Goal: Task Accomplishment & Management: Manage account settings

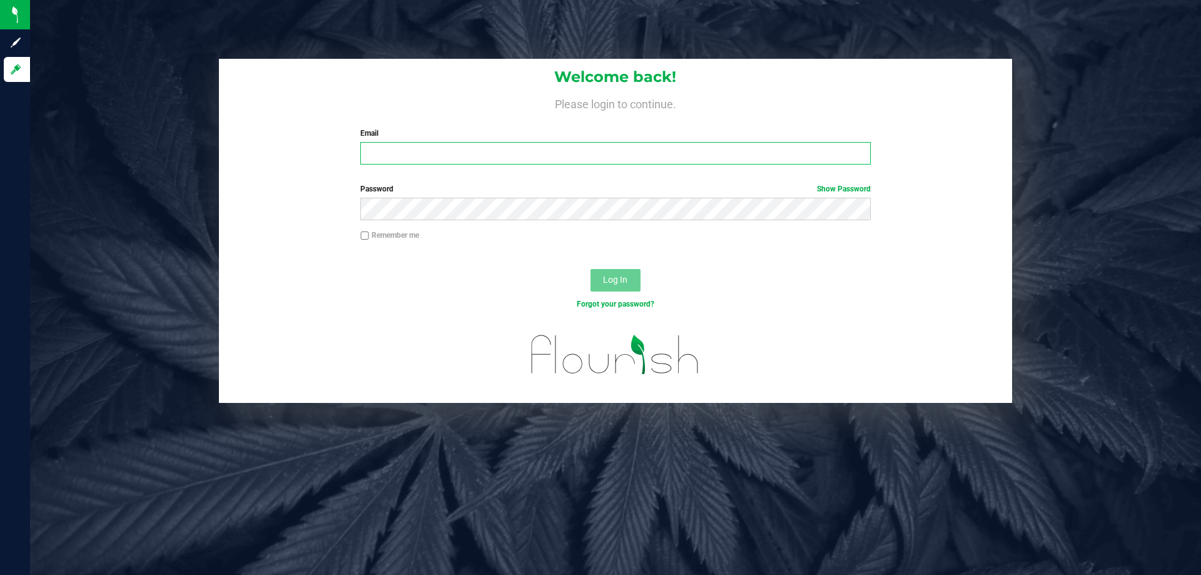
click at [597, 145] on input "Email" at bounding box center [615, 153] width 510 height 23
type input "[EMAIL_ADDRESS][DOMAIN_NAME]"
click at [590, 269] on button "Log In" at bounding box center [615, 280] width 50 height 23
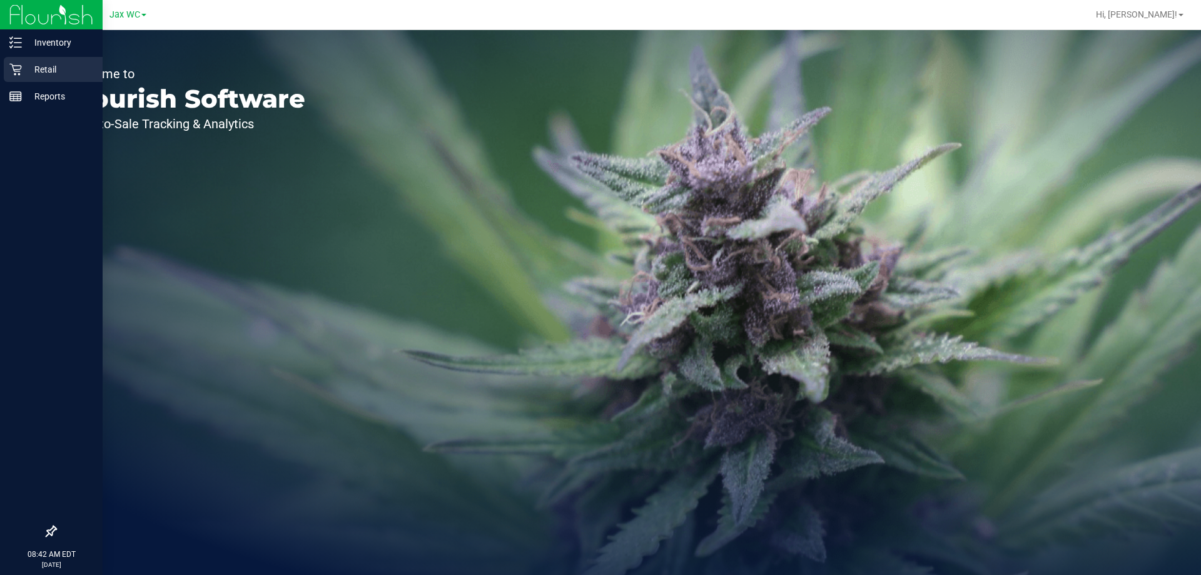
click at [18, 76] on div "Retail" at bounding box center [53, 69] width 99 height 25
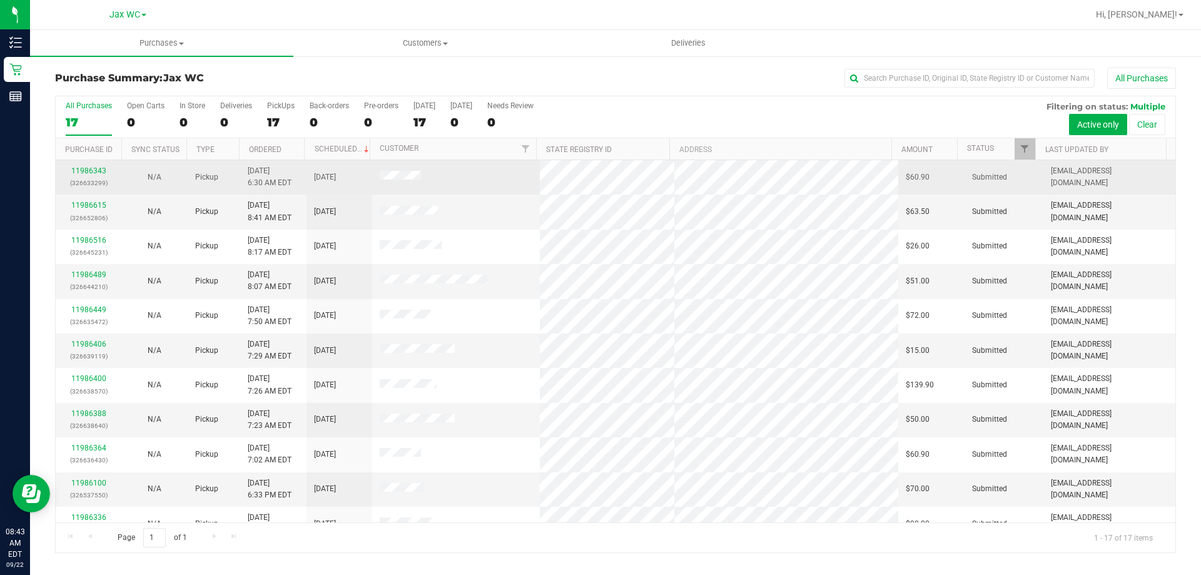
click at [76, 175] on div "11986343 (326633299)" at bounding box center [88, 177] width 51 height 24
click at [84, 168] on link "11986343" at bounding box center [88, 170] width 35 height 9
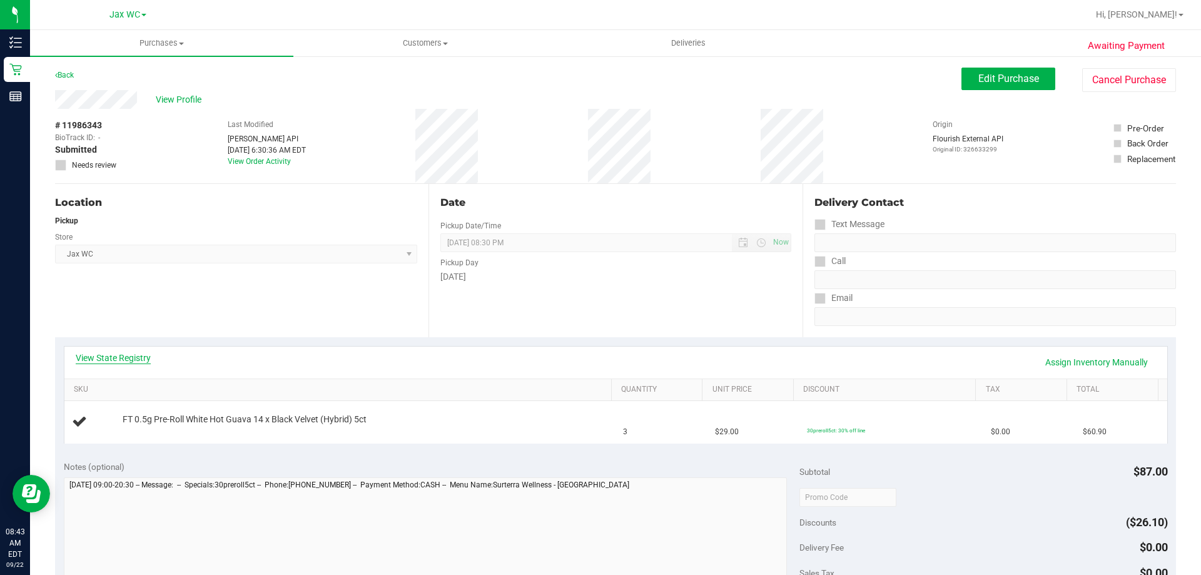
click at [79, 359] on link "View State Registry" at bounding box center [113, 357] width 75 height 13
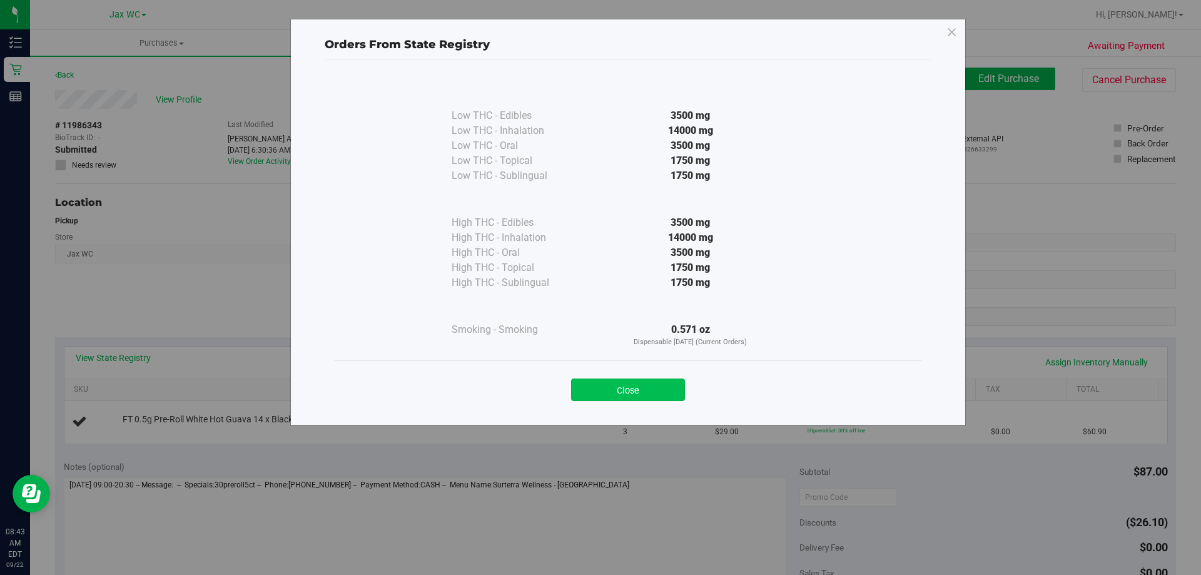
click at [615, 388] on button "Close" at bounding box center [628, 389] width 114 height 23
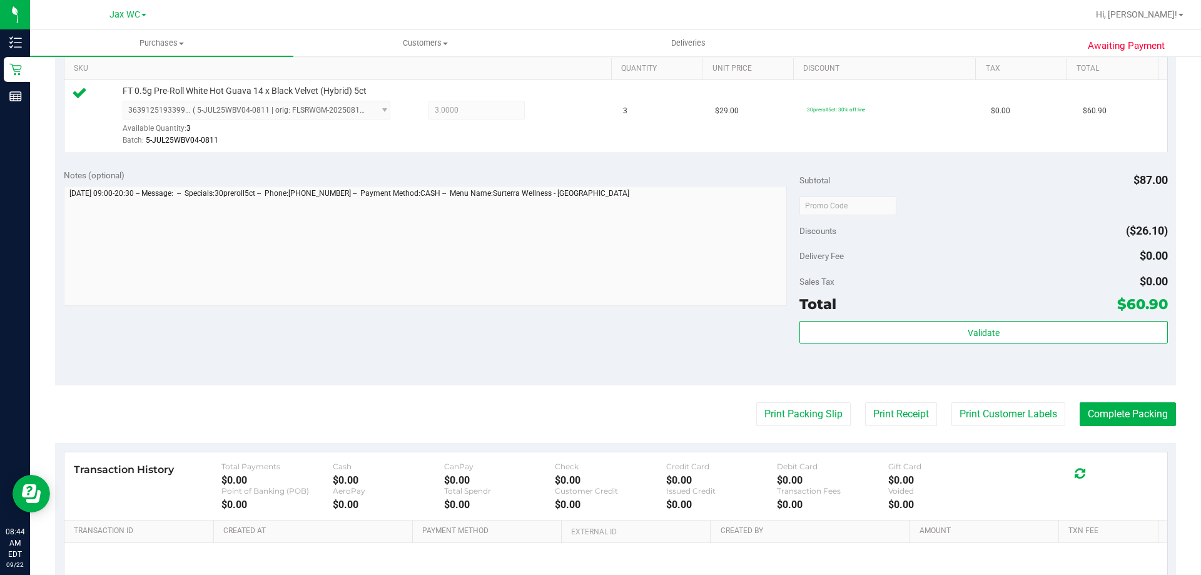
scroll to position [375, 0]
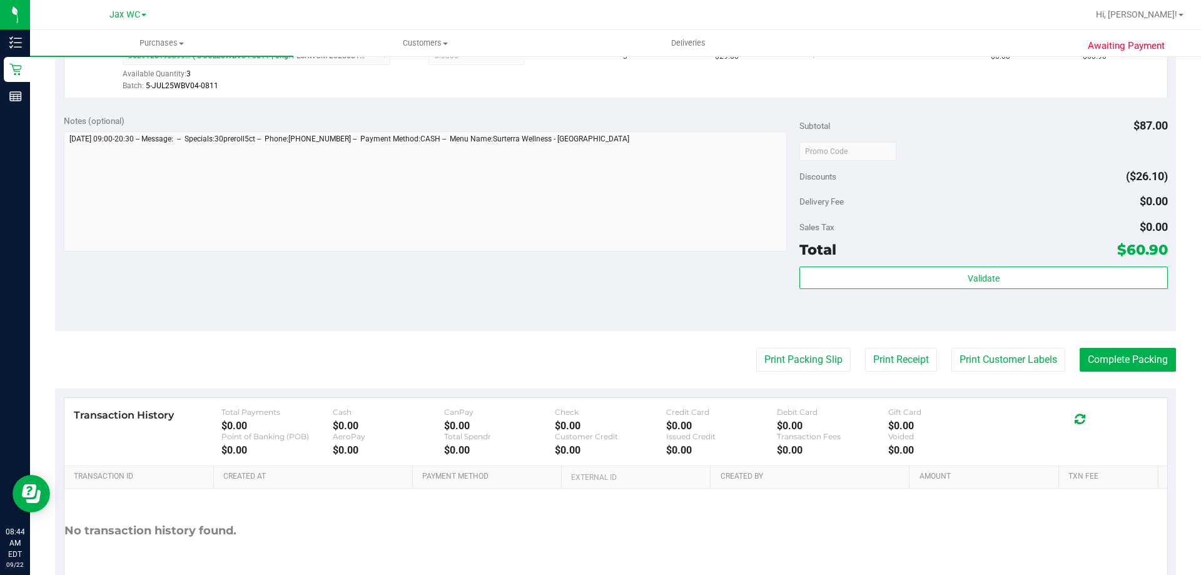
click at [958, 301] on div "Validate" at bounding box center [983, 294] width 368 height 56
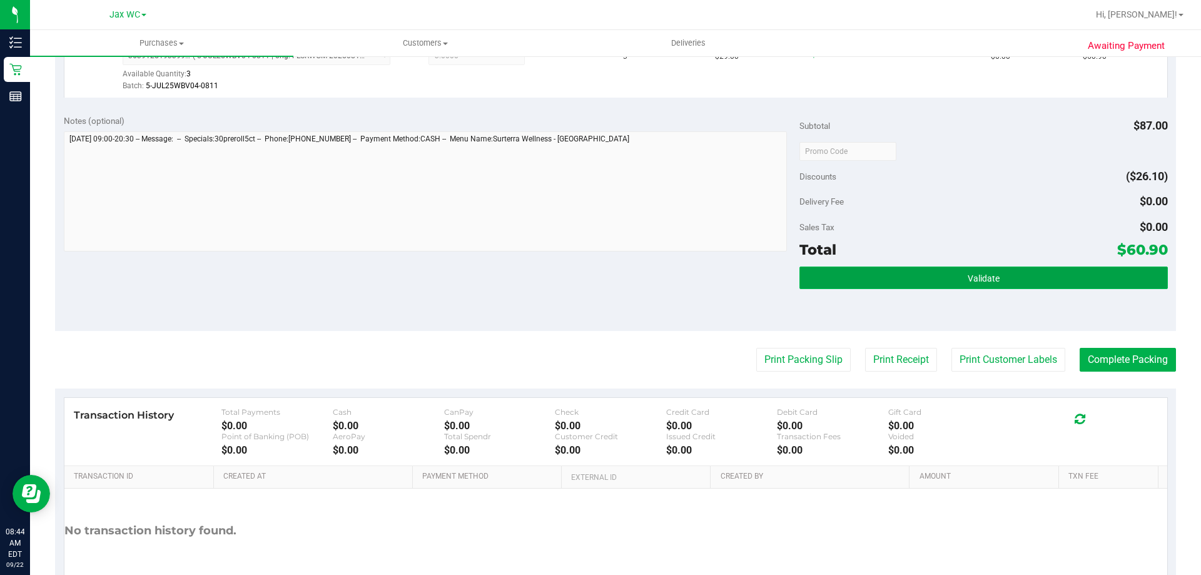
click at [967, 273] on span "Validate" at bounding box center [983, 278] width 32 height 10
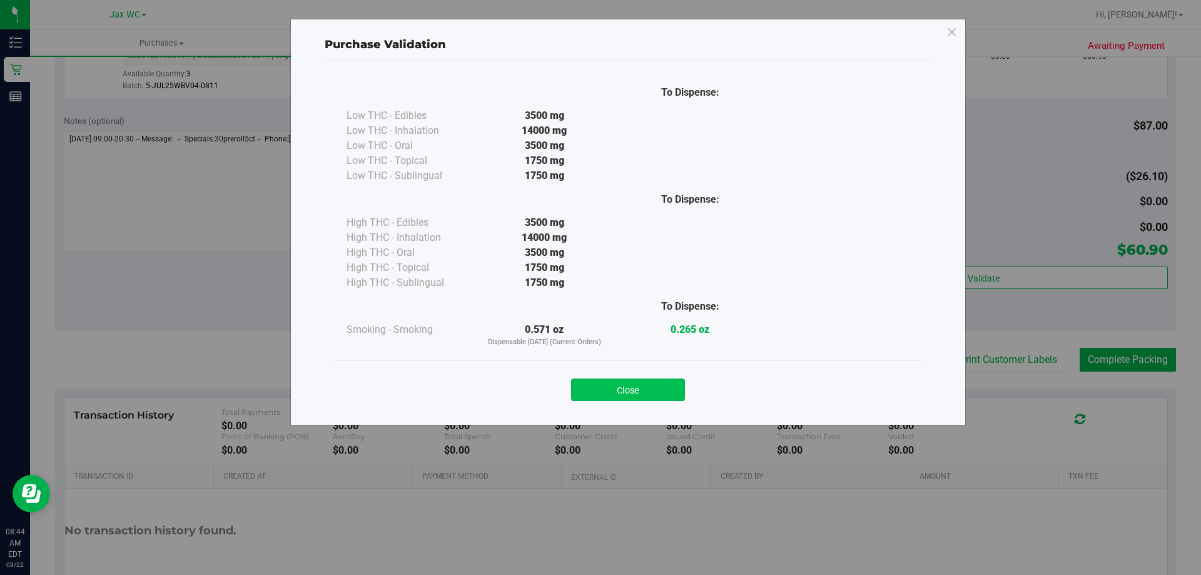
click at [663, 390] on button "Close" at bounding box center [628, 389] width 114 height 23
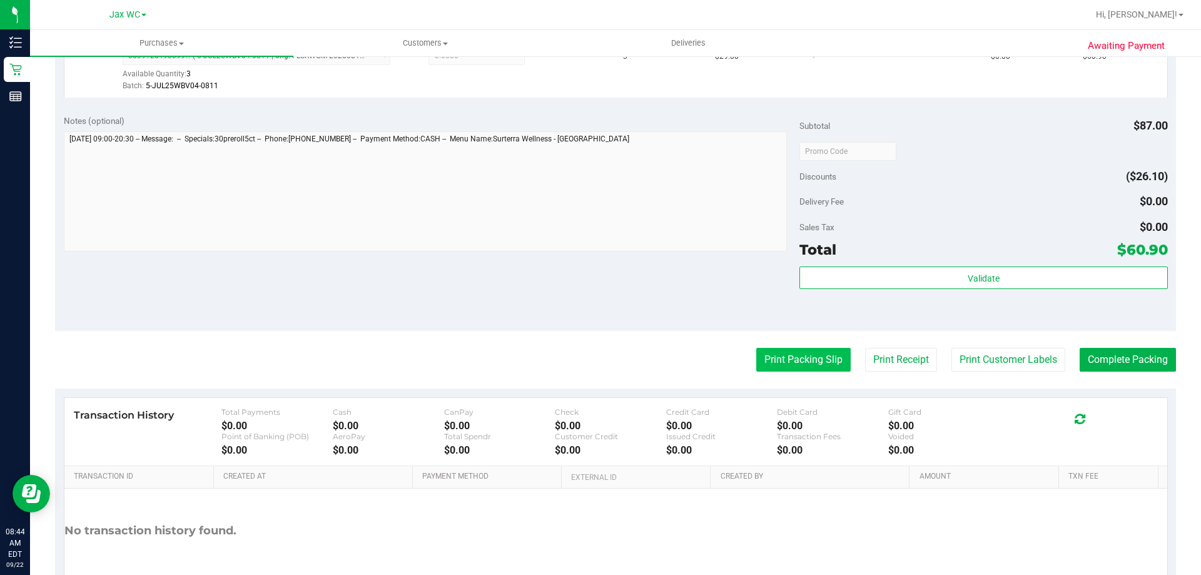
click at [781, 358] on button "Print Packing Slip" at bounding box center [803, 360] width 94 height 24
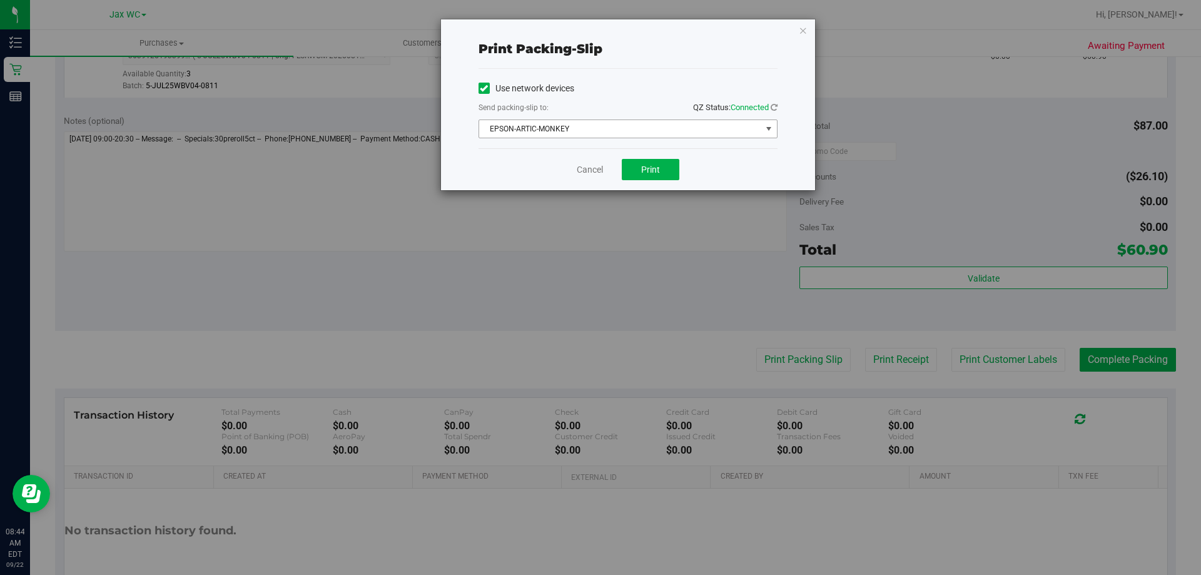
click at [654, 135] on span "EPSON-ARTIC-MONKEY" at bounding box center [620, 129] width 282 height 18
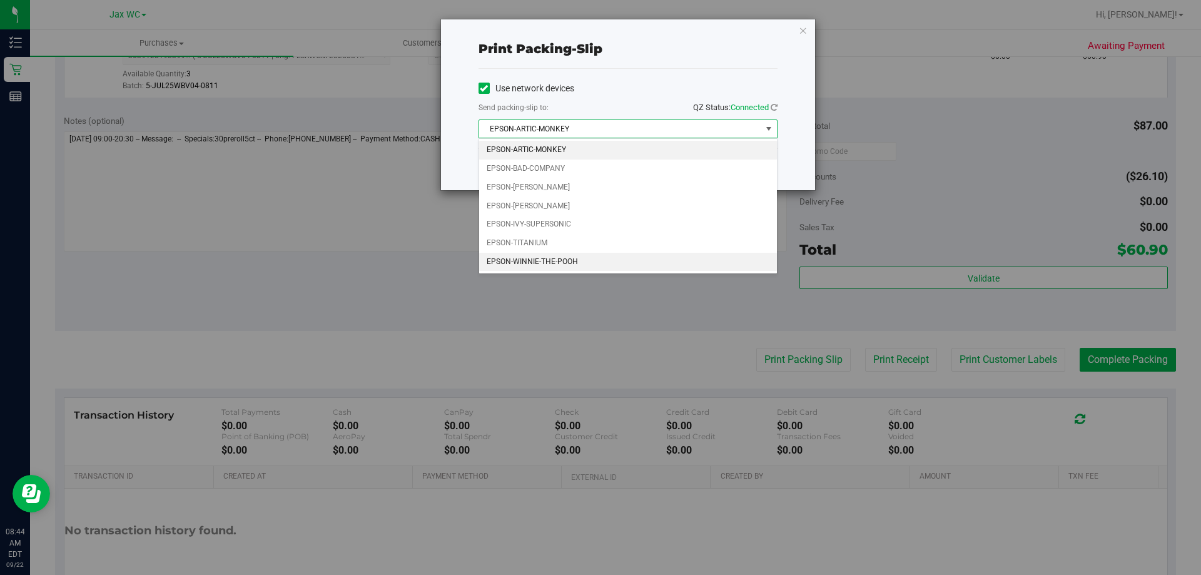
click at [542, 268] on li "EPSON-WINNIE-THE-POOH" at bounding box center [628, 262] width 298 height 19
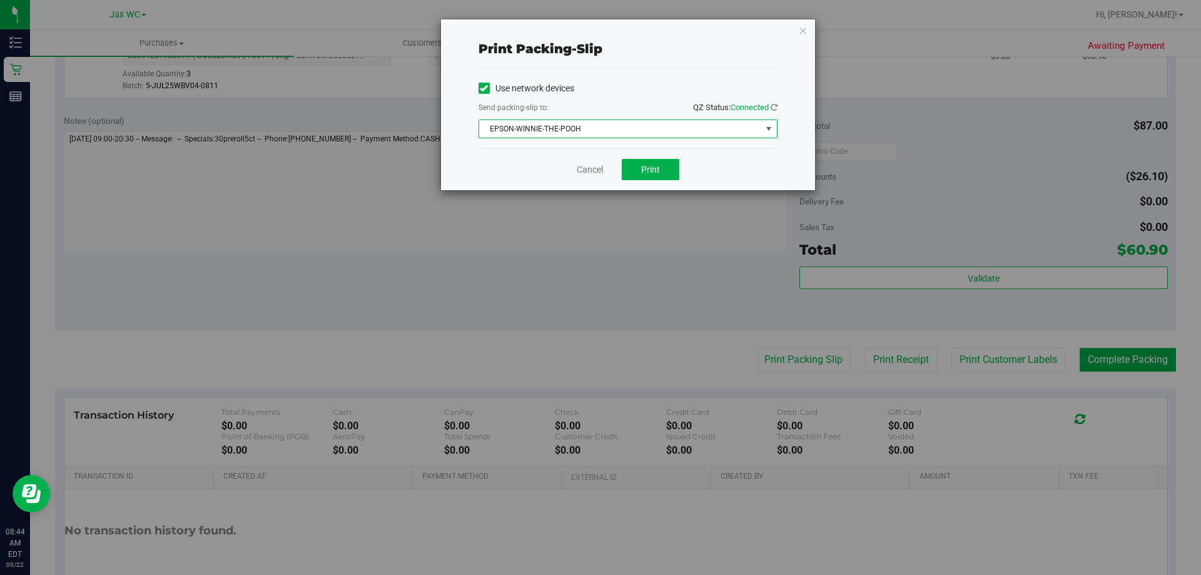
click at [560, 174] on div "Cancel Print" at bounding box center [627, 169] width 299 height 42
click at [647, 169] on span "Print" at bounding box center [650, 169] width 19 height 10
click at [802, 28] on icon "button" at bounding box center [803, 30] width 9 height 15
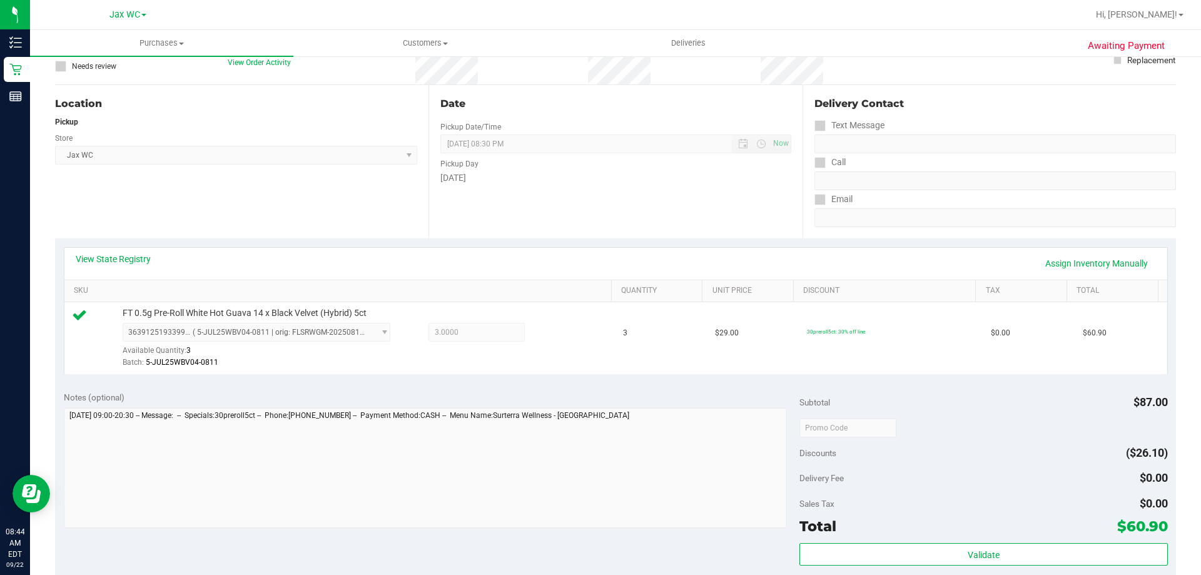
scroll to position [448, 0]
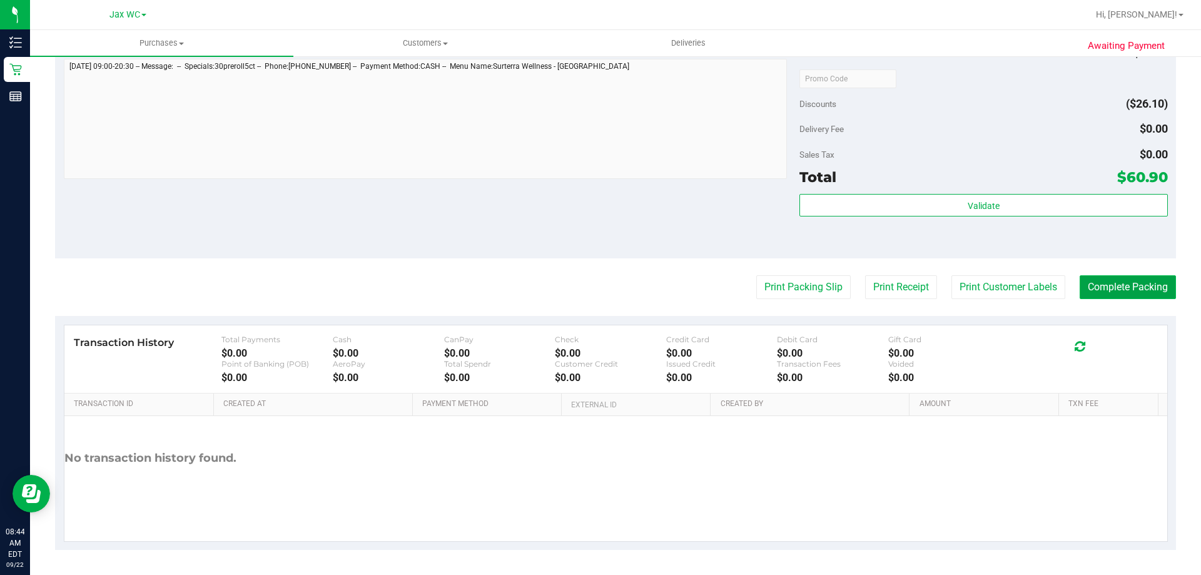
click at [1104, 297] on button "Complete Packing" at bounding box center [1127, 287] width 96 height 24
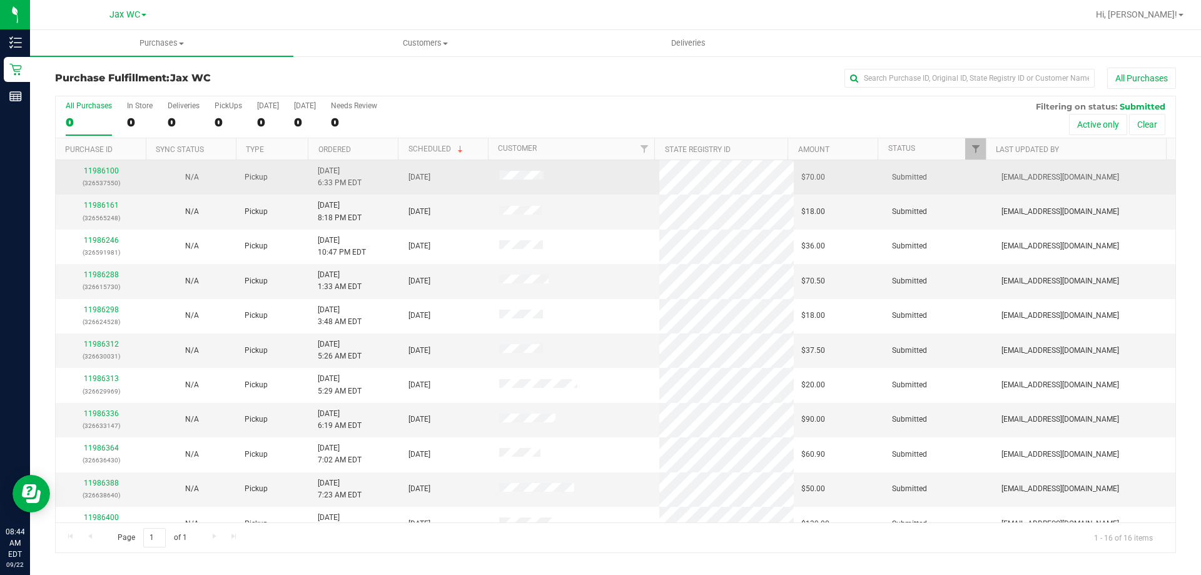
click at [99, 166] on div "11986100 (326537550)" at bounding box center [101, 177] width 76 height 24
click at [98, 175] on div "11986100 (326537550)" at bounding box center [101, 177] width 76 height 24
click at [99, 169] on link "11986100" at bounding box center [101, 170] width 35 height 9
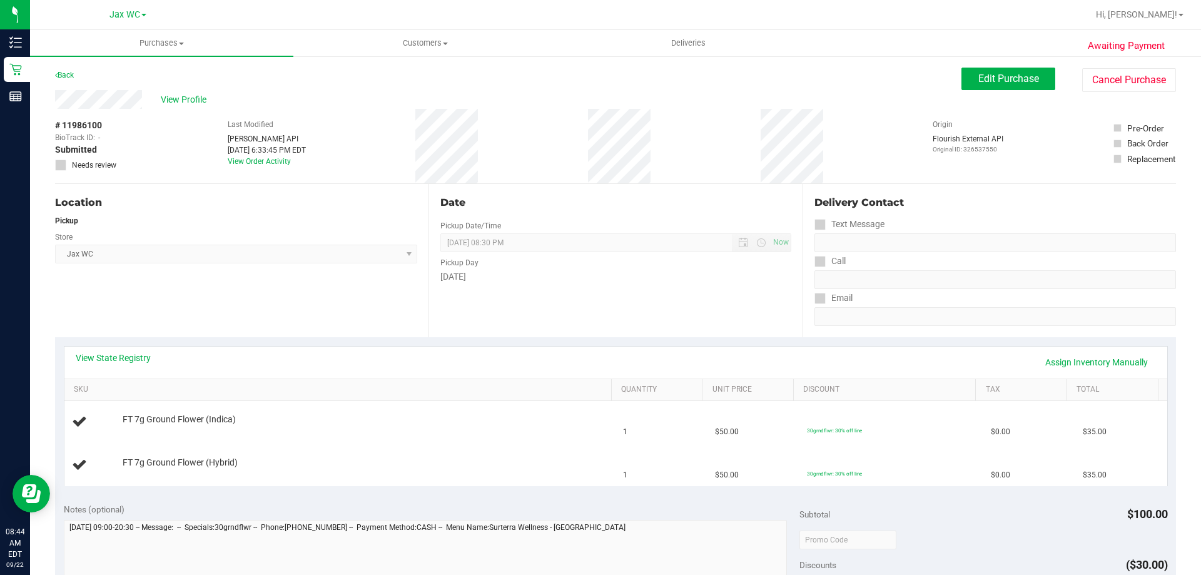
click at [132, 351] on div "View State Registry Assign Inventory Manually" at bounding box center [615, 362] width 1103 height 32
click at [135, 360] on link "View State Registry" at bounding box center [113, 357] width 75 height 13
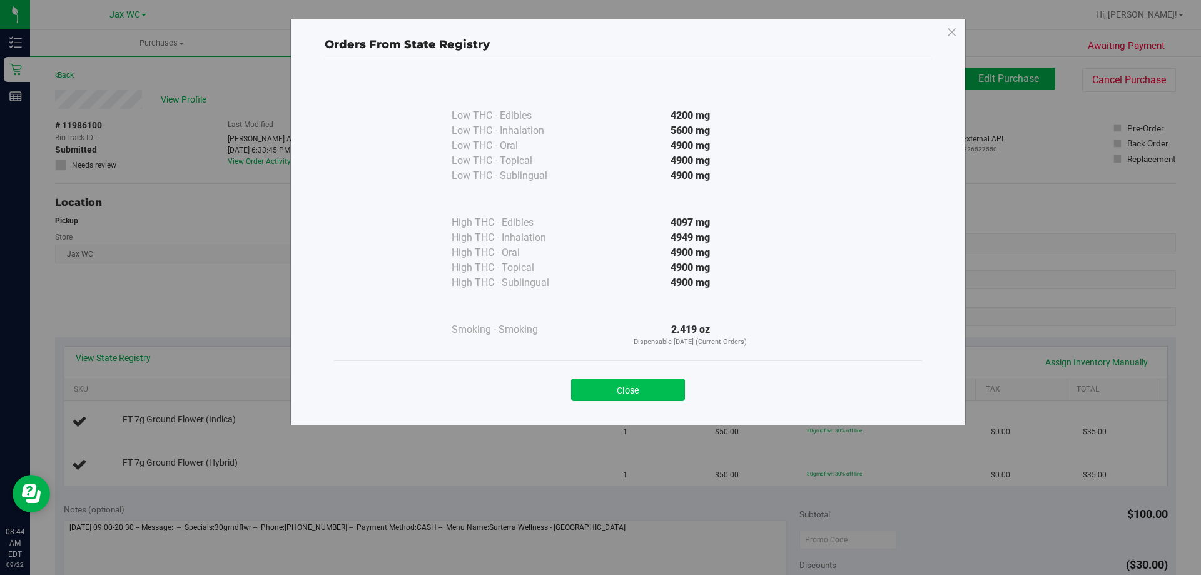
click at [663, 392] on button "Close" at bounding box center [628, 389] width 114 height 23
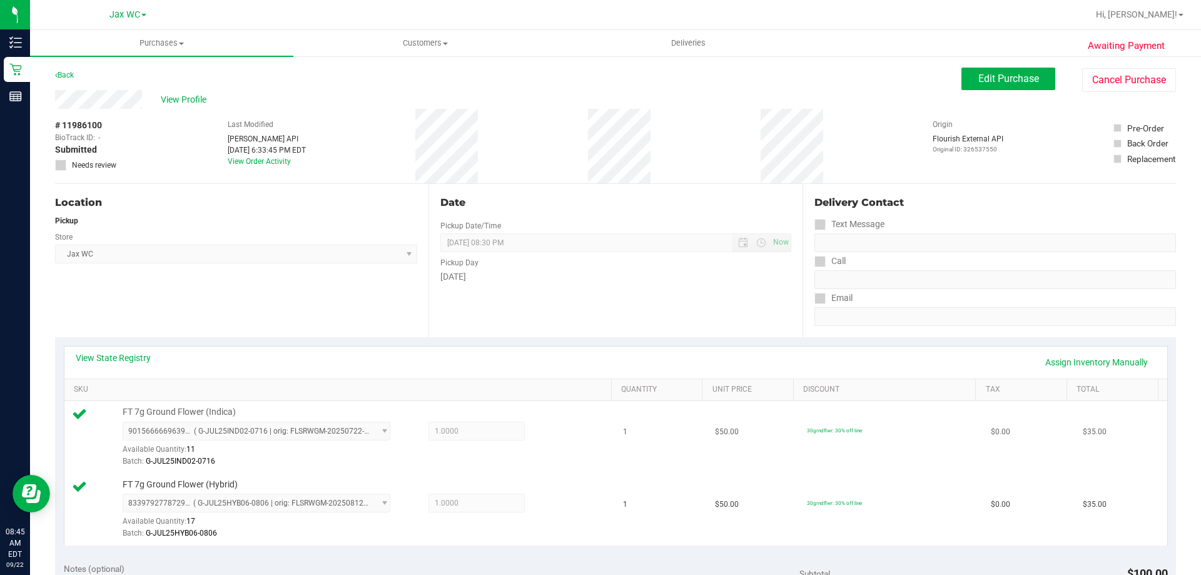
scroll to position [250, 0]
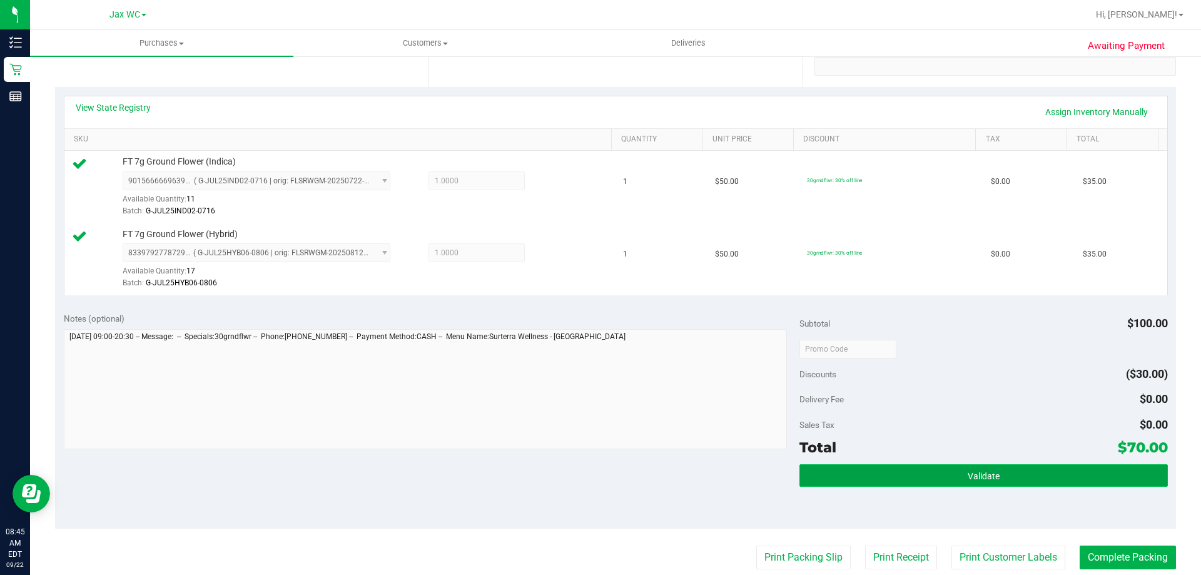
click at [885, 477] on button "Validate" at bounding box center [983, 475] width 368 height 23
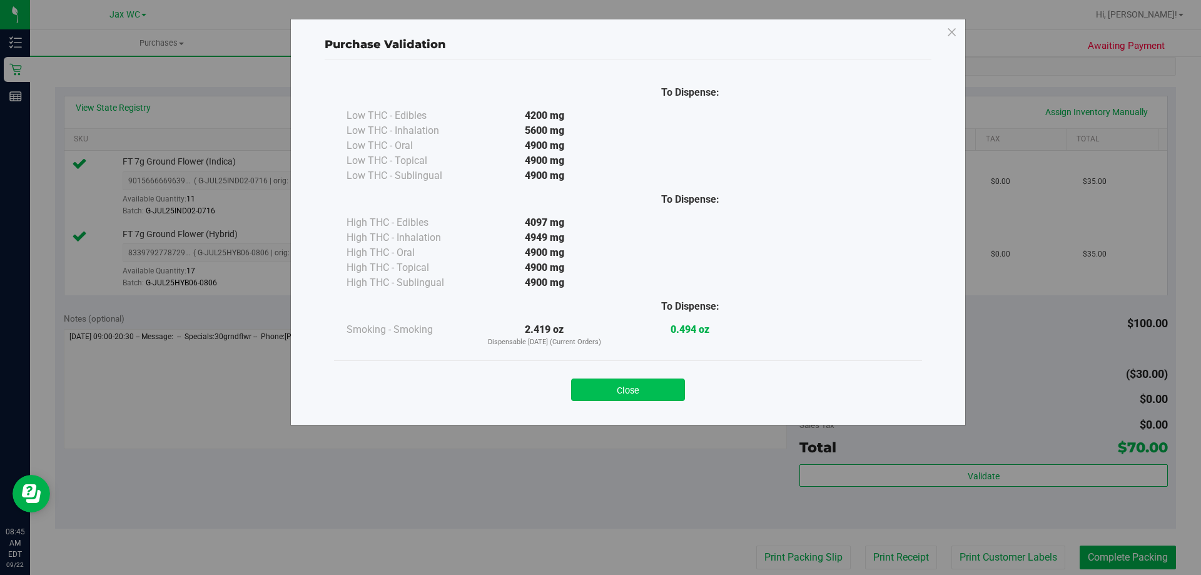
click at [603, 379] on button "Close" at bounding box center [628, 389] width 114 height 23
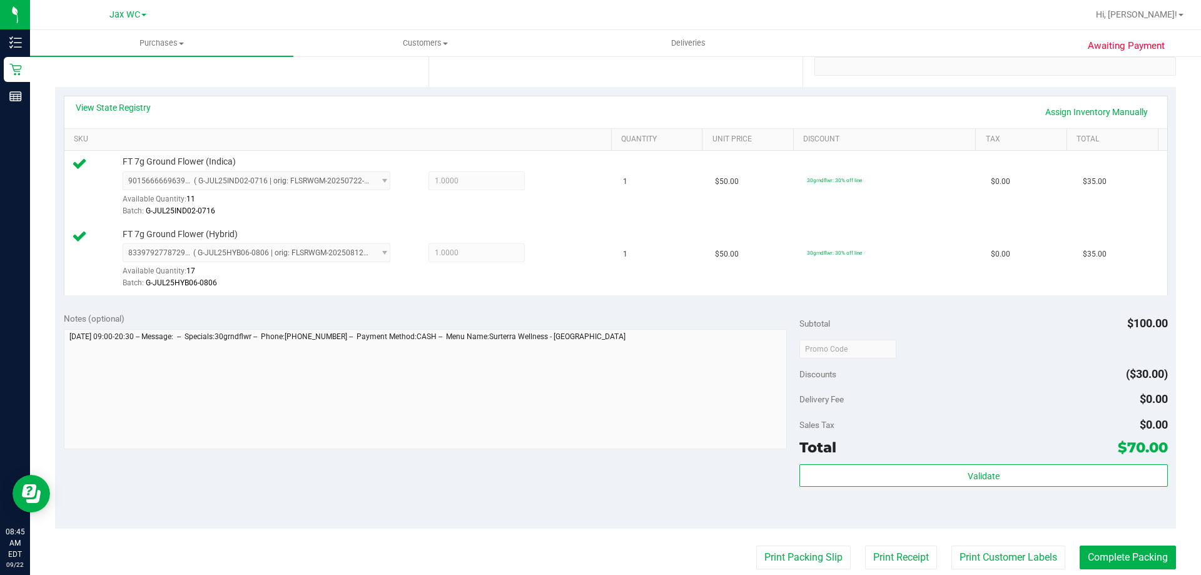
click at [752, 541] on purchase-details "Back Edit Purchase Cancel Purchase View Profile # 11986100 BioTrack ID: - Submi…" at bounding box center [615, 318] width 1121 height 1002
click at [754, 544] on purchase-details "Back Edit Purchase Cancel Purchase View Profile # 11986100 BioTrack ID: - Submi…" at bounding box center [615, 318] width 1121 height 1002
click at [756, 547] on button "Print Packing Slip" at bounding box center [803, 557] width 94 height 24
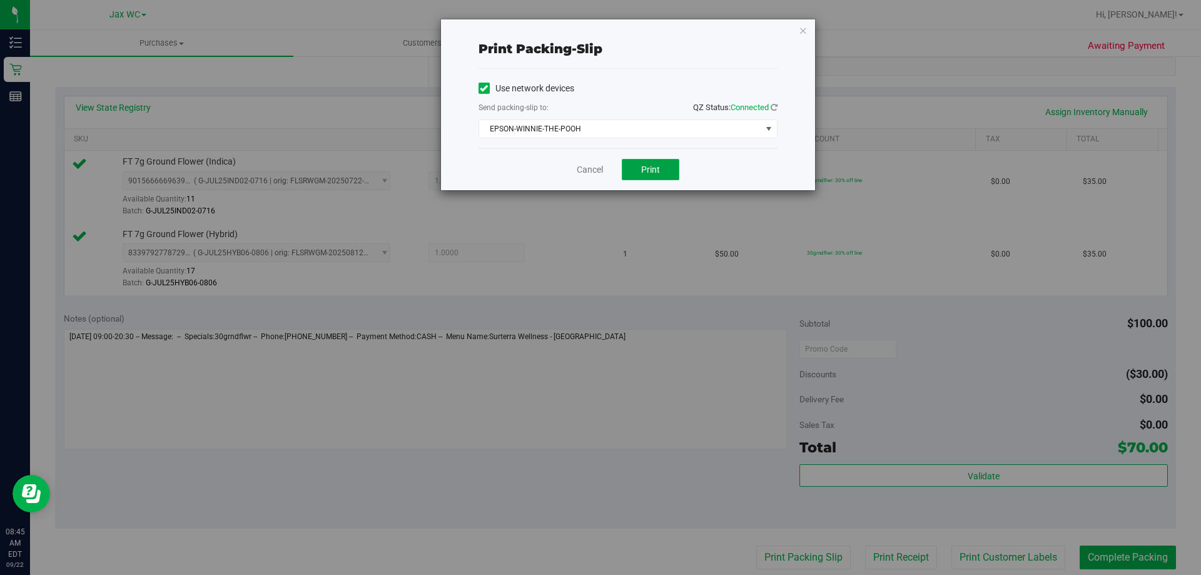
click at [650, 179] on button "Print" at bounding box center [651, 169] width 58 height 21
click at [804, 36] on icon "button" at bounding box center [803, 30] width 9 height 15
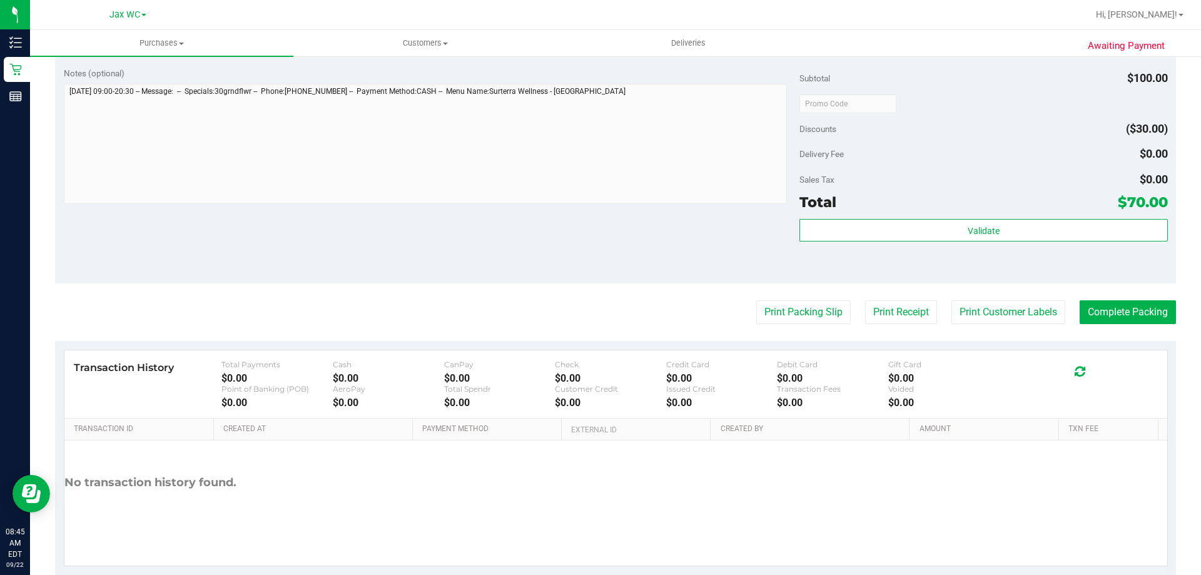
scroll to position [500, 0]
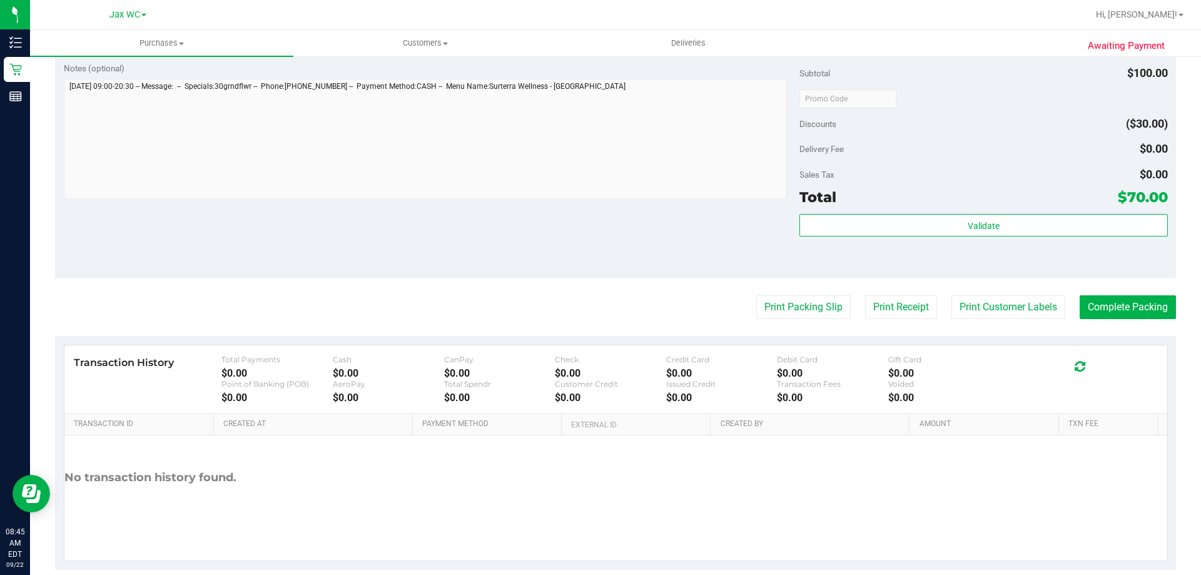
click at [1047, 243] on div "Validate" at bounding box center [983, 242] width 368 height 56
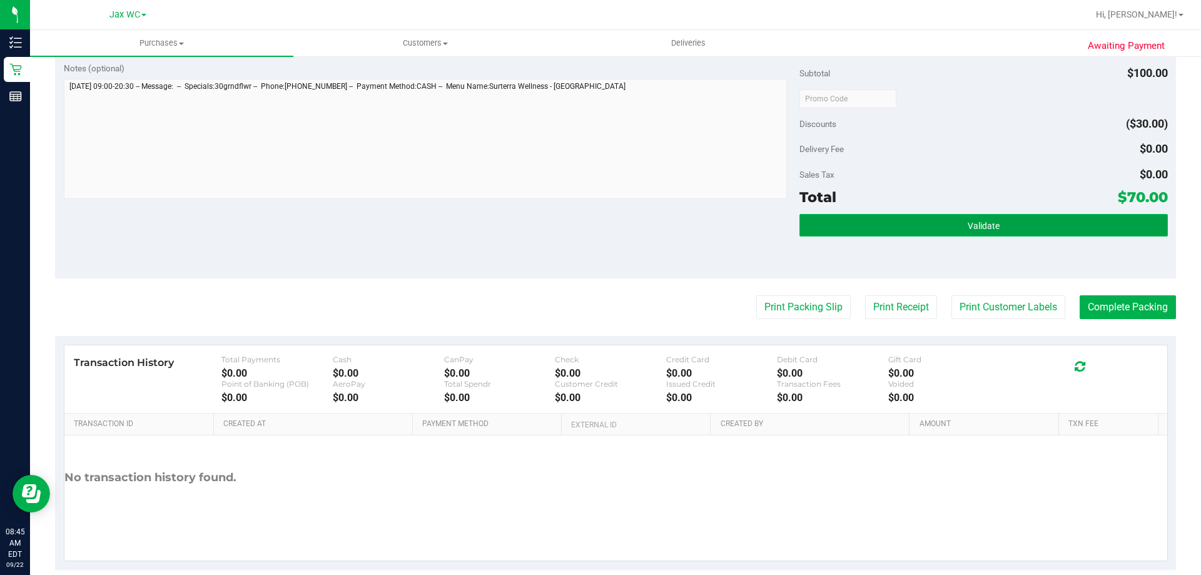
click at [1043, 227] on button "Validate" at bounding box center [983, 225] width 368 height 23
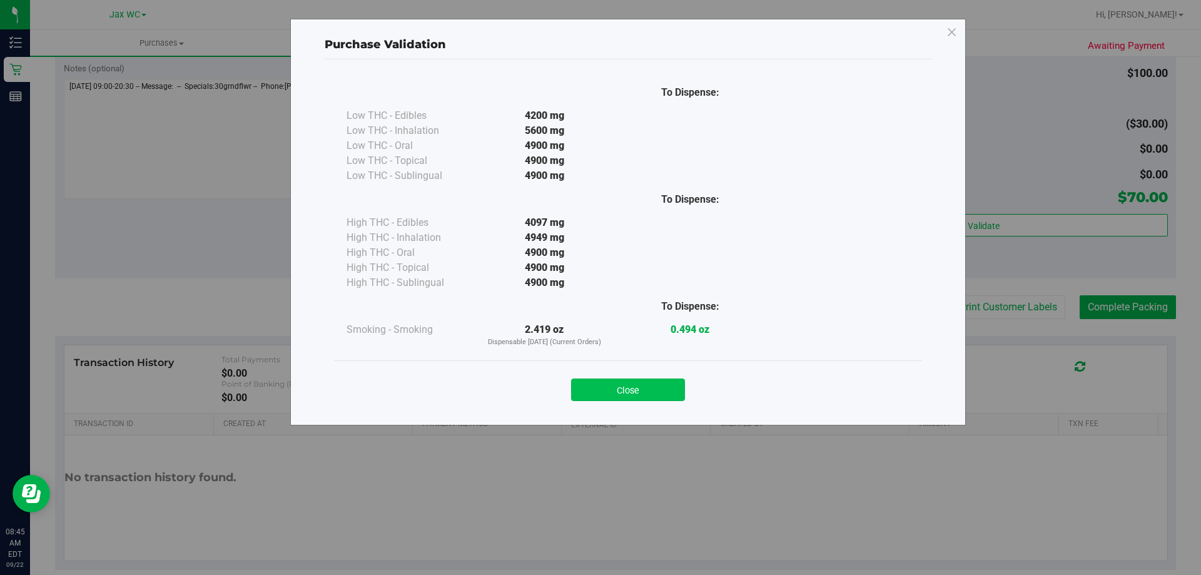
click at [652, 383] on button "Close" at bounding box center [628, 389] width 114 height 23
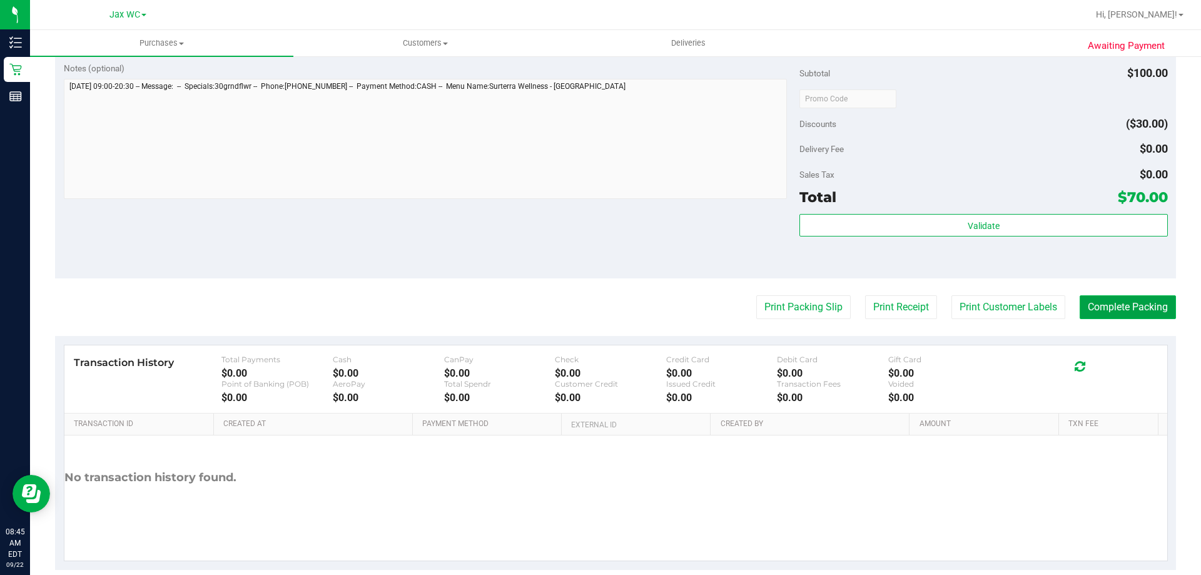
click at [1136, 308] on button "Complete Packing" at bounding box center [1127, 307] width 96 height 24
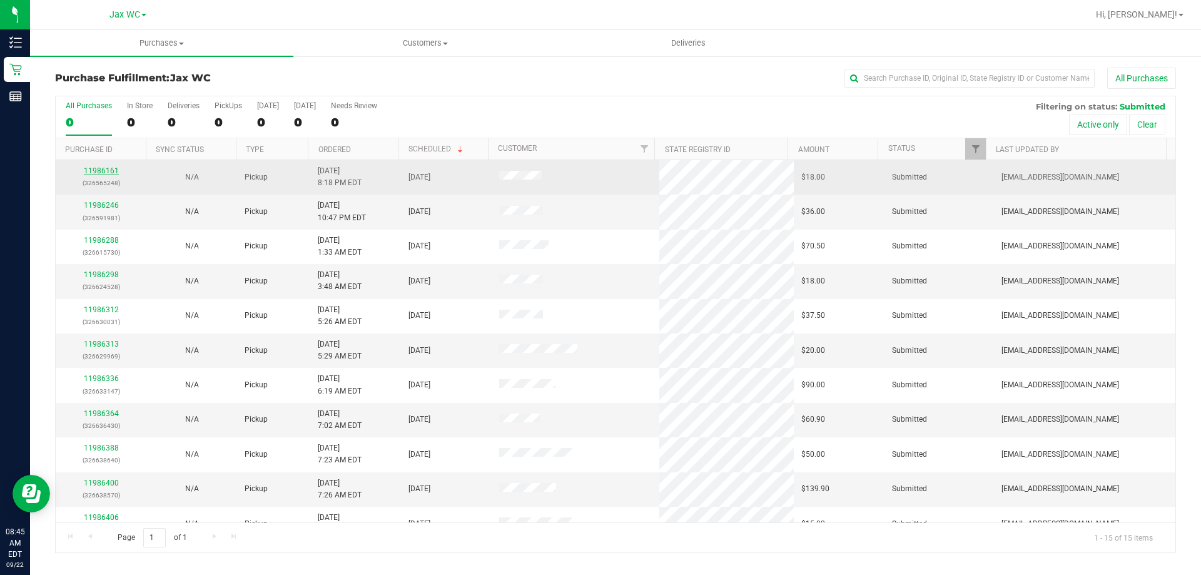
click at [105, 169] on link "11986161" at bounding box center [101, 170] width 35 height 9
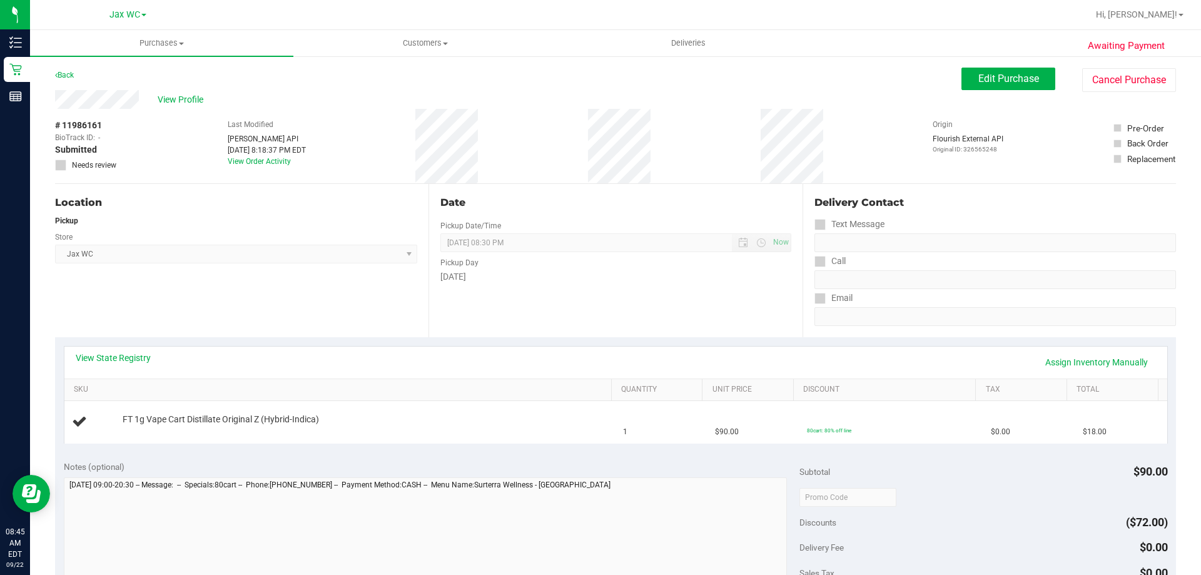
click at [147, 369] on div "View State Registry Assign Inventory Manually" at bounding box center [616, 361] width 1080 height 21
click at [141, 347] on div "View State Registry Assign Inventory Manually" at bounding box center [615, 362] width 1103 height 32
click at [142, 357] on link "View State Registry" at bounding box center [113, 357] width 75 height 13
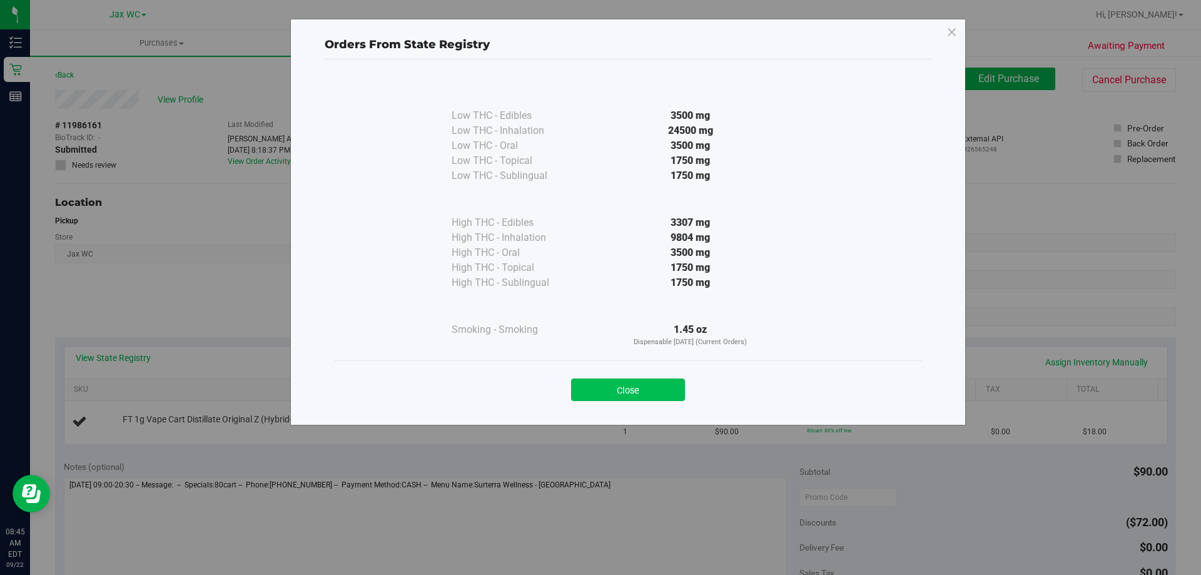
click at [642, 386] on button "Close" at bounding box center [628, 389] width 114 height 23
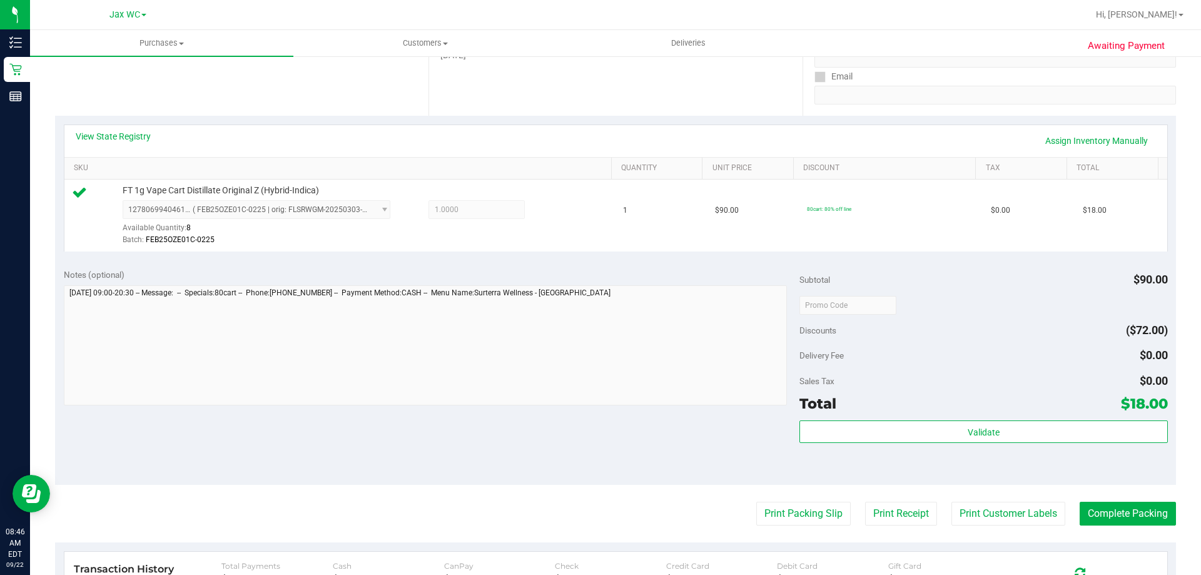
scroll to position [250, 0]
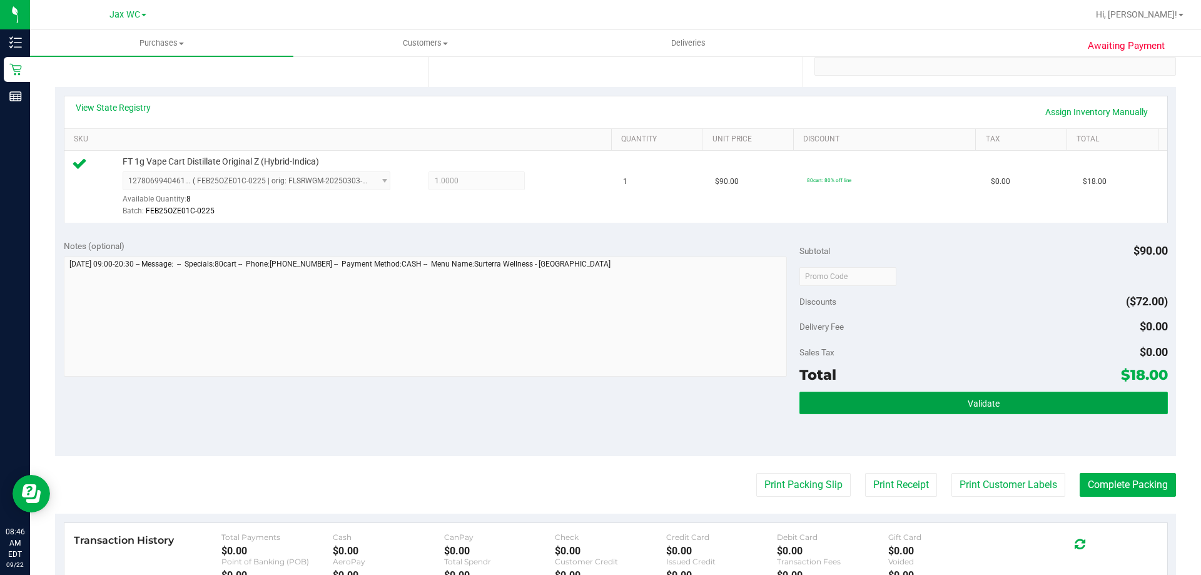
click at [832, 391] on button "Validate" at bounding box center [983, 402] width 368 height 23
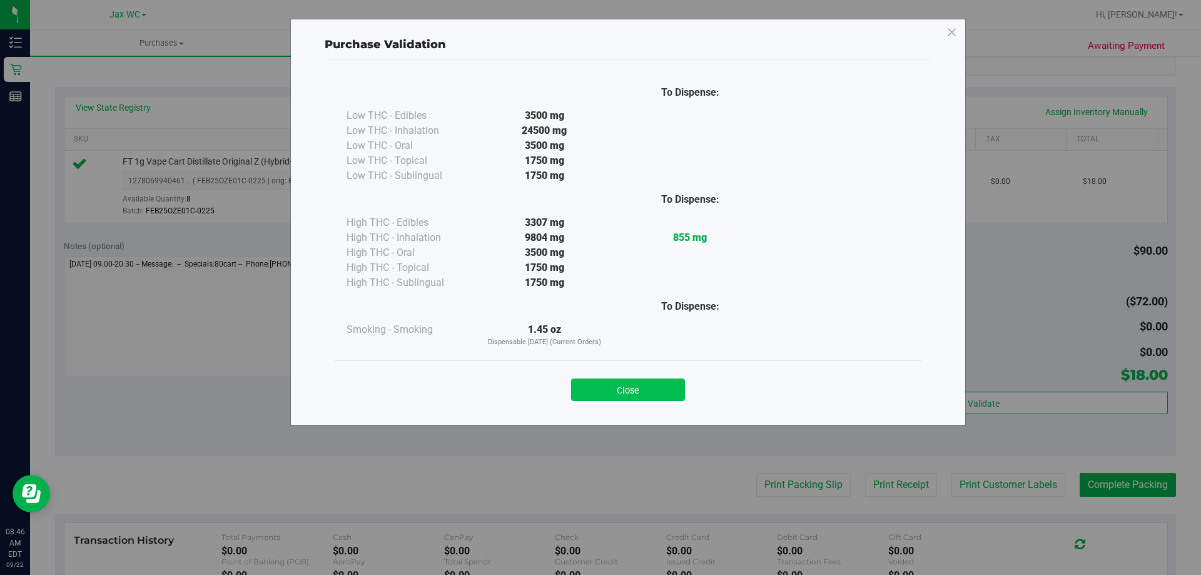
click at [659, 391] on button "Close" at bounding box center [628, 389] width 114 height 23
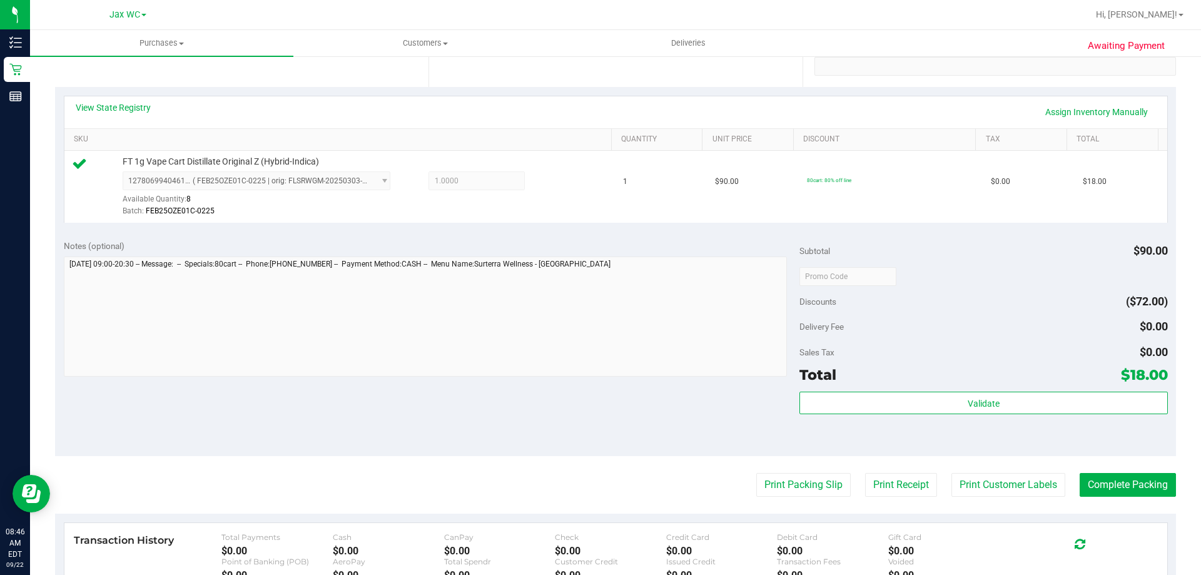
click at [772, 503] on purchase-details "Back Edit Purchase Cancel Purchase View Profile # 11986161 BioTrack ID: - Submi…" at bounding box center [615, 282] width 1121 height 930
click at [775, 495] on button "Print Packing Slip" at bounding box center [803, 485] width 94 height 24
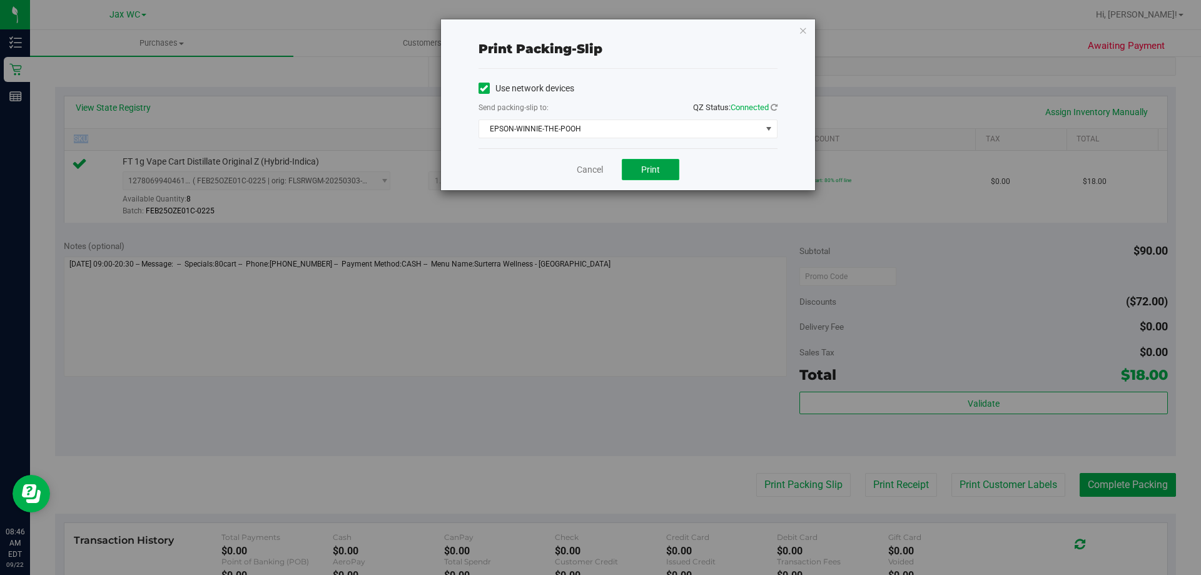
click at [640, 172] on button "Print" at bounding box center [651, 169] width 58 height 21
click at [802, 32] on icon "button" at bounding box center [803, 30] width 9 height 15
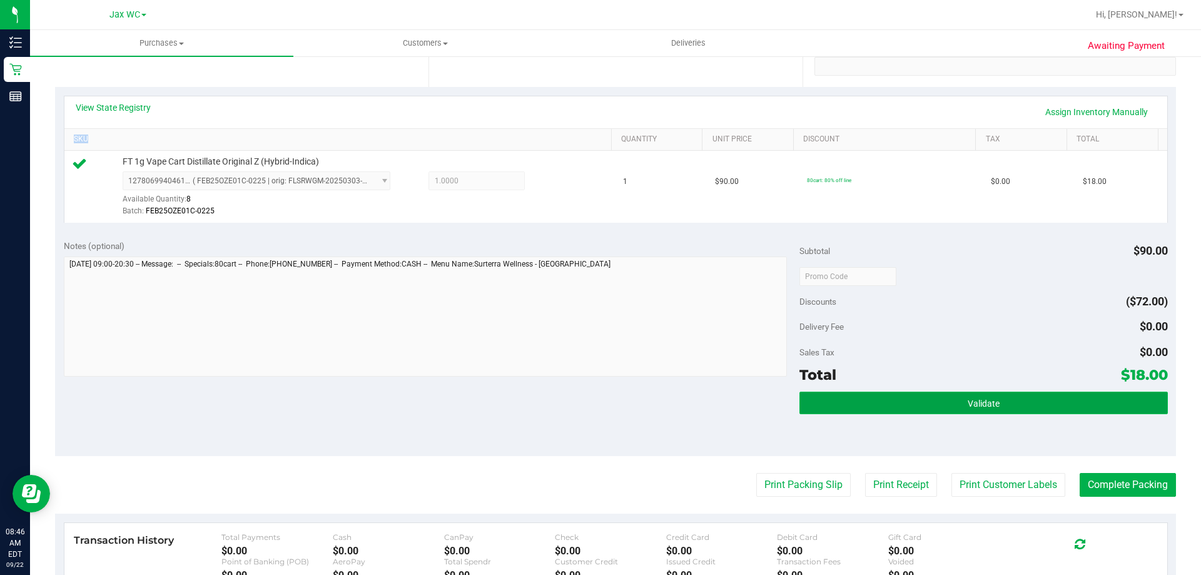
click at [899, 411] on button "Validate" at bounding box center [983, 402] width 368 height 23
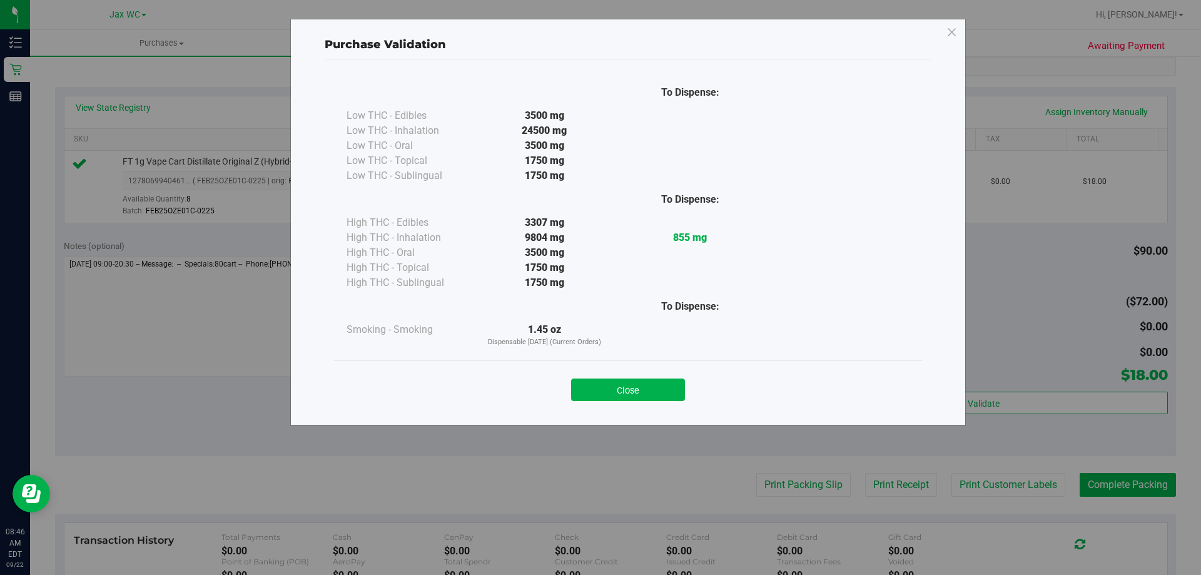
click at [665, 376] on div "Close" at bounding box center [627, 385] width 569 height 31
click at [665, 393] on button "Close" at bounding box center [628, 389] width 114 height 23
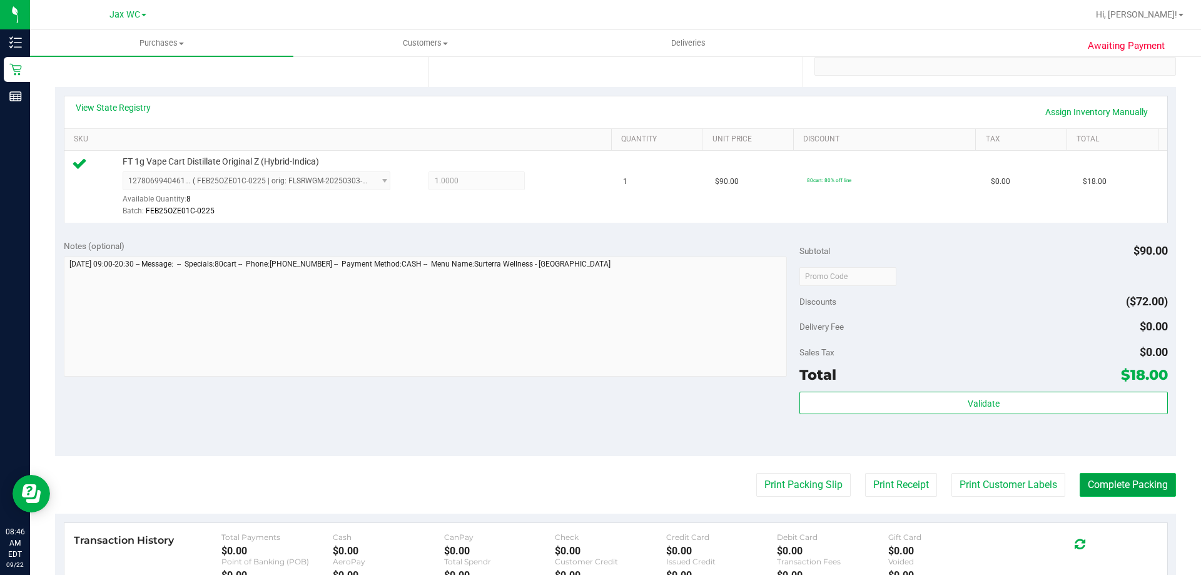
click at [1118, 477] on button "Complete Packing" at bounding box center [1127, 485] width 96 height 24
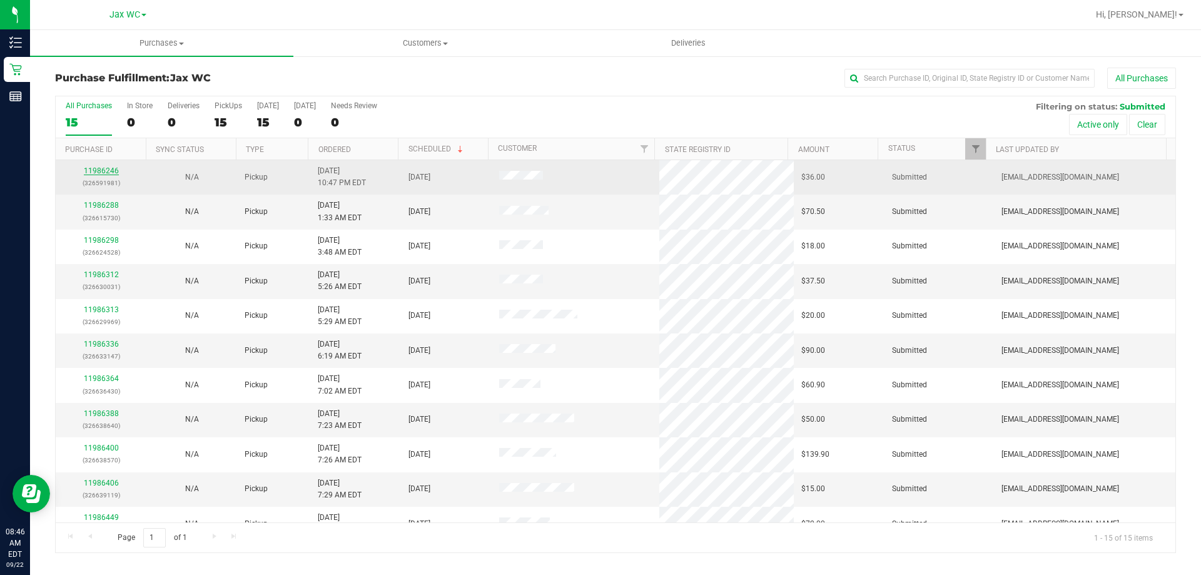
click at [108, 169] on link "11986246" at bounding box center [101, 170] width 35 height 9
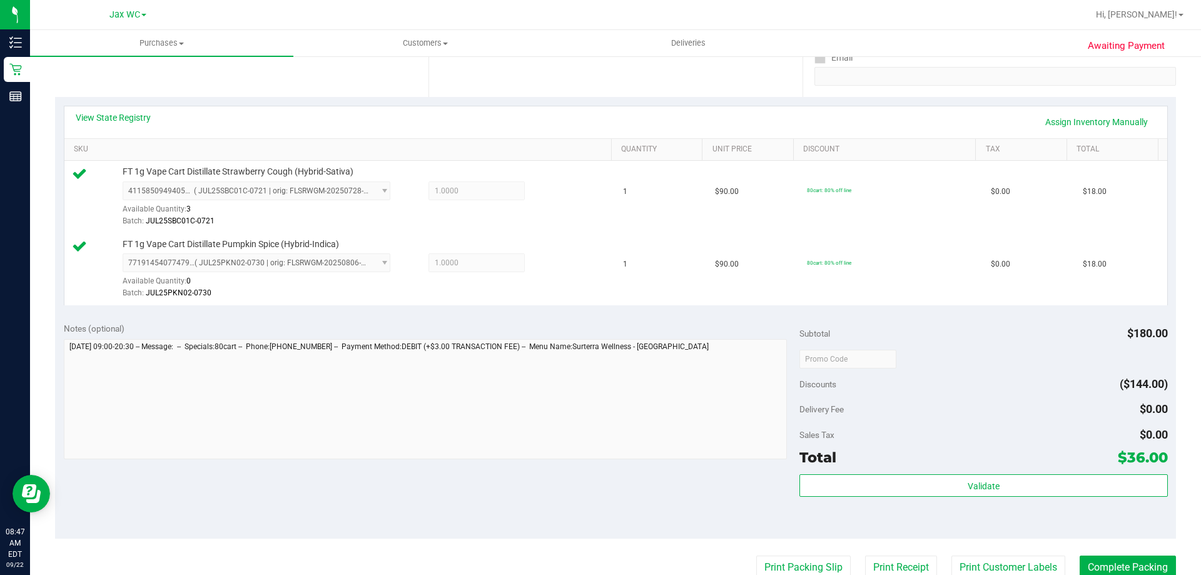
scroll to position [250, 0]
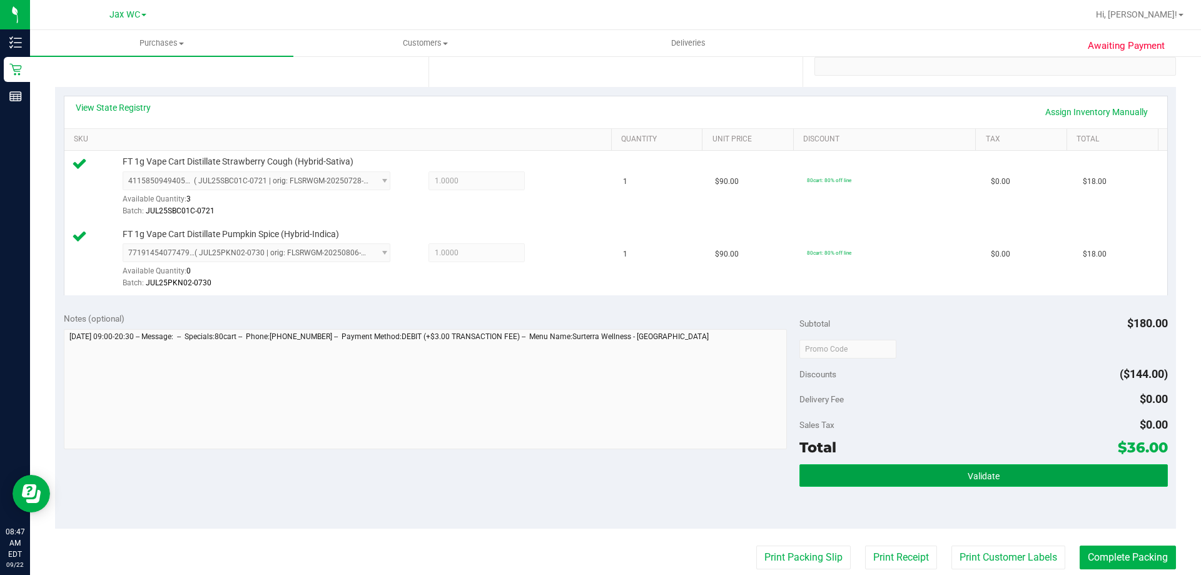
click at [959, 482] on button "Validate" at bounding box center [983, 475] width 368 height 23
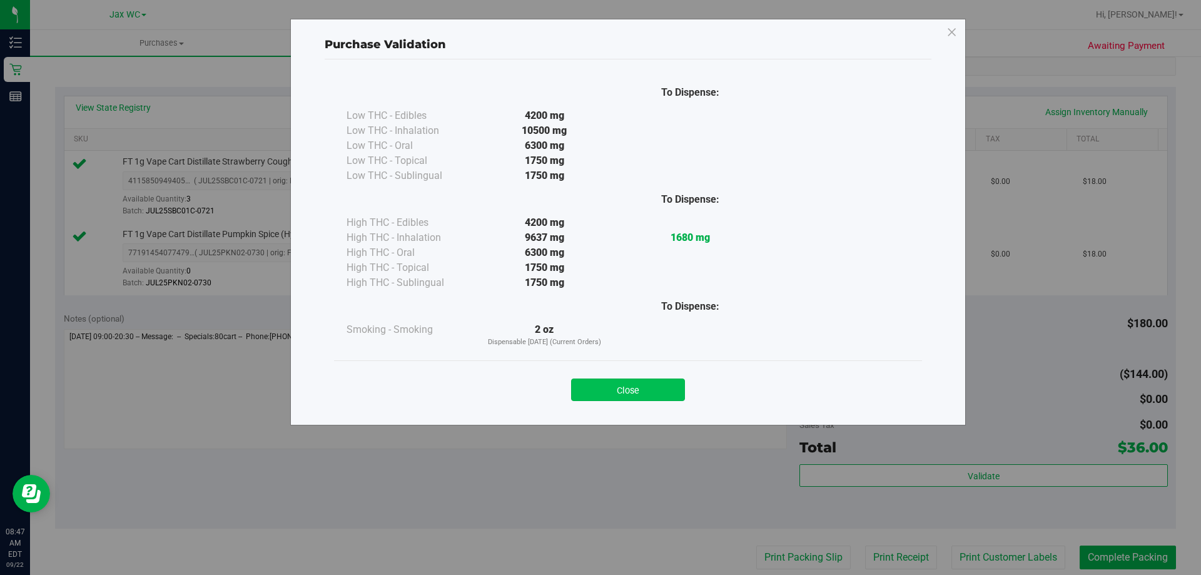
click at [652, 393] on button "Close" at bounding box center [628, 389] width 114 height 23
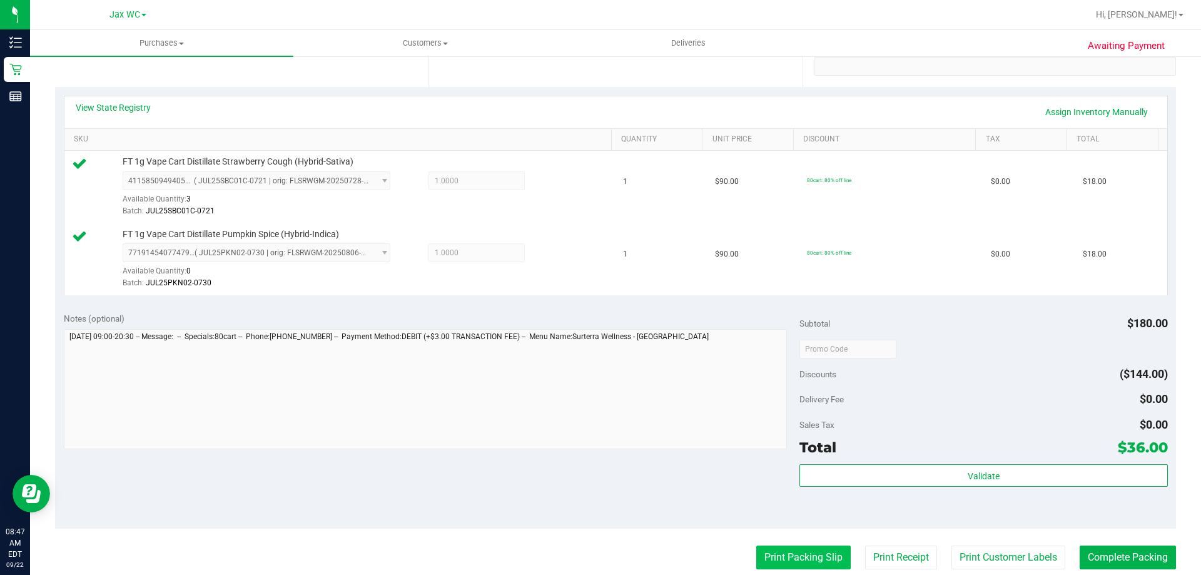
click at [792, 558] on button "Print Packing Slip" at bounding box center [803, 557] width 94 height 24
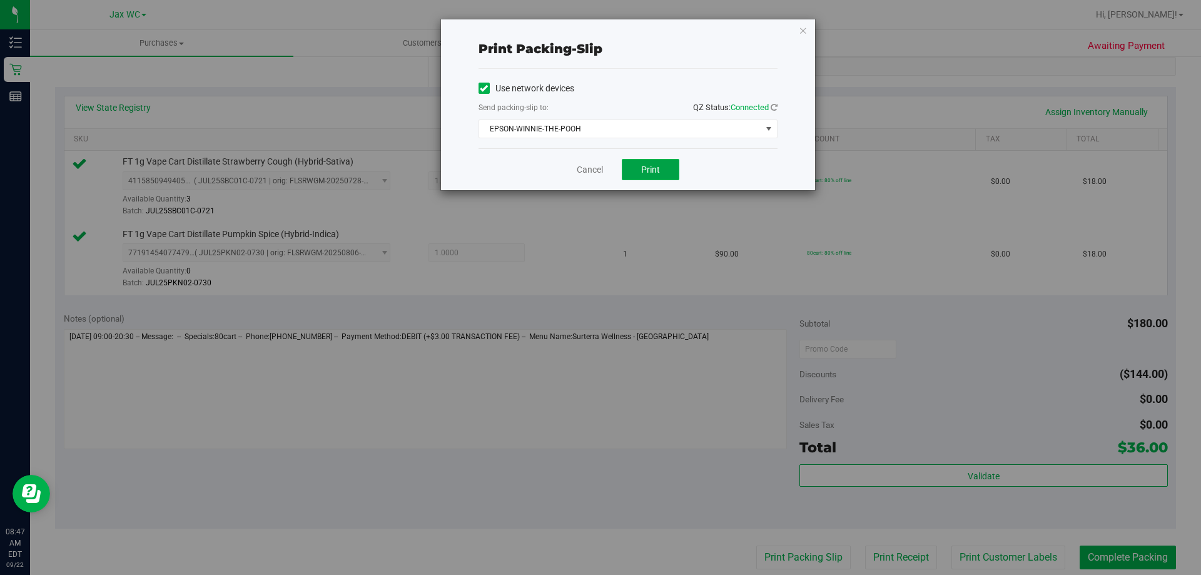
click at [640, 162] on button "Print" at bounding box center [651, 169] width 58 height 21
click at [805, 34] on icon "button" at bounding box center [803, 30] width 9 height 15
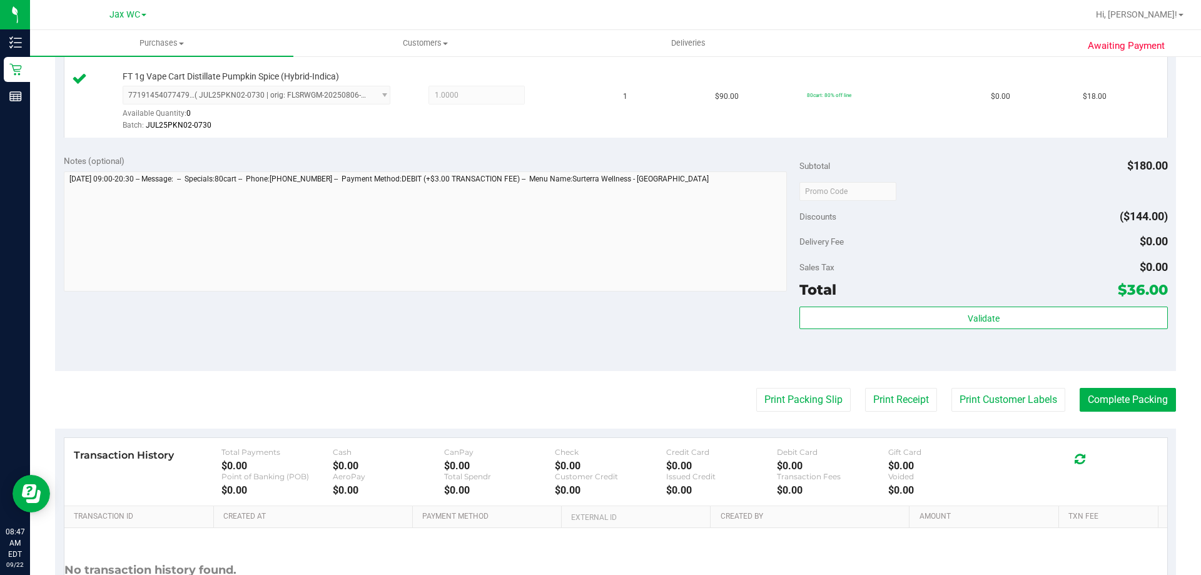
scroll to position [520, 0]
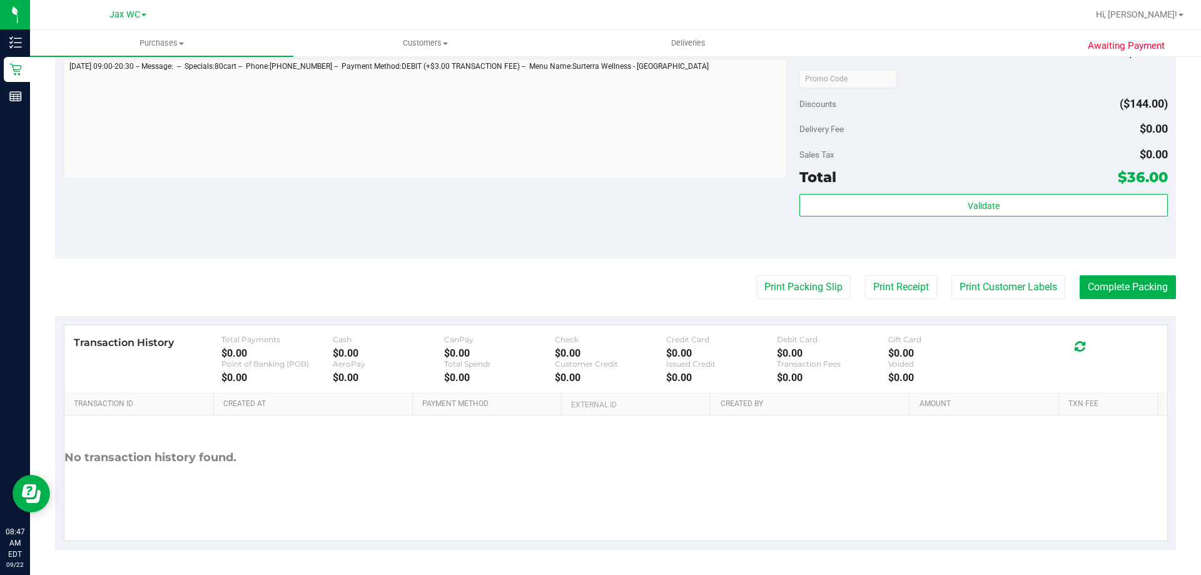
click at [885, 187] on div "Total $36.00" at bounding box center [983, 177] width 368 height 23
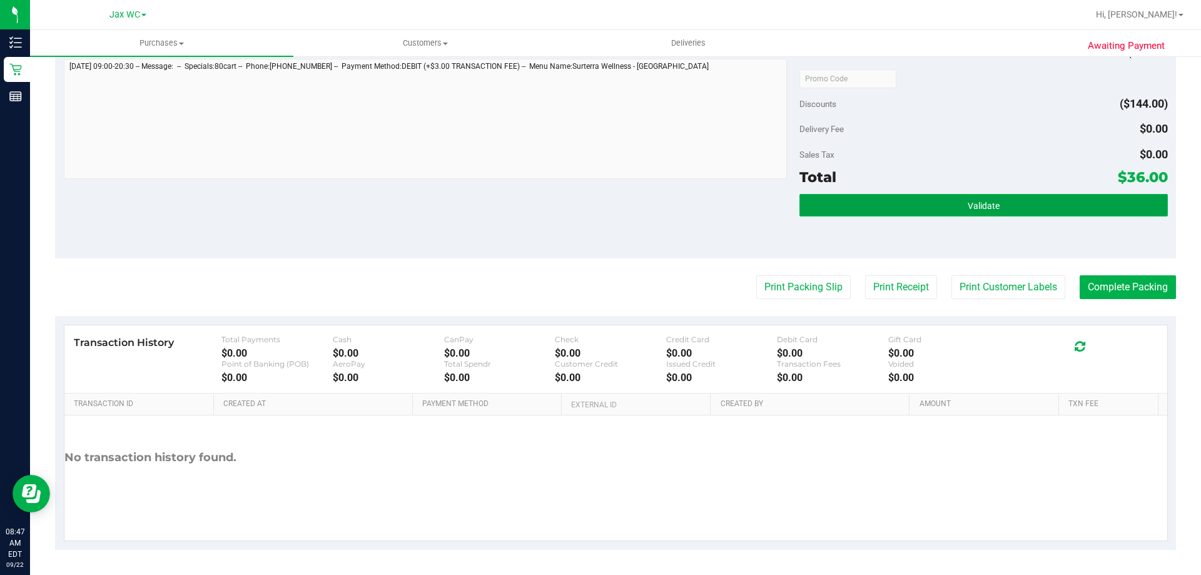
click at [886, 204] on button "Validate" at bounding box center [983, 205] width 368 height 23
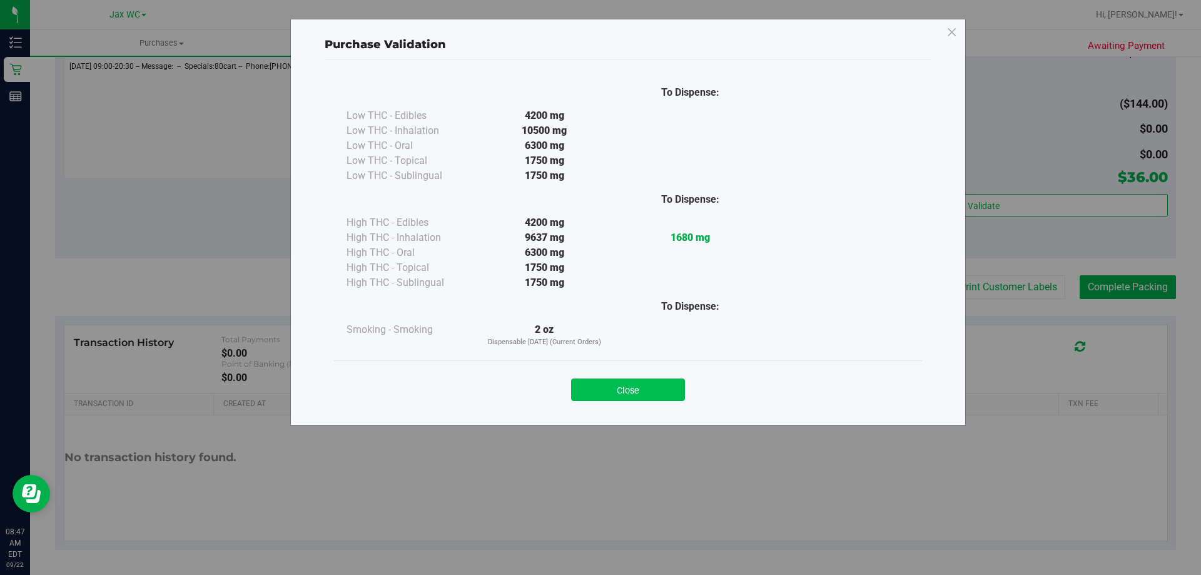
click at [664, 396] on button "Close" at bounding box center [628, 389] width 114 height 23
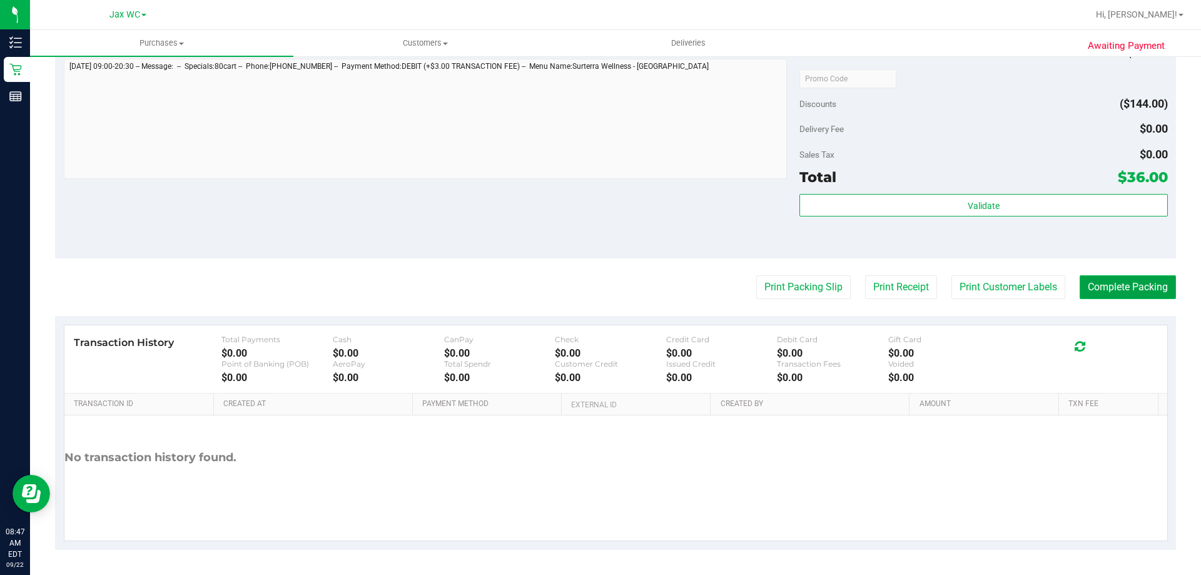
click at [1124, 283] on button "Complete Packing" at bounding box center [1127, 287] width 96 height 24
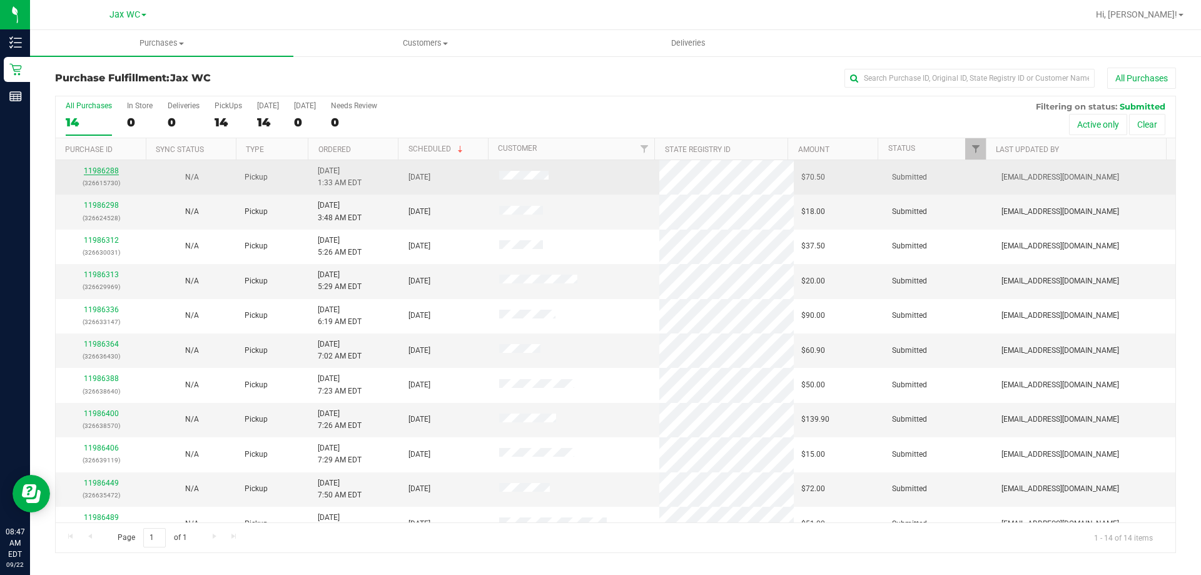
click at [104, 173] on link "11986288" at bounding box center [101, 170] width 35 height 9
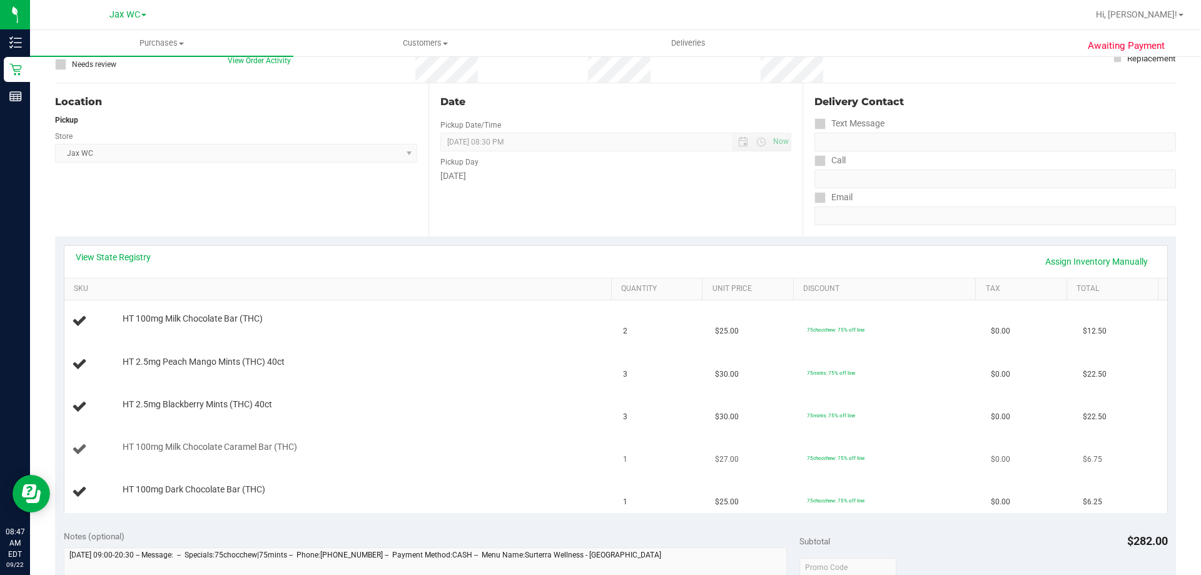
scroll to position [125, 0]
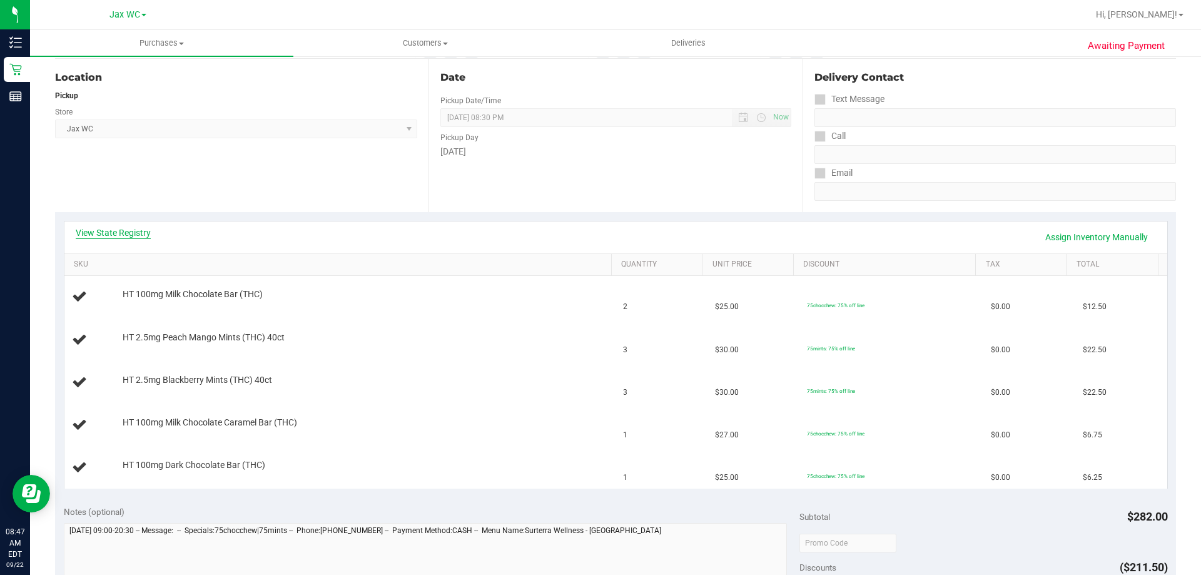
click at [133, 238] on link "View State Registry" at bounding box center [113, 232] width 75 height 13
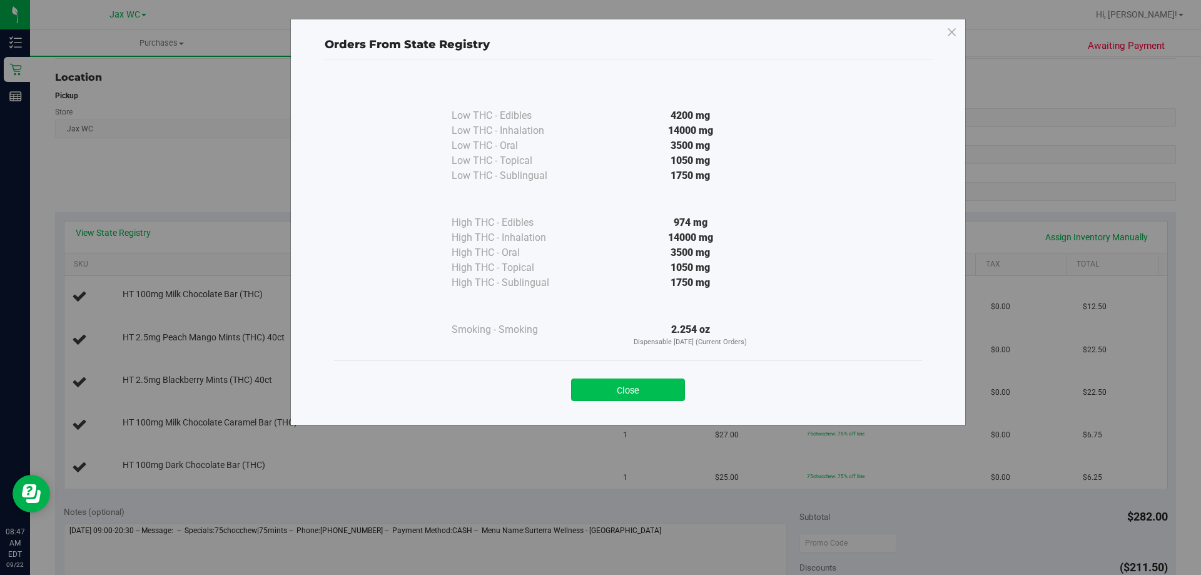
click at [613, 385] on button "Close" at bounding box center [628, 389] width 114 height 23
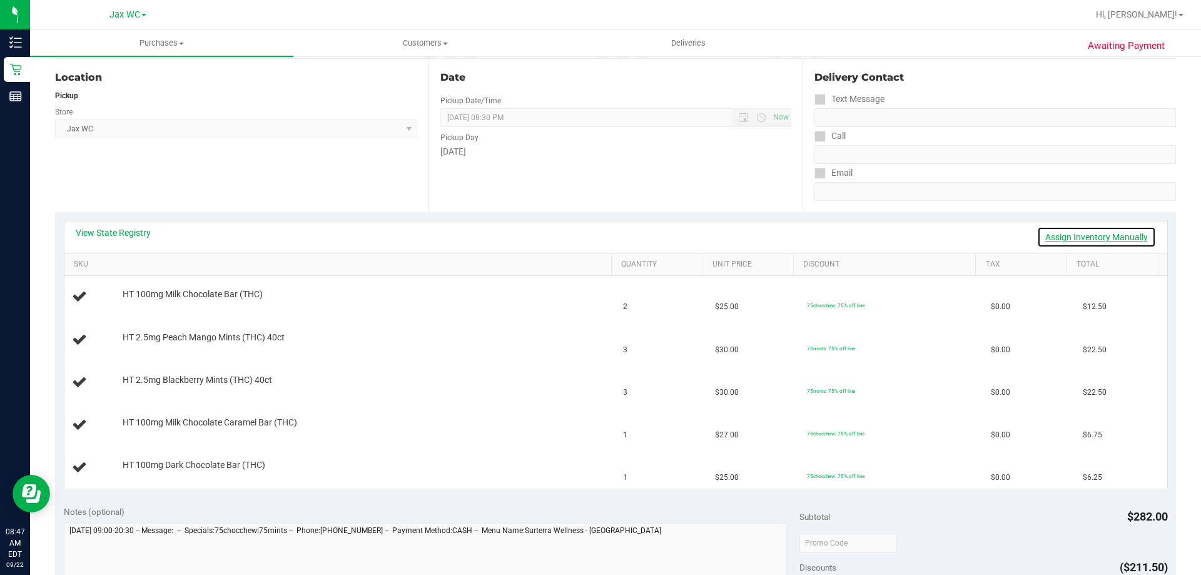
click at [1083, 238] on link "Assign Inventory Manually" at bounding box center [1096, 236] width 119 height 21
click at [161, 304] on link "Add Package" at bounding box center [145, 302] width 45 height 9
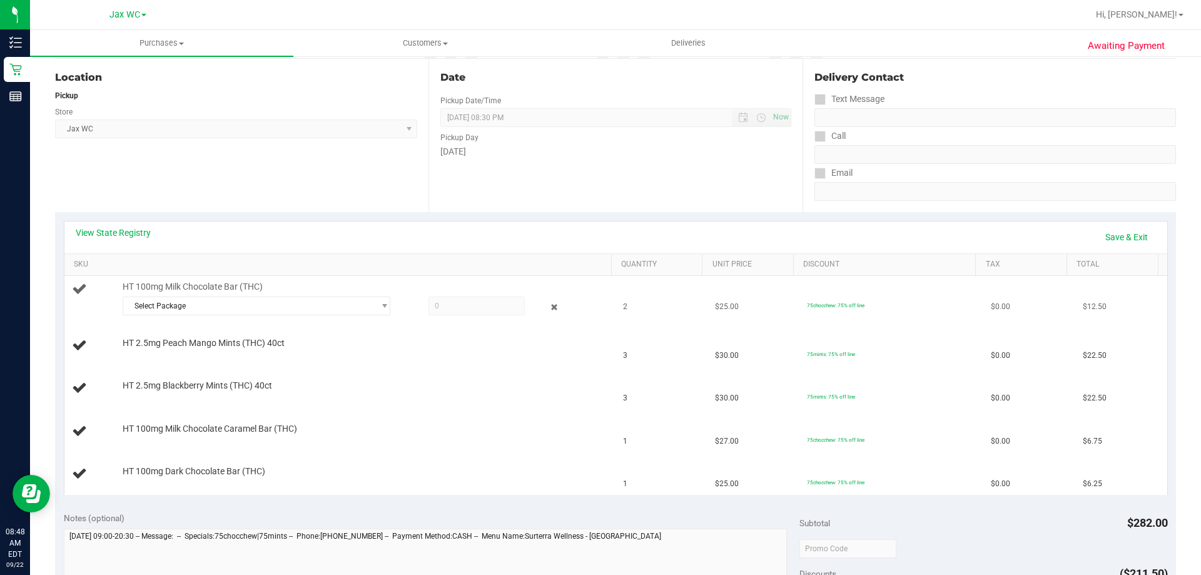
click at [287, 320] on td "HT 100mg Milk Chocolate Bar (THC) Select Package 4281566450230656" at bounding box center [340, 300] width 552 height 49
click at [289, 305] on span "Select Package" at bounding box center [248, 306] width 251 height 18
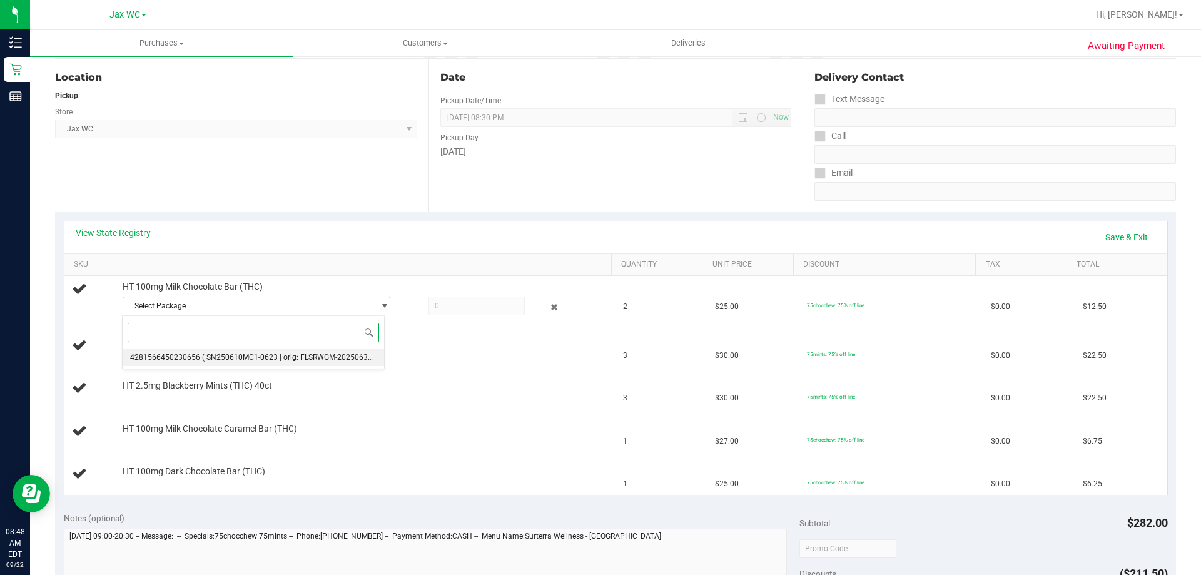
click at [282, 348] on li "4281566450230656 ( SN250610MC1-0623 | orig: FLSRWGM-20250630-411 )" at bounding box center [253, 357] width 261 height 18
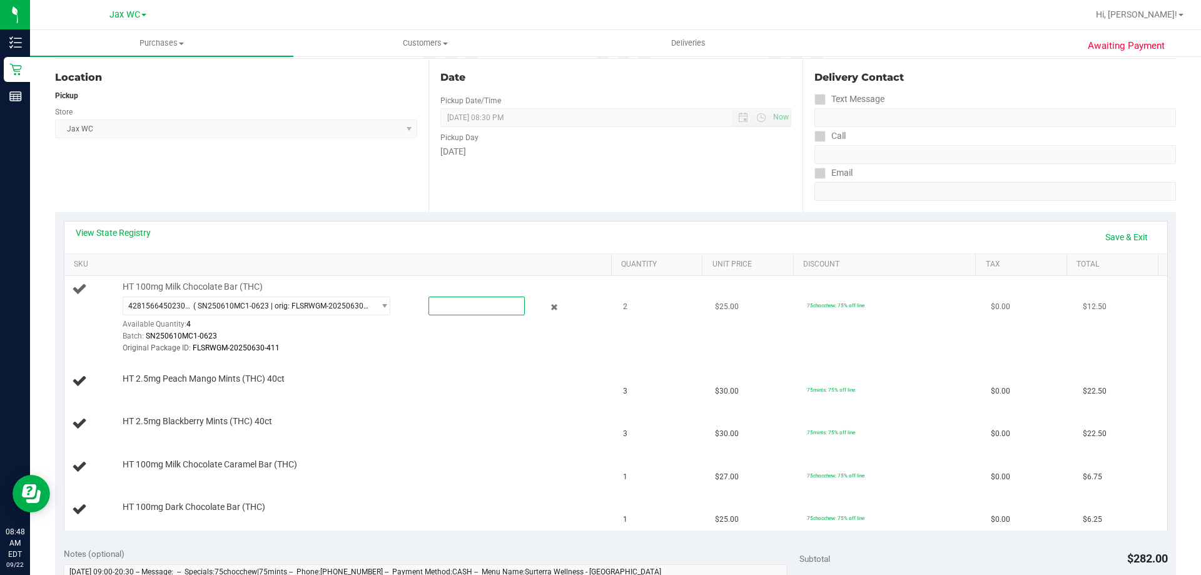
click at [469, 309] on span at bounding box center [476, 305] width 96 height 19
type input "2"
type input "2.0000"
click at [445, 372] on td "HT 2.5mg Peach Mango Mints (THC) 40ct" at bounding box center [340, 381] width 552 height 43
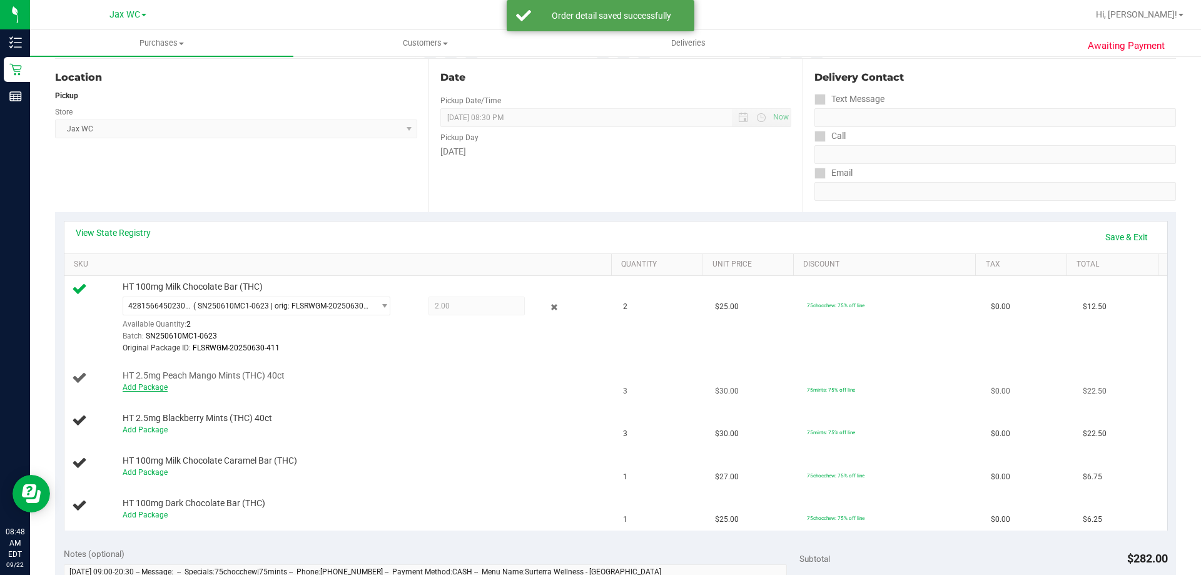
click at [141, 388] on link "Add Package" at bounding box center [145, 387] width 45 height 9
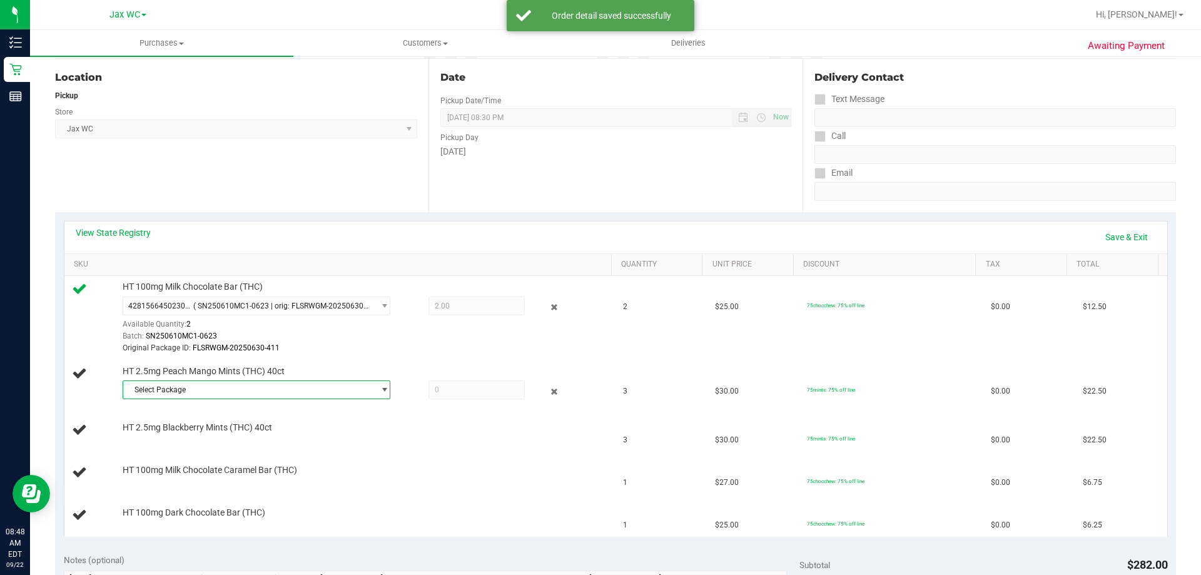
click at [177, 386] on span "Select Package" at bounding box center [248, 390] width 251 height 18
click at [236, 446] on li "3435306308918529 ( SN250707PMM1-0714 | orig: FLSRWGM-20250721-227 )" at bounding box center [253, 442] width 261 height 18
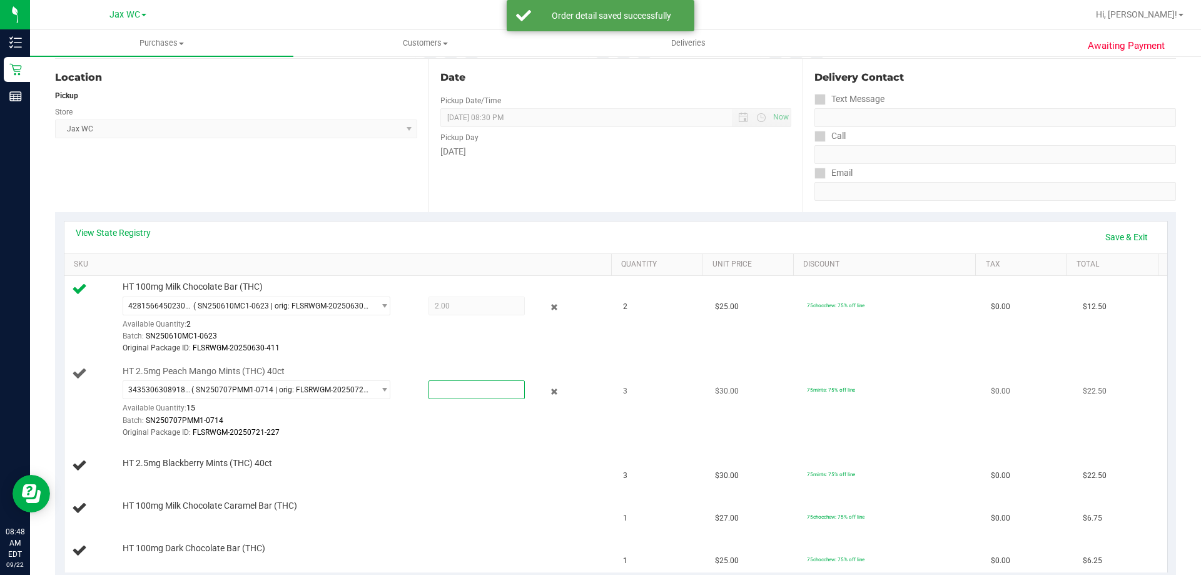
click at [461, 396] on span at bounding box center [476, 389] width 96 height 19
type input "3"
type input "3.0000"
click at [425, 450] on td "HT 2.5mg Blackberry Mints (THC) 40ct" at bounding box center [340, 466] width 552 height 43
click at [158, 472] on link "Add Package" at bounding box center [145, 471] width 45 height 9
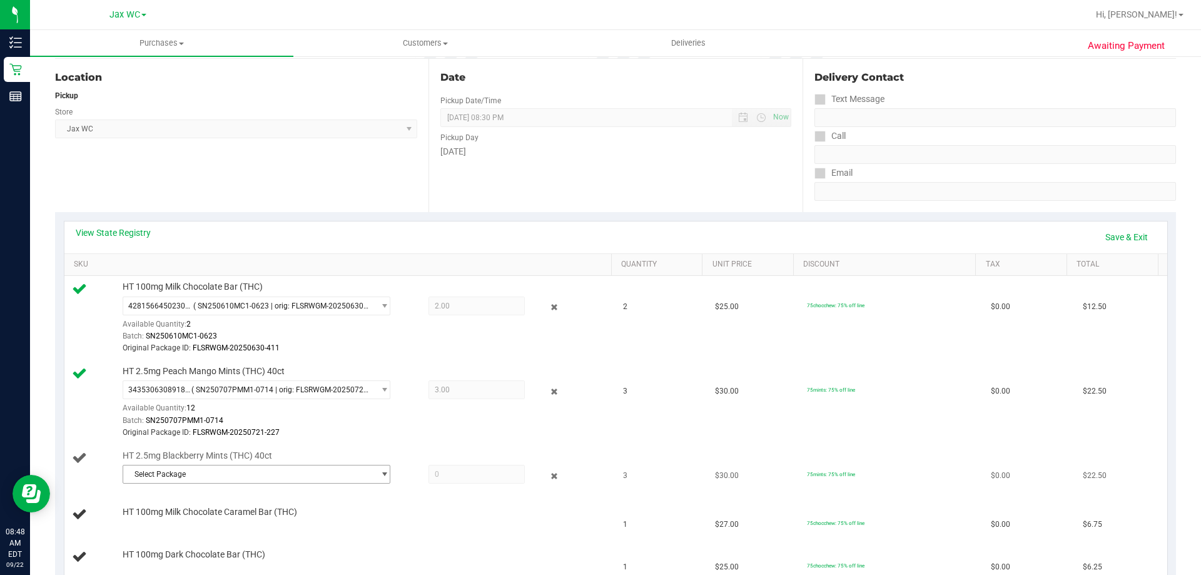
click at [389, 471] on div "Select Package 8824381876007697" at bounding box center [263, 474] width 281 height 19
click at [351, 475] on span "Select Package" at bounding box center [248, 474] width 251 height 18
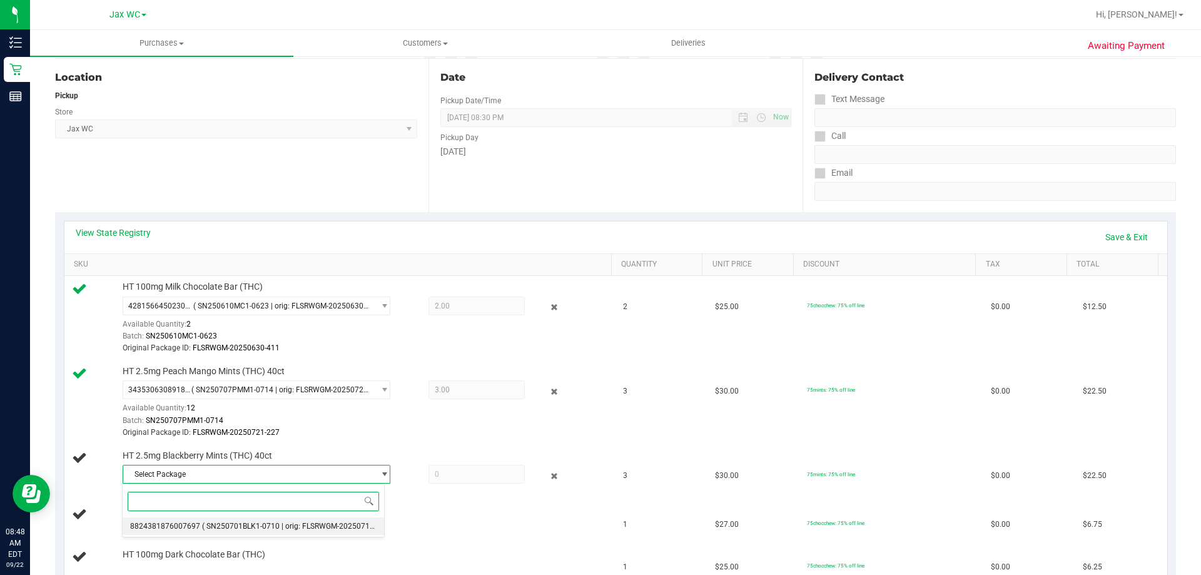
click at [252, 524] on span "( SN250701BLK1-0710 | orig: FLSRWGM-20250716-411 )" at bounding box center [297, 526] width 191 height 9
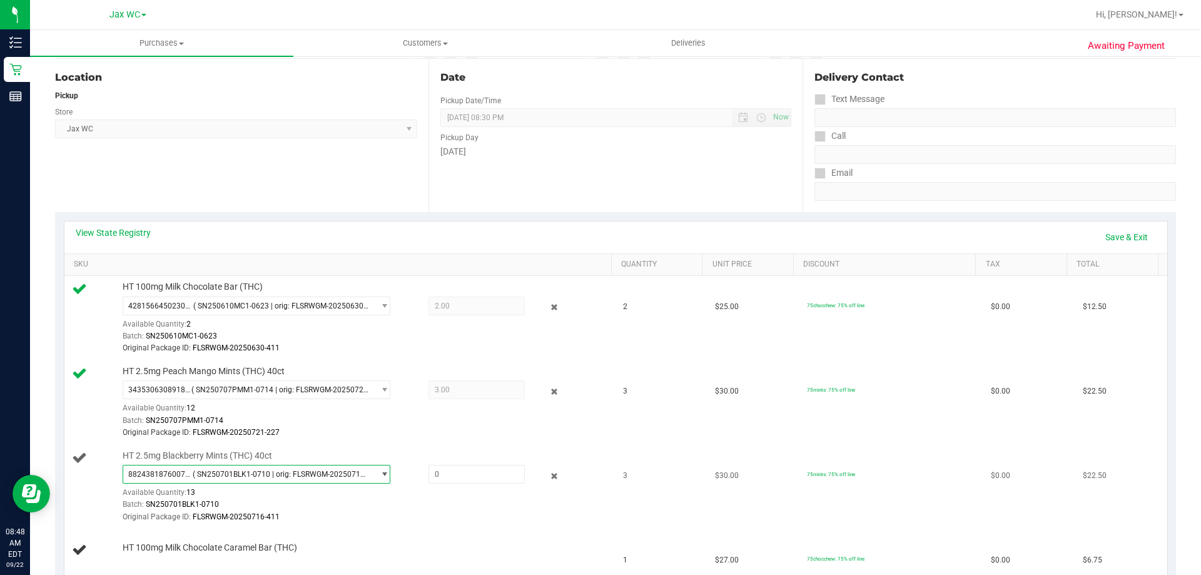
click at [443, 463] on div "HT 2.5mg Blackberry Mints (THC) 40ct 8824381876007697 ( SN250701BLK1-0710 | ori…" at bounding box center [360, 487] width 489 height 74
click at [446, 477] on span at bounding box center [476, 474] width 96 height 19
type input "3"
type input "3.0000"
click at [460, 428] on div "Original Package ID: FLSRWGM-20250721-227" at bounding box center [364, 433] width 483 height 12
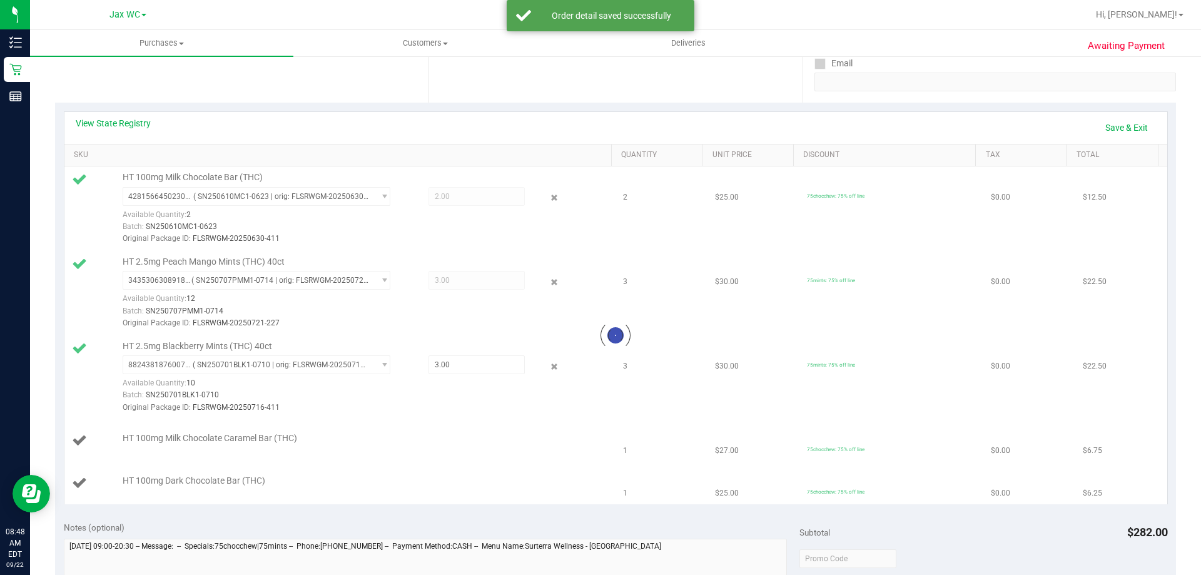
scroll to position [250, 0]
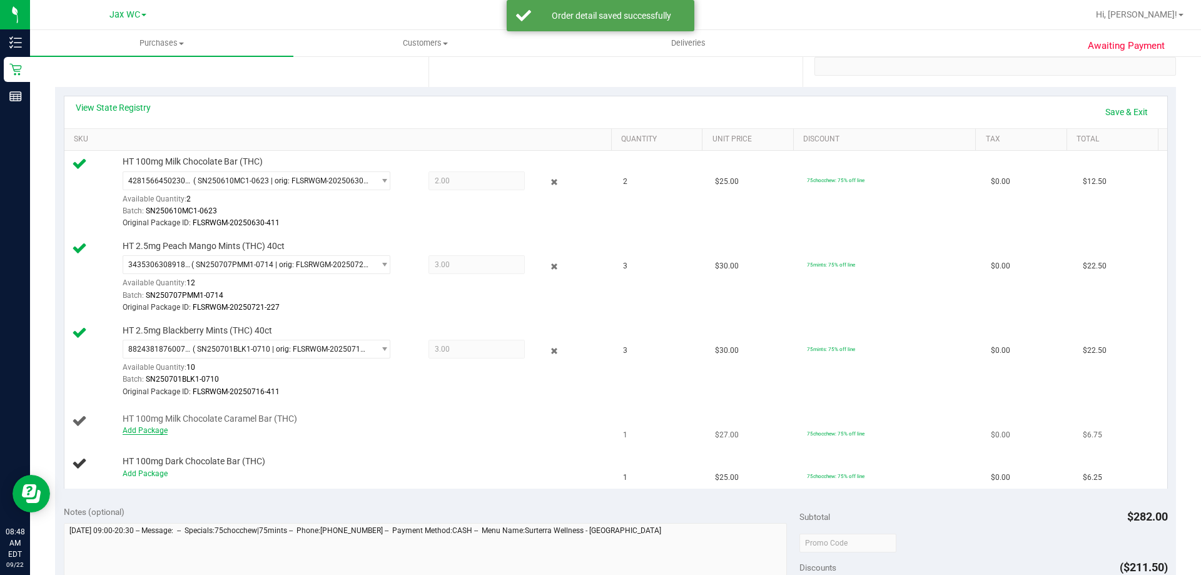
click at [157, 428] on link "Add Package" at bounding box center [145, 430] width 45 height 9
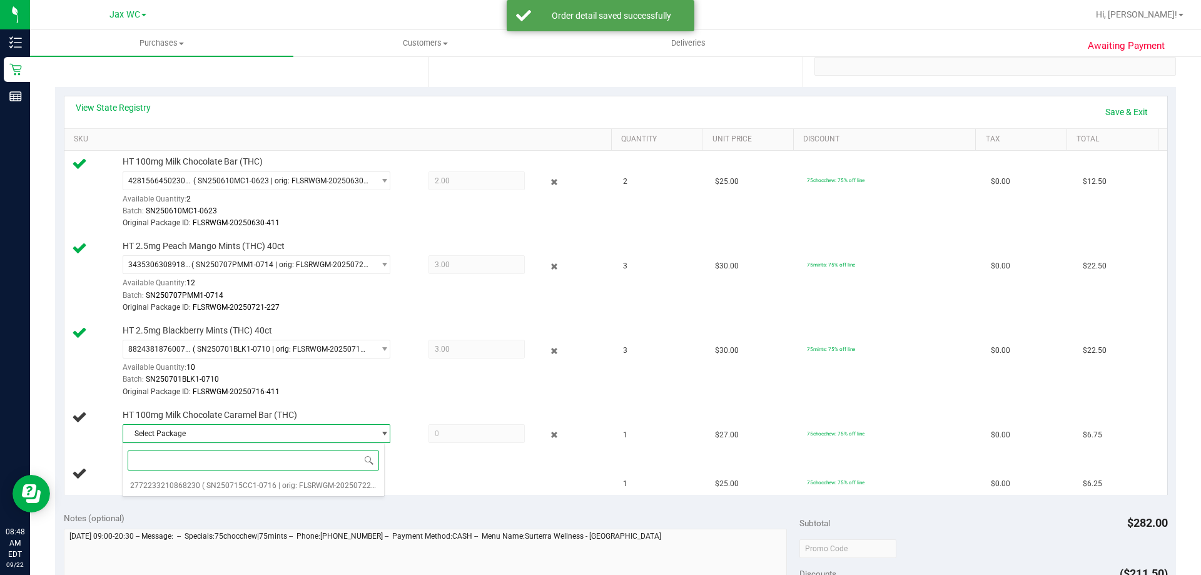
click at [286, 475] on span at bounding box center [253, 459] width 261 height 29
click at [287, 478] on li "2772233210868230 ( SN250715CC1-0716 | orig: FLSRWGM-20250722-359 )" at bounding box center [253, 486] width 261 height 18
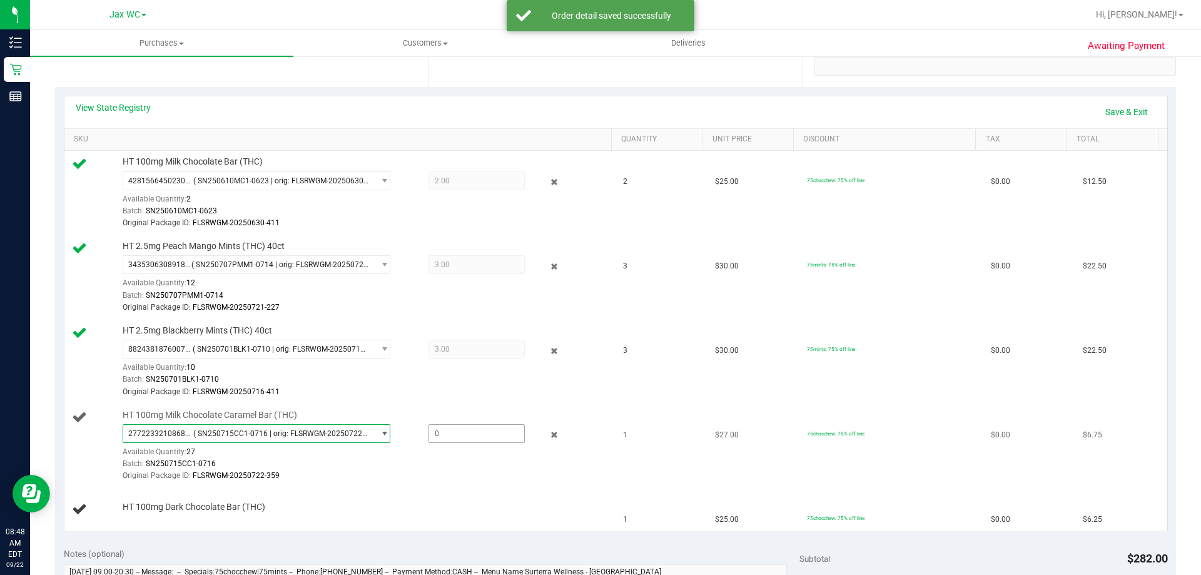
click at [457, 435] on span at bounding box center [476, 433] width 96 height 19
type input "1"
type input "1.0000"
click at [455, 477] on div "Original Package ID: FLSRWGM-20250722-359" at bounding box center [364, 476] width 483 height 12
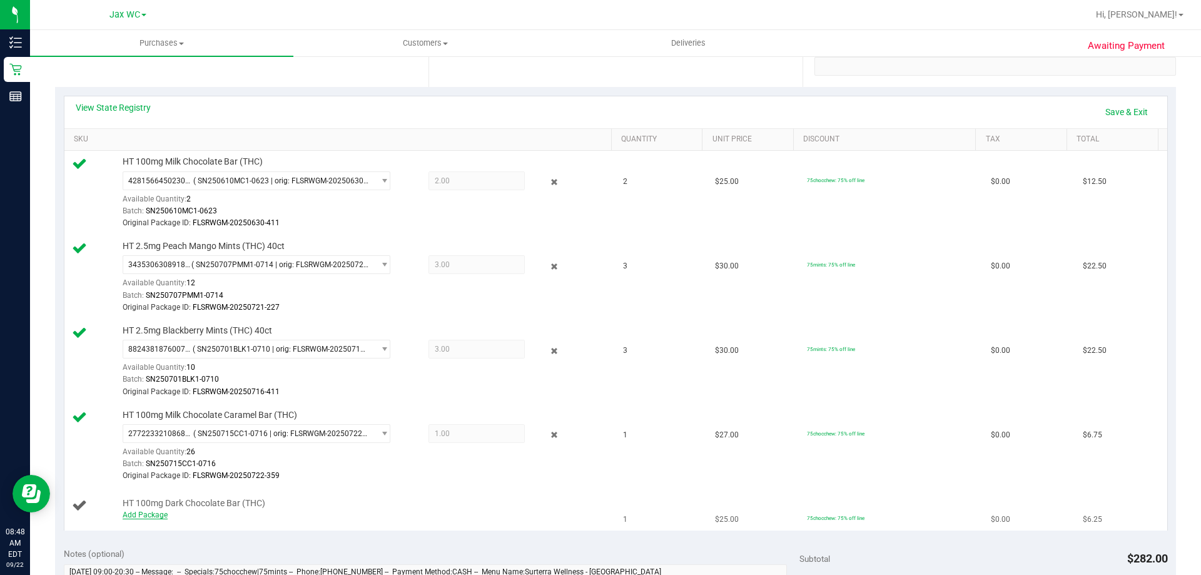
click at [158, 518] on link "Add Package" at bounding box center [145, 514] width 45 height 9
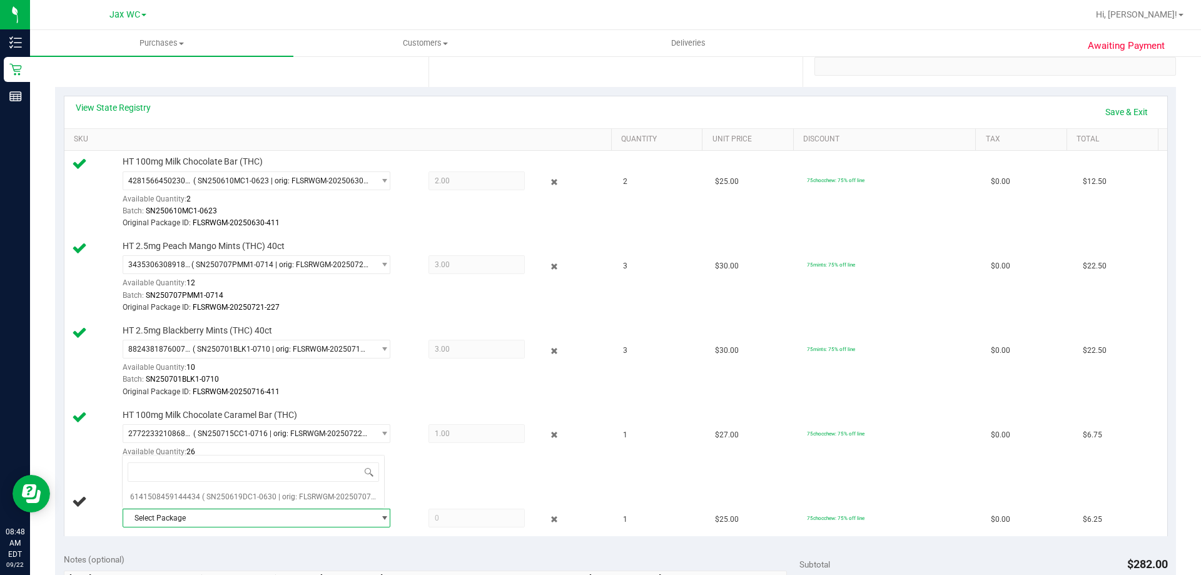
click at [218, 517] on span "Select Package" at bounding box center [248, 518] width 251 height 18
click at [208, 501] on span "( SN250619DC1-0630 | orig: FLSRWGM-20250707-040 )" at bounding box center [296, 496] width 188 height 9
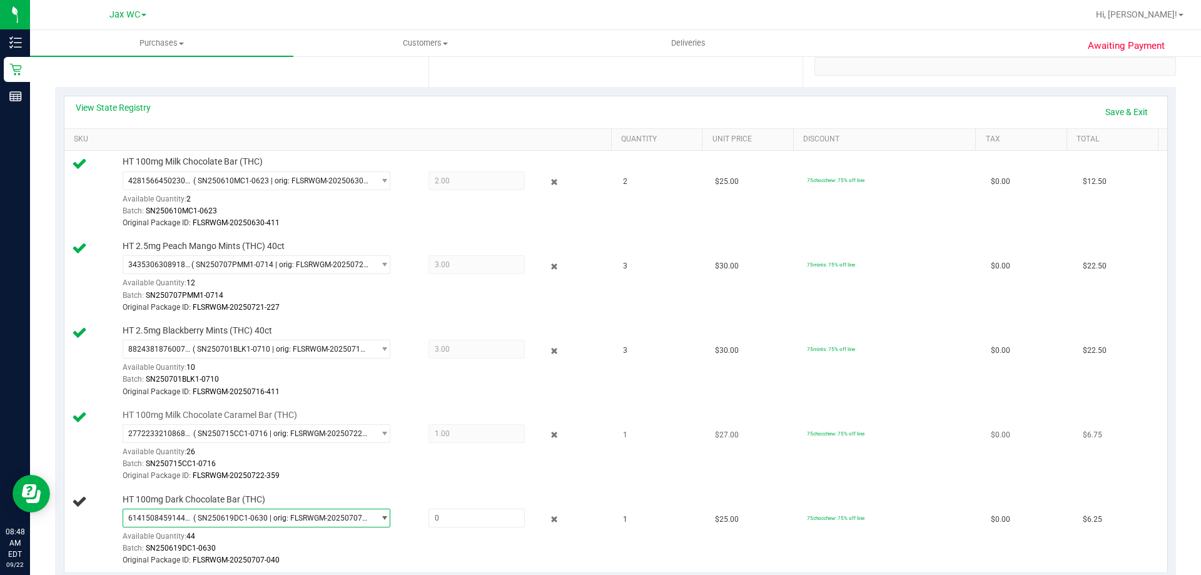
click at [444, 485] on td "HT 100mg Milk Chocolate Caramel Bar (THC) 2772233210868230 ( SN250715CC1-0716 |…" at bounding box center [340, 446] width 552 height 84
click at [467, 523] on span at bounding box center [476, 517] width 96 height 19
type input "1"
type input "1.0000"
click at [475, 479] on div "Original Package ID: FLSRWGM-20250722-359" at bounding box center [364, 476] width 483 height 12
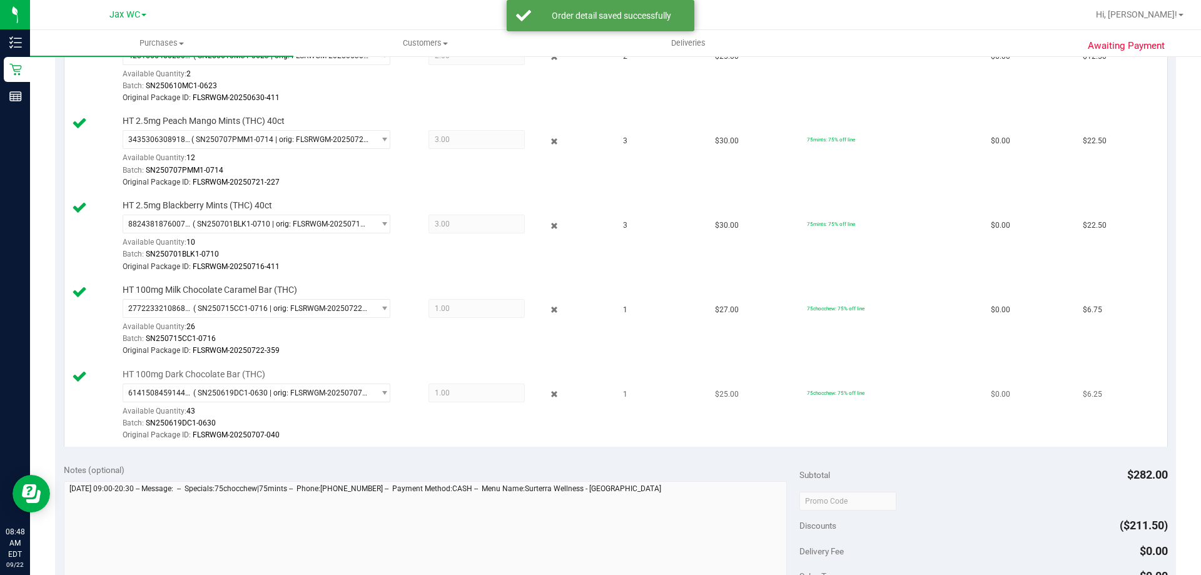
scroll to position [0, 0]
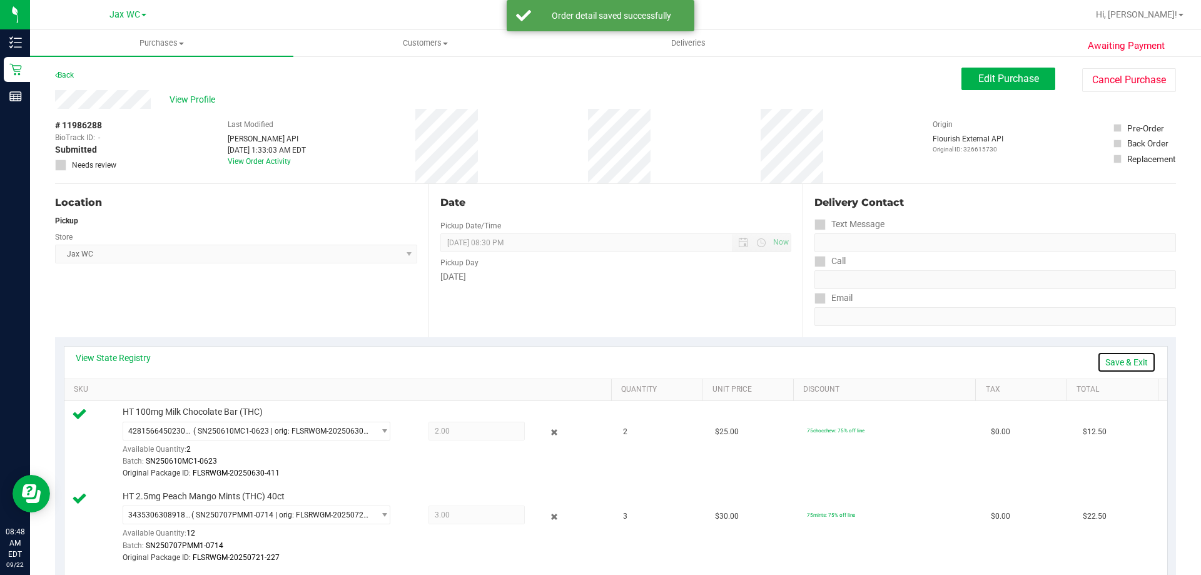
click at [1108, 358] on link "Save & Exit" at bounding box center [1126, 361] width 59 height 21
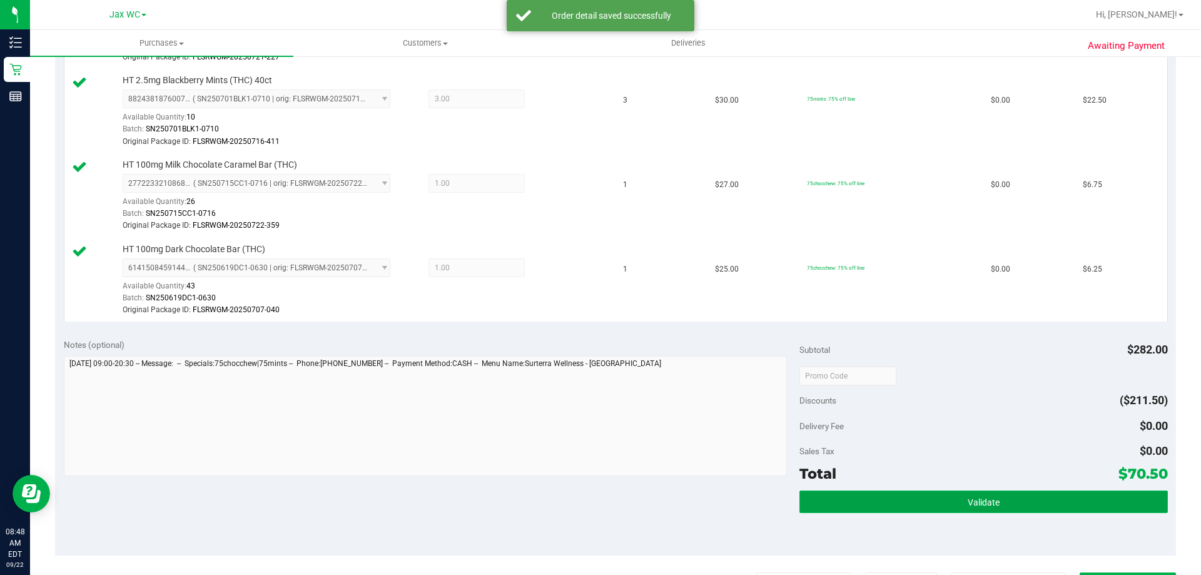
click at [946, 497] on button "Validate" at bounding box center [983, 501] width 368 height 23
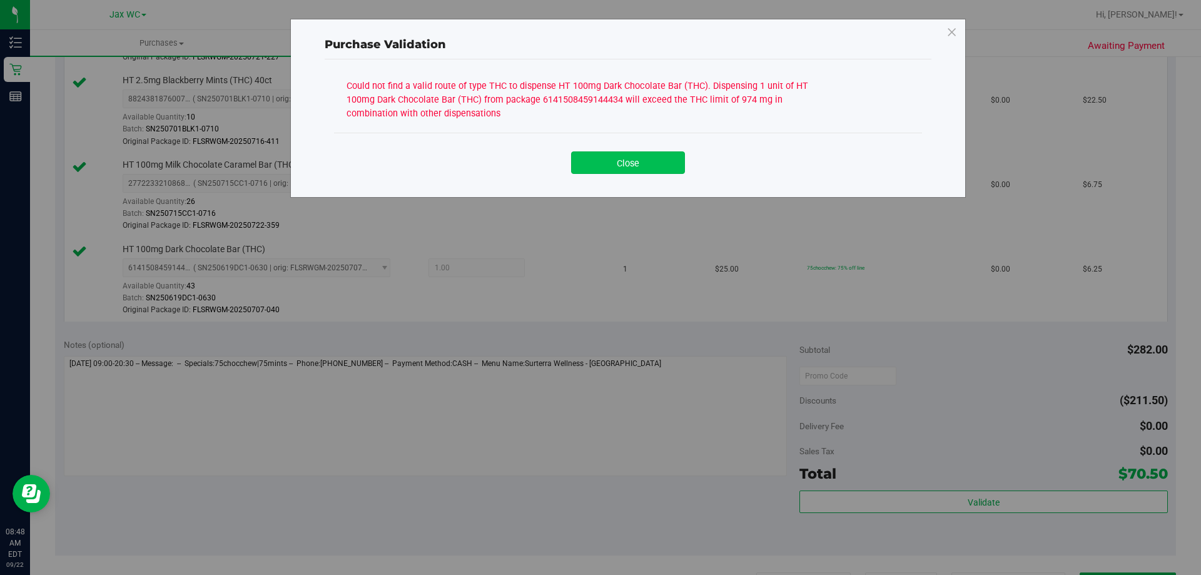
click at [587, 163] on button "Close" at bounding box center [628, 162] width 114 height 23
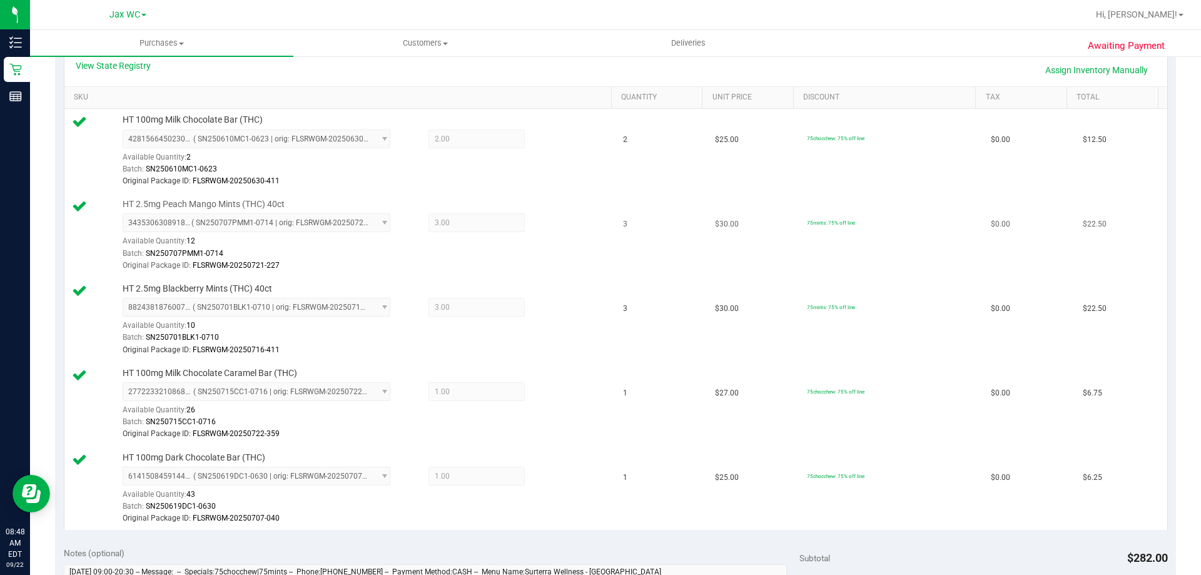
scroll to position [250, 0]
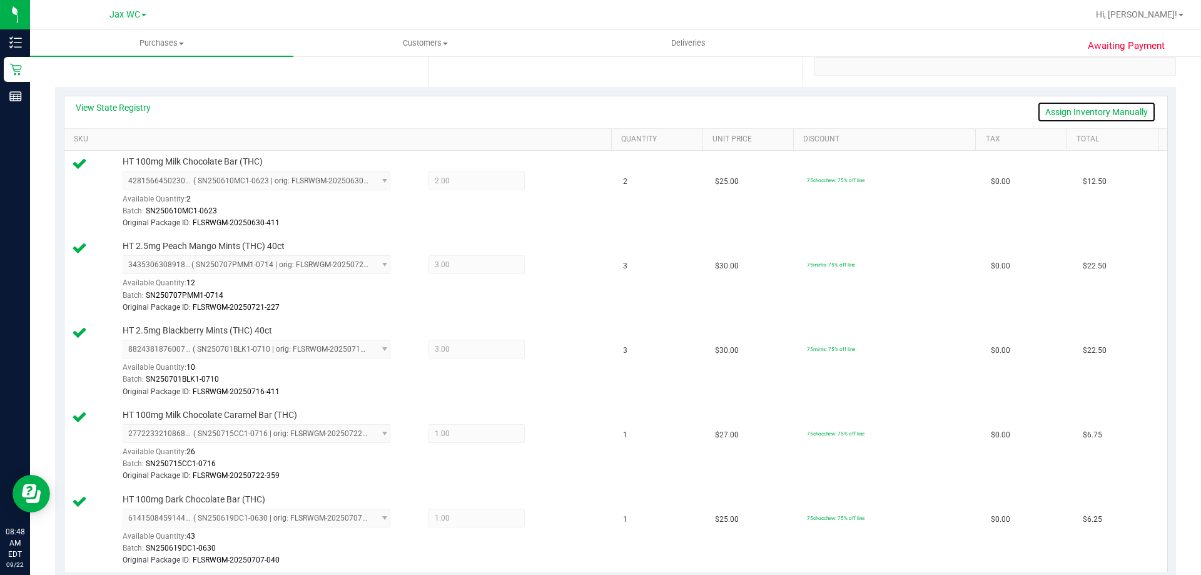
click at [1106, 108] on link "Assign Inventory Manually" at bounding box center [1096, 111] width 119 height 21
click at [548, 178] on icon at bounding box center [554, 182] width 13 height 14
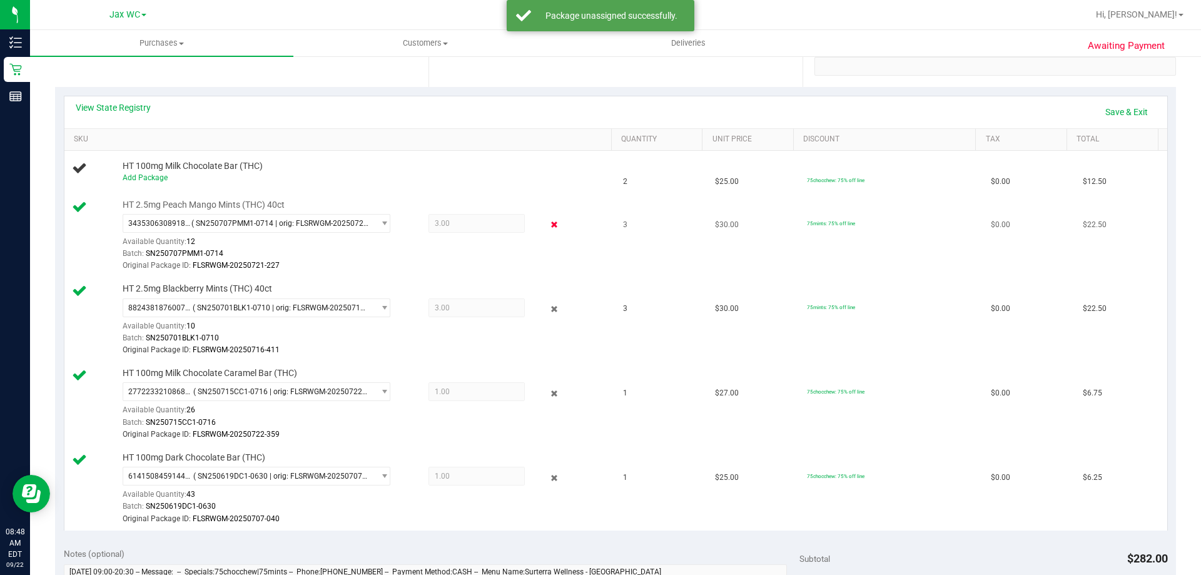
click at [548, 225] on icon at bounding box center [554, 225] width 13 height 14
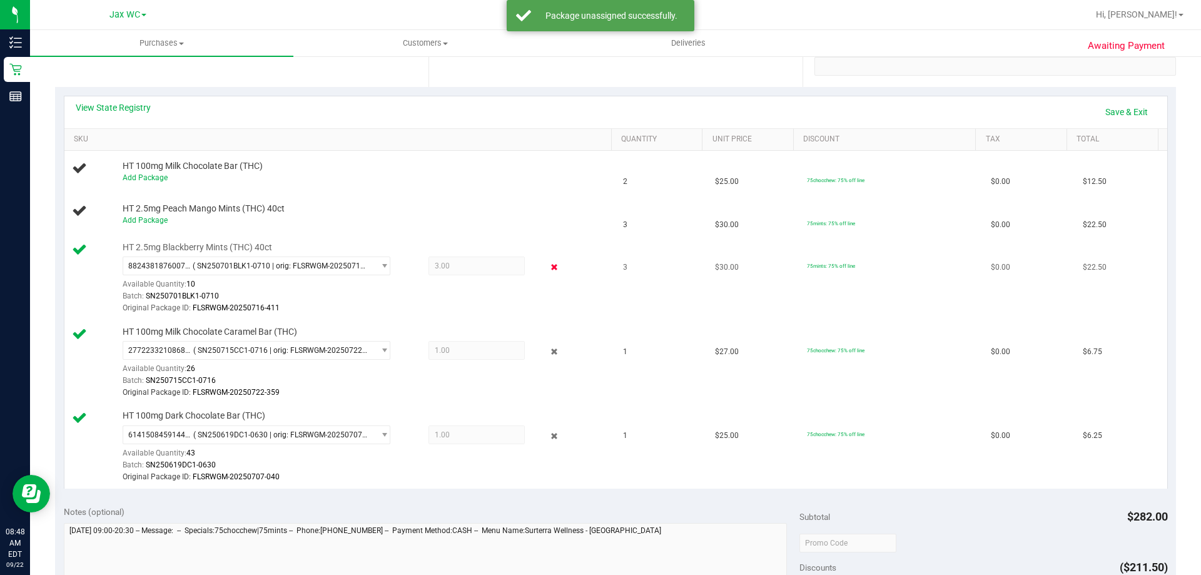
click at [548, 274] on icon at bounding box center [554, 267] width 13 height 14
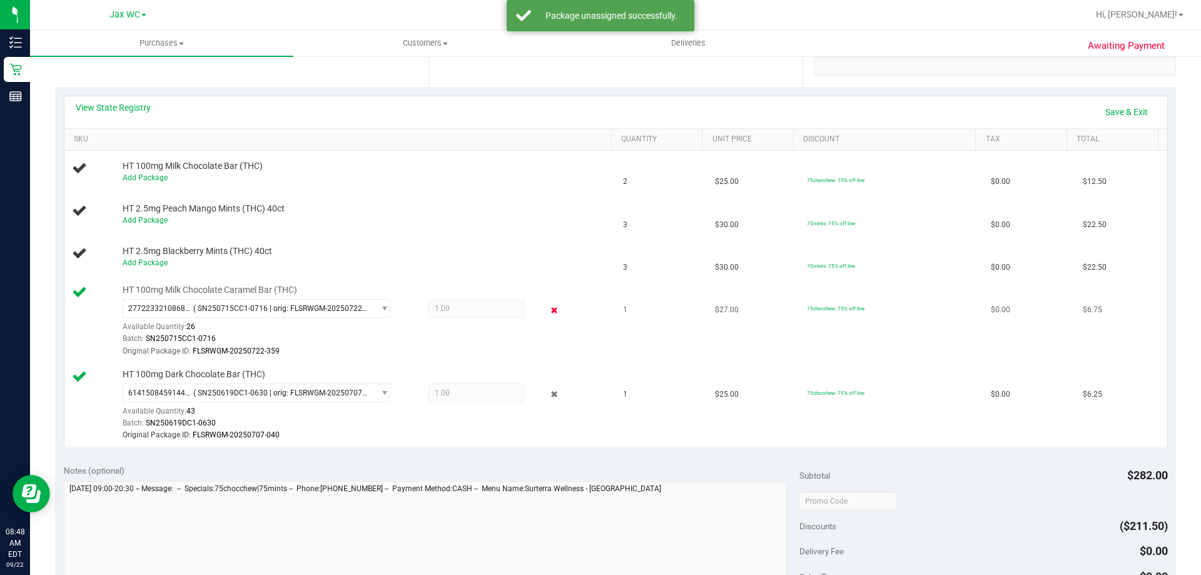
click at [548, 315] on icon at bounding box center [554, 310] width 13 height 14
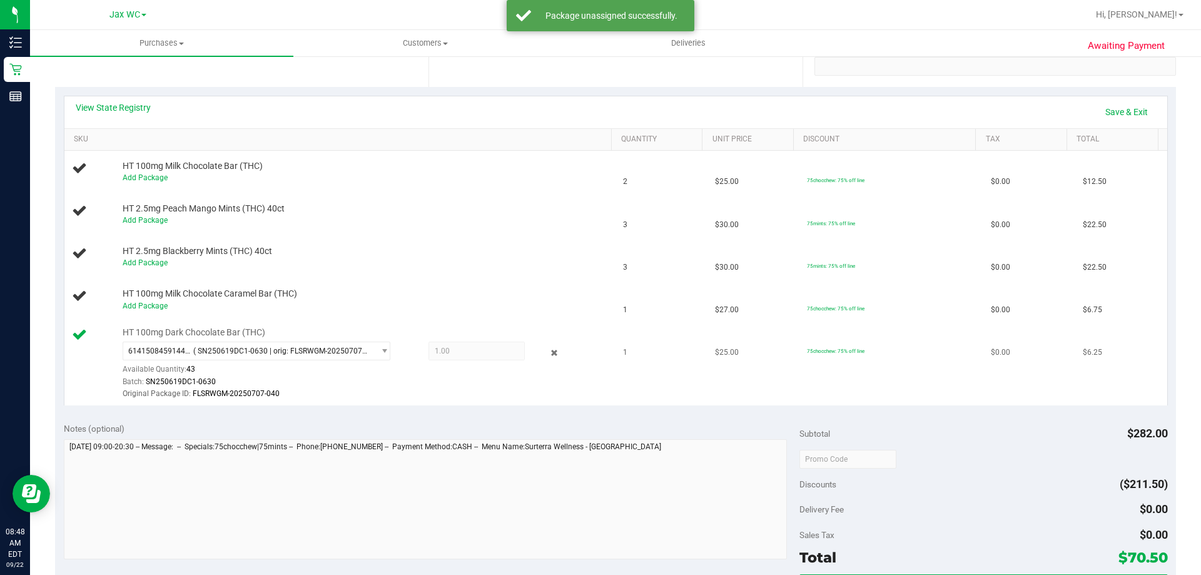
click at [541, 370] on div "6141508459144434 ( SN250619DC1-0630 | orig: FLSRWGM-20250707-040 ) 614150845914…" at bounding box center [364, 370] width 483 height 58
click at [548, 356] on icon at bounding box center [554, 352] width 13 height 14
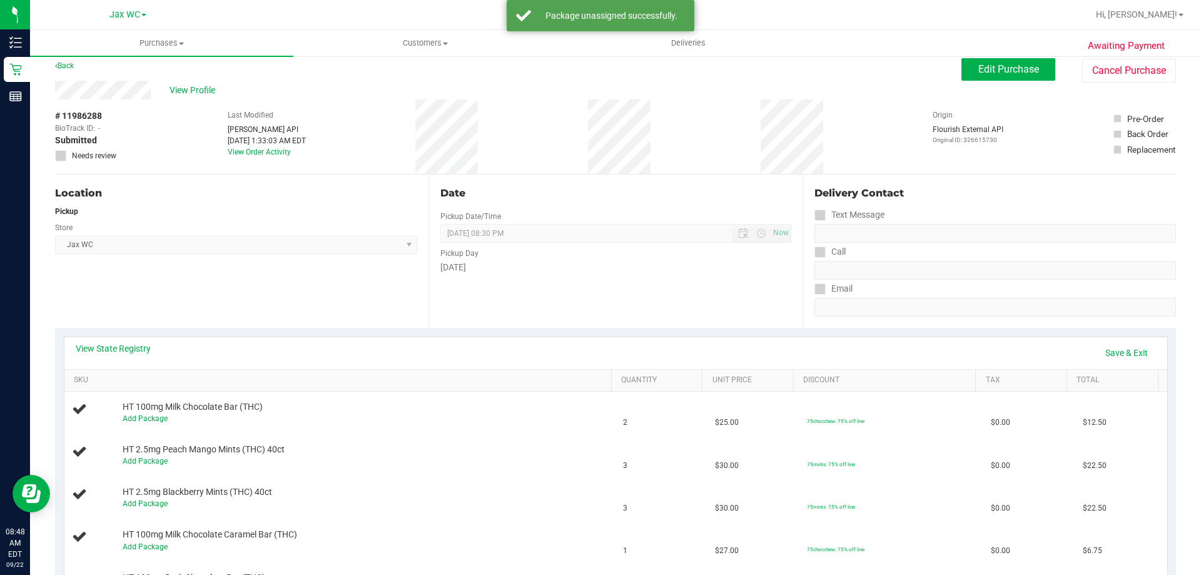
scroll to position [0, 0]
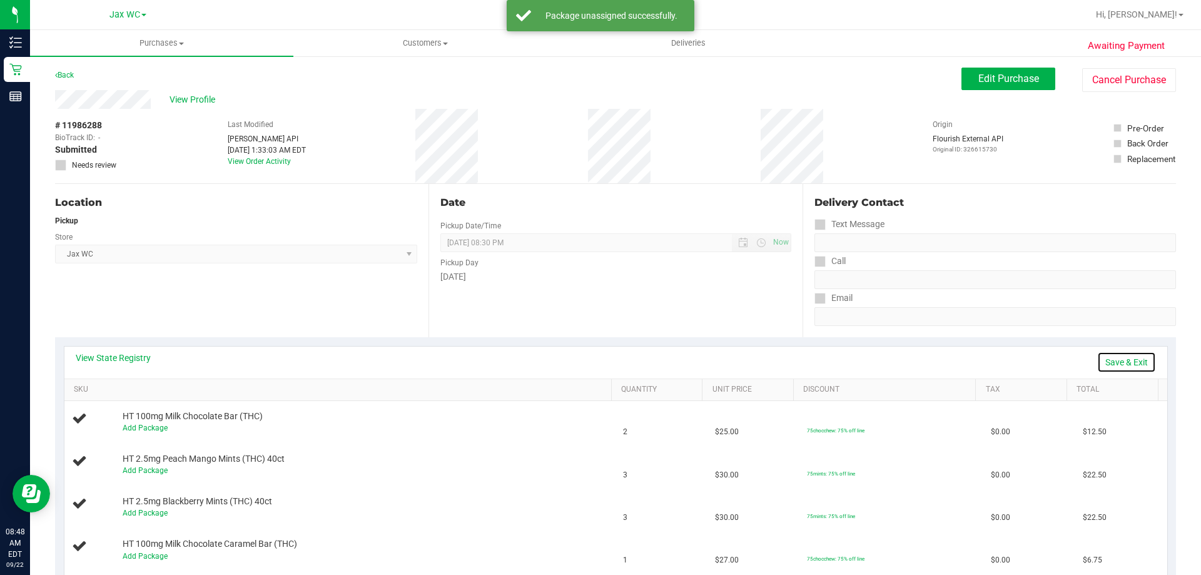
click at [1113, 358] on link "Save & Exit" at bounding box center [1126, 361] width 59 height 21
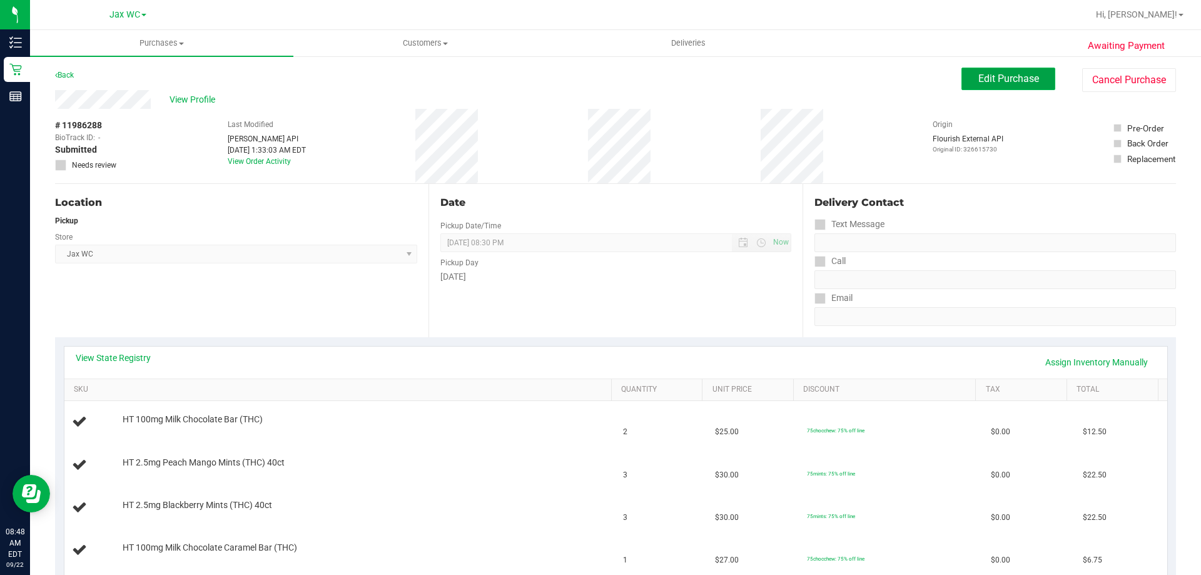
click at [979, 69] on button "Edit Purchase" at bounding box center [1008, 79] width 94 height 23
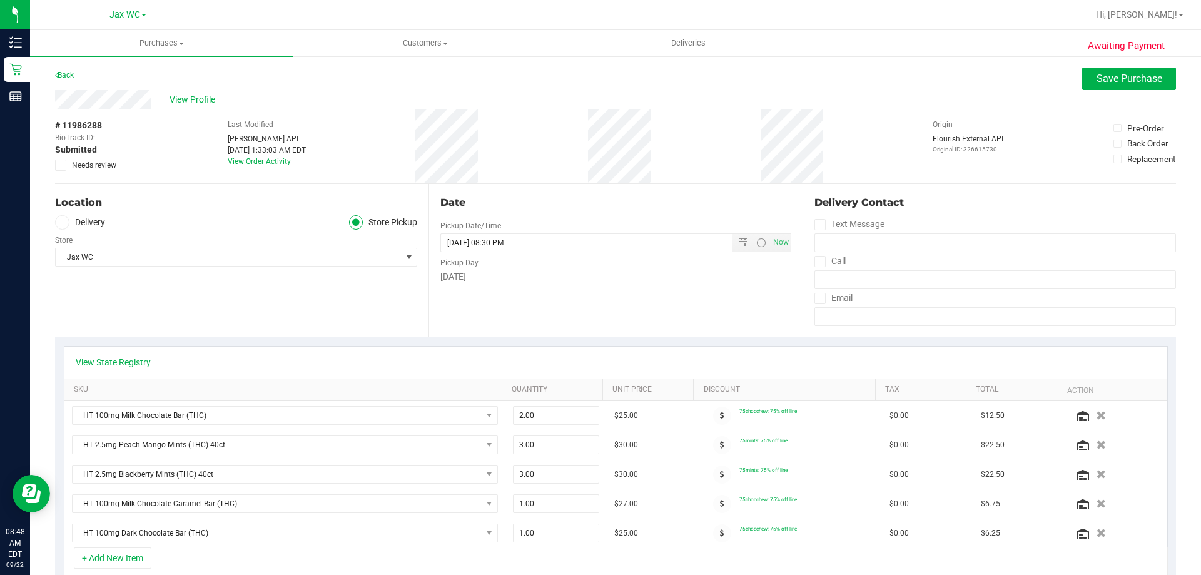
click at [59, 158] on div "# 11986288 BioTrack ID: - Submitted Needs review" at bounding box center [86, 145] width 63 height 52
click at [58, 165] on icon at bounding box center [61, 165] width 8 height 0
click at [0, 0] on input "Needs review" at bounding box center [0, 0] width 0 height 0
click at [1134, 91] on div "View Profile" at bounding box center [615, 99] width 1121 height 19
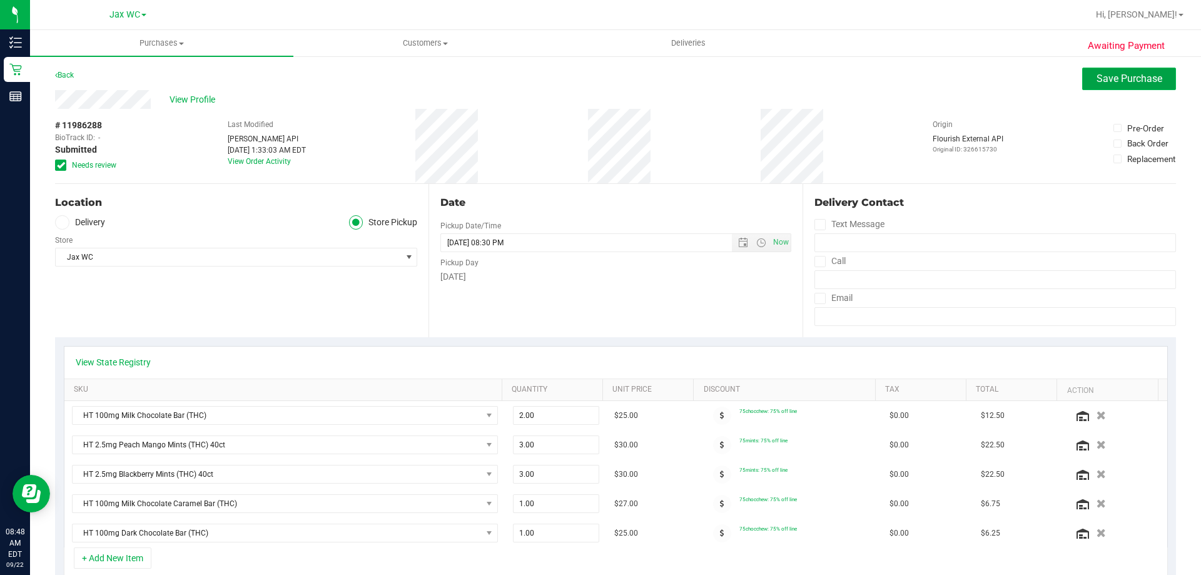
click at [1132, 83] on span "Save Purchase" at bounding box center [1129, 79] width 66 height 12
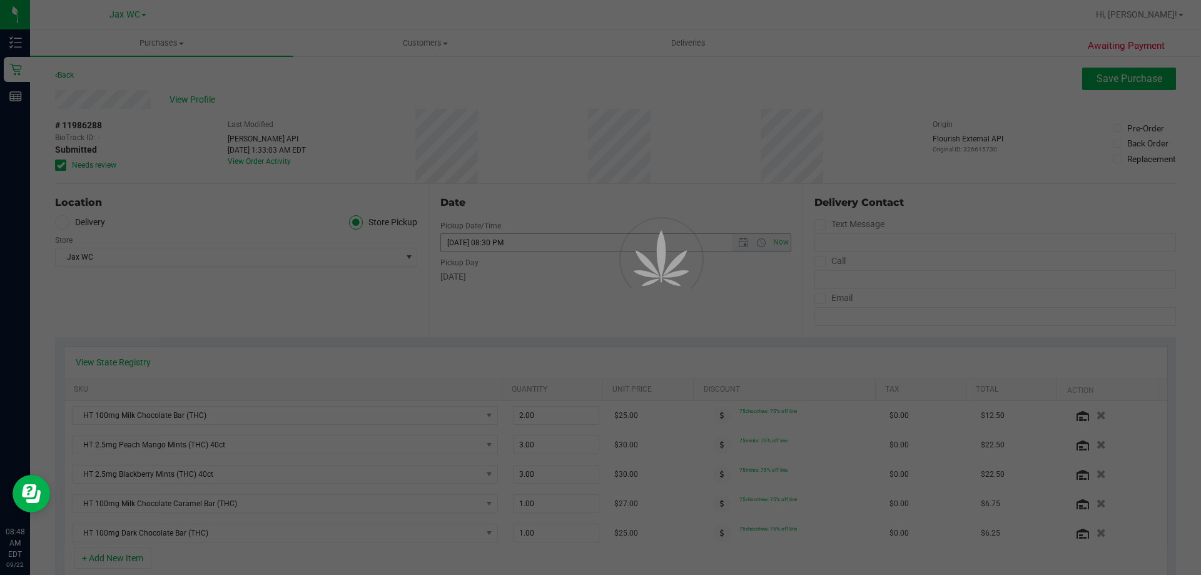
scroll to position [250, 0]
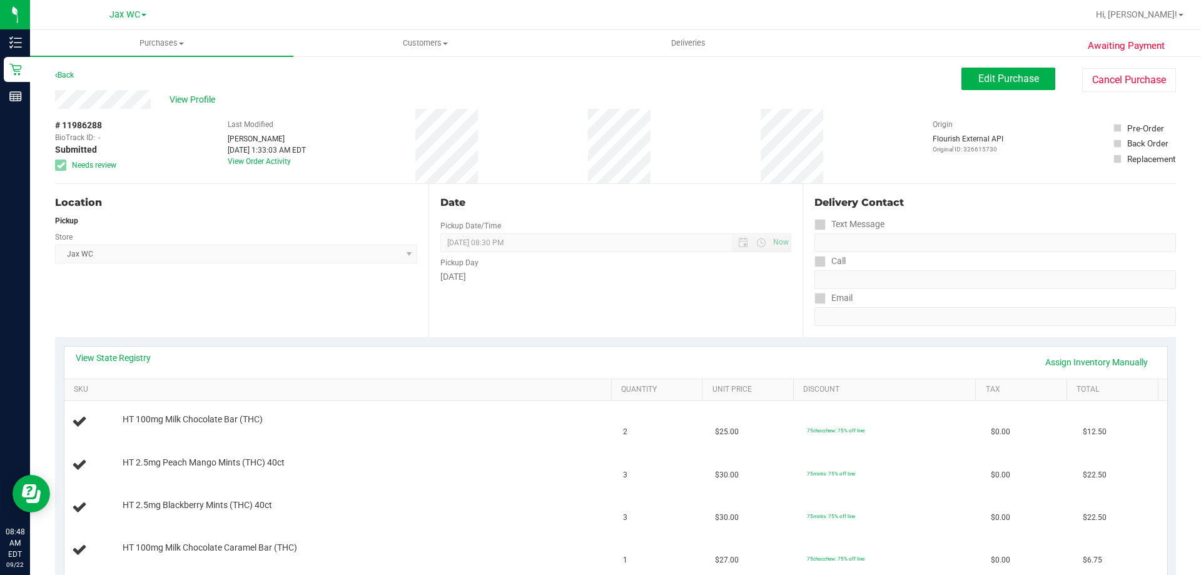
click at [567, 151] on div "# 11986288 BioTrack ID: - Submitted Needs review Last Modified Angela Potignano…" at bounding box center [615, 146] width 1121 height 74
click at [189, 106] on span "View Profile" at bounding box center [194, 99] width 50 height 13
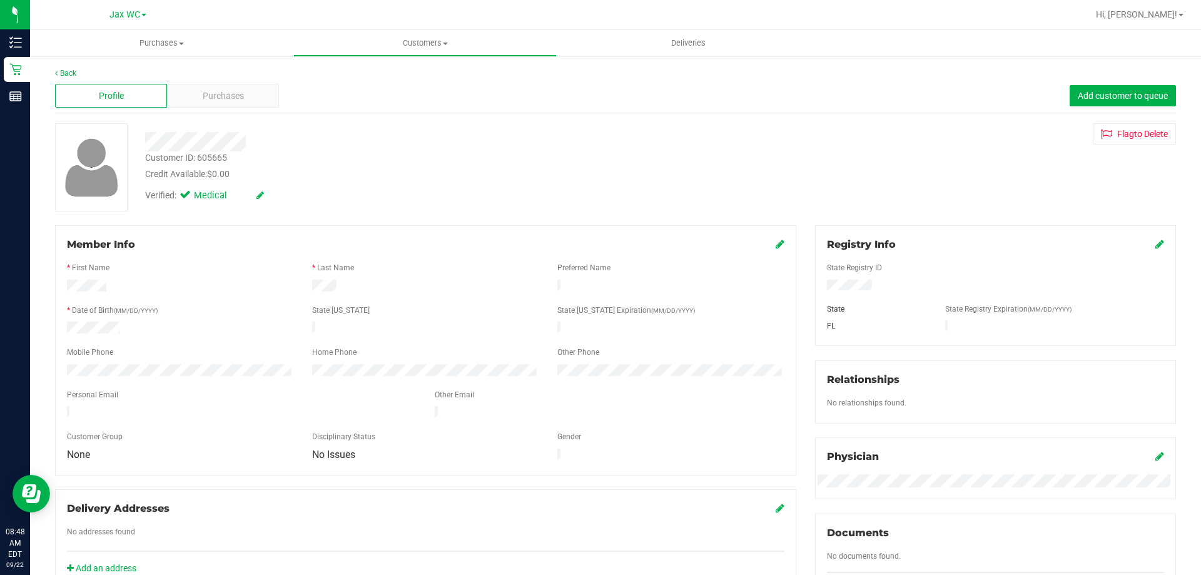
click at [205, 157] on div "Customer ID: 605665" at bounding box center [186, 157] width 82 height 13
copy div "605665"
click at [191, 311] on div "* Date of Birth (MM/DD/YYYY)" at bounding box center [180, 312] width 245 height 14
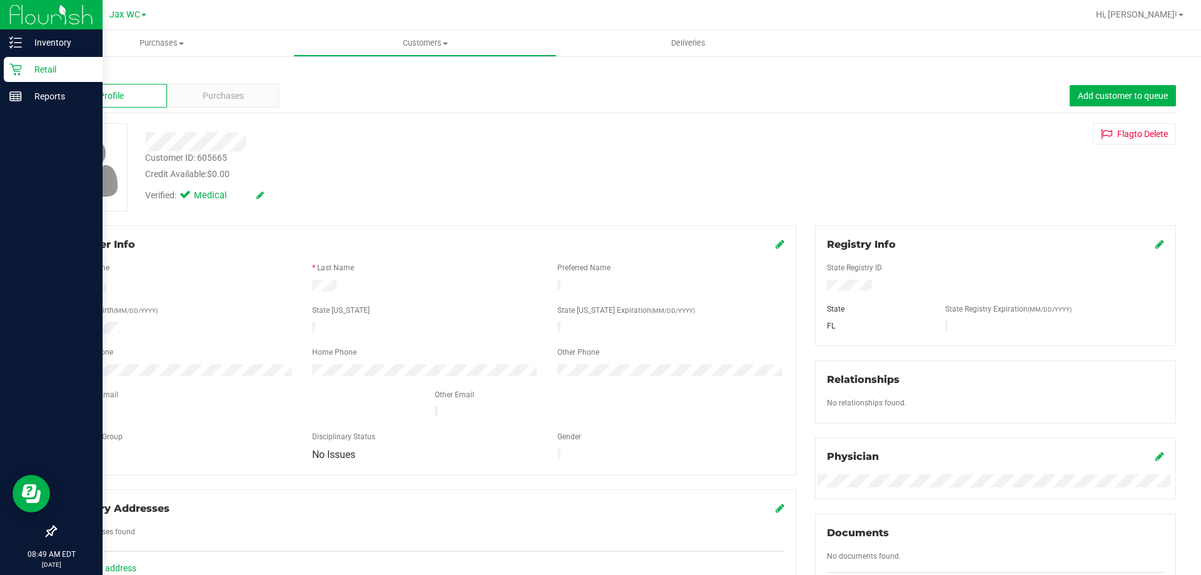
click at [27, 70] on p "Retail" at bounding box center [59, 69] width 75 height 15
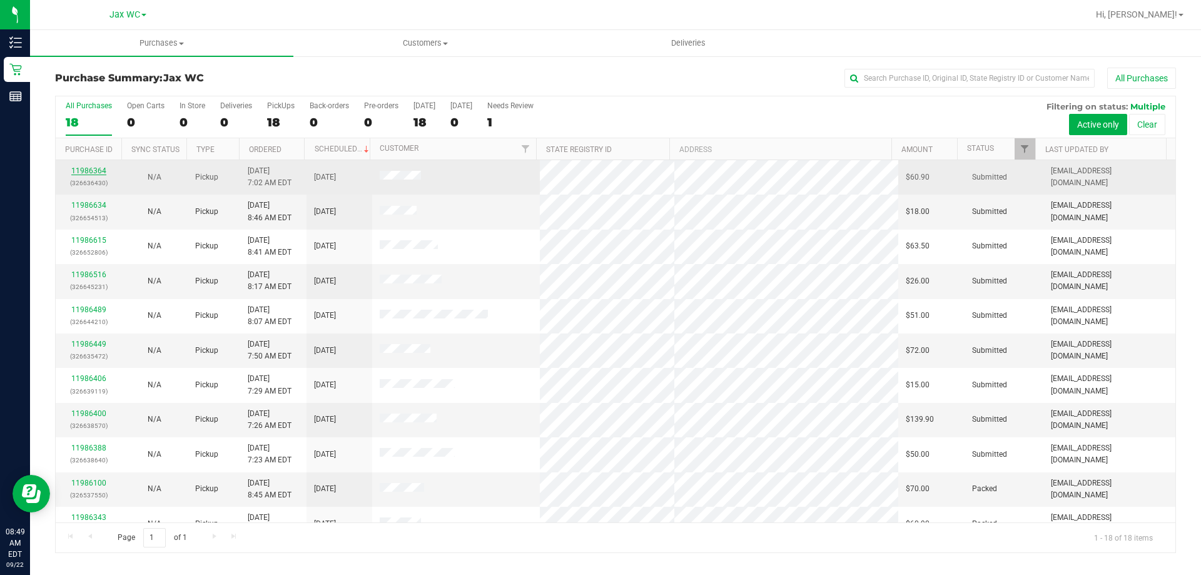
click at [95, 168] on link "11986364" at bounding box center [88, 170] width 35 height 9
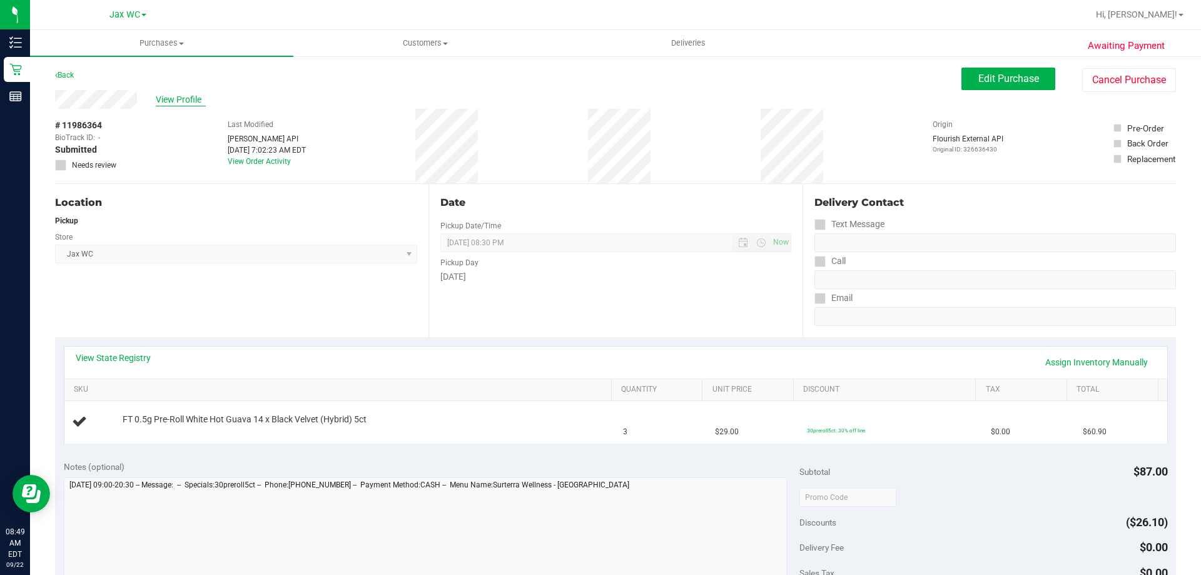
click at [191, 93] on span "View Profile" at bounding box center [181, 99] width 50 height 13
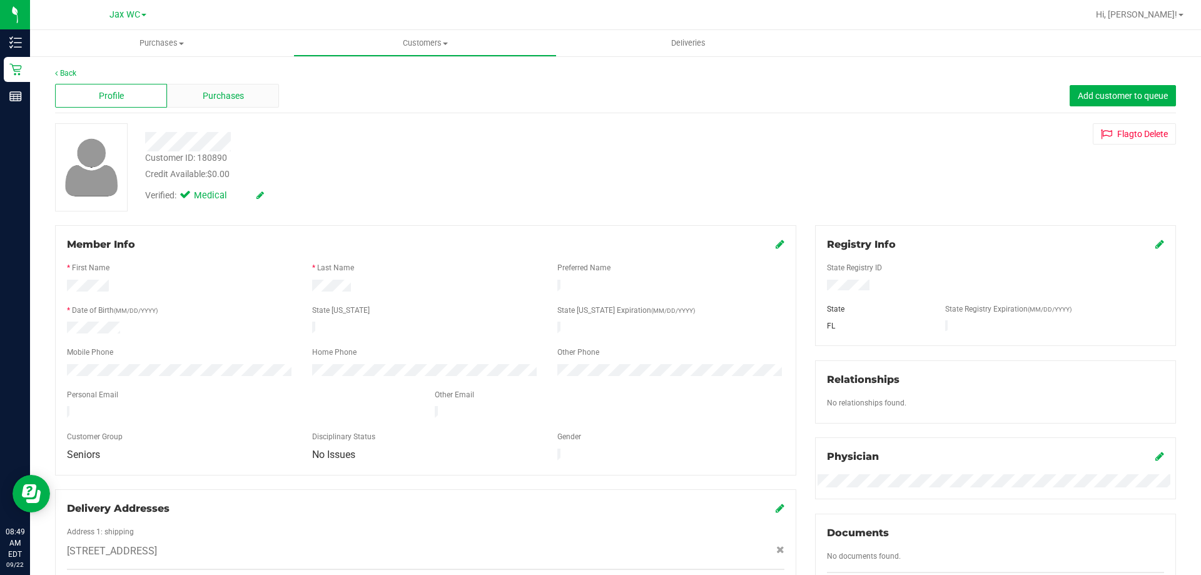
click at [203, 101] on span "Purchases" at bounding box center [223, 95] width 41 height 13
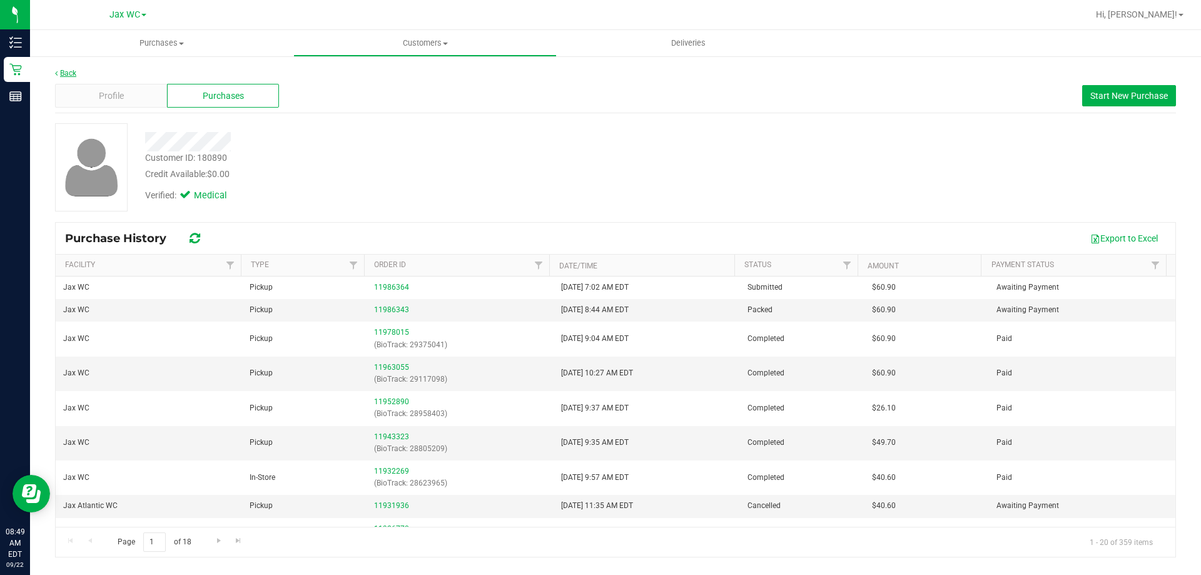
click at [66, 77] on link "Back" at bounding box center [65, 73] width 21 height 9
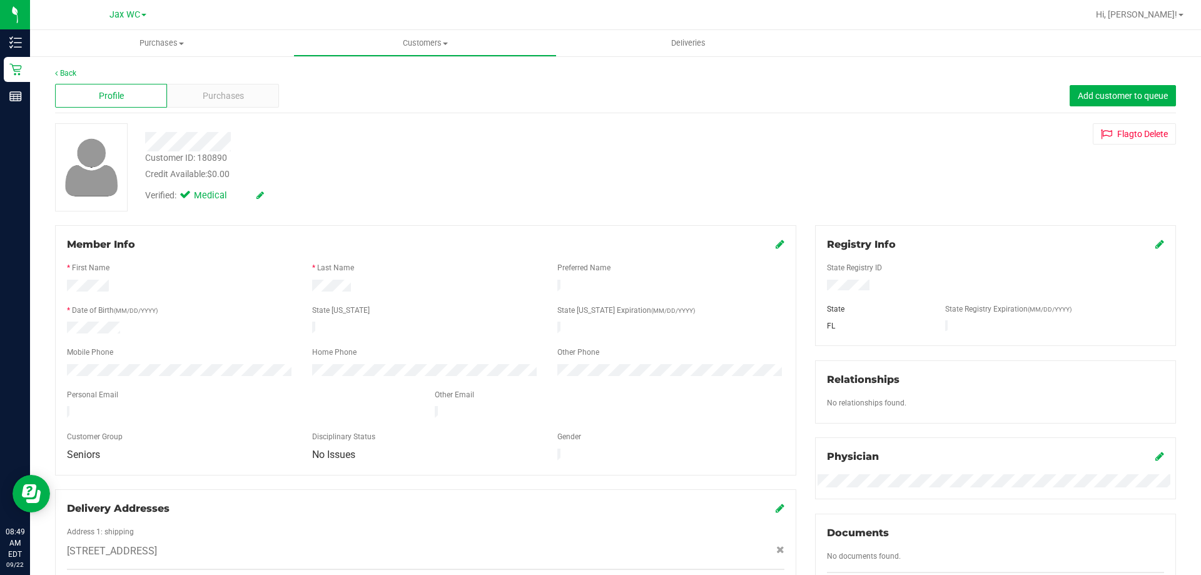
click at [210, 157] on div "Customer ID: 180890" at bounding box center [186, 157] width 82 height 13
copy div "180890"
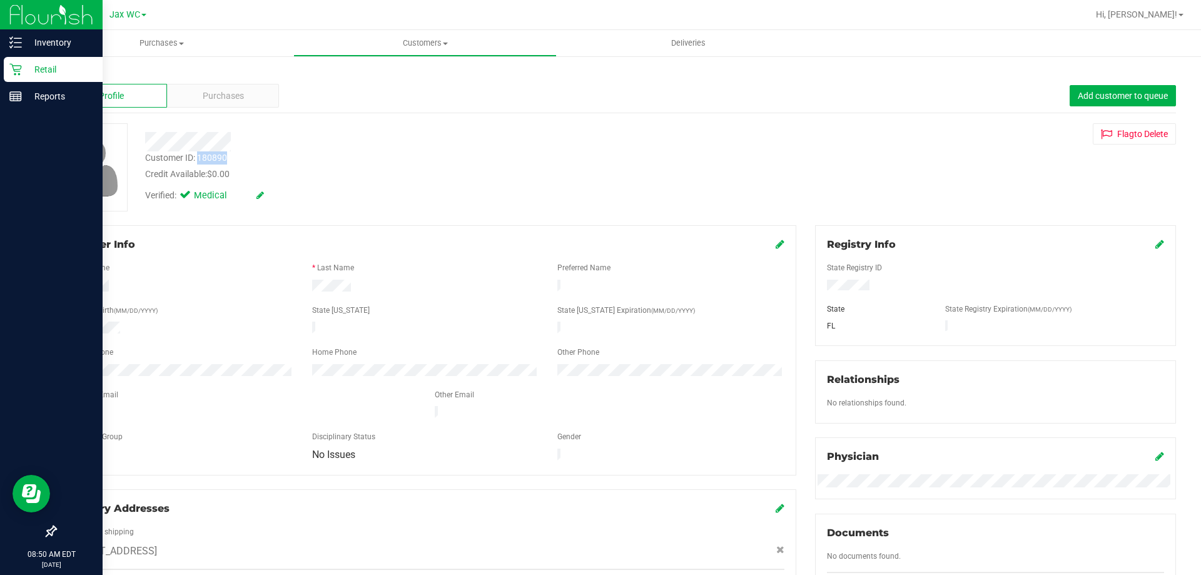
click at [23, 63] on p "Retail" at bounding box center [59, 69] width 75 height 15
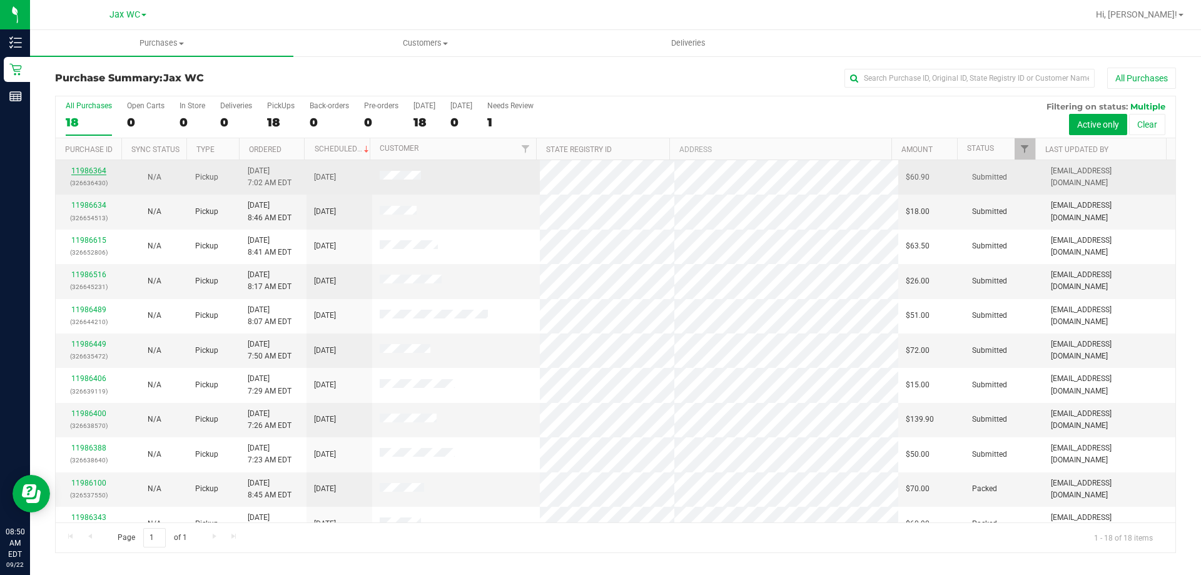
click at [99, 169] on link "11986364" at bounding box center [88, 170] width 35 height 9
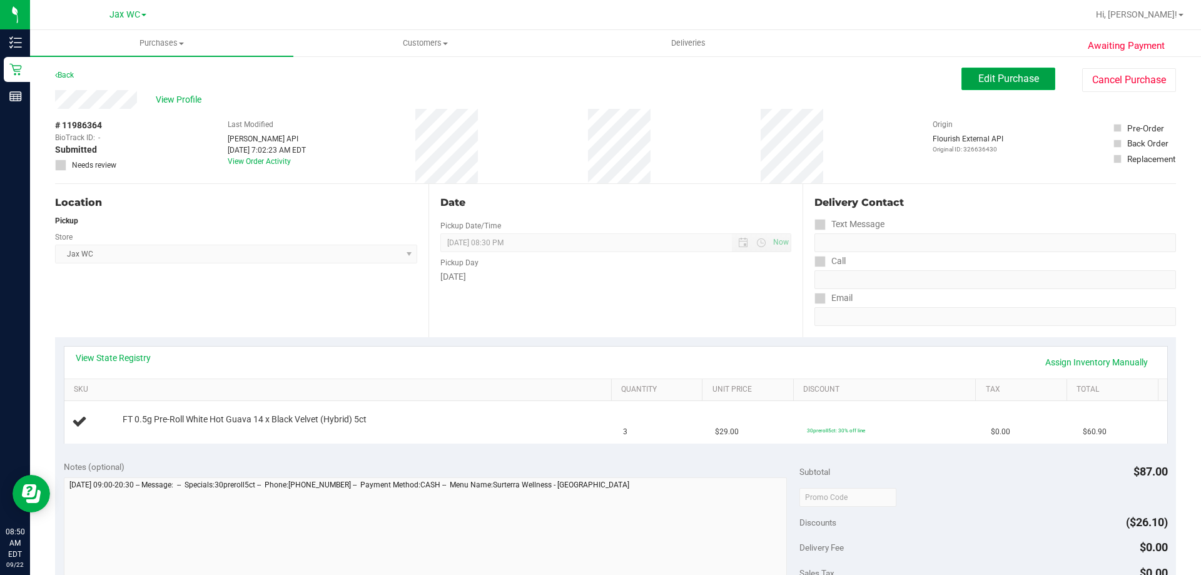
click at [1004, 81] on span "Edit Purchase" at bounding box center [1008, 79] width 61 height 12
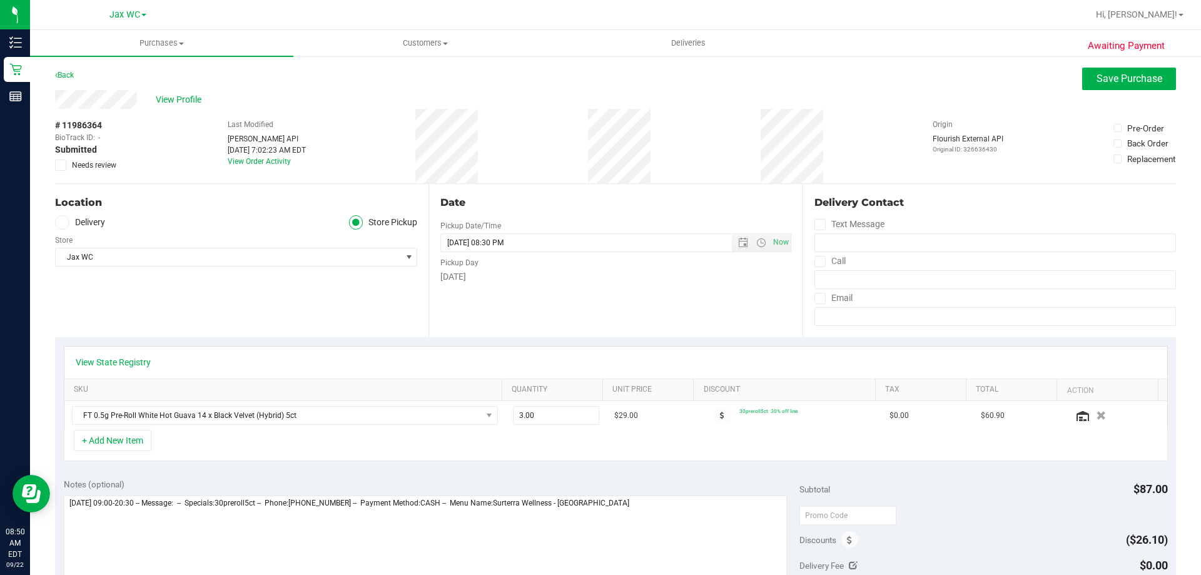
click at [50, 166] on div "Awaiting Payment Back Save Purchase View Profile # 11986364 BioTrack ID: - Subm…" at bounding box center [615, 533] width 1171 height 956
click at [56, 169] on span at bounding box center [60, 164] width 11 height 11
click at [0, 0] on input "Needs review" at bounding box center [0, 0] width 0 height 0
click at [73, 503] on textarea at bounding box center [426, 555] width 724 height 120
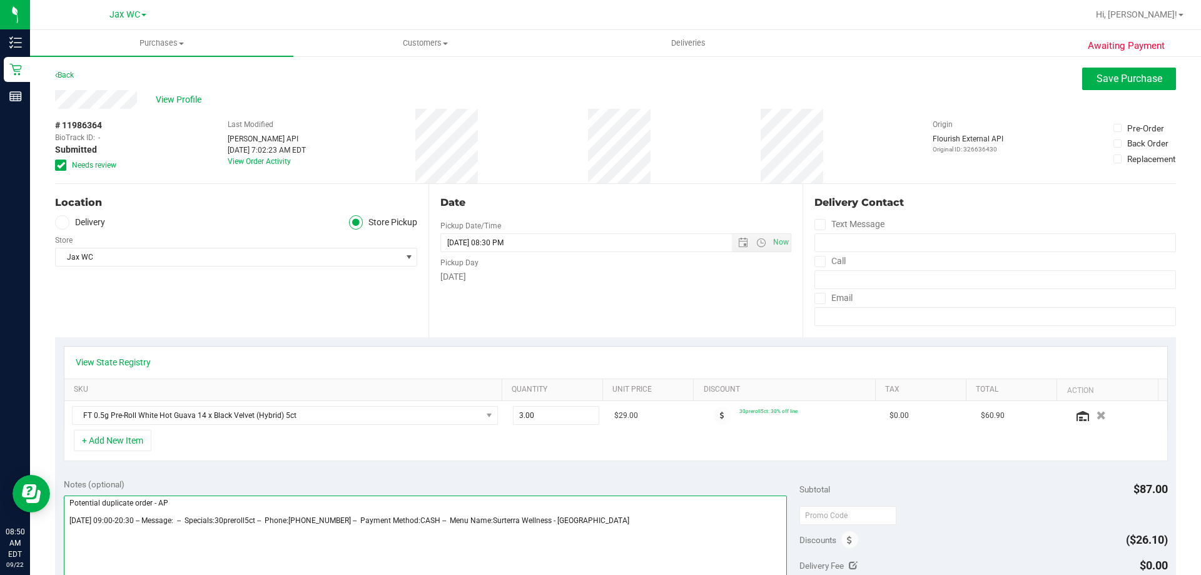
type textarea "Potential duplicate order - AP Monday 09/22/2025 09:00-20:30 -- Message: -- Spe…"
click at [1078, 90] on div "View Profile" at bounding box center [615, 99] width 1121 height 19
click at [1096, 77] on span "Save Purchase" at bounding box center [1129, 79] width 66 height 12
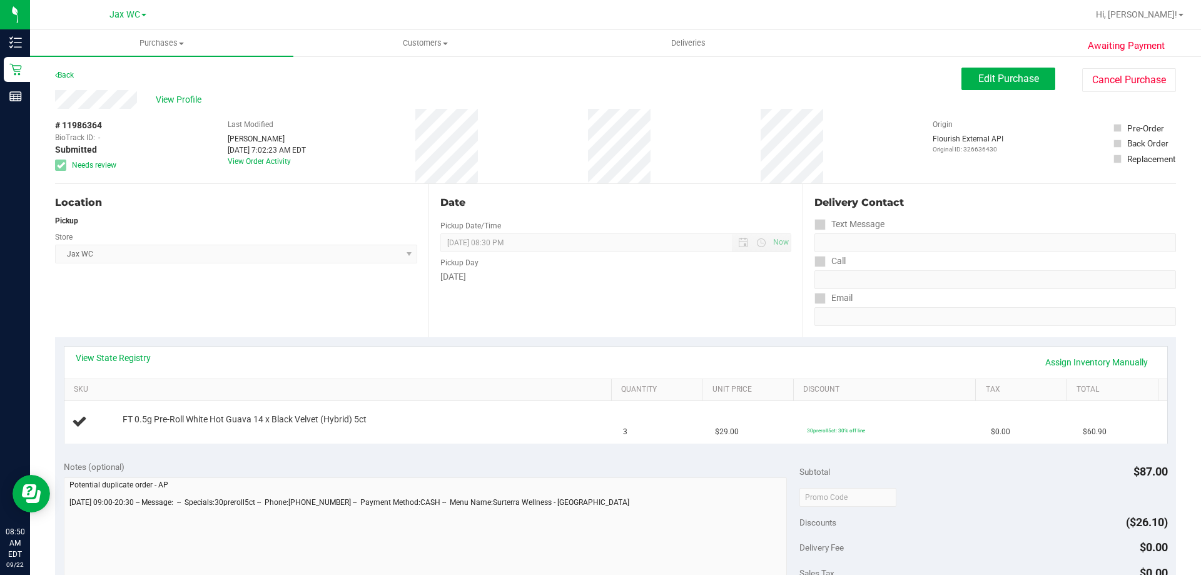
click at [304, 279] on div "Location Pickup Store Jax WC Select Store Bonita Springs WC Boynton Beach WC Br…" at bounding box center [241, 260] width 373 height 153
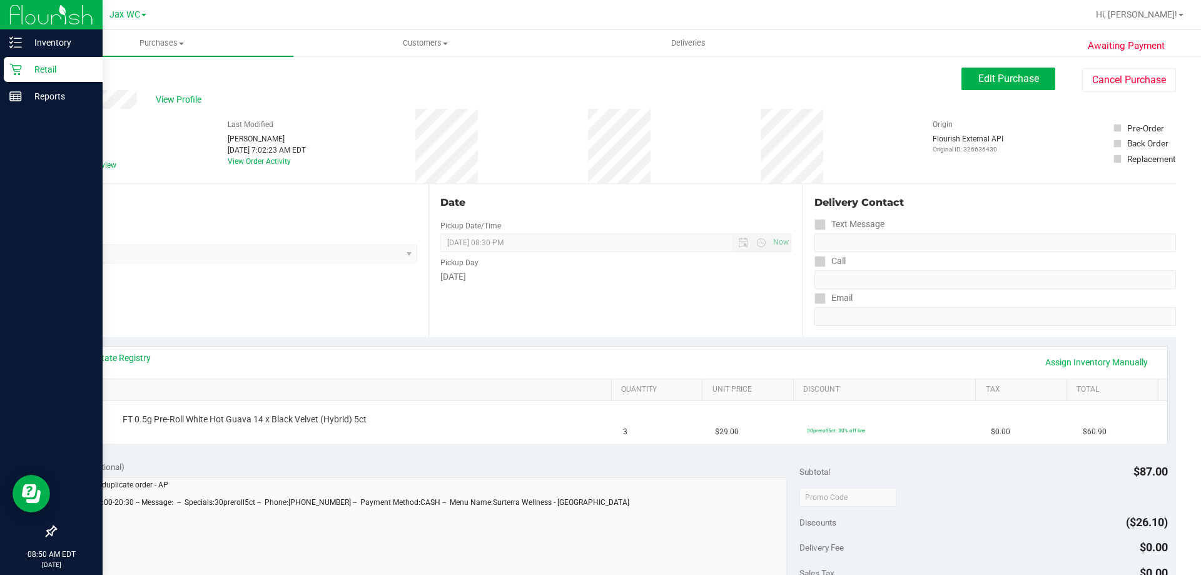
click at [50, 70] on p "Retail" at bounding box center [59, 69] width 75 height 15
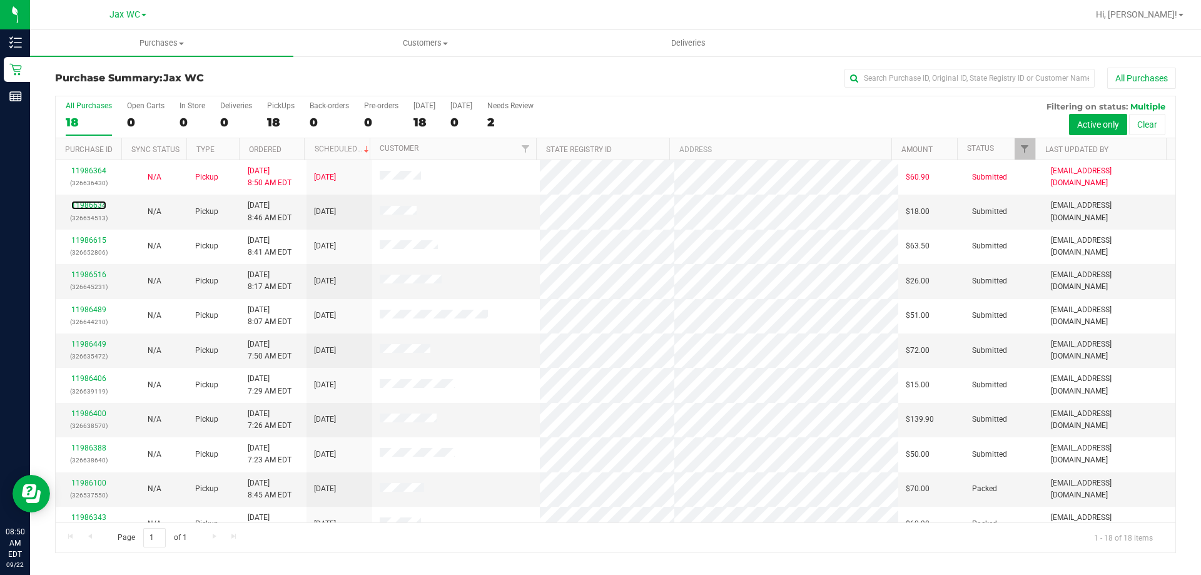
click at [97, 206] on link "11986634" at bounding box center [88, 205] width 35 height 9
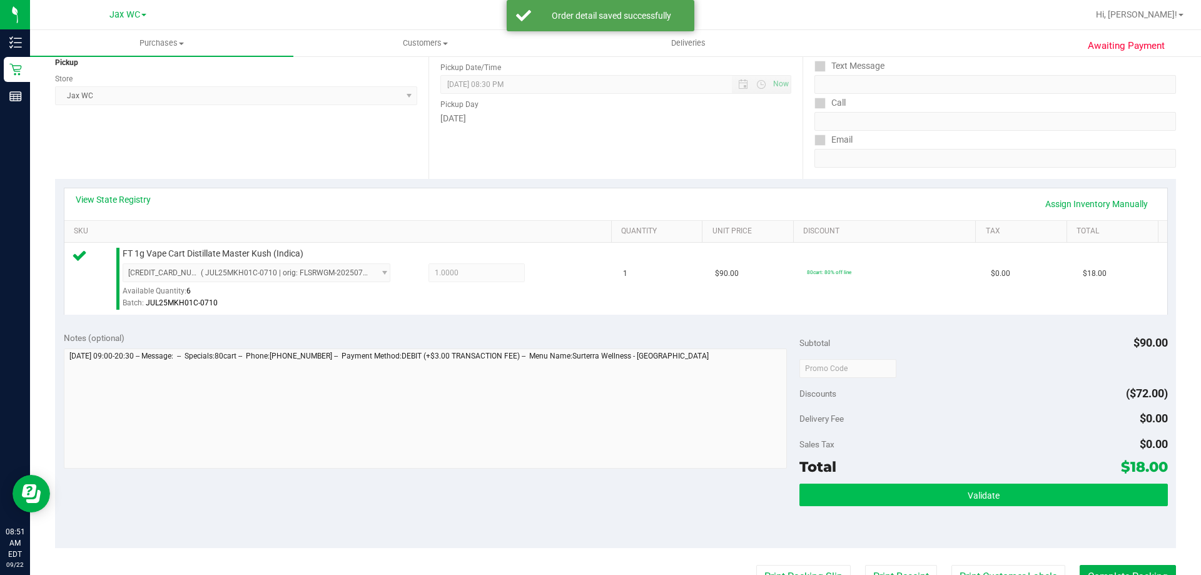
scroll to position [250, 0]
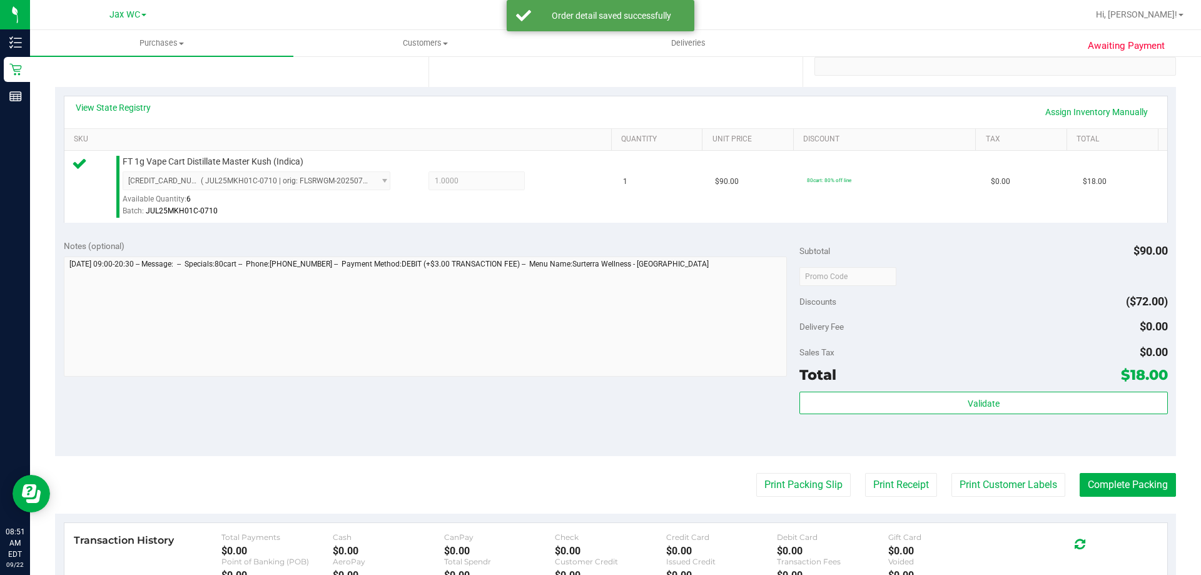
click at [892, 390] on div "Subtotal $90.00 Discounts ($72.00) Delivery Fee $0.00 Sales Tax $0.00 Total $18…" at bounding box center [983, 344] width 368 height 208
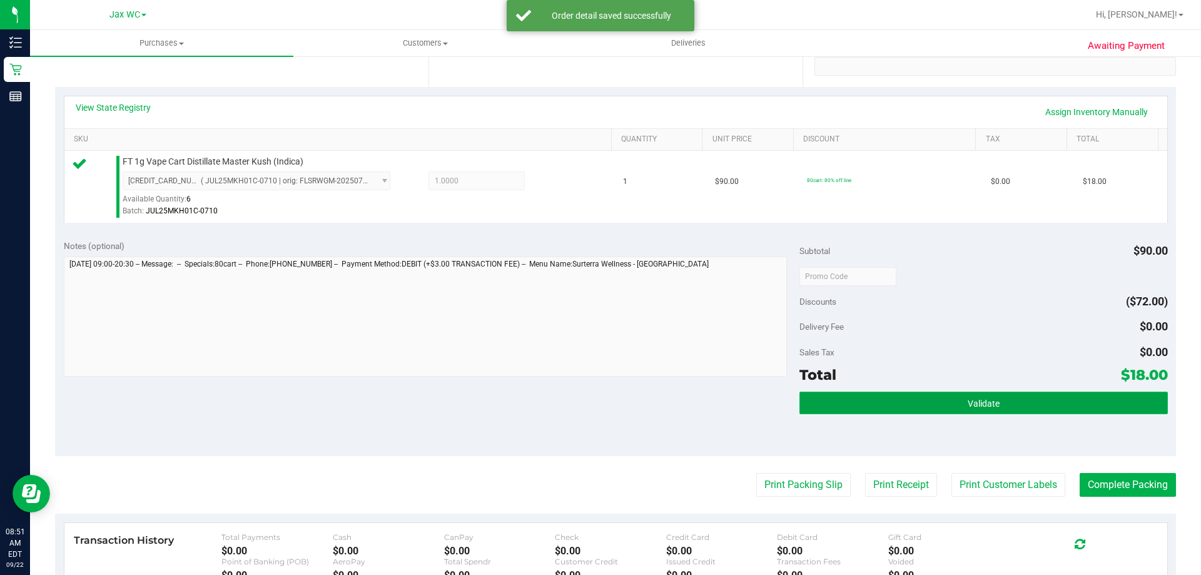
click at [894, 396] on button "Validate" at bounding box center [983, 402] width 368 height 23
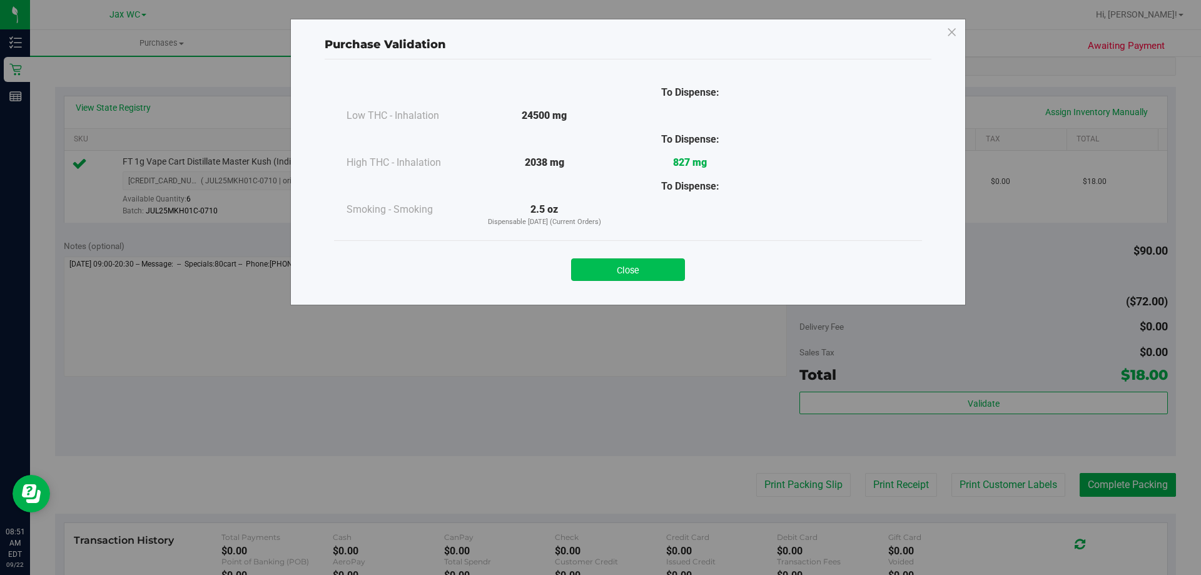
click at [652, 265] on button "Close" at bounding box center [628, 269] width 114 height 23
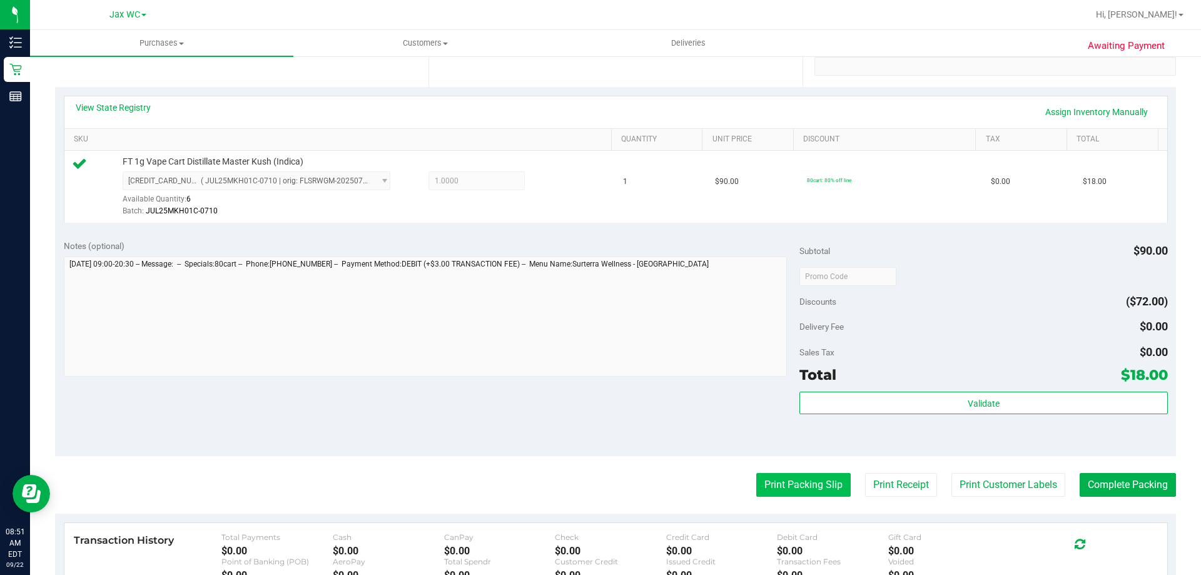
click at [777, 480] on button "Print Packing Slip" at bounding box center [803, 485] width 94 height 24
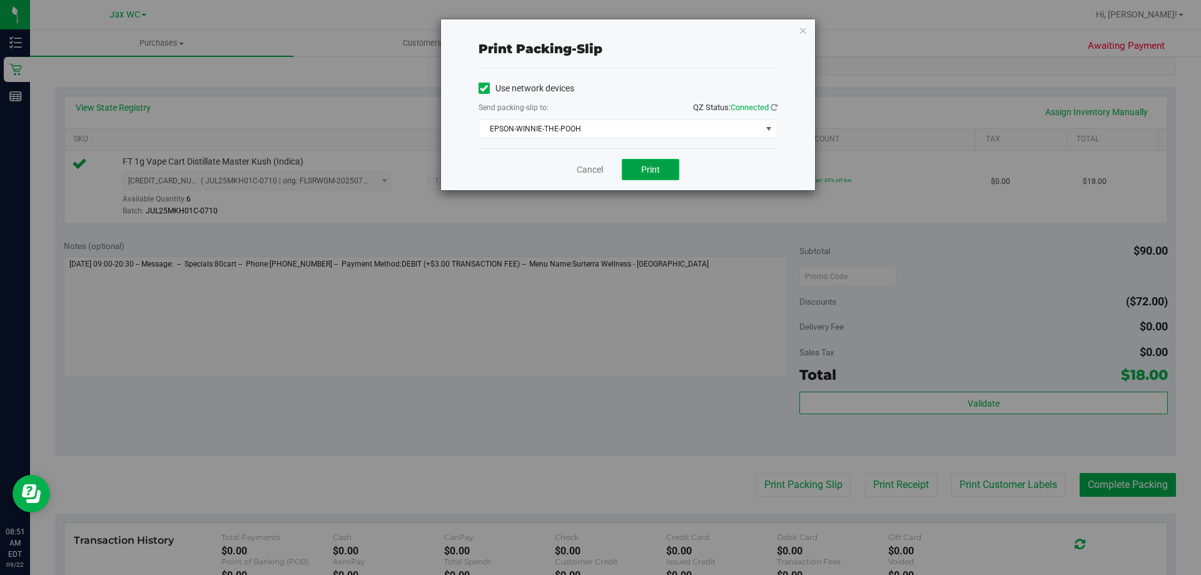
click at [653, 165] on span "Print" at bounding box center [650, 169] width 19 height 10
click at [800, 36] on icon "button" at bounding box center [803, 30] width 9 height 15
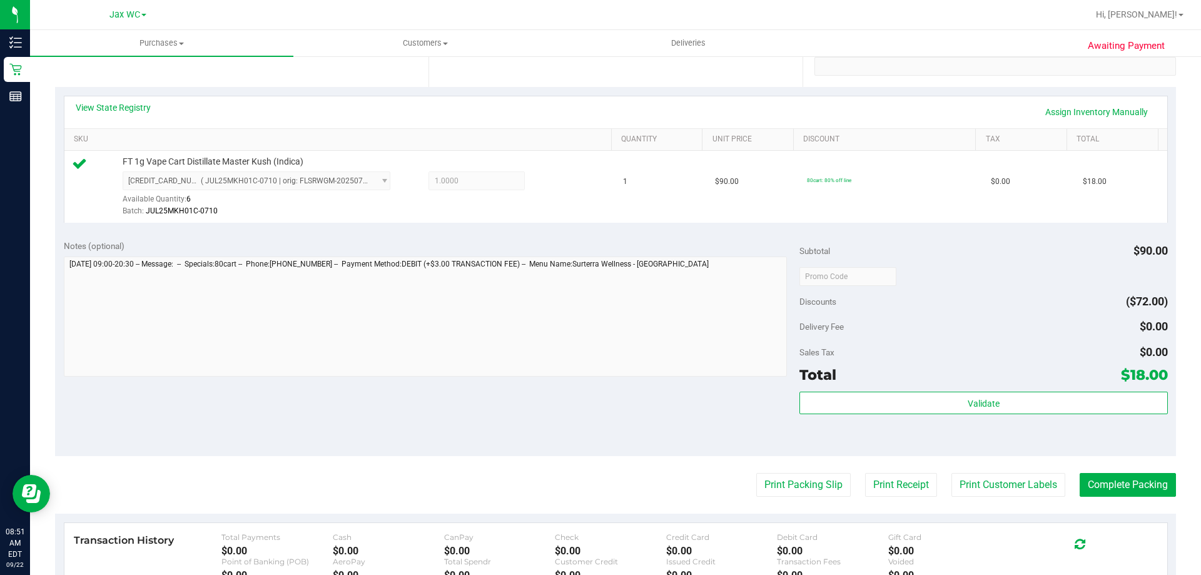
click at [924, 415] on div "Validate" at bounding box center [983, 419] width 368 height 56
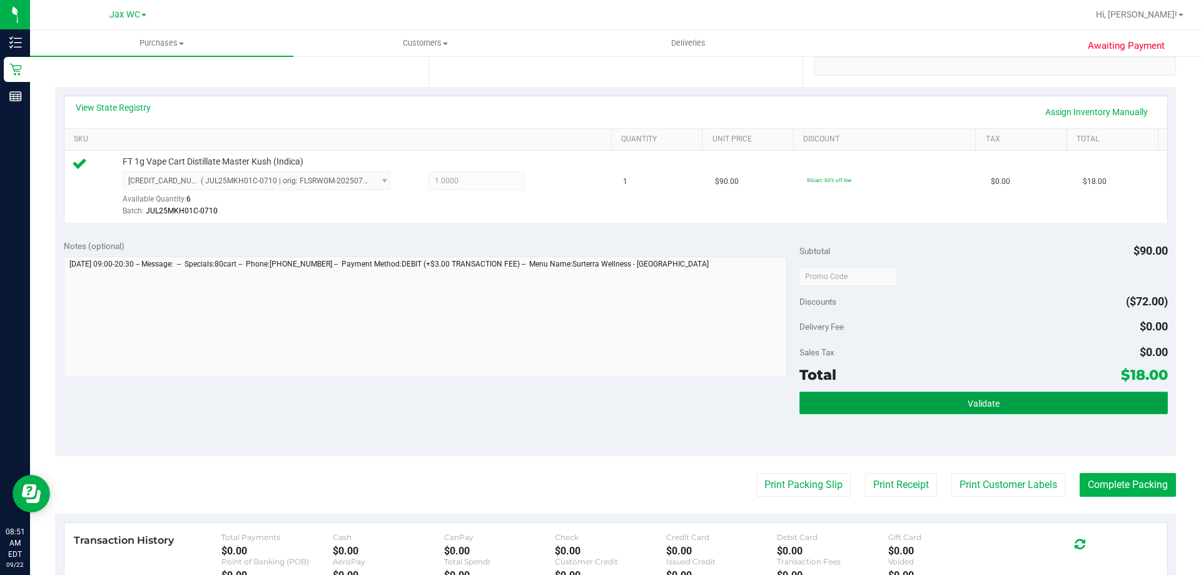
click at [928, 410] on button "Validate" at bounding box center [983, 402] width 368 height 23
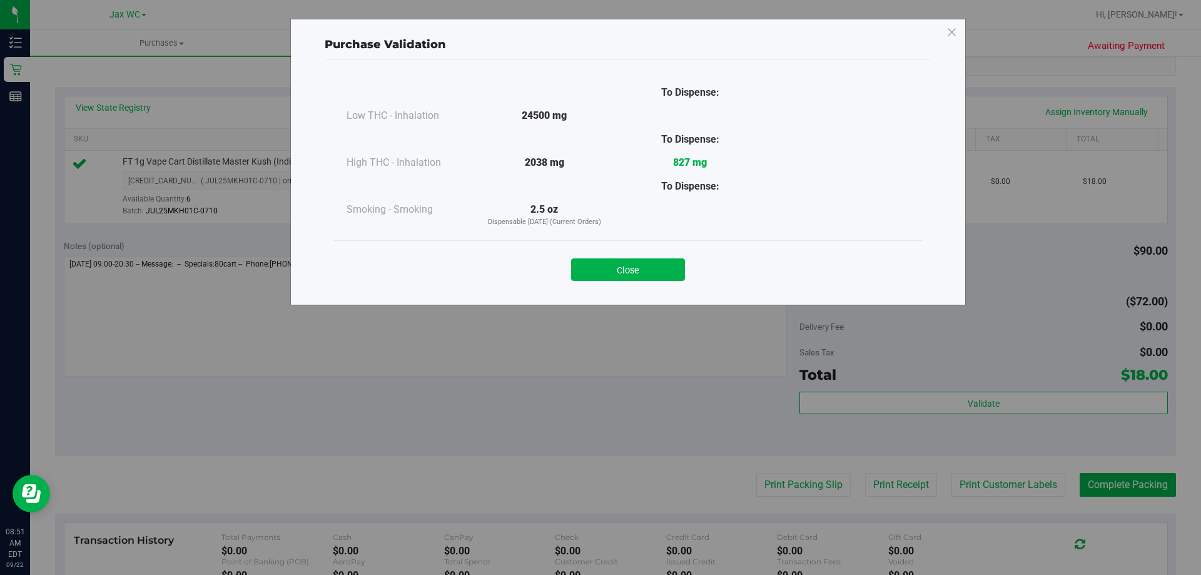
click at [644, 256] on div "Close" at bounding box center [627, 265] width 569 height 31
click at [670, 291] on div "To Dispense: Low THC - Inhalation 24500 mg" at bounding box center [628, 176] width 607 height 234
click at [657, 272] on button "Close" at bounding box center [628, 269] width 114 height 23
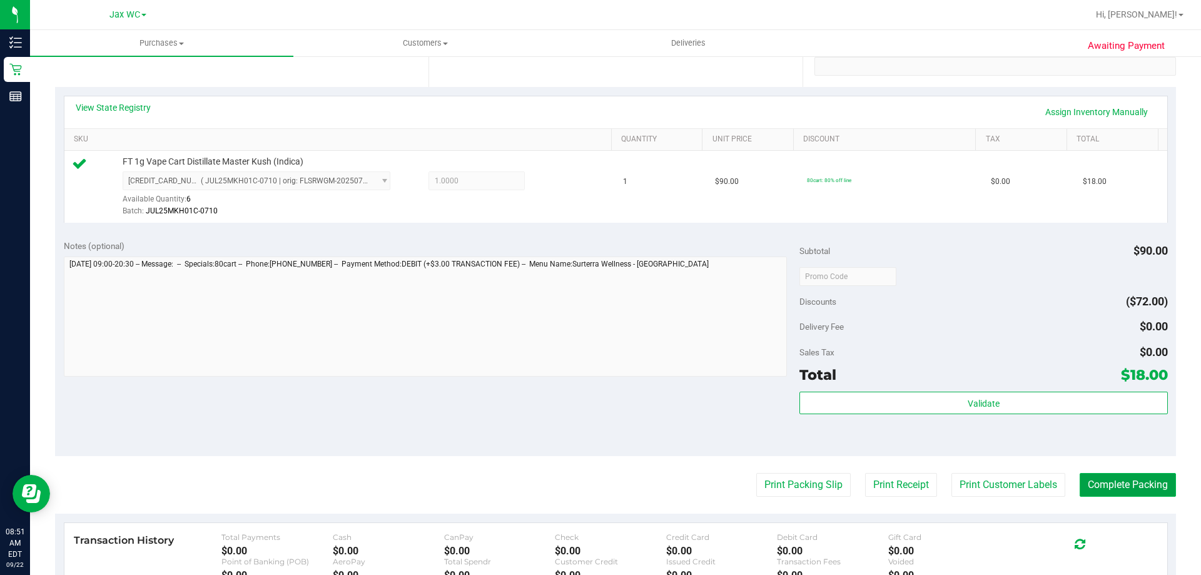
click at [1091, 476] on button "Complete Packing" at bounding box center [1127, 485] width 96 height 24
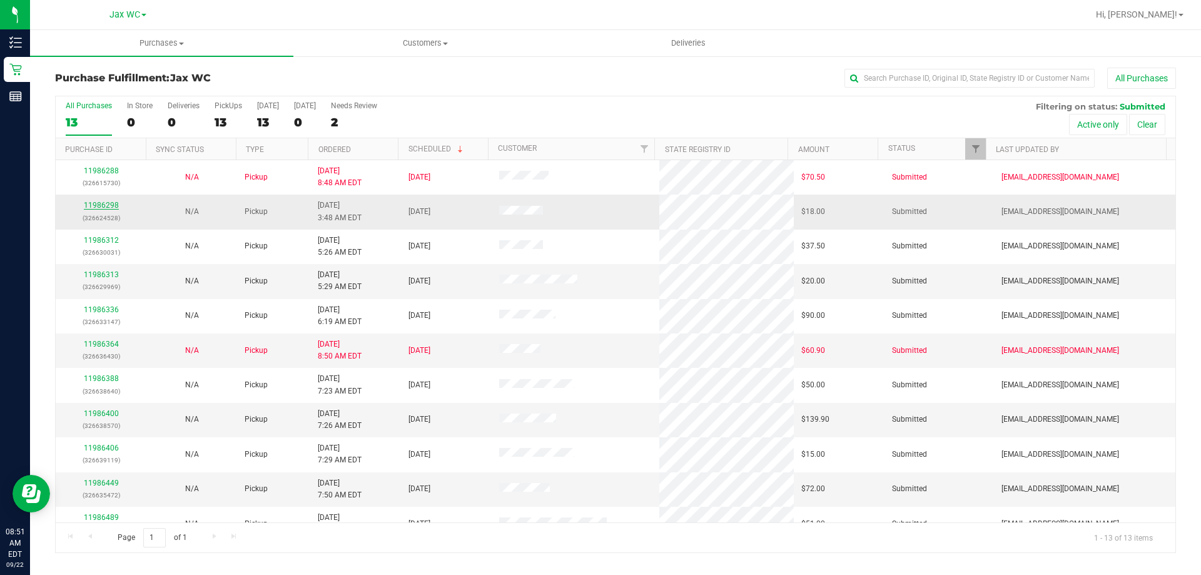
click at [100, 204] on link "11986298" at bounding box center [101, 205] width 35 height 9
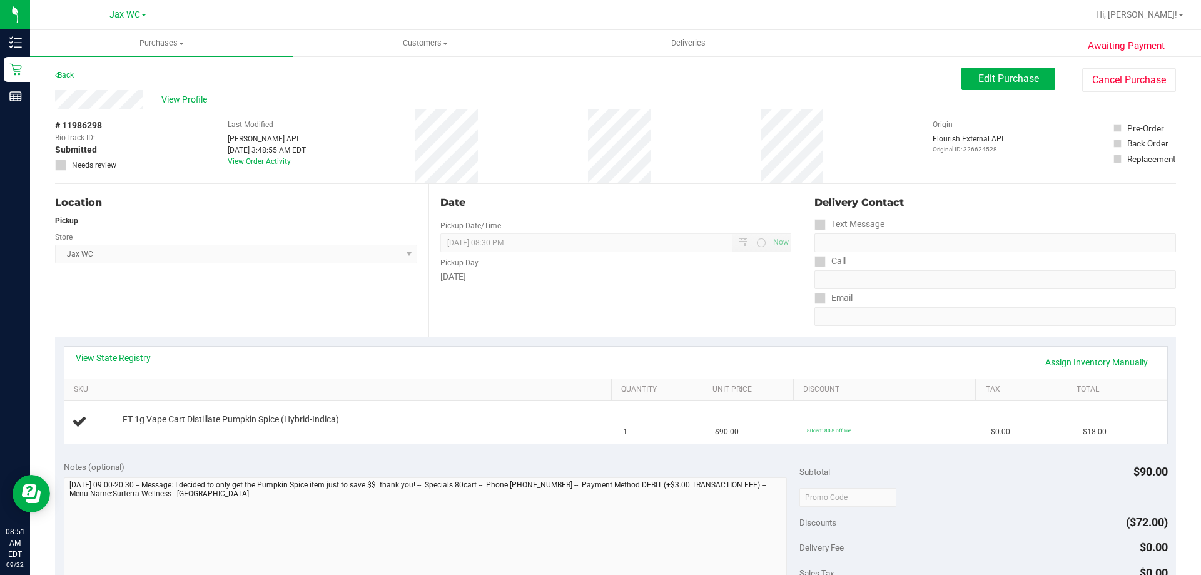
click at [64, 74] on link "Back" at bounding box center [64, 75] width 19 height 9
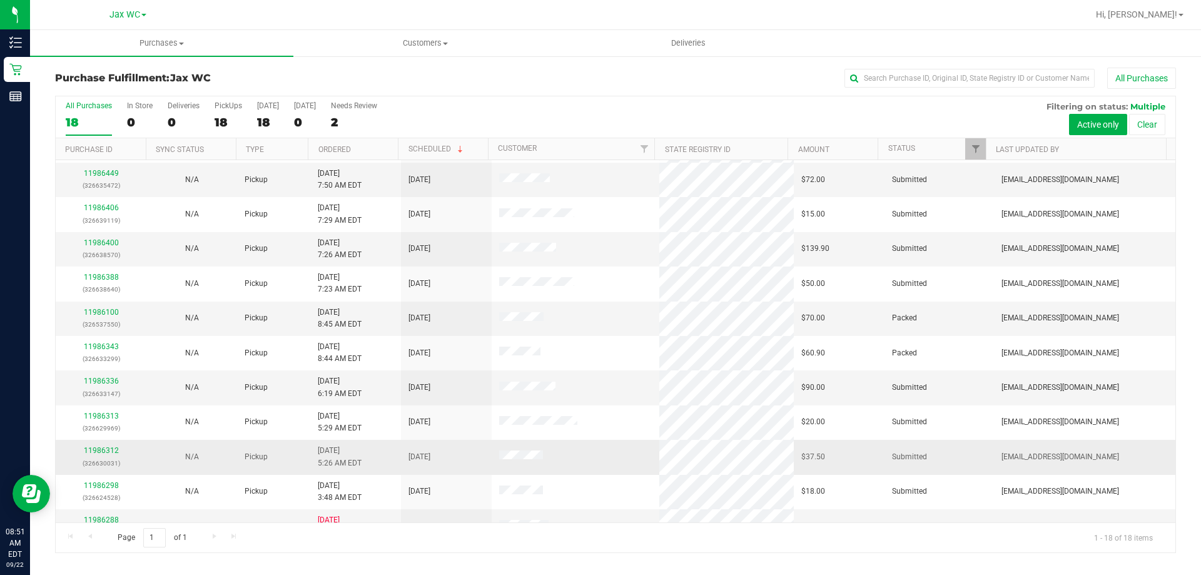
scroll to position [261, 0]
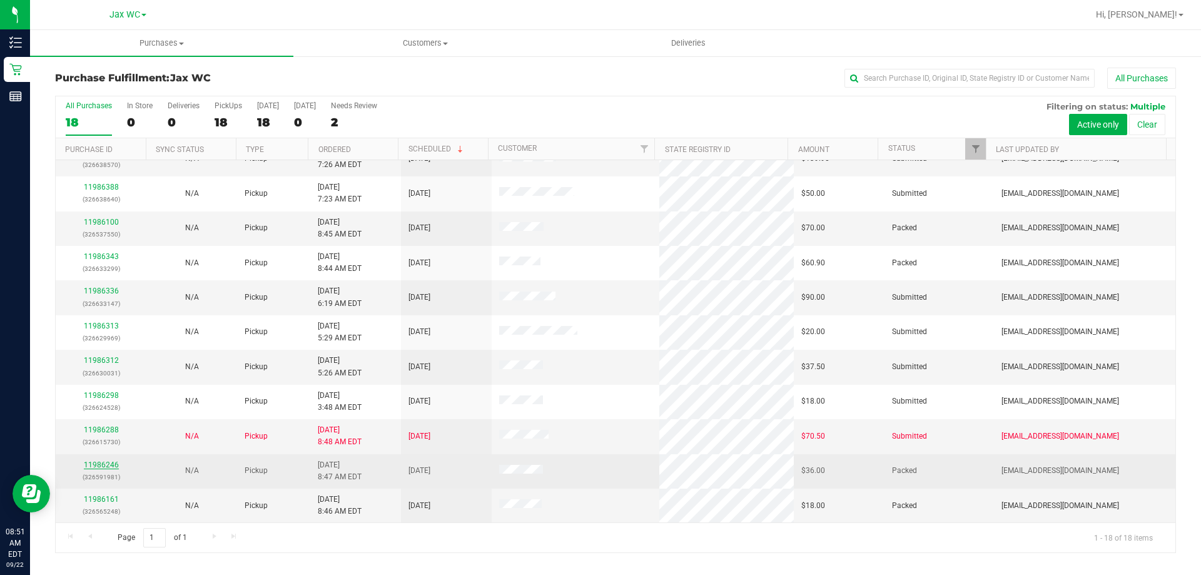
click at [101, 465] on link "11986246" at bounding box center [101, 464] width 35 height 9
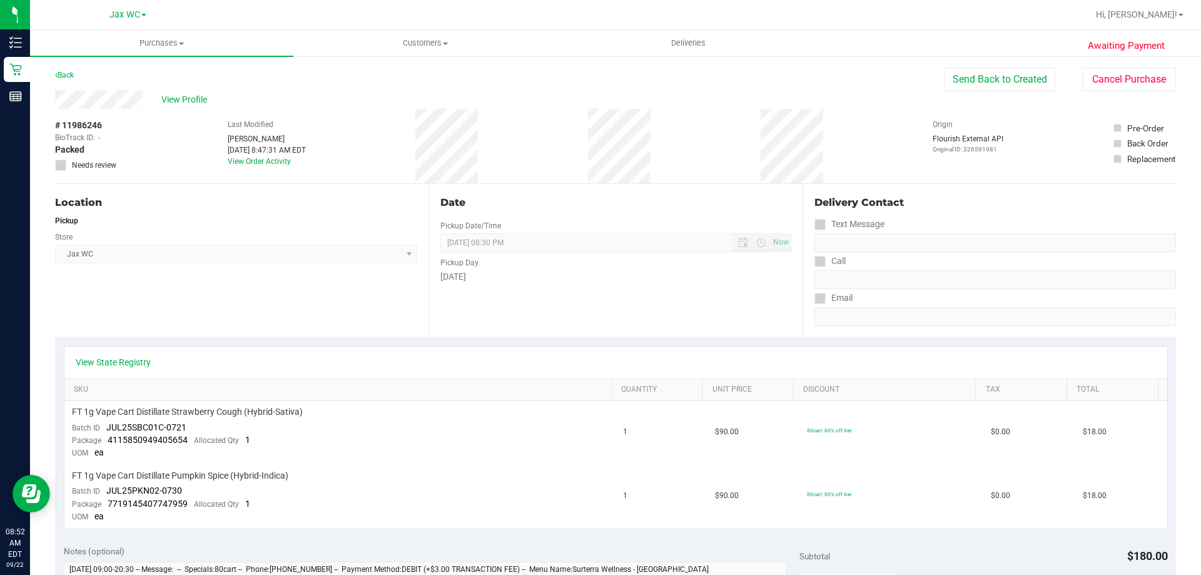
click at [988, 59] on div "Awaiting Payment Back Send Back to Created Cancel Purchase View Profile # 11986…" at bounding box center [615, 566] width 1171 height 1022
click at [987, 73] on button "Send Back to Created" at bounding box center [999, 80] width 111 height 24
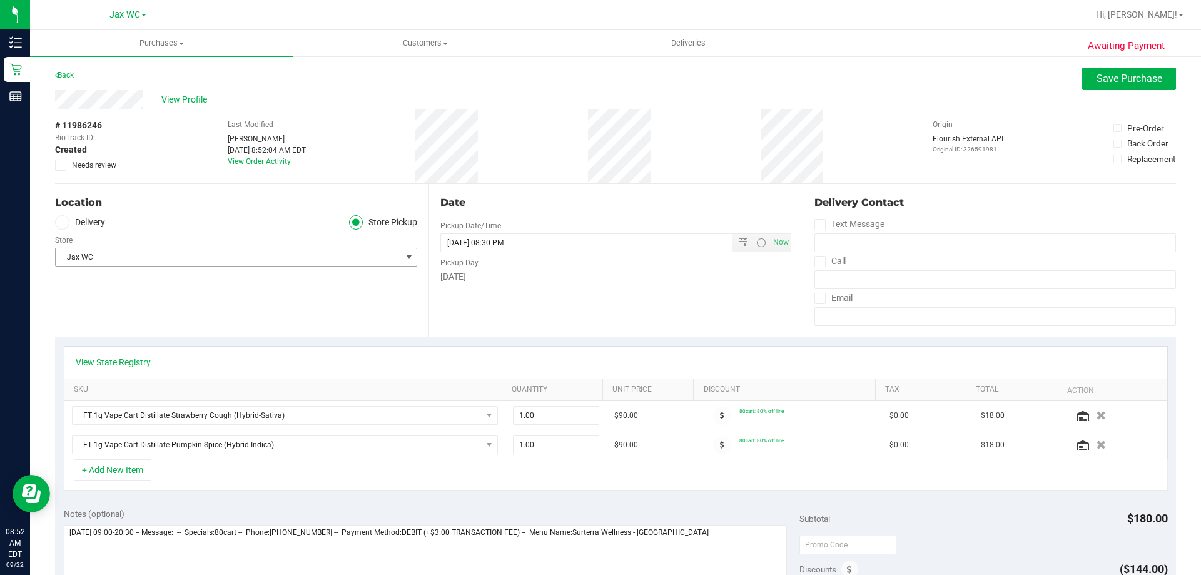
click at [269, 296] on div "Location Delivery Store Pickup Store Jax WC Select Store Bonita Springs WC Boyn…" at bounding box center [241, 260] width 373 height 153
click at [1094, 413] on div at bounding box center [1116, 415] width 87 height 13
click at [1096, 415] on icon "button" at bounding box center [1101, 415] width 11 height 9
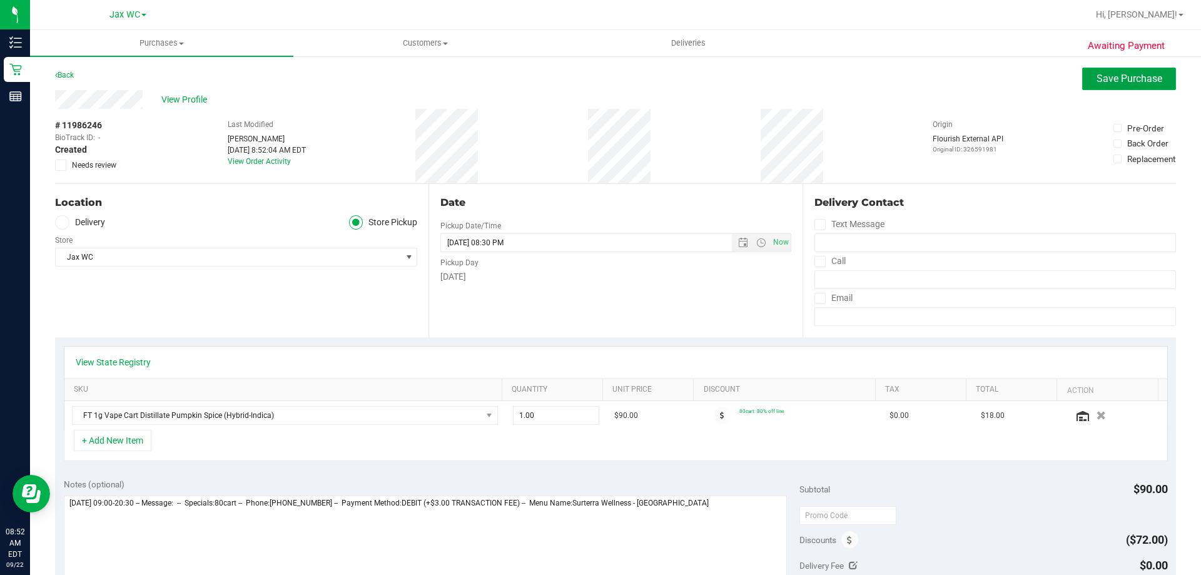
click at [1119, 79] on span "Save Purchase" at bounding box center [1129, 79] width 66 height 12
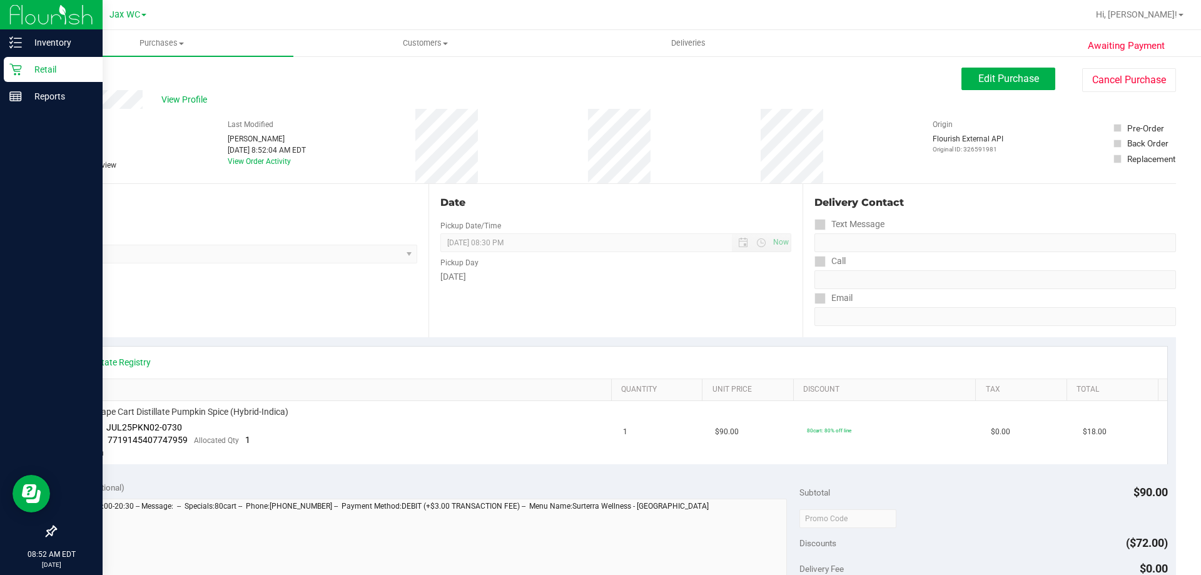
click at [19, 63] on div "Retail" at bounding box center [53, 69] width 99 height 25
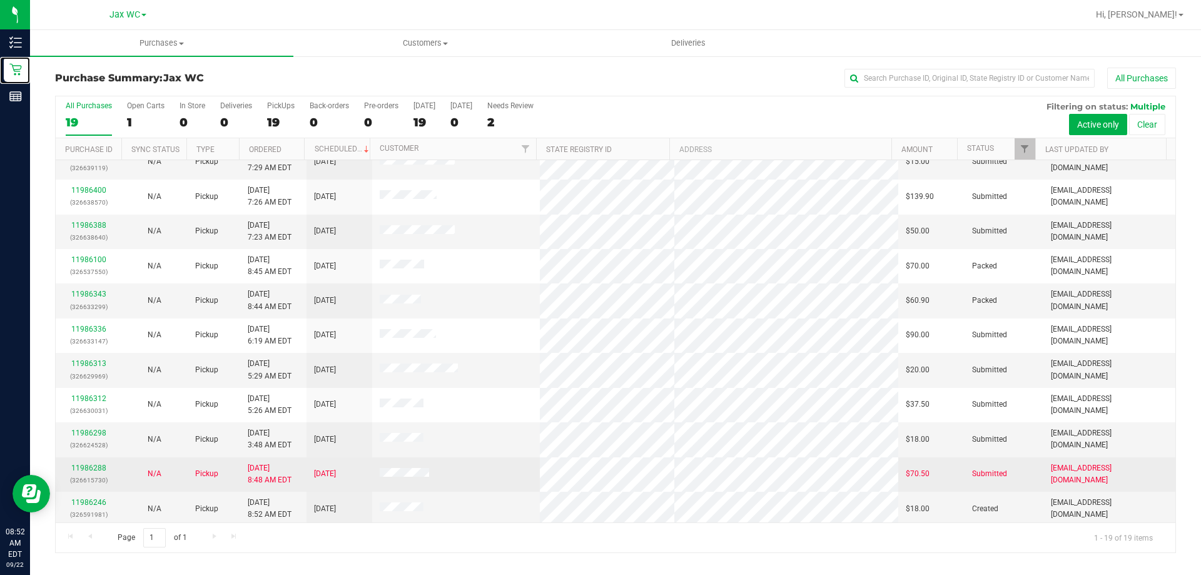
scroll to position [296, 0]
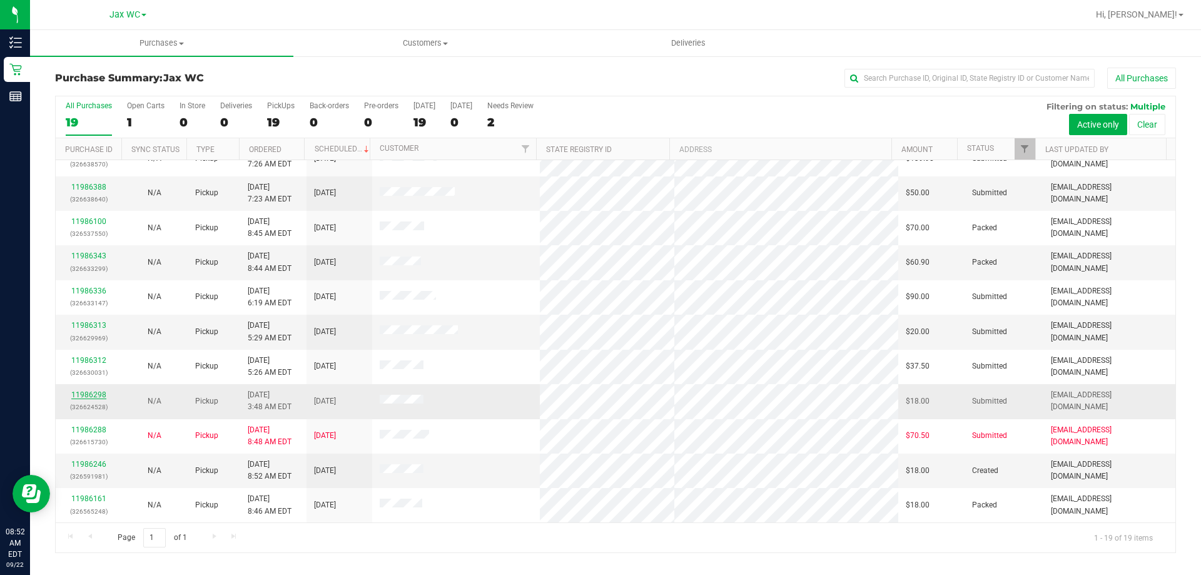
click at [84, 393] on link "11986298" at bounding box center [88, 394] width 35 height 9
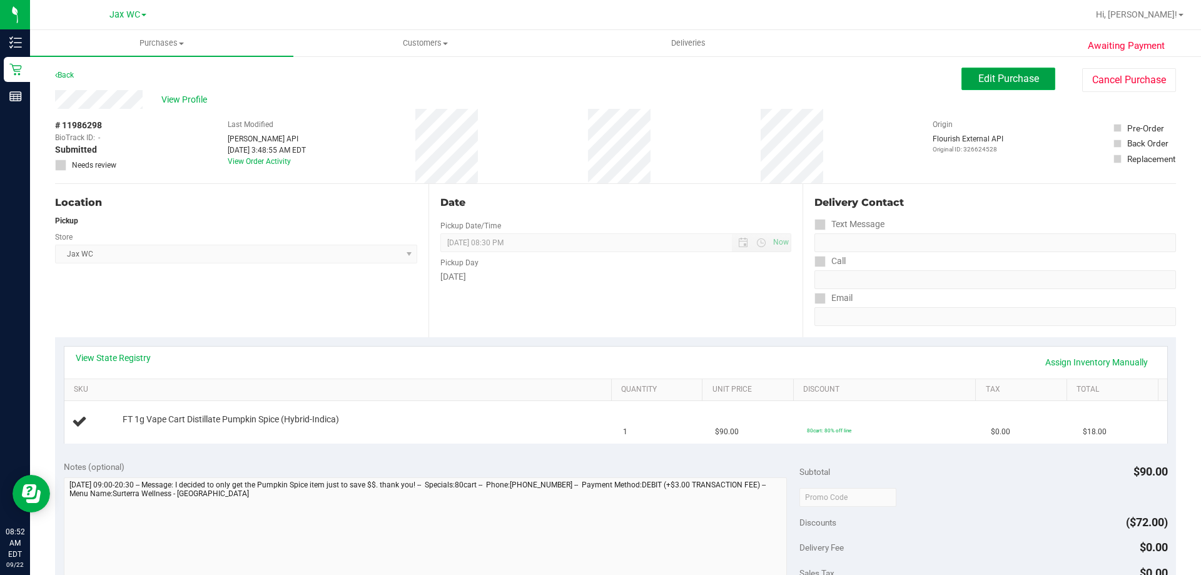
click at [1002, 80] on span "Edit Purchase" at bounding box center [1008, 79] width 61 height 12
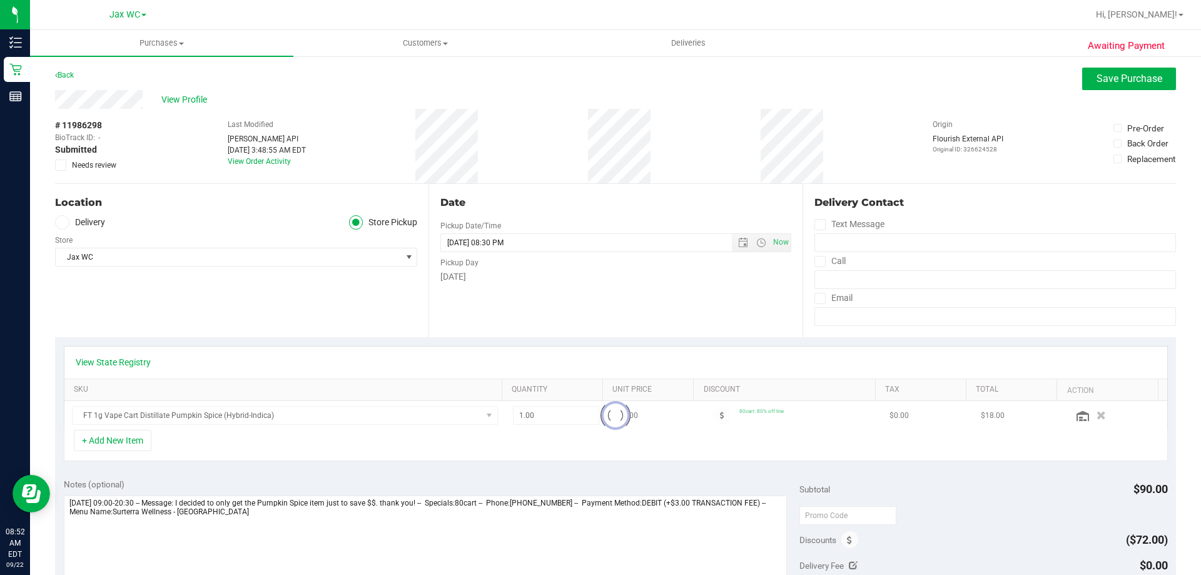
click at [62, 165] on icon at bounding box center [61, 165] width 8 height 0
click at [0, 0] on input "Needs review" at bounding box center [0, 0] width 0 height 0
click at [1096, 82] on span "Save Purchase" at bounding box center [1129, 79] width 66 height 12
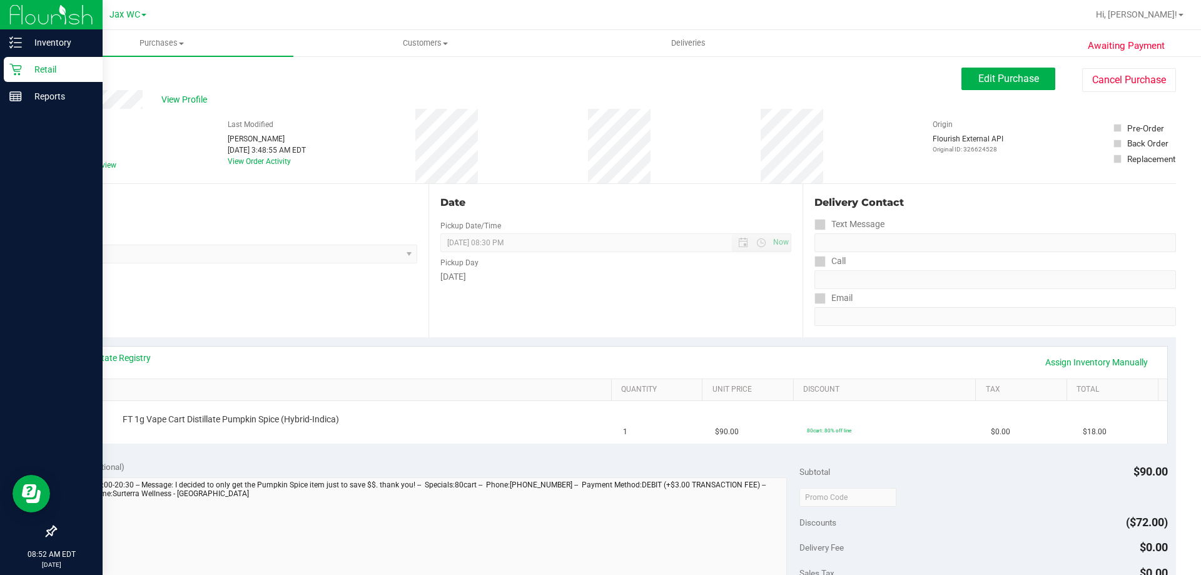
click at [28, 71] on p "Retail" at bounding box center [59, 69] width 75 height 15
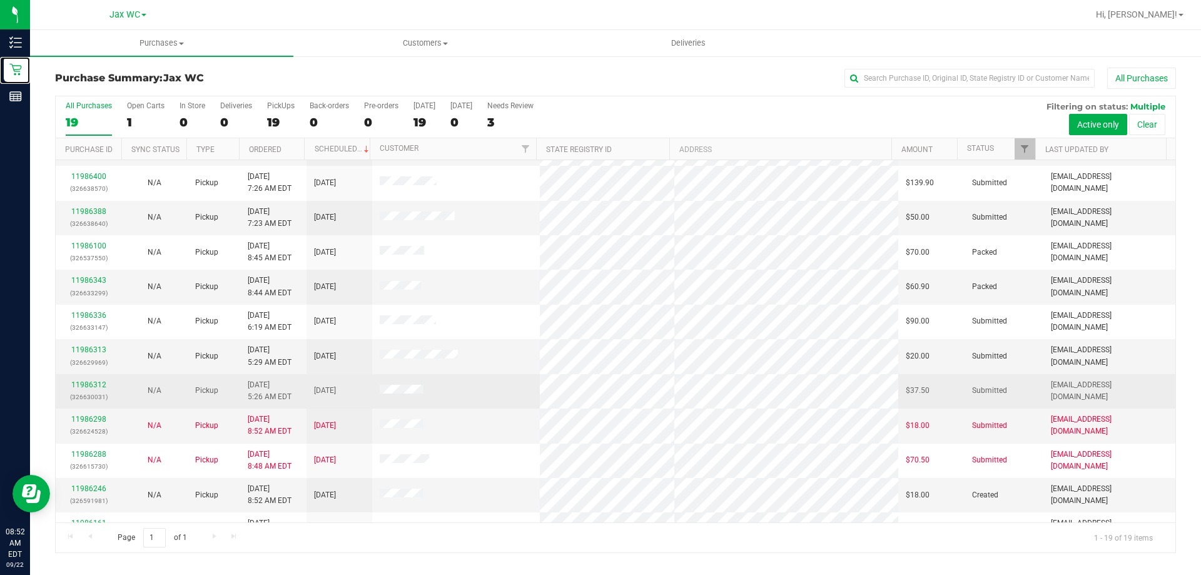
scroll to position [296, 0]
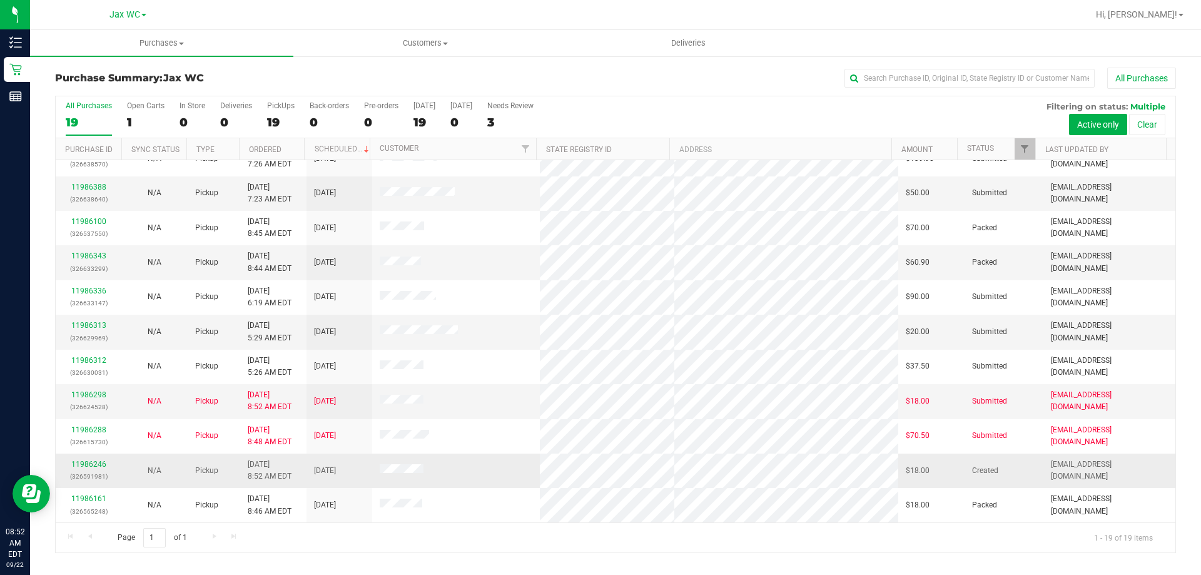
click at [64, 464] on div "11986246 (326591981)" at bounding box center [88, 470] width 51 height 24
click at [109, 457] on td "11986246 (326591981)" at bounding box center [89, 470] width 66 height 34
click at [102, 462] on link "11986246" at bounding box center [88, 464] width 35 height 9
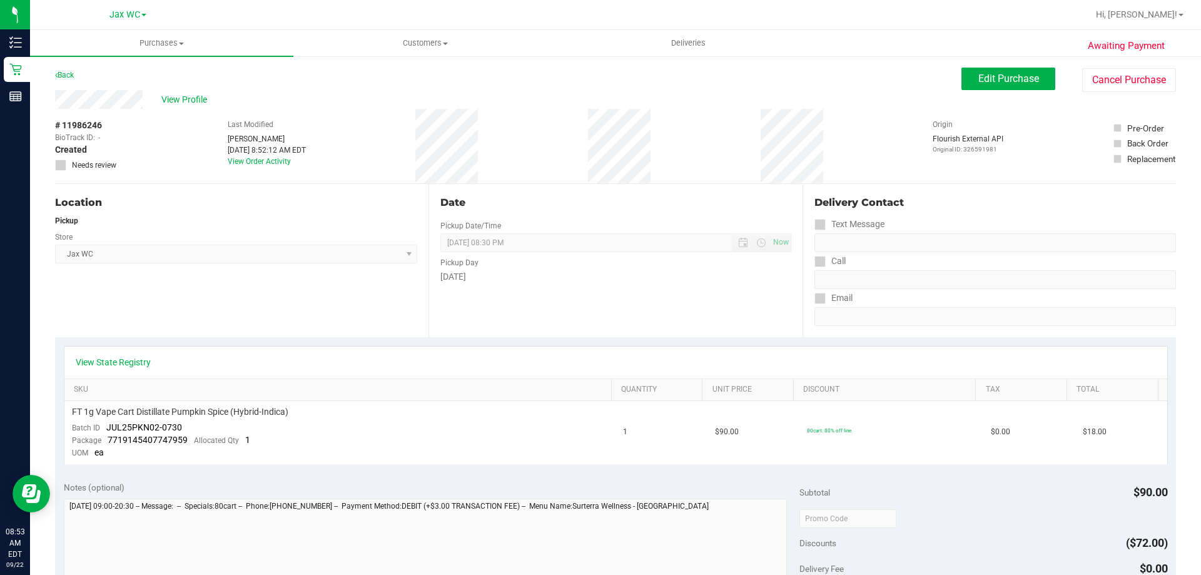
scroll to position [440, 0]
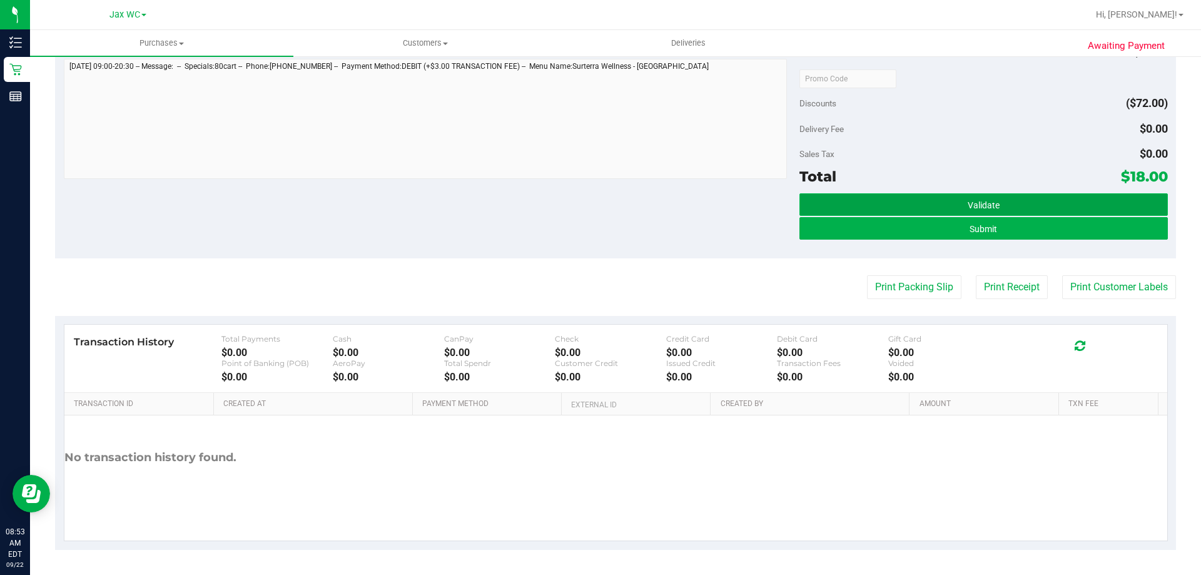
click at [984, 211] on button "Validate" at bounding box center [983, 204] width 368 height 23
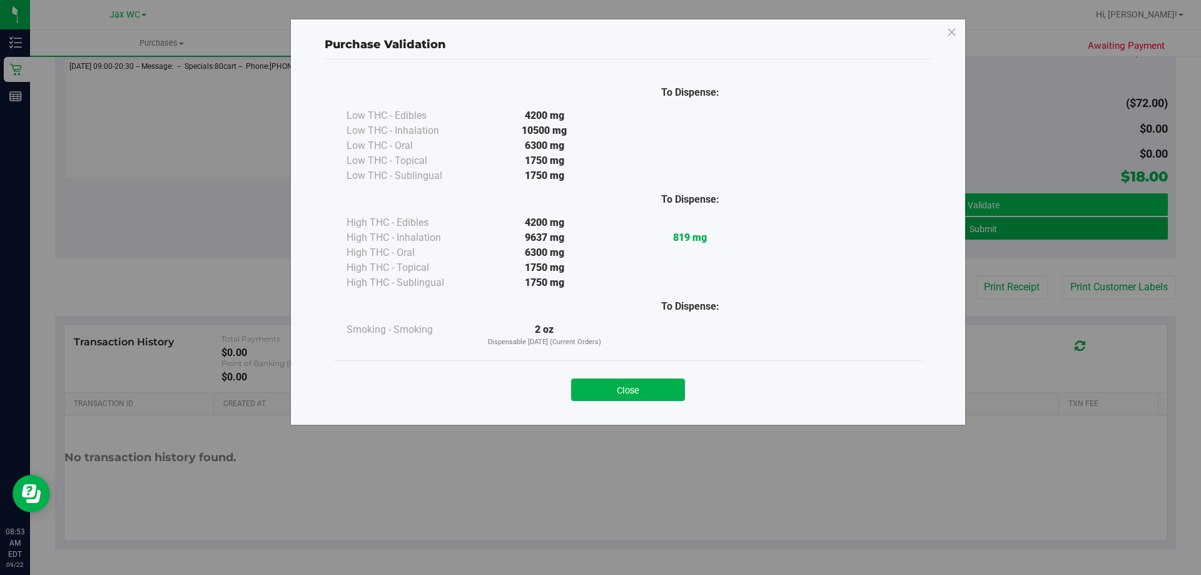
click at [984, 211] on body "Purchase Validation To Dispense: Low THC - Edibles 4200 mg" at bounding box center [600, 287] width 1201 height 575
click at [602, 383] on button "Close" at bounding box center [628, 389] width 114 height 23
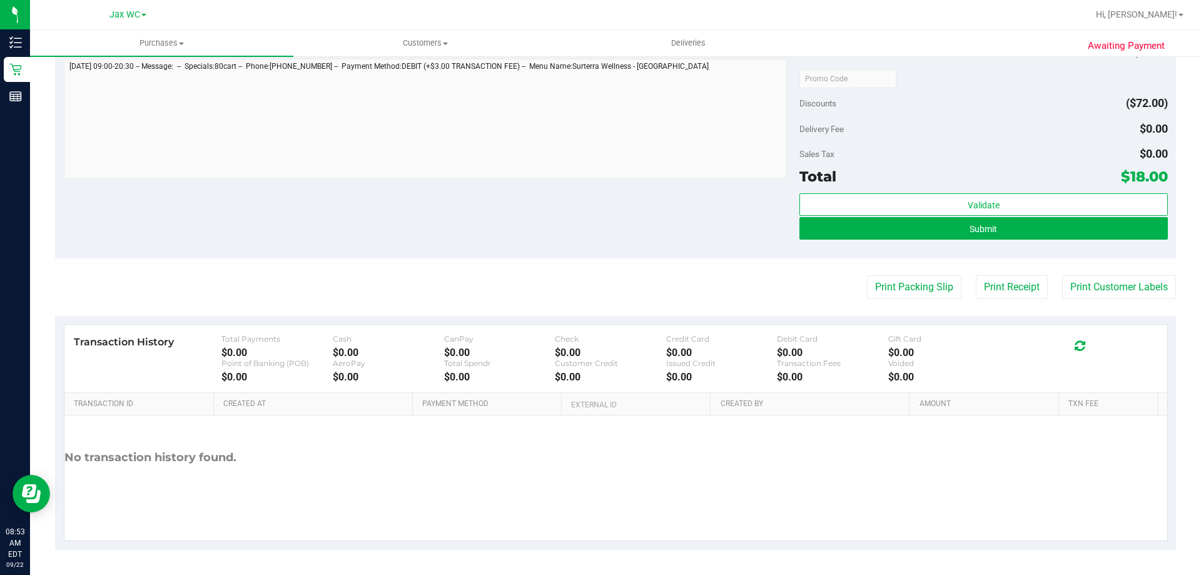
click at [1006, 241] on div "Validate Submit" at bounding box center [983, 221] width 368 height 56
click at [1006, 230] on button "Submit" at bounding box center [983, 228] width 368 height 23
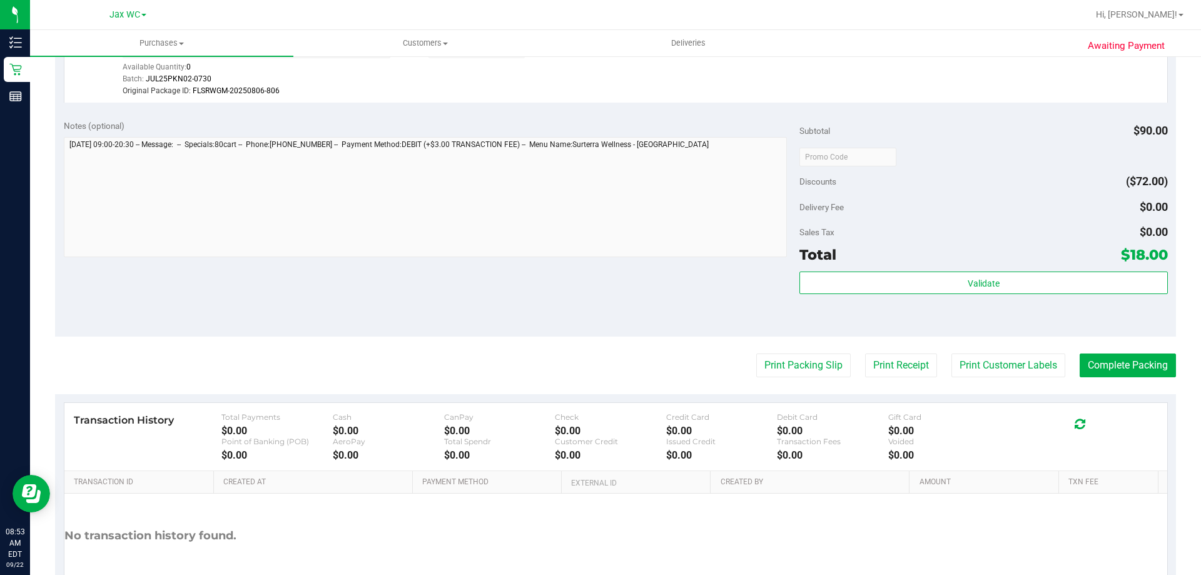
scroll to position [460, 0]
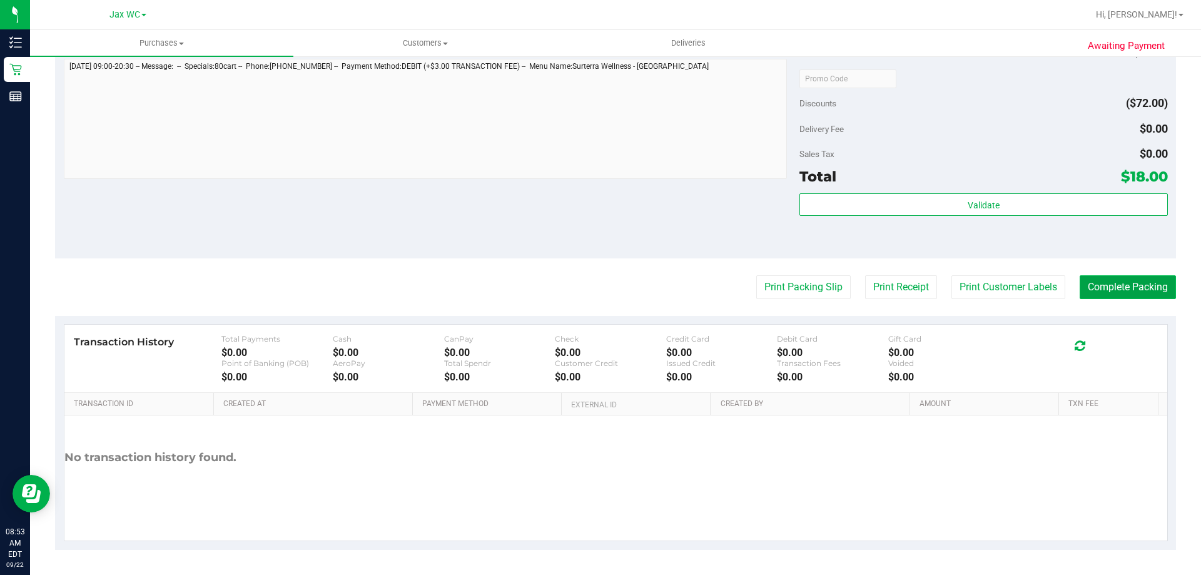
click at [1124, 293] on button "Complete Packing" at bounding box center [1127, 287] width 96 height 24
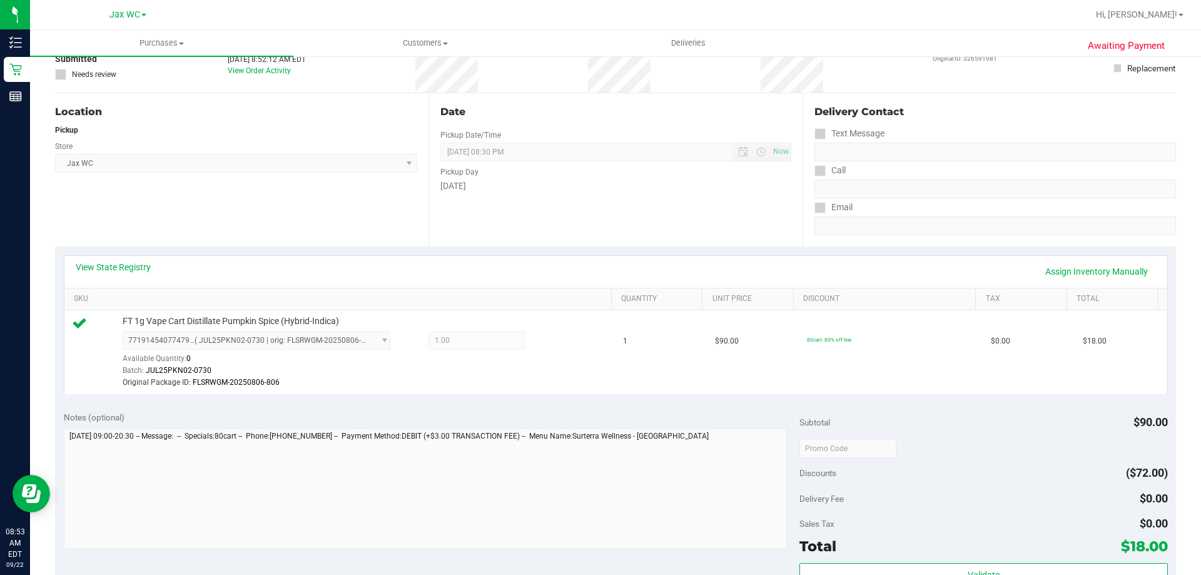
scroll to position [0, 0]
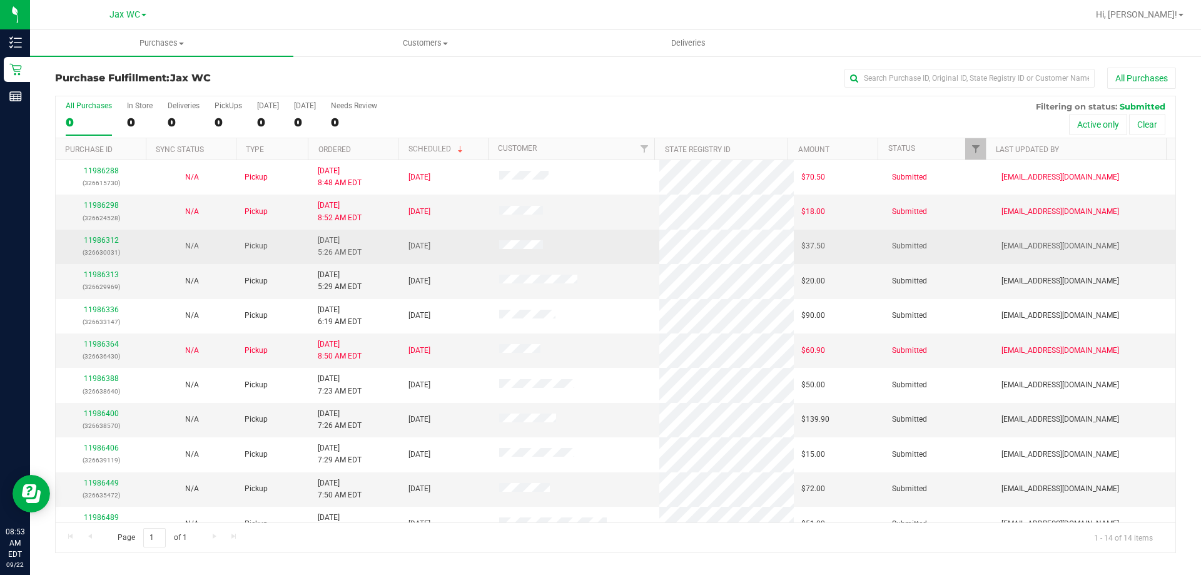
click at [63, 235] on div "11986312 (326630031)" at bounding box center [101, 247] width 76 height 24
click at [98, 238] on link "11986312" at bounding box center [101, 240] width 35 height 9
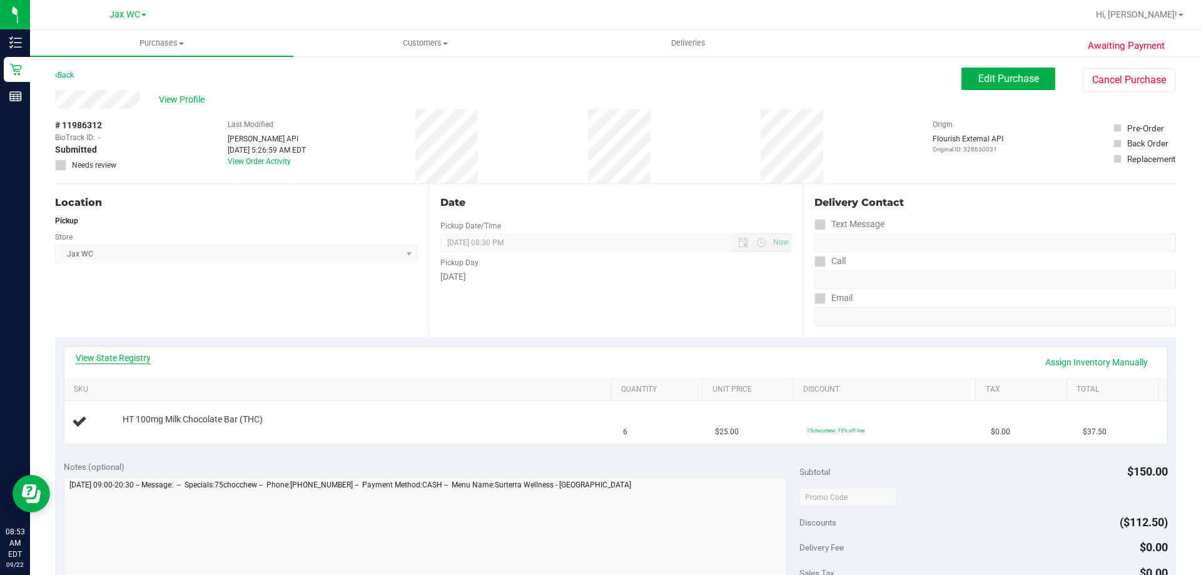
click at [123, 360] on link "View State Registry" at bounding box center [113, 357] width 75 height 13
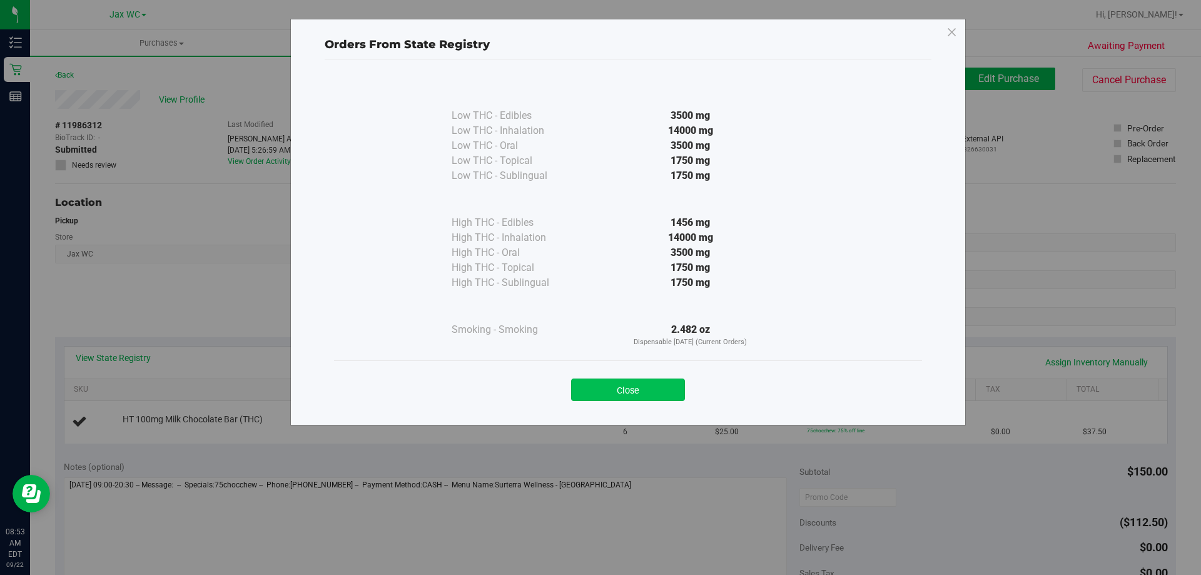
click at [615, 391] on button "Close" at bounding box center [628, 389] width 114 height 23
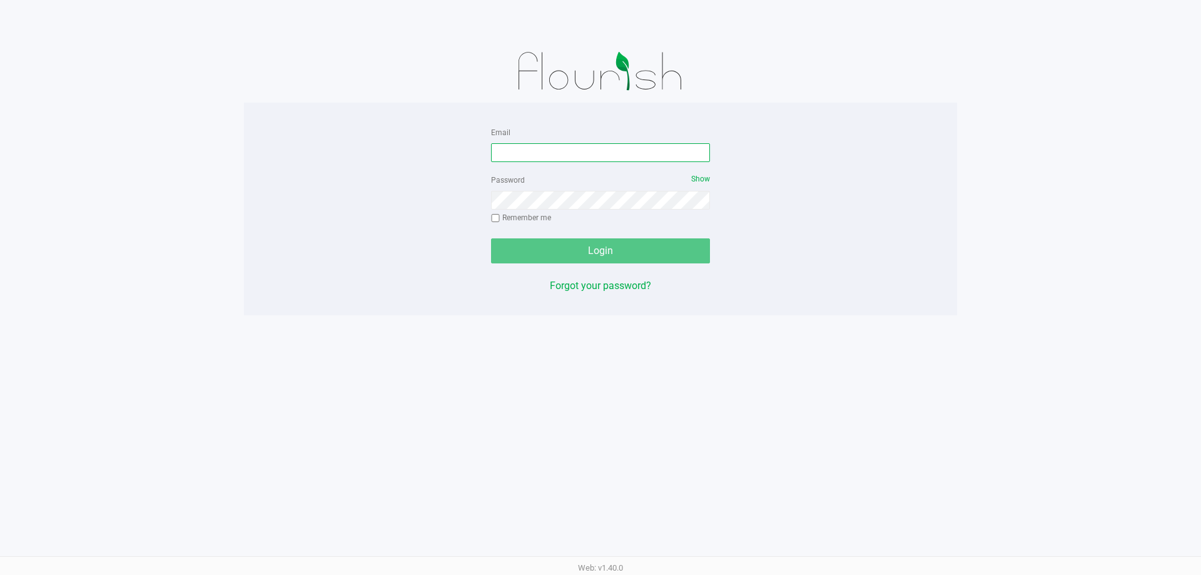
click at [595, 151] on input "Email" at bounding box center [600, 152] width 219 height 19
click at [582, 160] on input "Email" at bounding box center [600, 152] width 219 height 19
type input "TytooChill#2299"
type input "[EMAIL_ADDRESS][DOMAIN_NAME]"
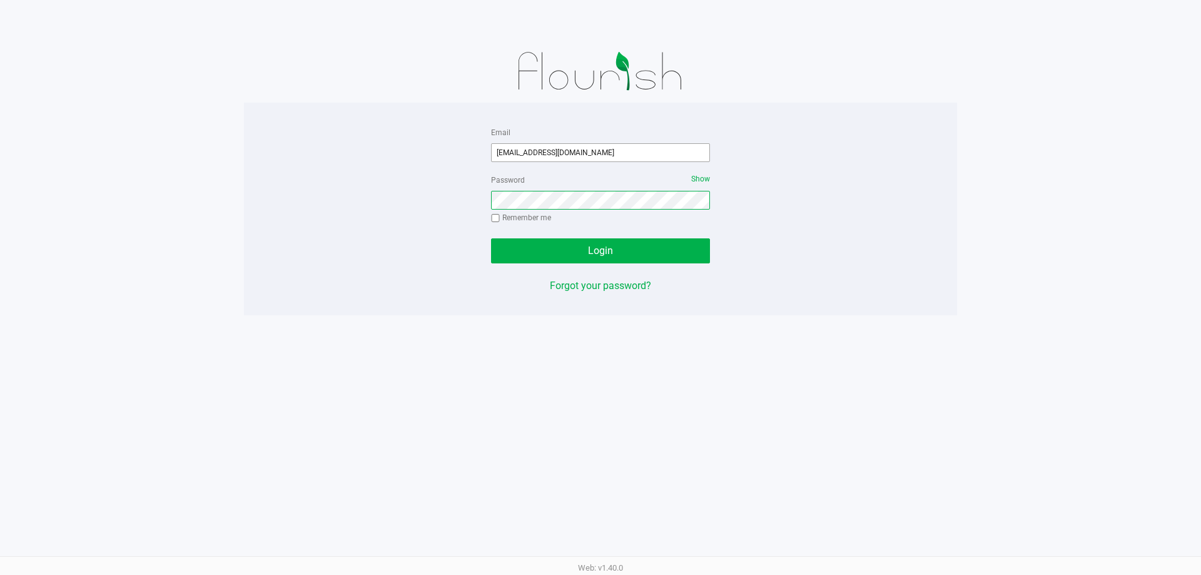
click at [491, 238] on button "Login" at bounding box center [600, 250] width 219 height 25
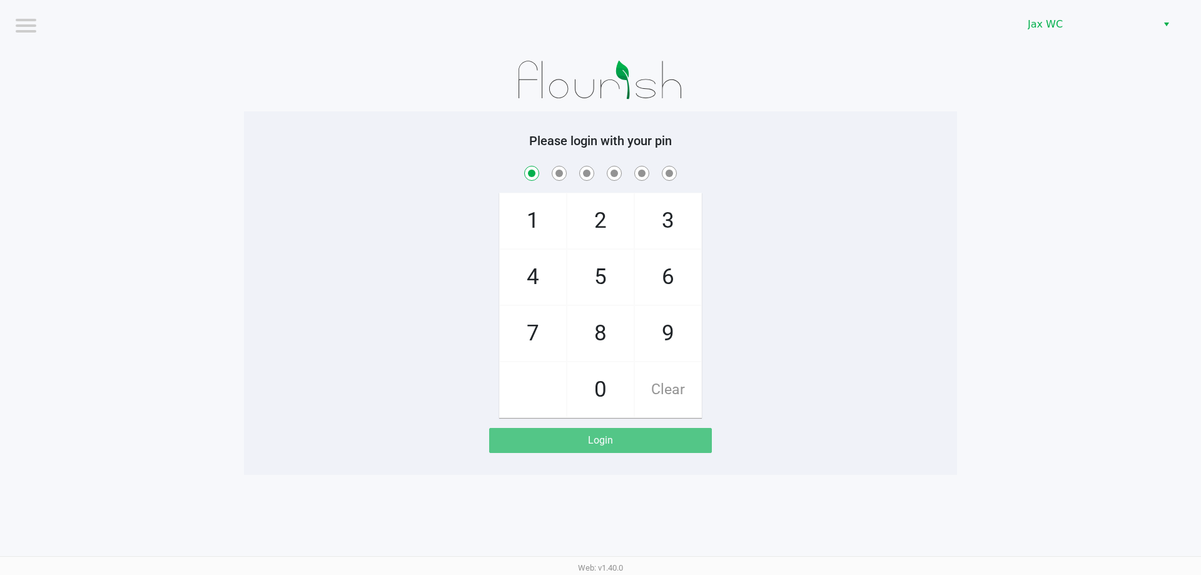
checkbox input "true"
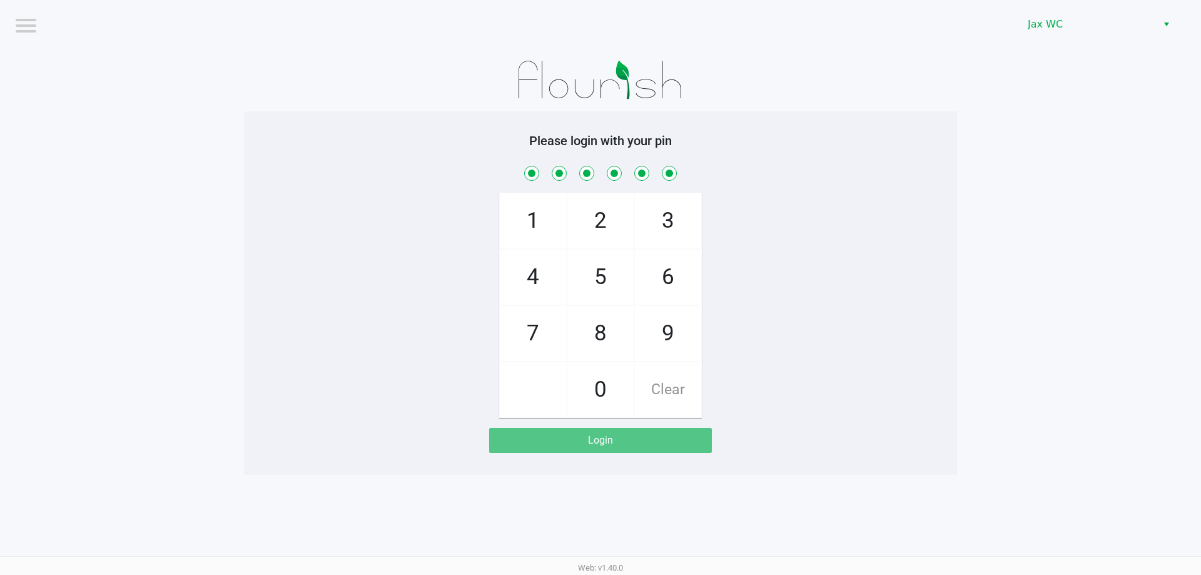
checkbox input "true"
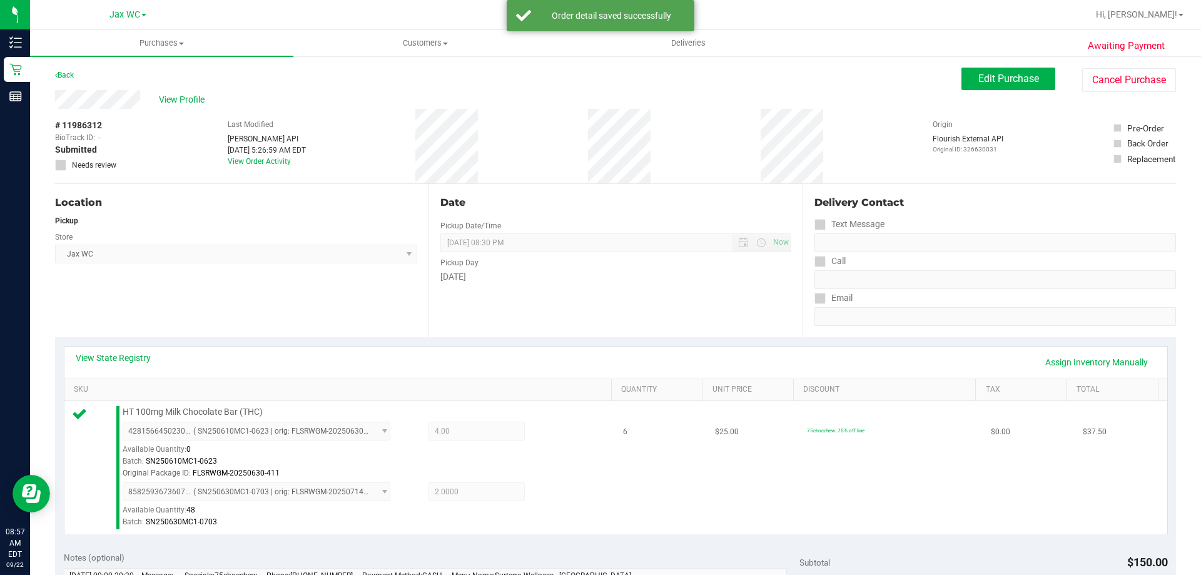
scroll to position [250, 0]
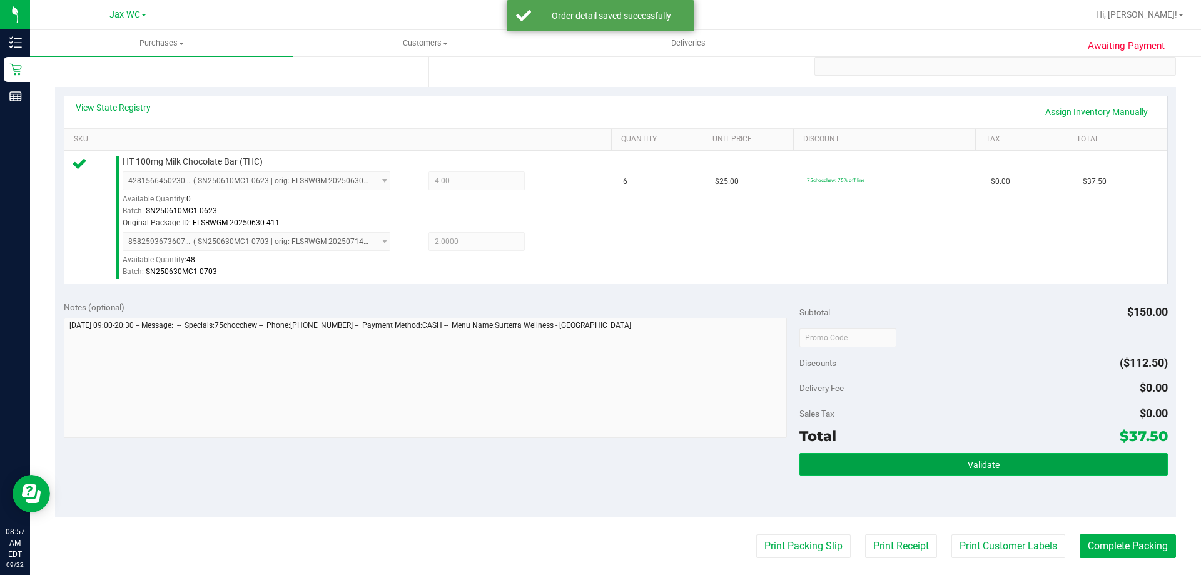
click at [975, 457] on button "Validate" at bounding box center [983, 464] width 368 height 23
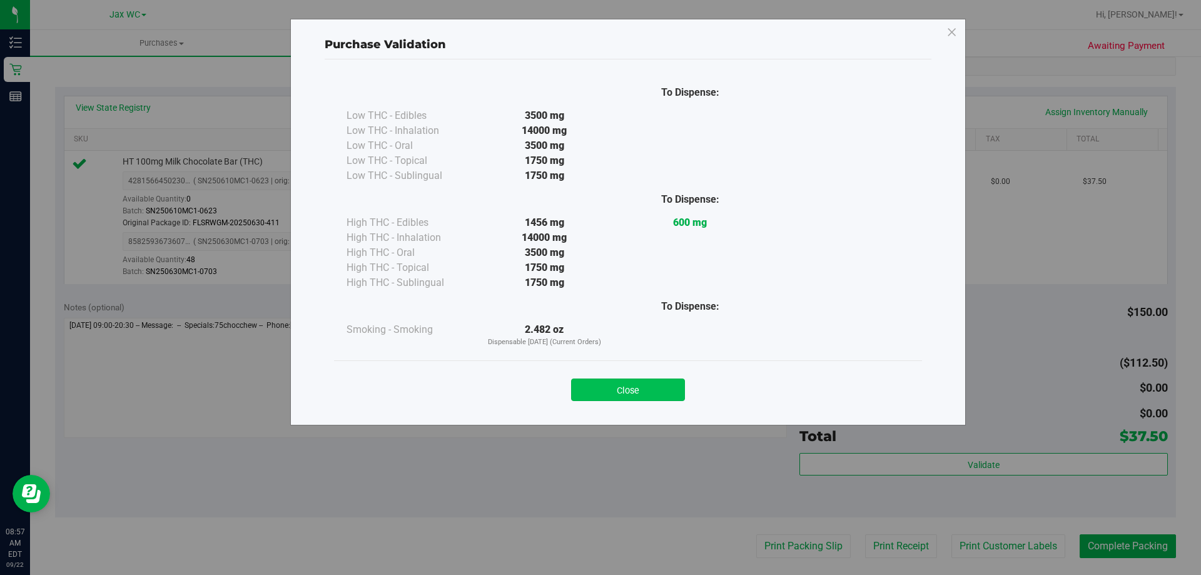
click at [669, 390] on button "Close" at bounding box center [628, 389] width 114 height 23
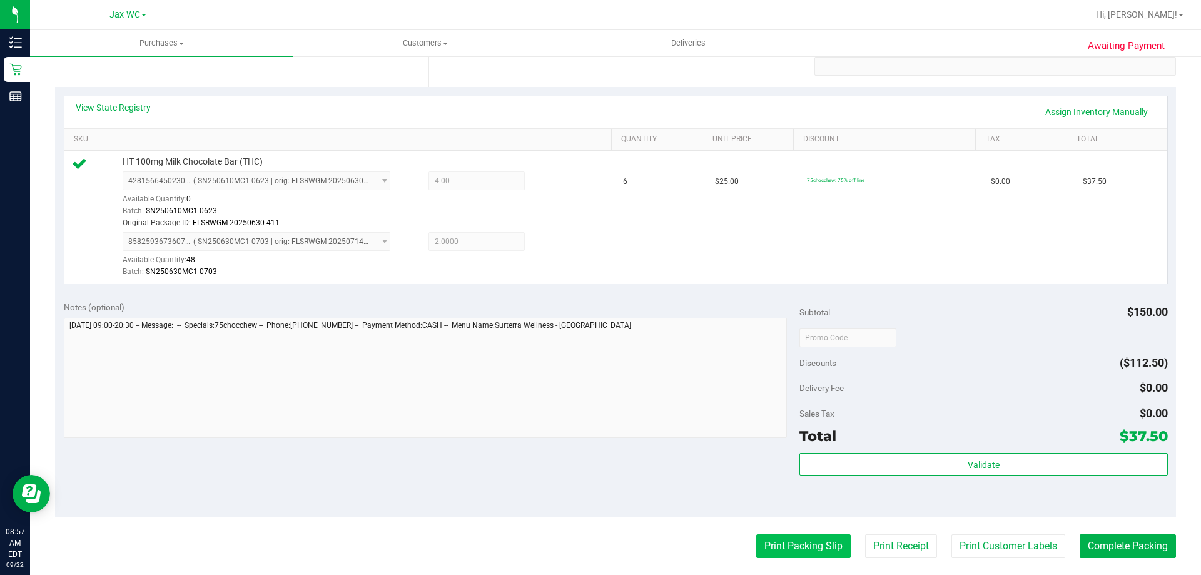
click at [783, 557] on button "Print Packing Slip" at bounding box center [803, 546] width 94 height 24
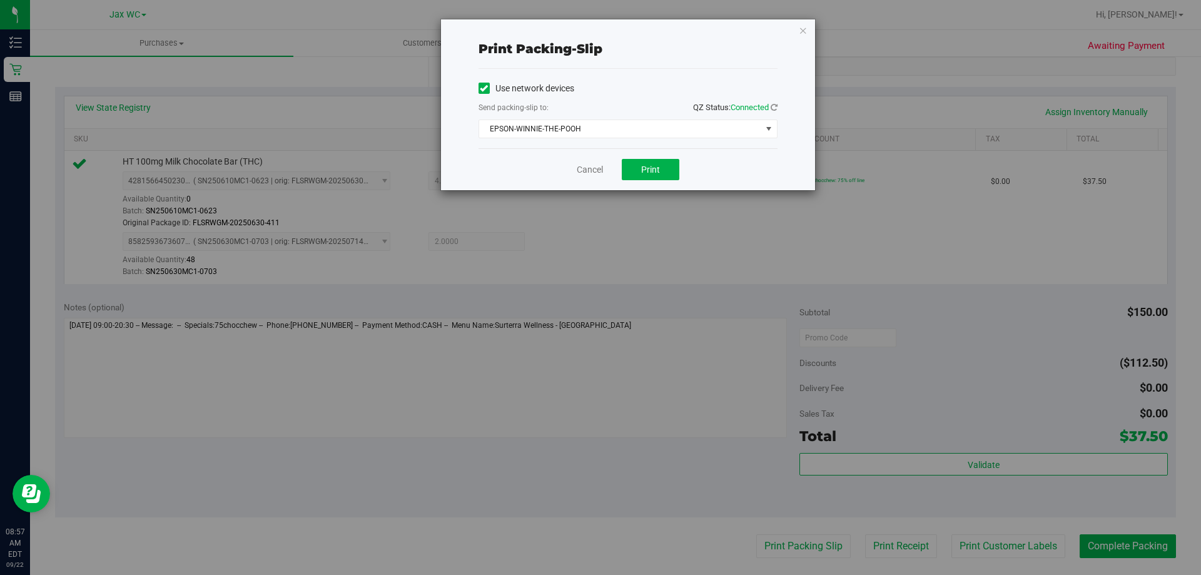
click at [642, 181] on div "Cancel Print" at bounding box center [627, 169] width 299 height 42
click at [642, 169] on span "Print" at bounding box center [650, 169] width 19 height 10
click at [807, 26] on div "Print packing-slip Use network devices Send packing-slip to: QZ Status: Connect…" at bounding box center [628, 104] width 374 height 171
click at [801, 28] on icon "button" at bounding box center [803, 30] width 9 height 15
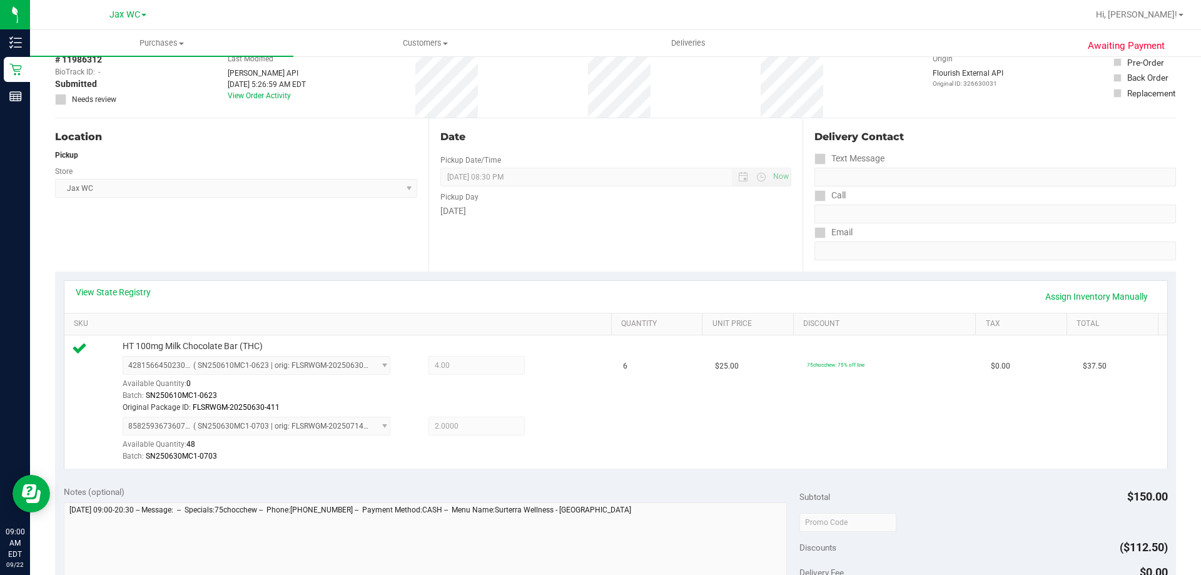
scroll to position [375, 0]
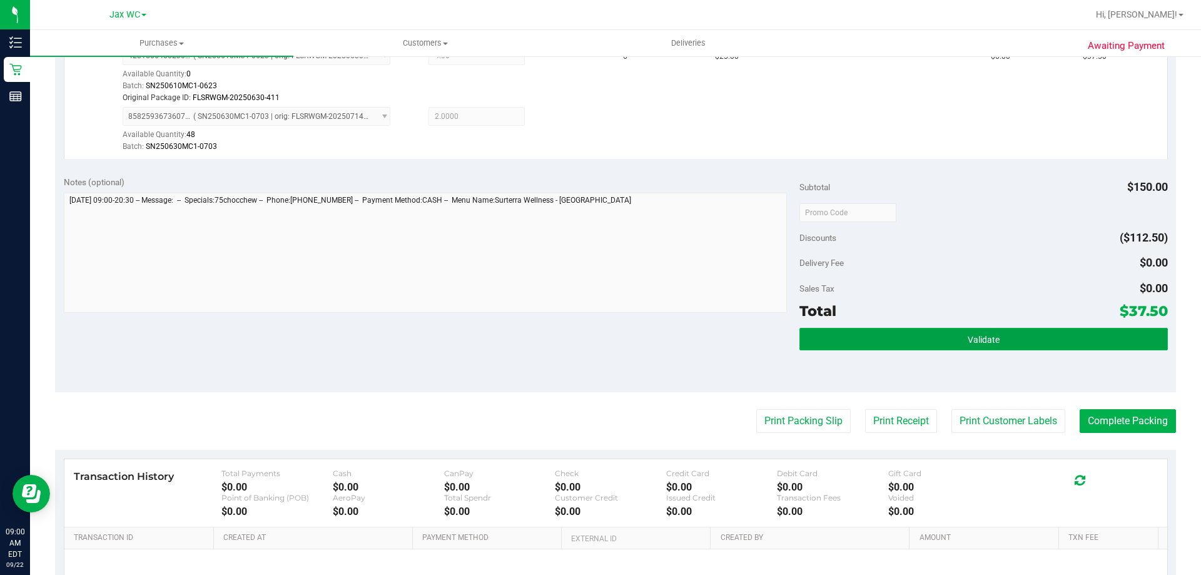
click at [989, 330] on button "Validate" at bounding box center [983, 339] width 368 height 23
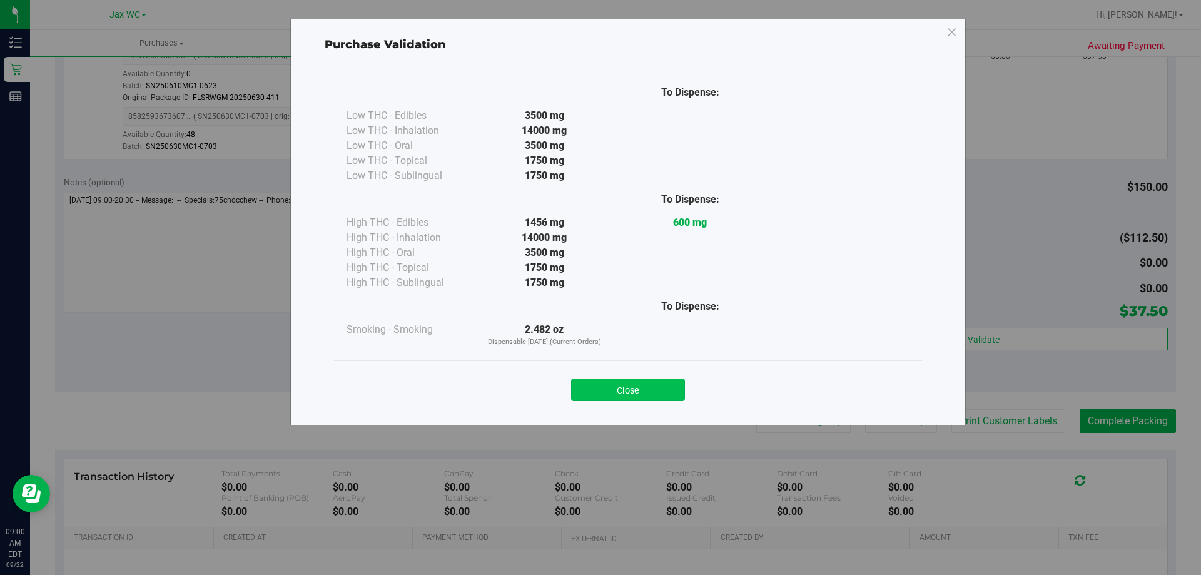
click at [676, 391] on button "Close" at bounding box center [628, 389] width 114 height 23
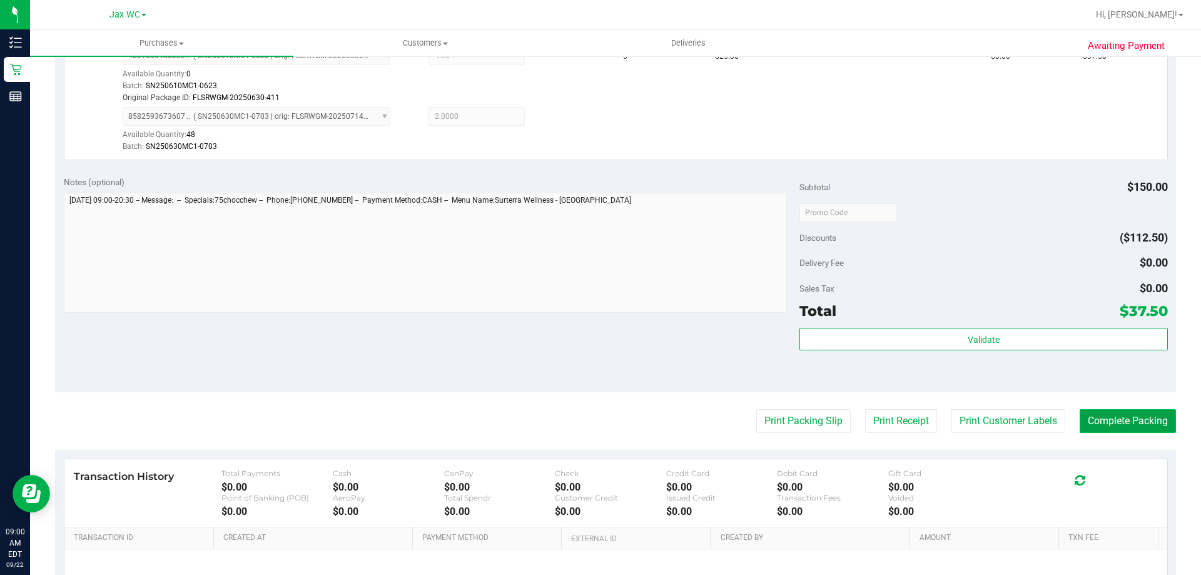
click at [1102, 422] on button "Complete Packing" at bounding box center [1127, 421] width 96 height 24
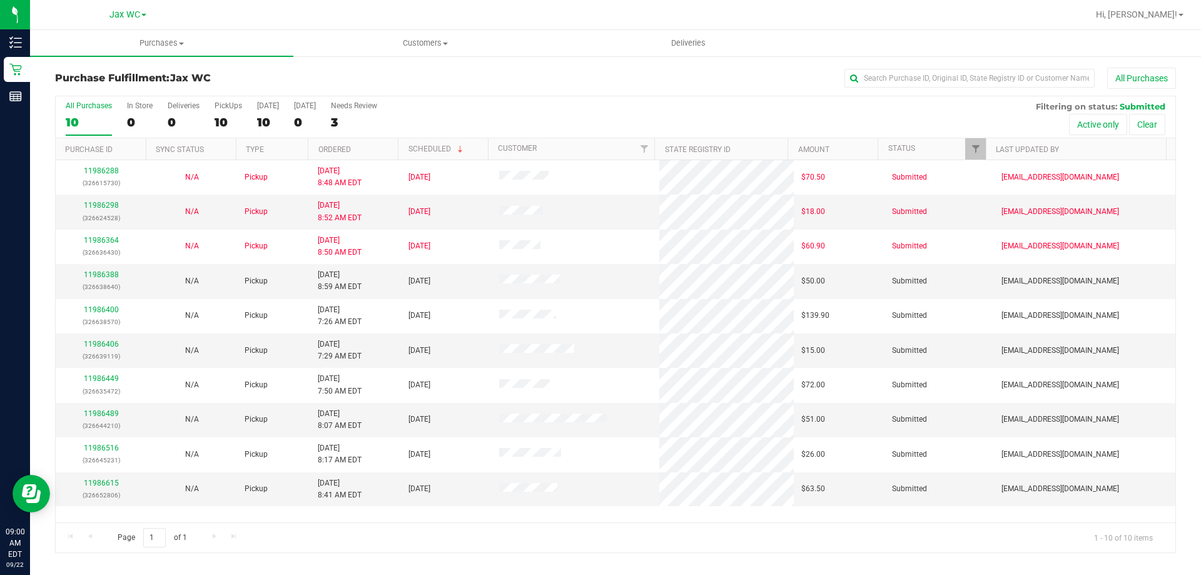
click at [261, 79] on h3 "Purchase Fulfillment: Jax WC" at bounding box center [241, 78] width 373 height 11
click at [107, 411] on link "11986489" at bounding box center [101, 413] width 35 height 9
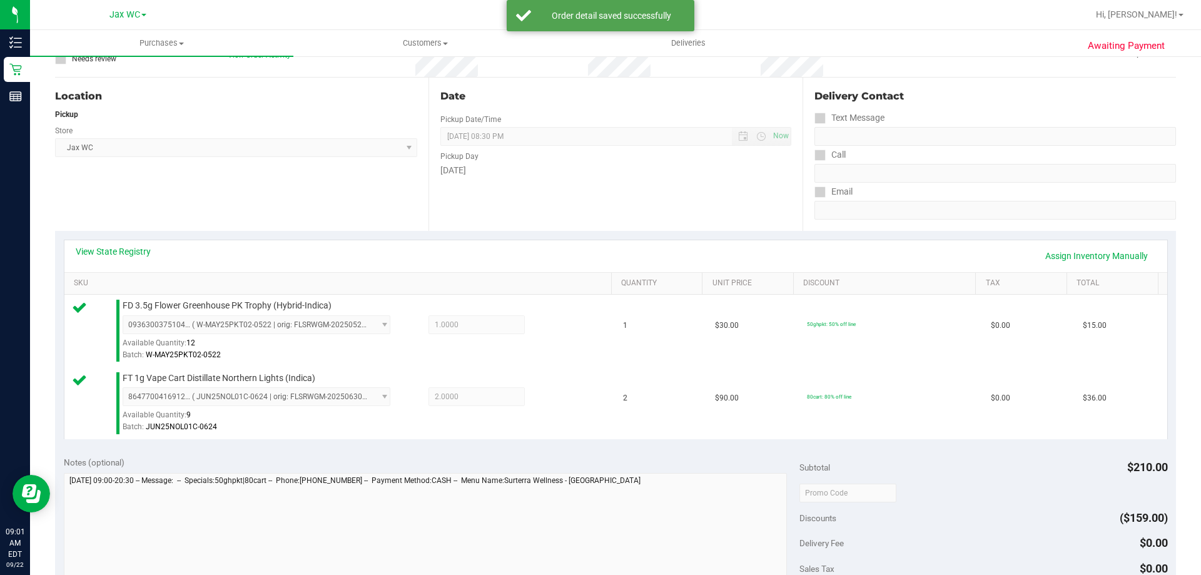
scroll to position [250, 0]
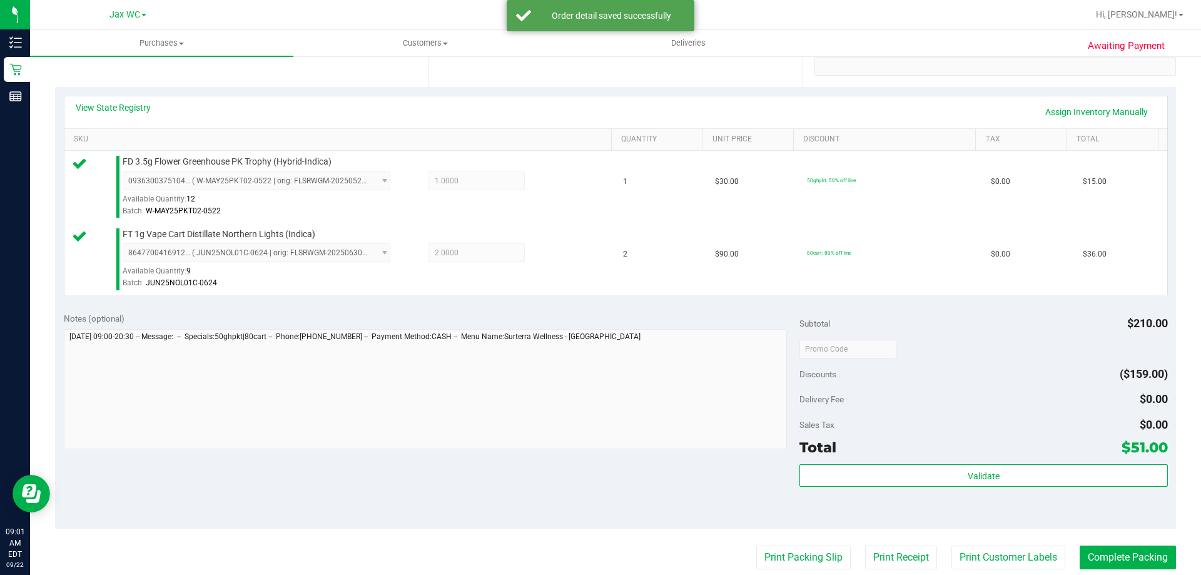
click at [925, 495] on div "Validate" at bounding box center [983, 492] width 368 height 56
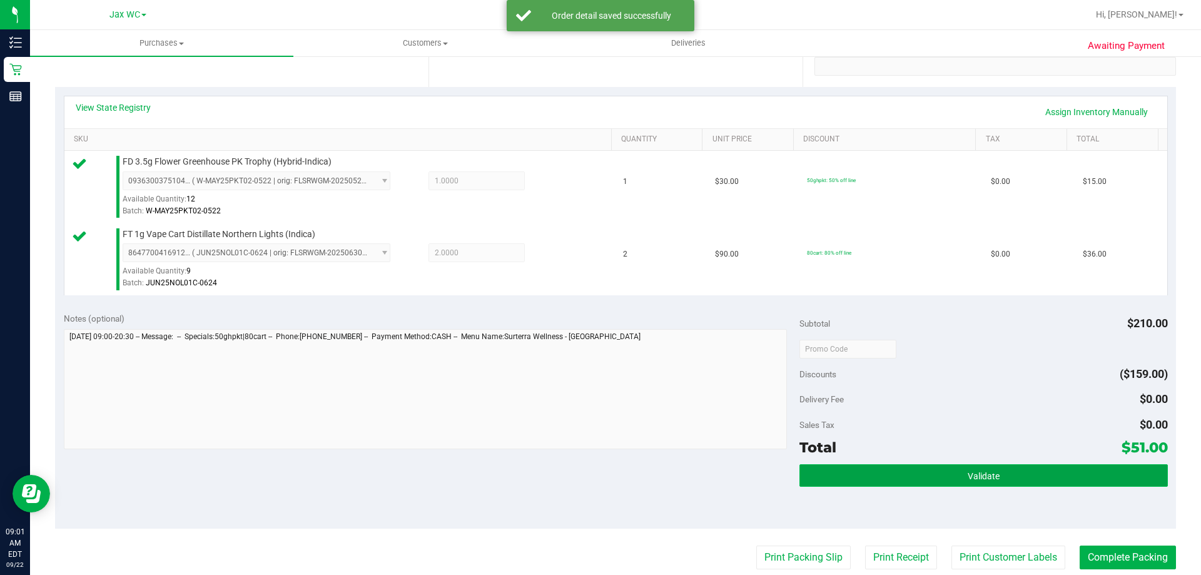
click at [926, 485] on button "Validate" at bounding box center [983, 475] width 368 height 23
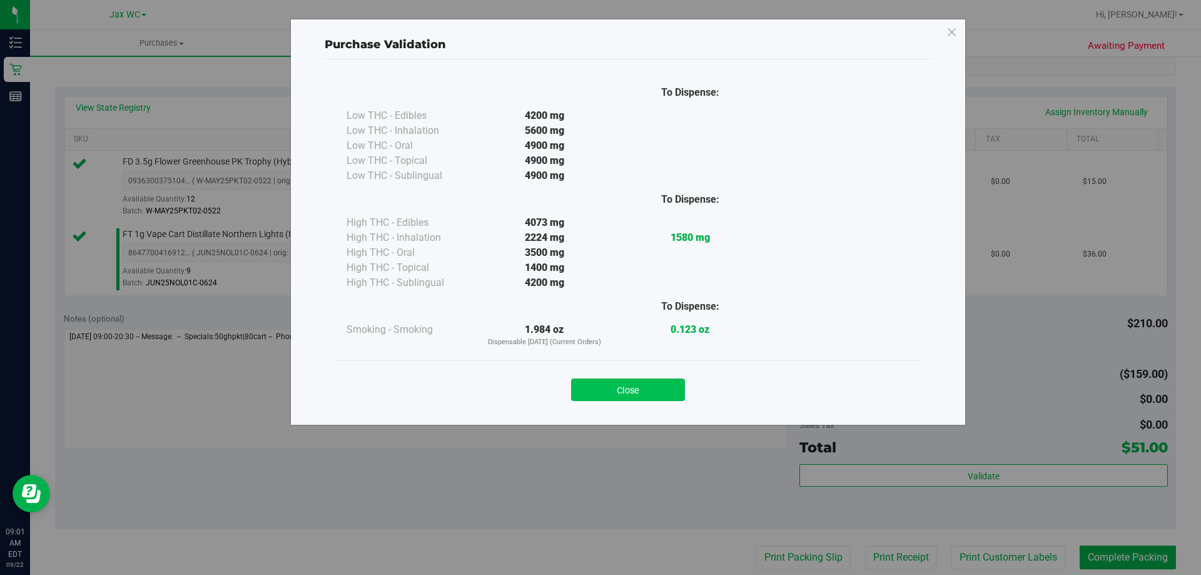
click at [652, 390] on button "Close" at bounding box center [628, 389] width 114 height 23
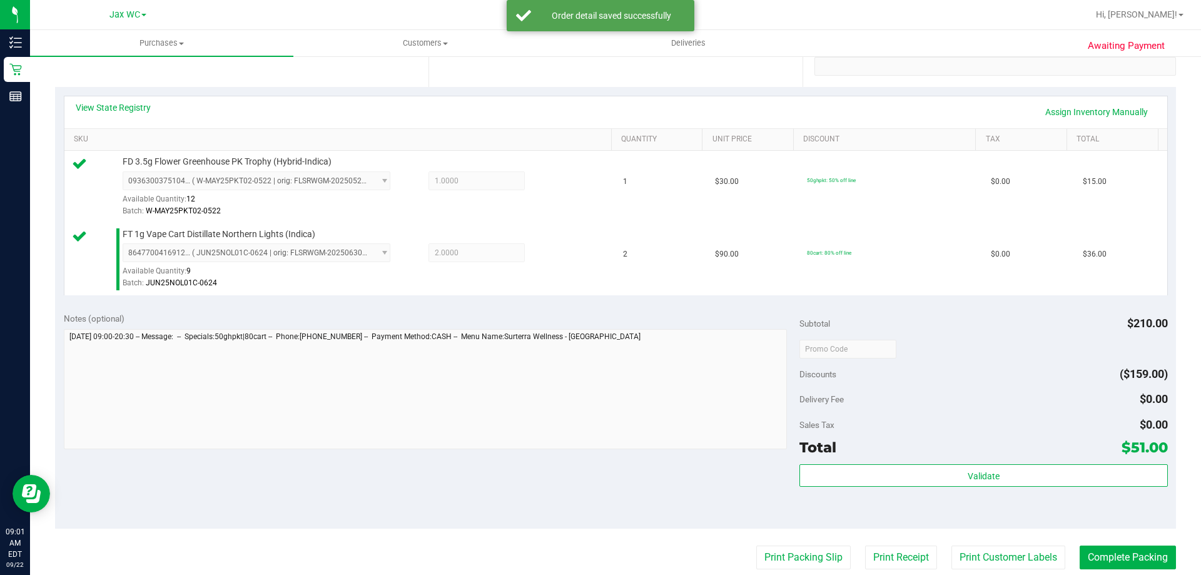
click at [761, 532] on purchase-details "Back Edit Purchase Cancel Purchase View Profile # 11986489 BioTrack ID: - Submi…" at bounding box center [615, 318] width 1121 height 1002
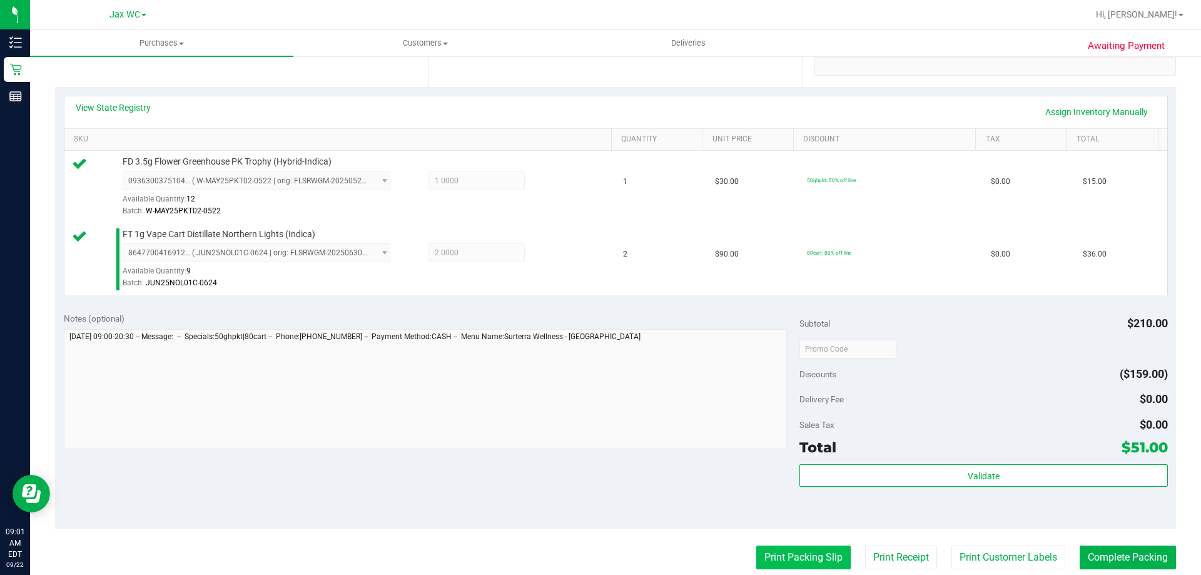
click at [774, 558] on button "Print Packing Slip" at bounding box center [803, 557] width 94 height 24
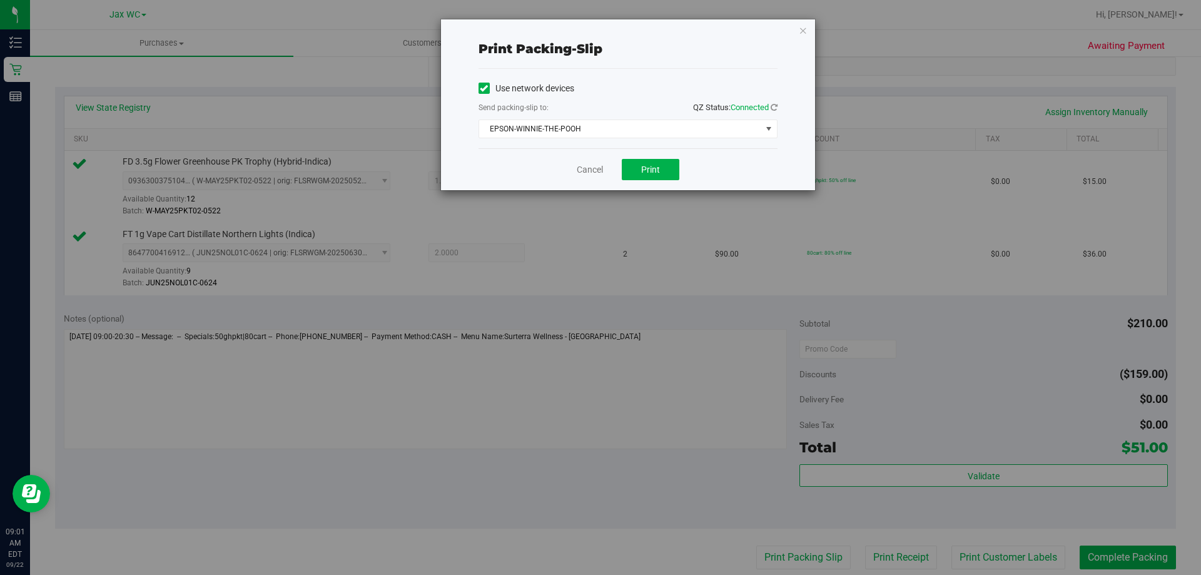
click at [645, 153] on div "Cancel Print" at bounding box center [627, 169] width 299 height 42
click at [645, 169] on span "Print" at bounding box center [650, 169] width 19 height 10
click at [805, 33] on icon "button" at bounding box center [803, 30] width 9 height 15
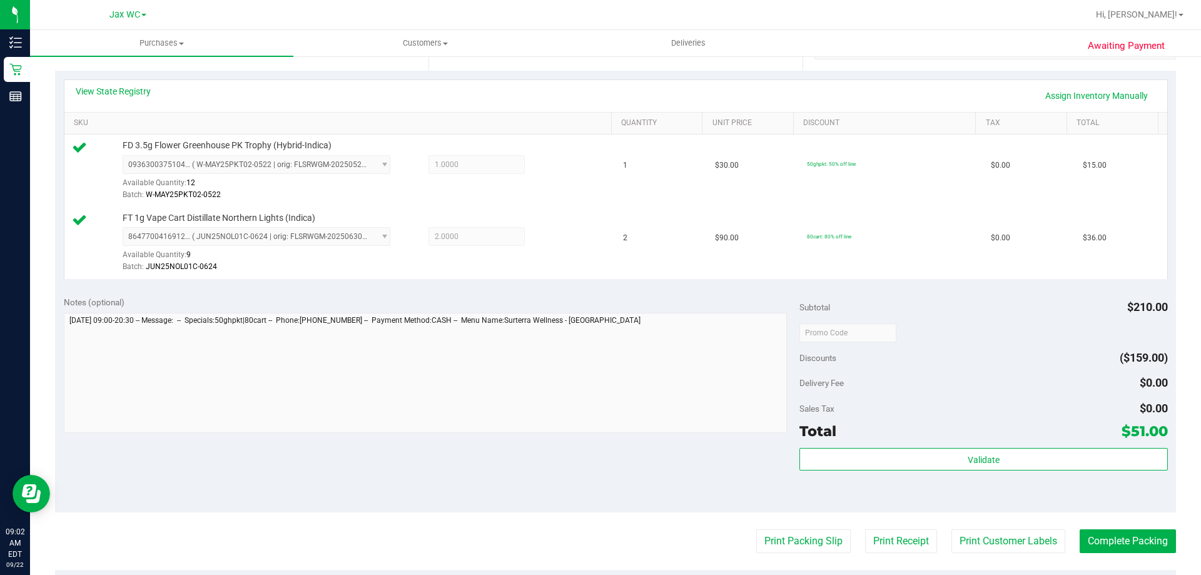
scroll to position [500, 0]
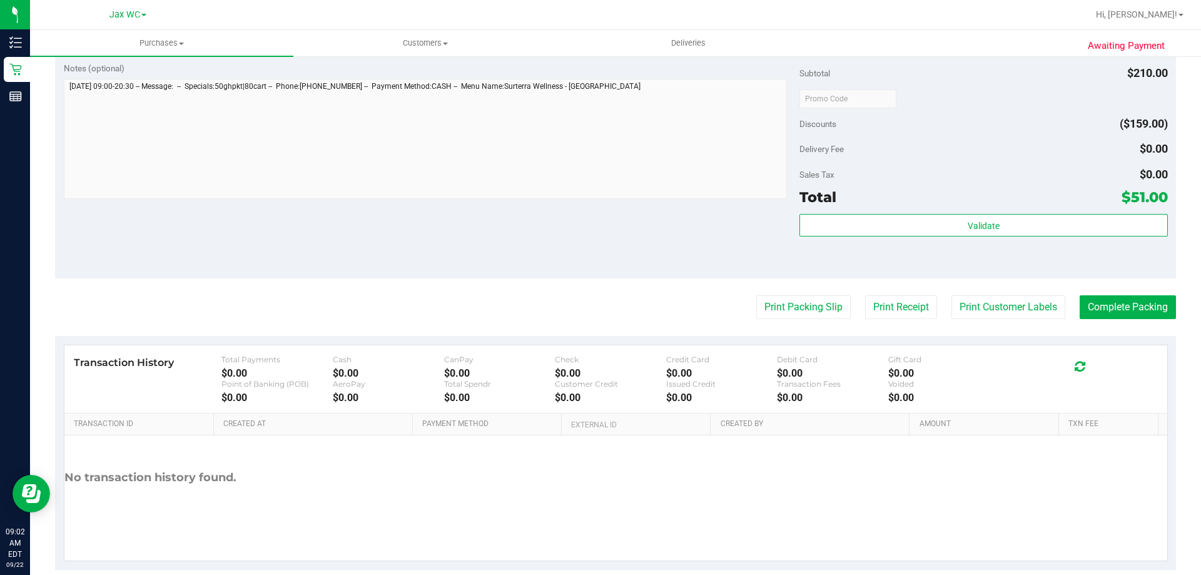
click at [1003, 237] on div "Validate" at bounding box center [983, 242] width 368 height 56
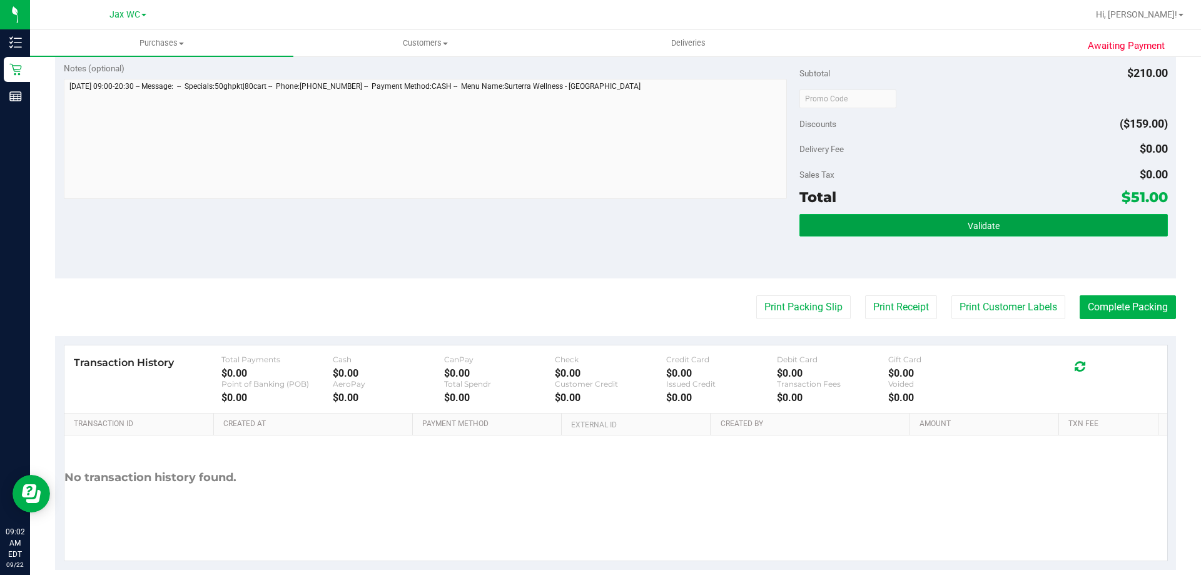
click at [1008, 231] on button "Validate" at bounding box center [983, 225] width 368 height 23
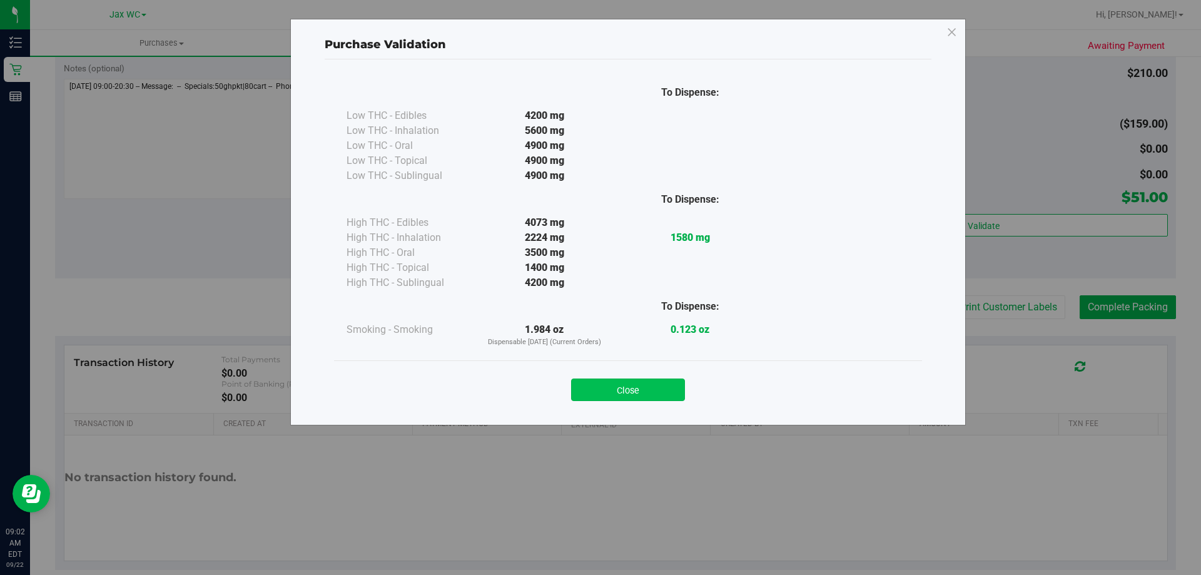
click at [664, 383] on button "Close" at bounding box center [628, 389] width 114 height 23
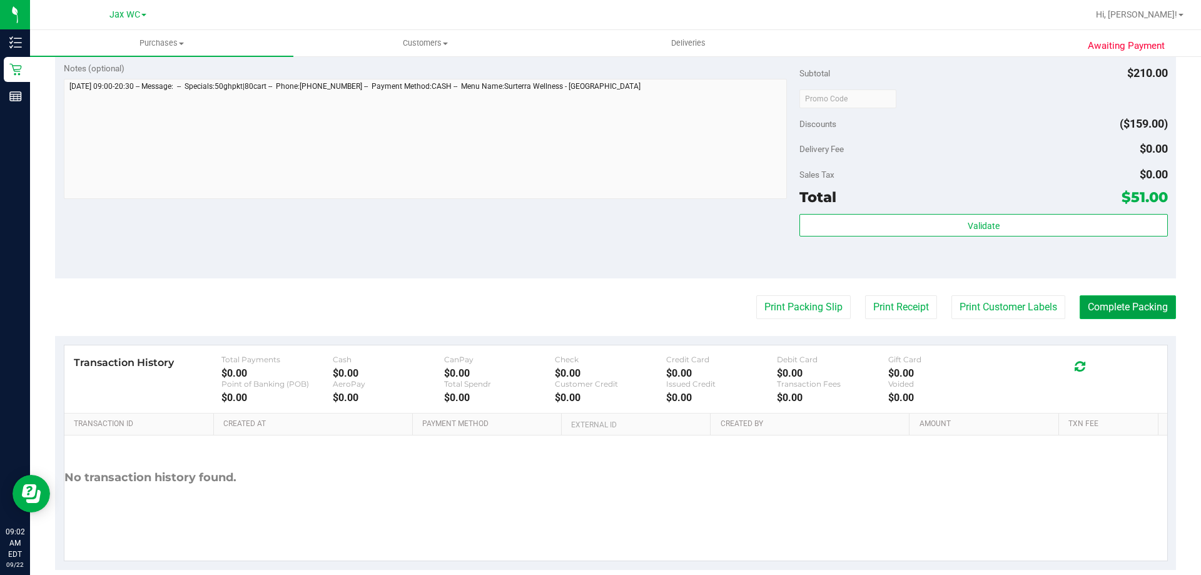
click at [1112, 308] on button "Complete Packing" at bounding box center [1127, 307] width 96 height 24
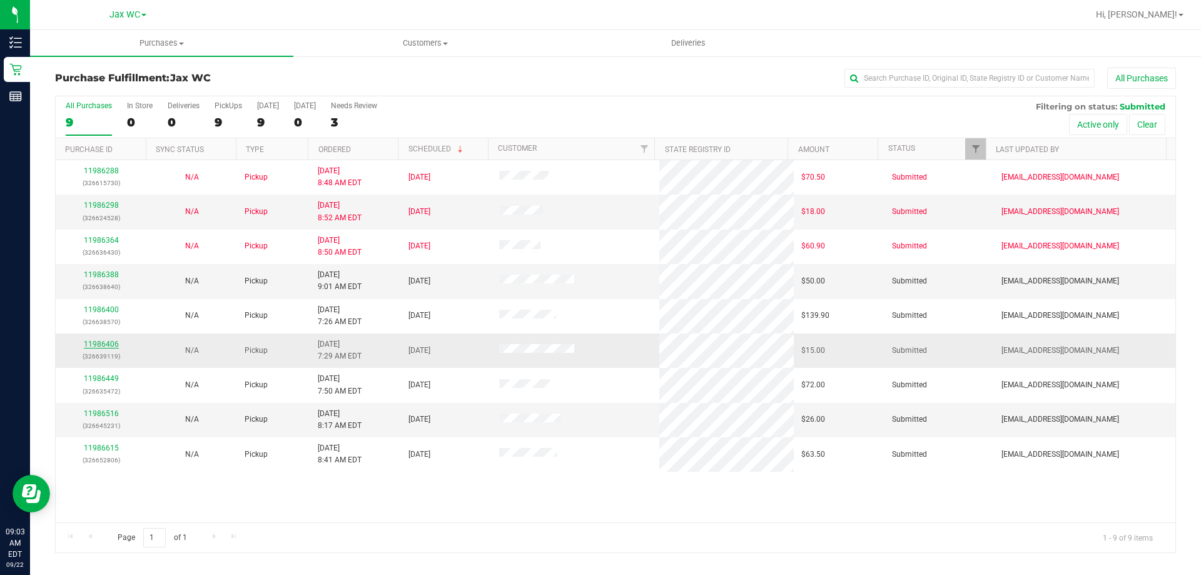
click at [101, 346] on link "11986406" at bounding box center [101, 344] width 35 height 9
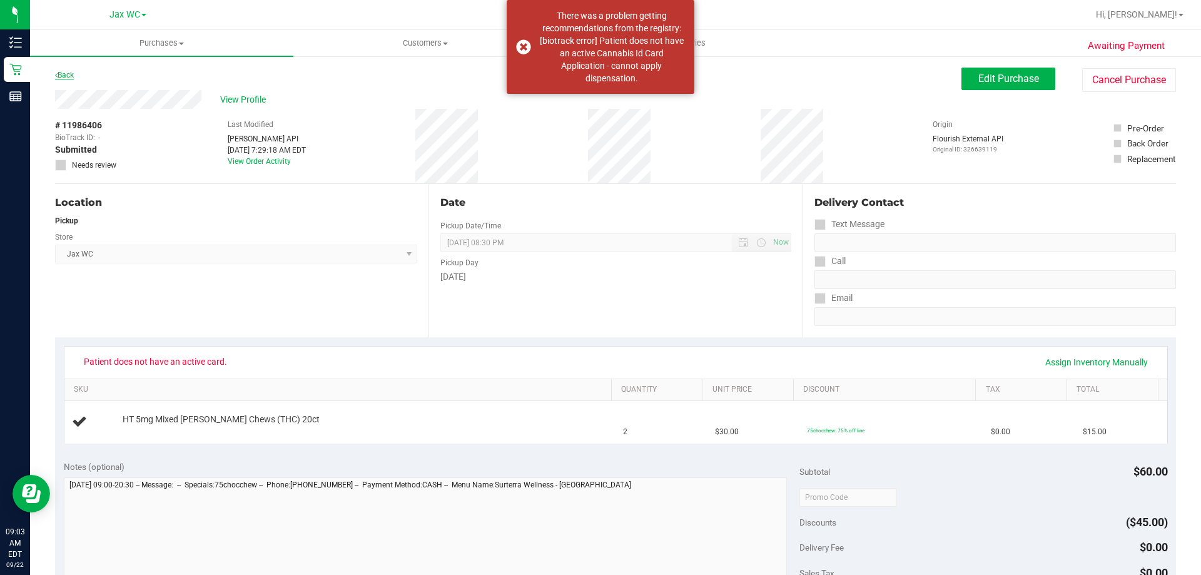
click at [64, 77] on link "Back" at bounding box center [64, 75] width 19 height 9
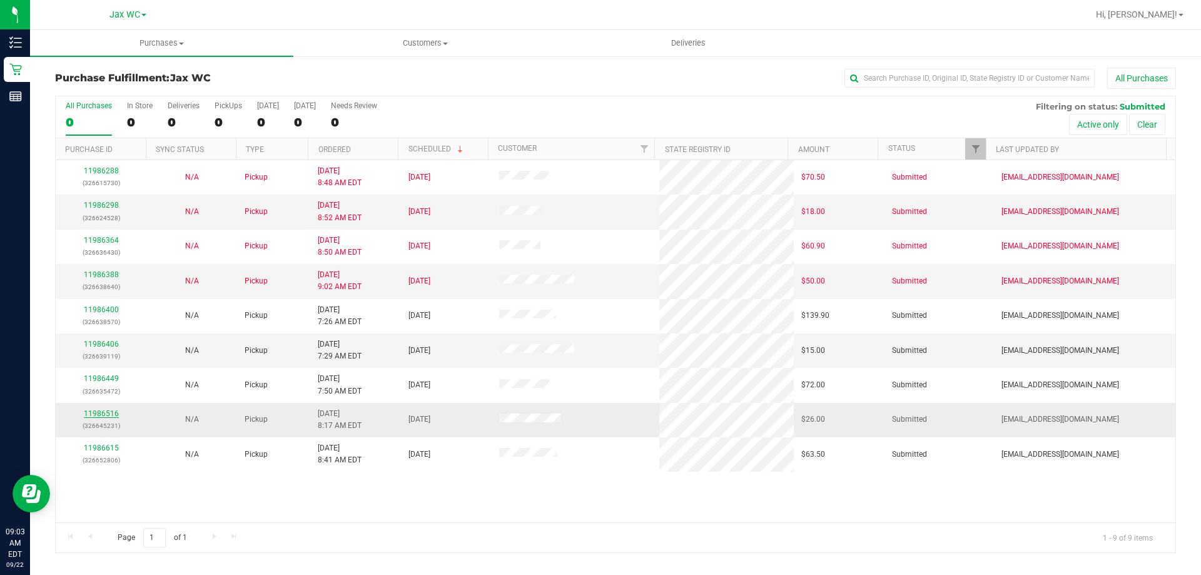
click at [100, 414] on link "11986516" at bounding box center [101, 413] width 35 height 9
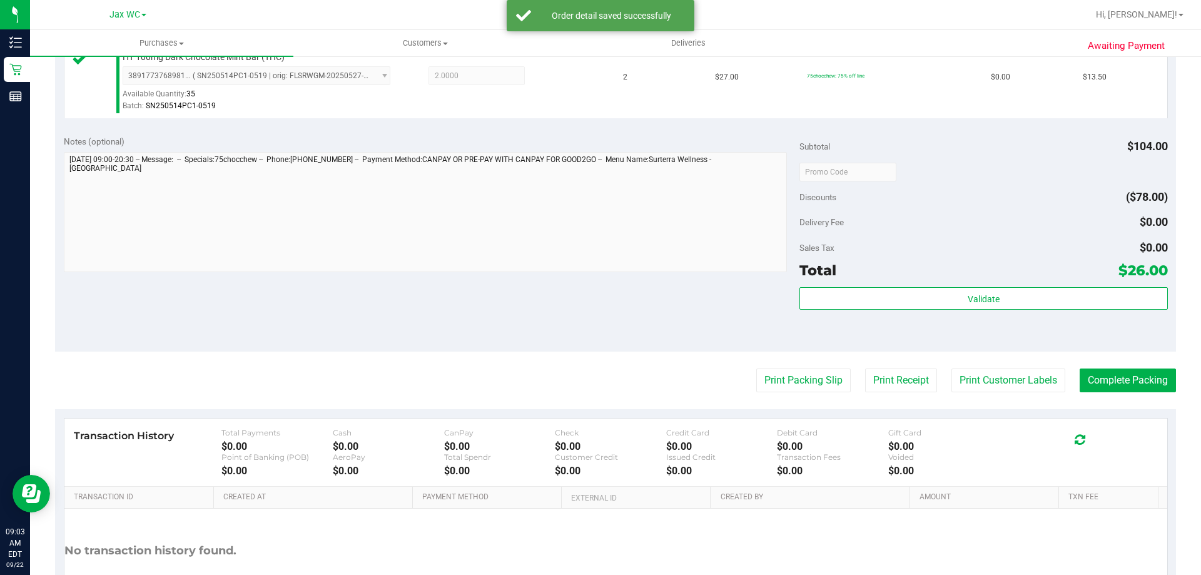
scroll to position [500, 0]
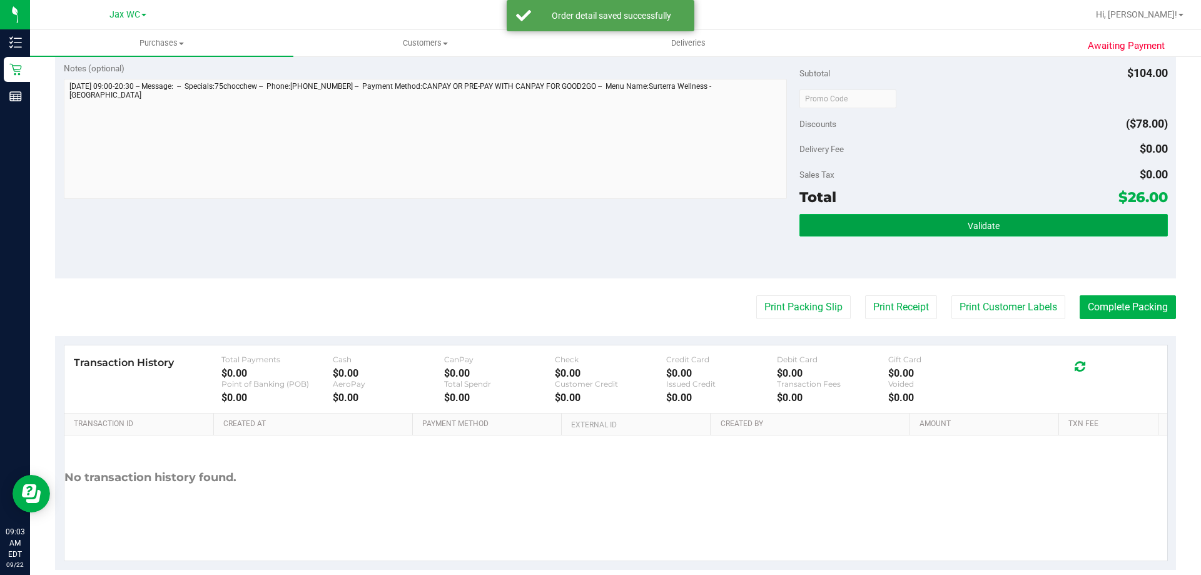
click at [850, 222] on button "Validate" at bounding box center [983, 225] width 368 height 23
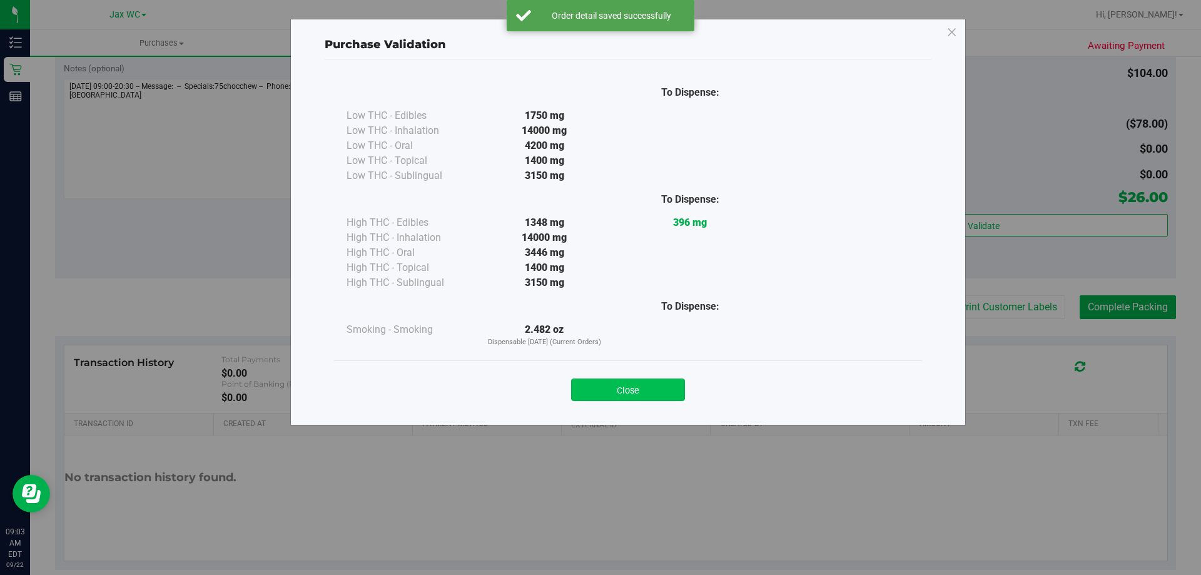
click at [670, 387] on button "Close" at bounding box center [628, 389] width 114 height 23
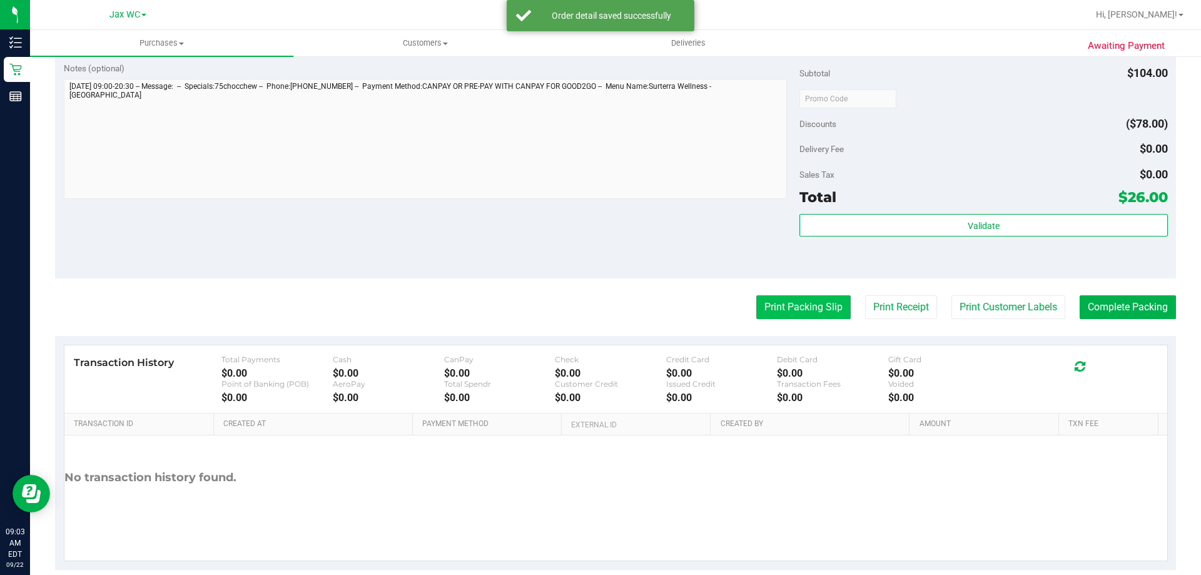
click at [798, 312] on button "Print Packing Slip" at bounding box center [803, 307] width 94 height 24
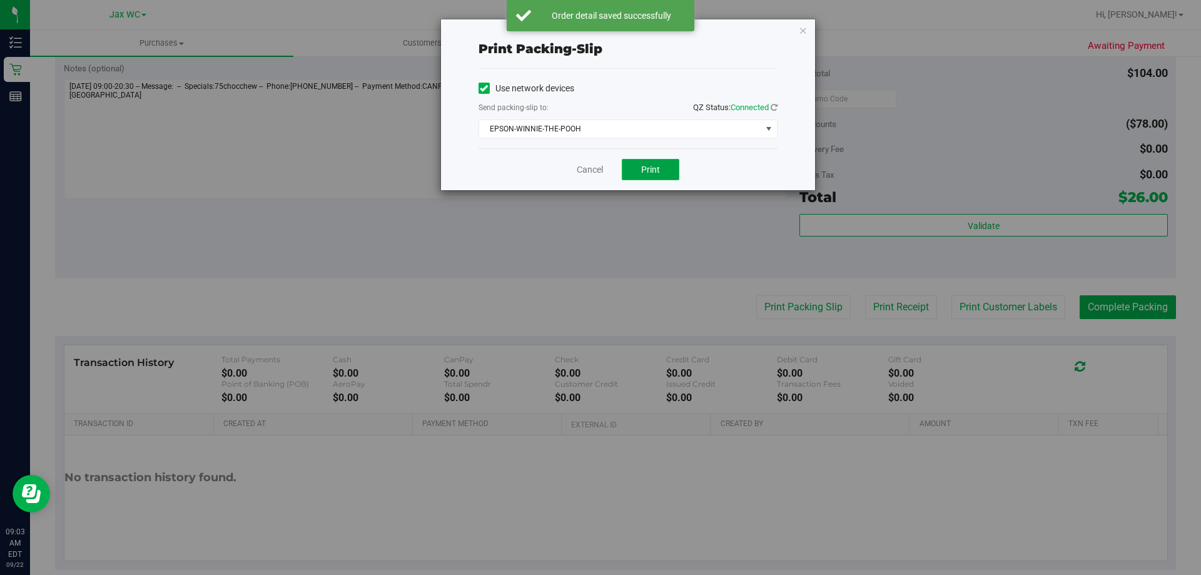
click at [672, 179] on button "Print" at bounding box center [651, 169] width 58 height 21
click at [804, 33] on icon "button" at bounding box center [803, 30] width 9 height 15
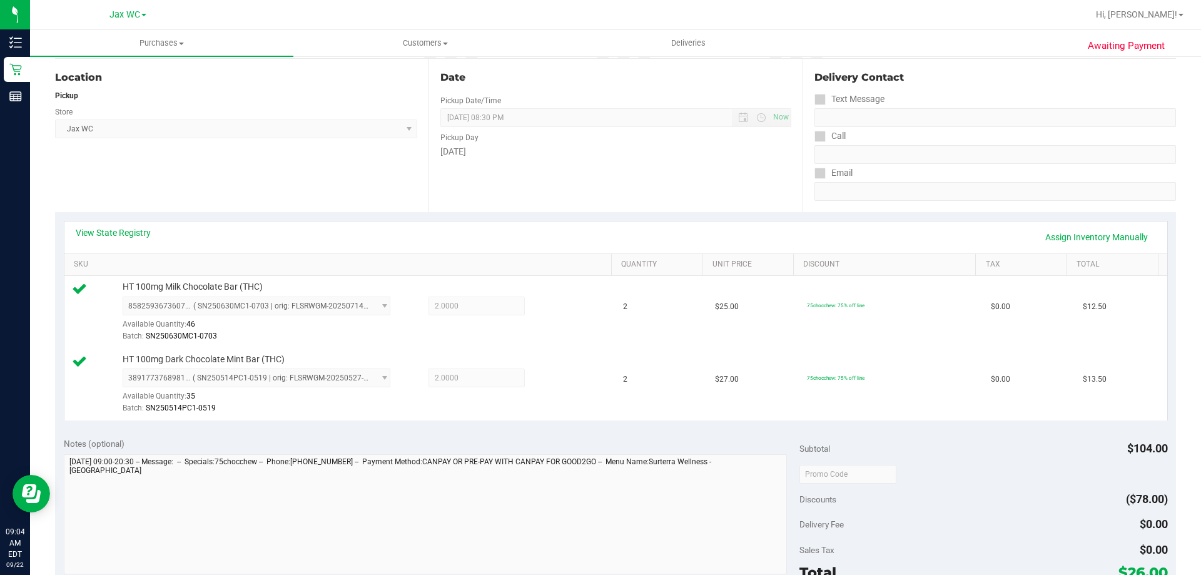
scroll to position [250, 0]
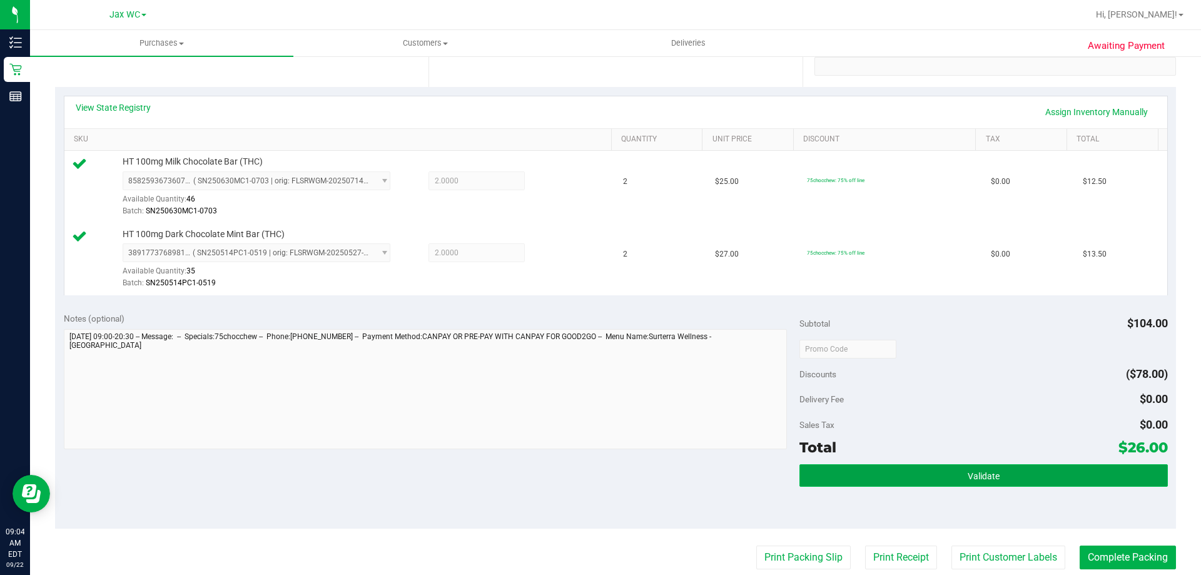
click at [960, 484] on button "Validate" at bounding box center [983, 475] width 368 height 23
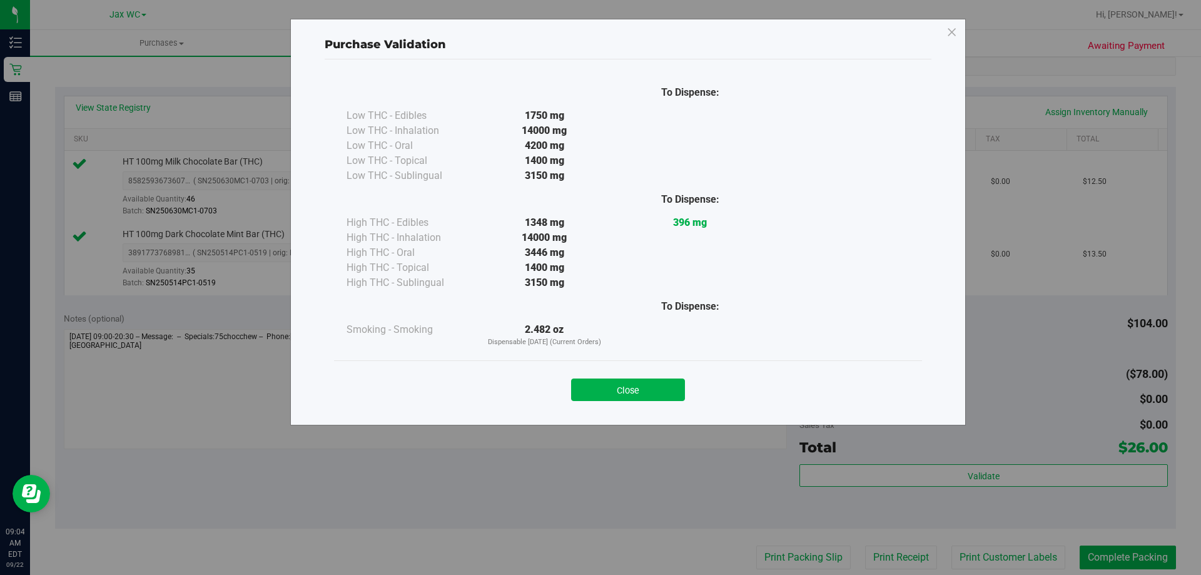
click at [634, 403] on div "Close" at bounding box center [628, 385] width 588 height 51
click at [633, 397] on button "Close" at bounding box center [628, 389] width 114 height 23
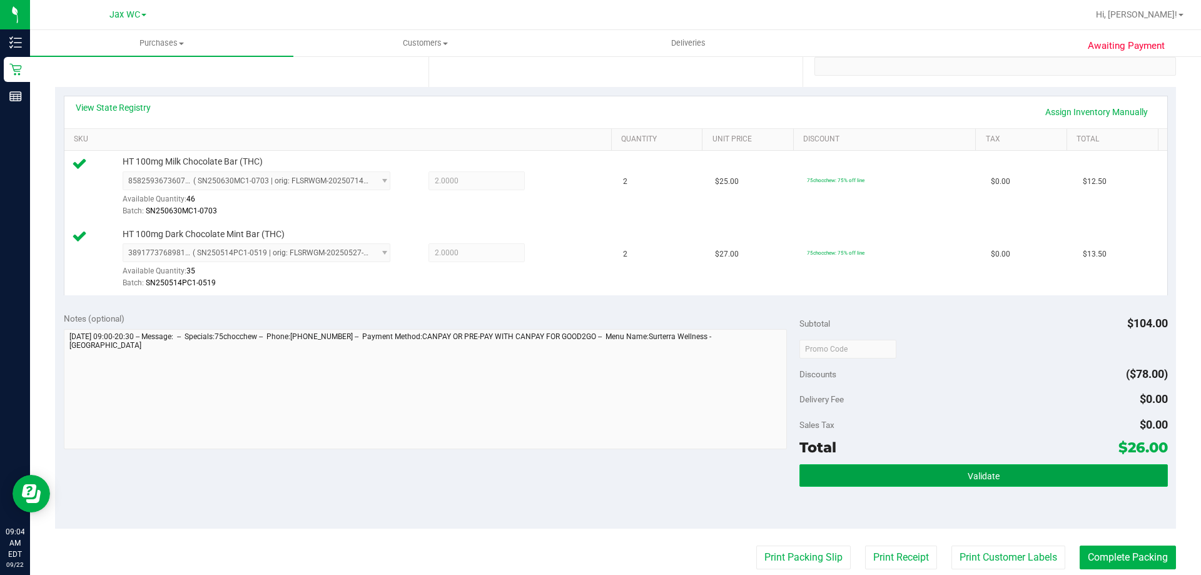
click at [957, 482] on button "Validate" at bounding box center [983, 475] width 368 height 23
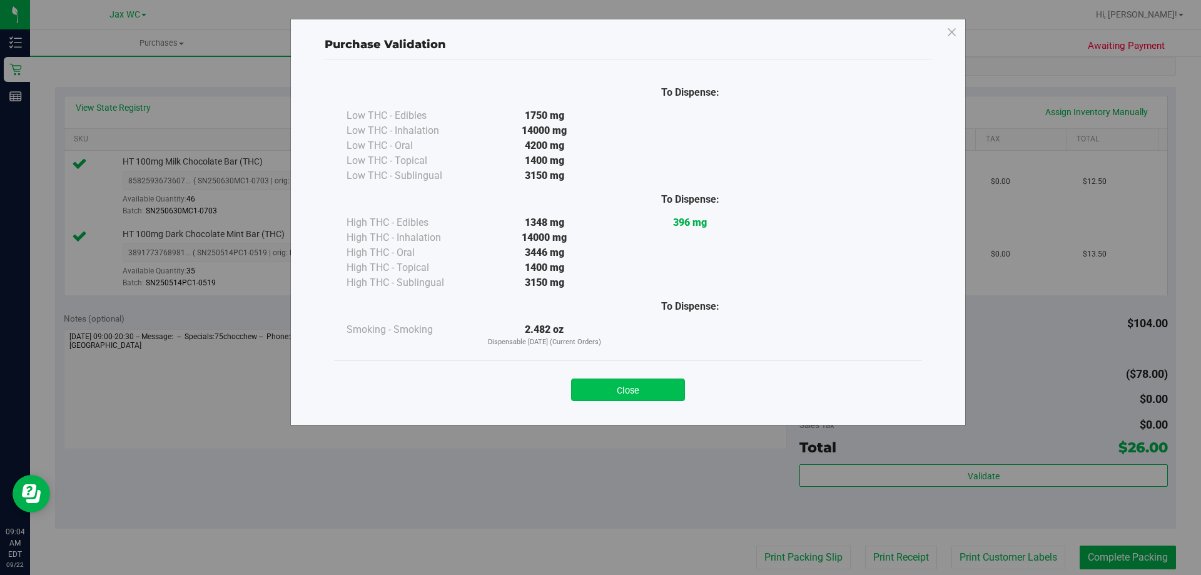
click at [637, 400] on button "Close" at bounding box center [628, 389] width 114 height 23
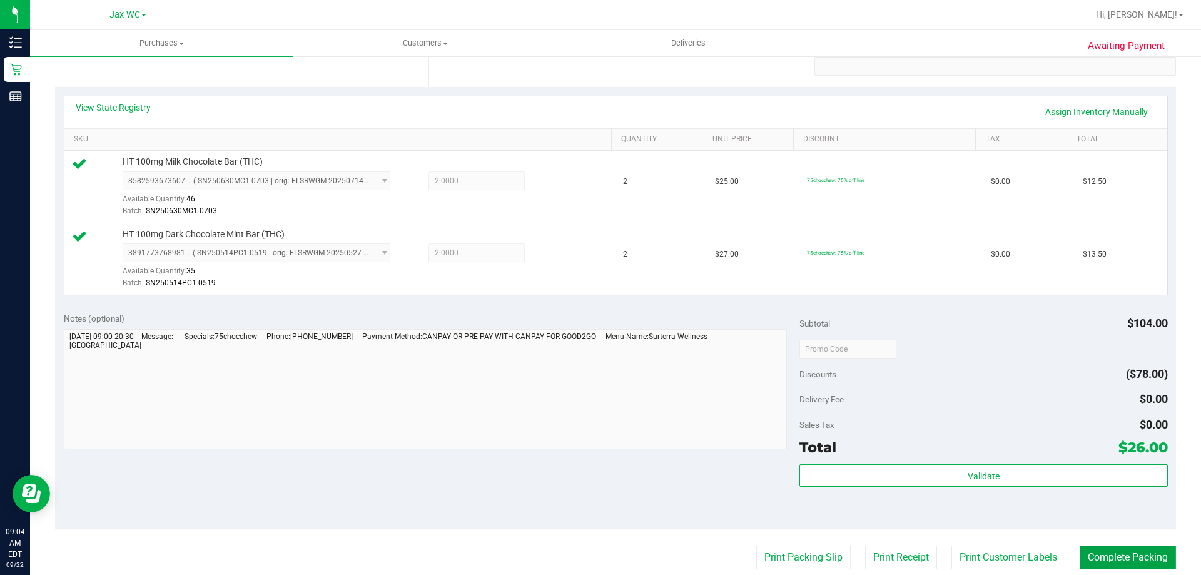
click at [1104, 558] on button "Complete Packing" at bounding box center [1127, 557] width 96 height 24
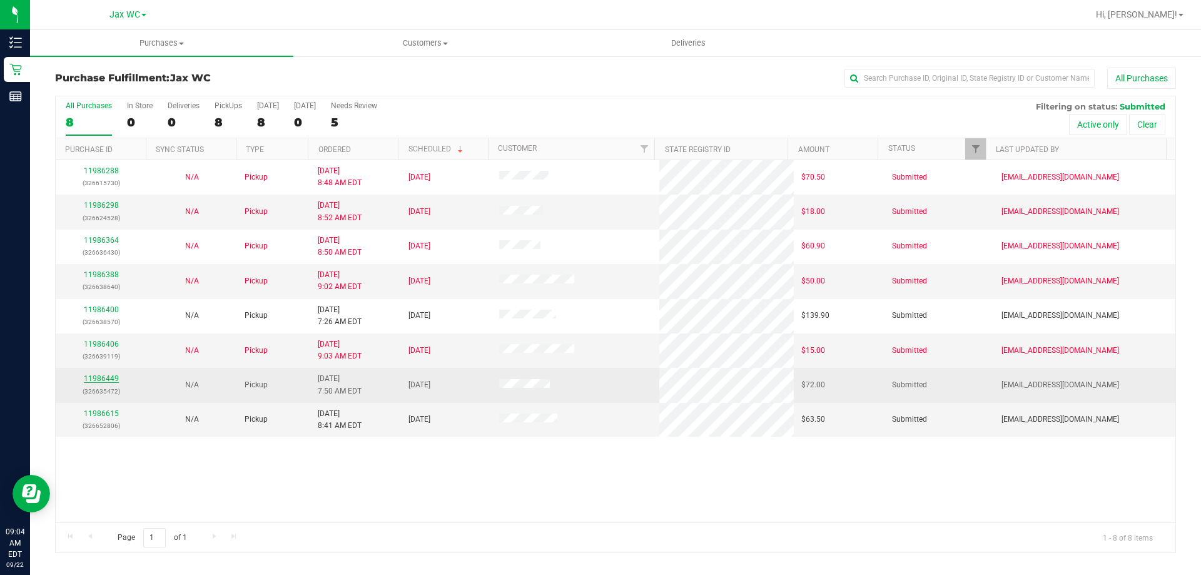
click at [108, 378] on link "11986449" at bounding box center [101, 378] width 35 height 9
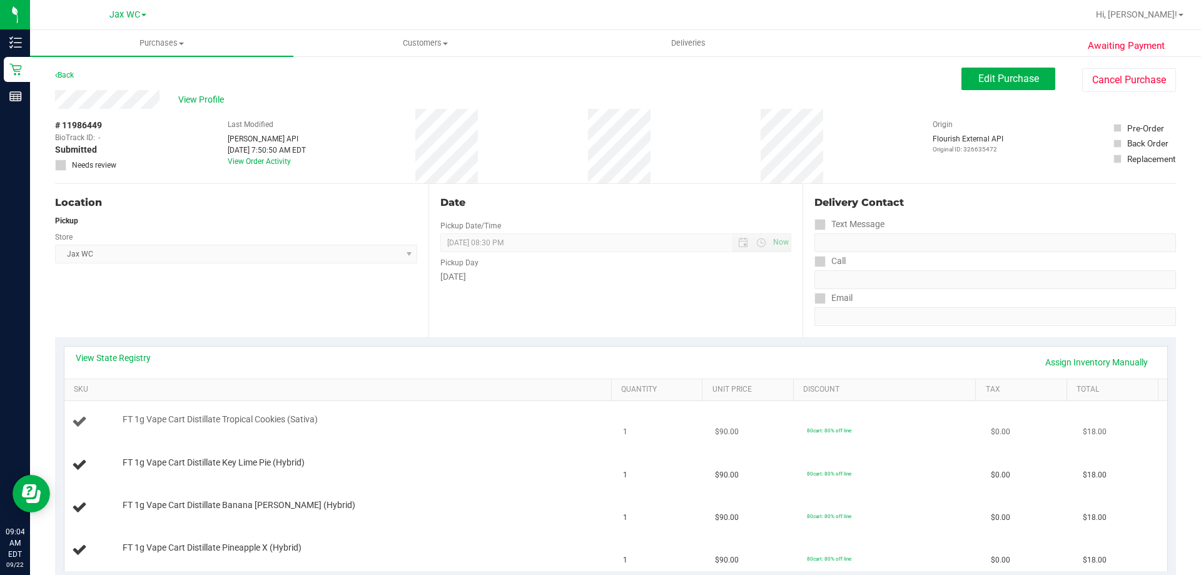
scroll to position [125, 0]
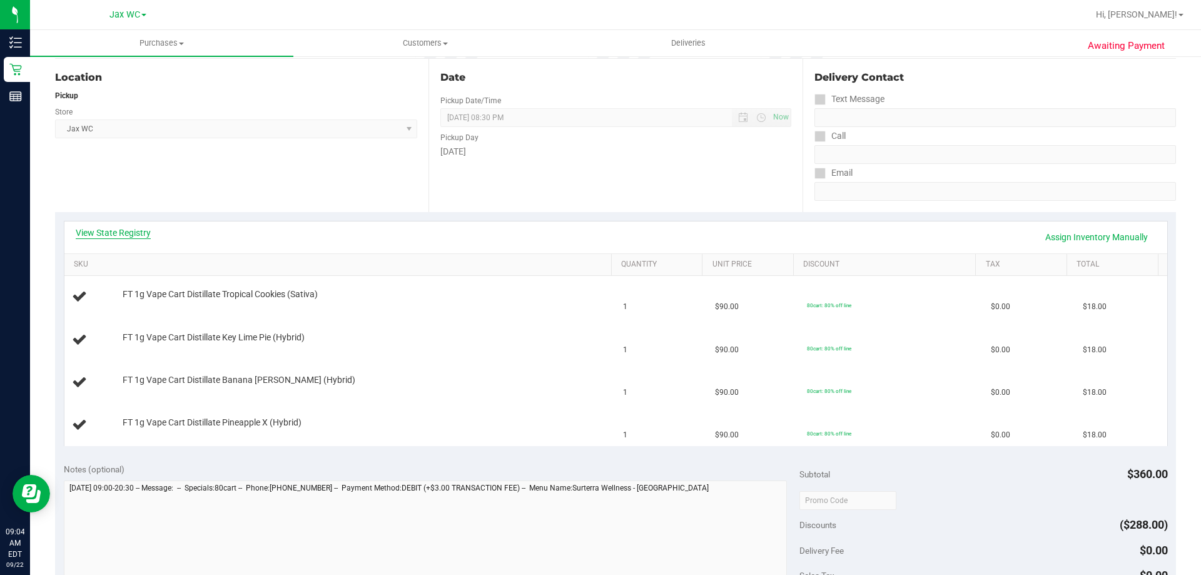
click at [93, 237] on link "View State Registry" at bounding box center [113, 232] width 75 height 13
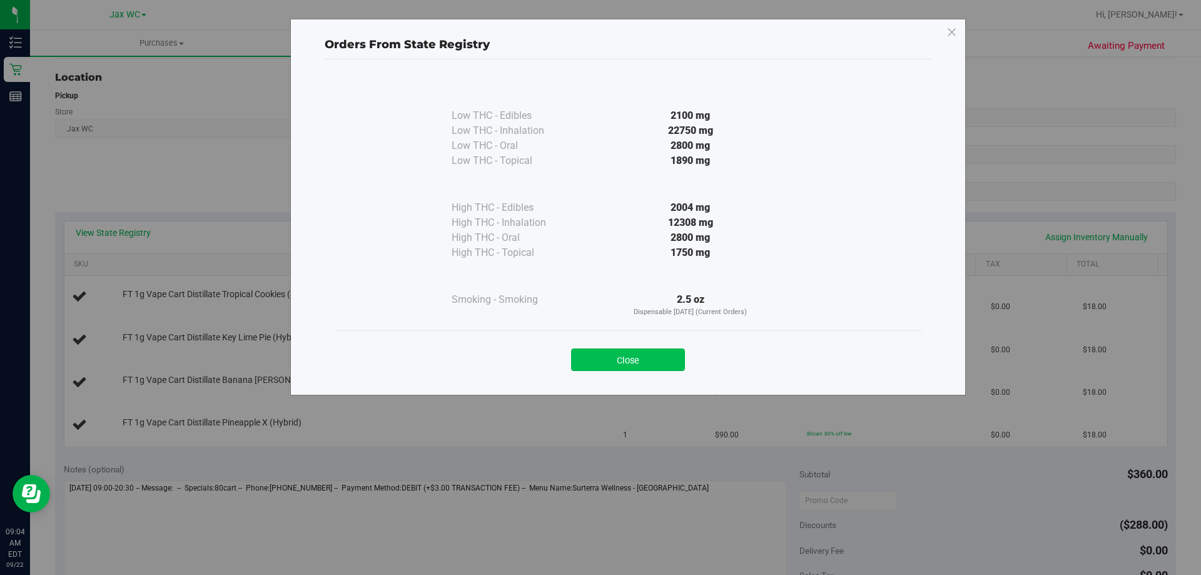
click at [650, 352] on button "Close" at bounding box center [628, 359] width 114 height 23
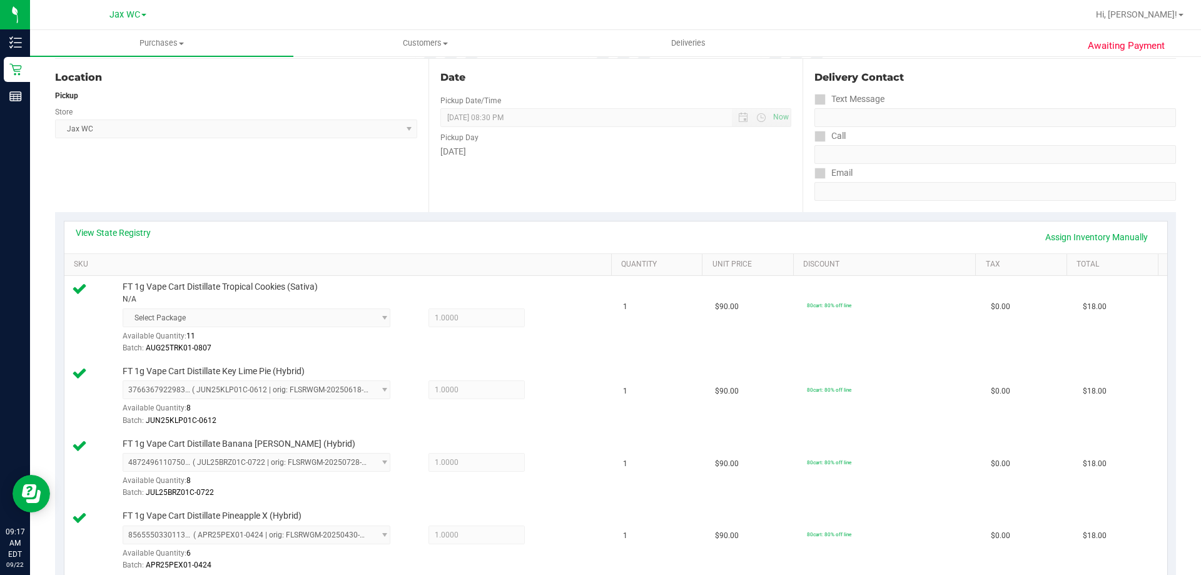
scroll to position [375, 0]
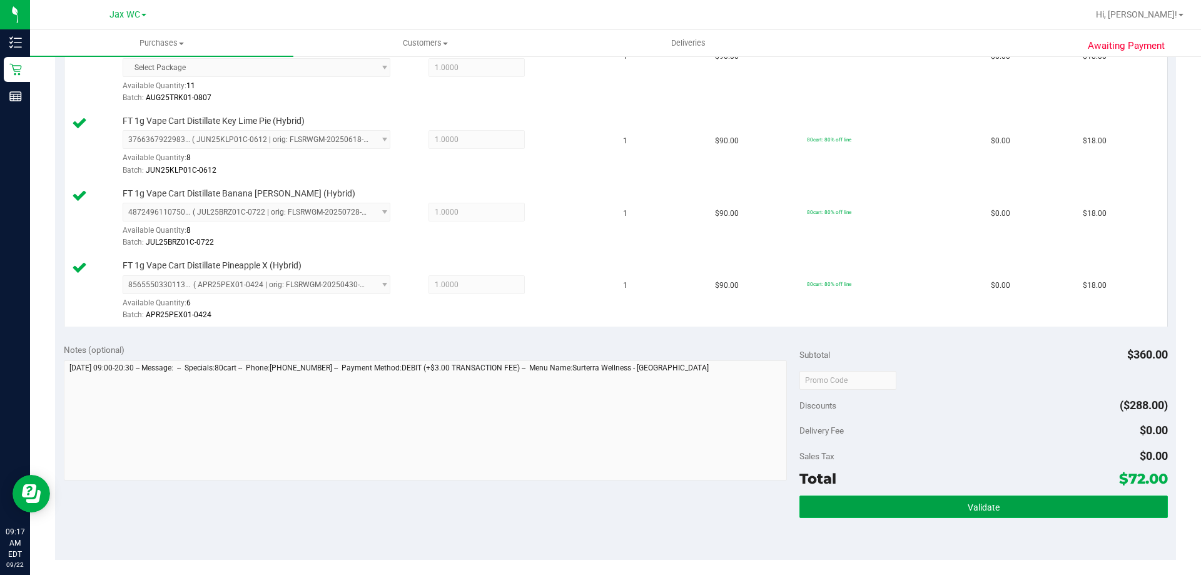
click at [1030, 506] on button "Validate" at bounding box center [983, 506] width 368 height 23
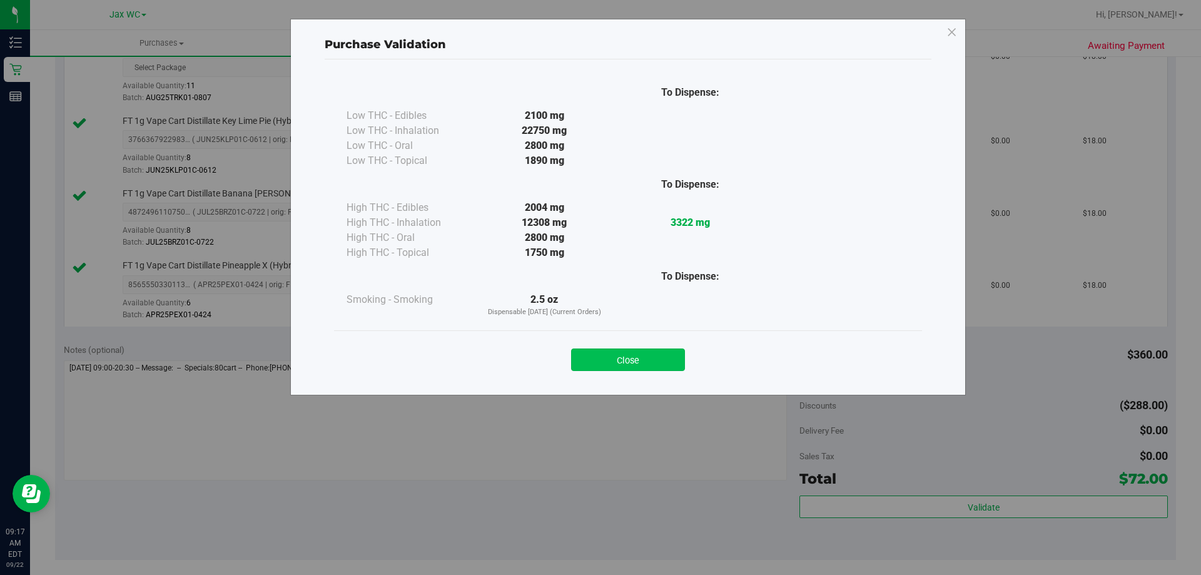
click at [657, 363] on button "Close" at bounding box center [628, 359] width 114 height 23
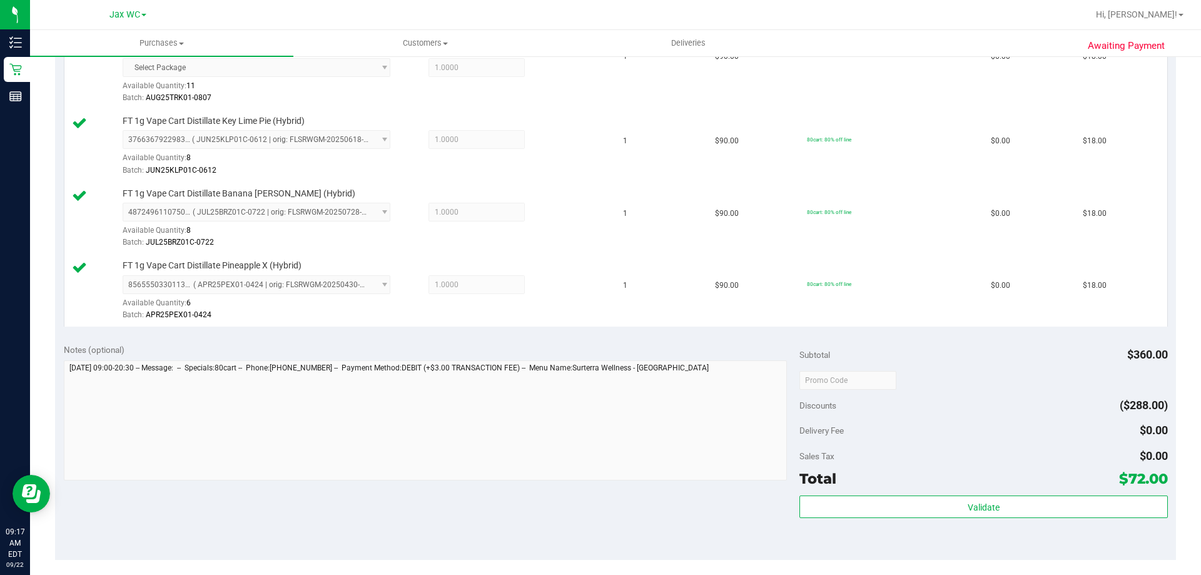
scroll to position [625, 0]
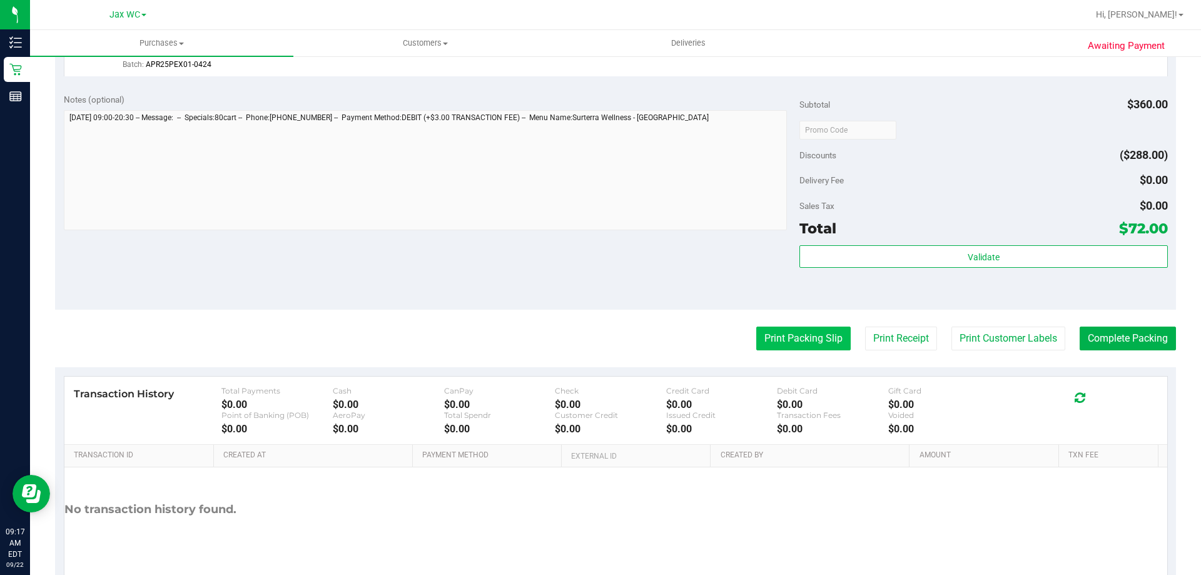
click at [787, 338] on button "Print Packing Slip" at bounding box center [803, 338] width 94 height 24
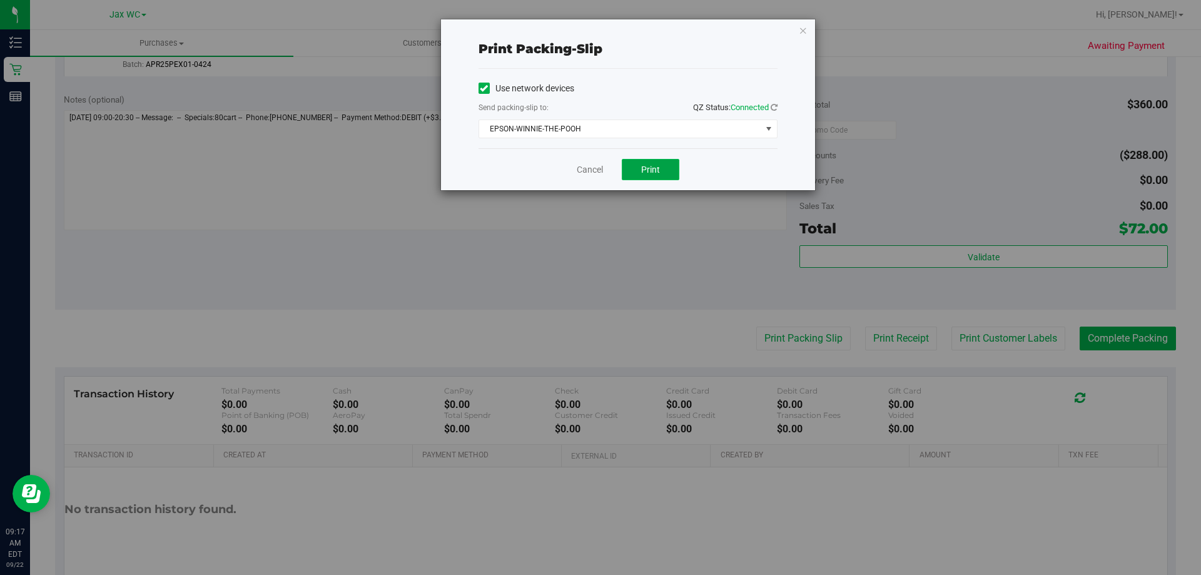
click at [655, 160] on button "Print" at bounding box center [651, 169] width 58 height 21
click at [798, 39] on div "Print packing-slip Use network devices Send packing-slip to: QZ Status: Connect…" at bounding box center [628, 104] width 374 height 171
click at [798, 38] on div "Print packing-slip Use network devices Send packing-slip to: QZ Status: Connect…" at bounding box center [628, 104] width 374 height 171
click at [805, 35] on icon "button" at bounding box center [803, 30] width 9 height 15
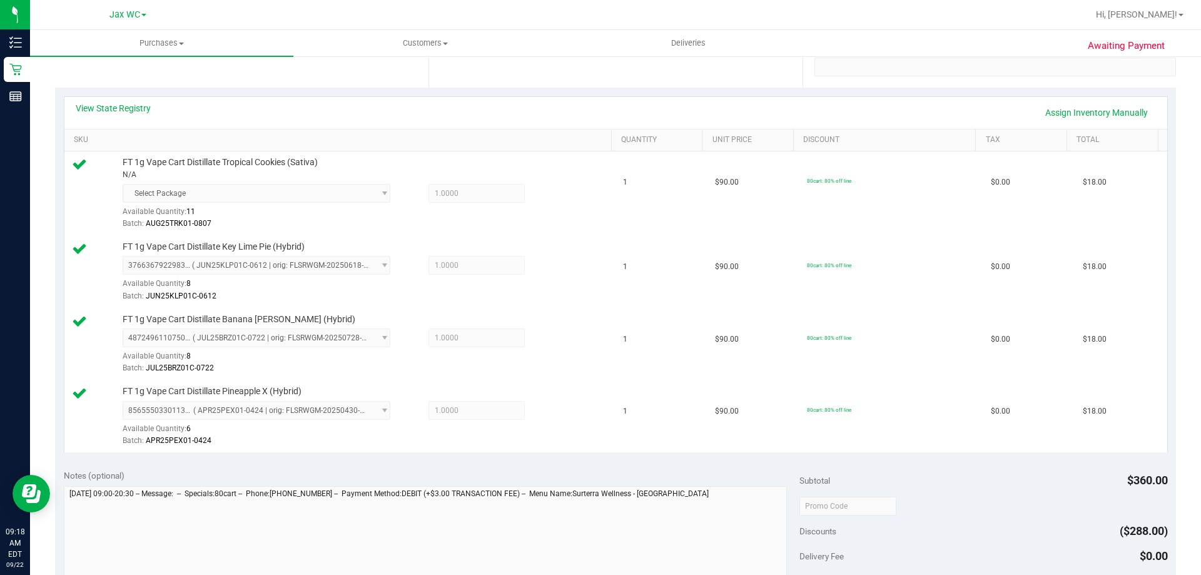
scroll to position [375, 0]
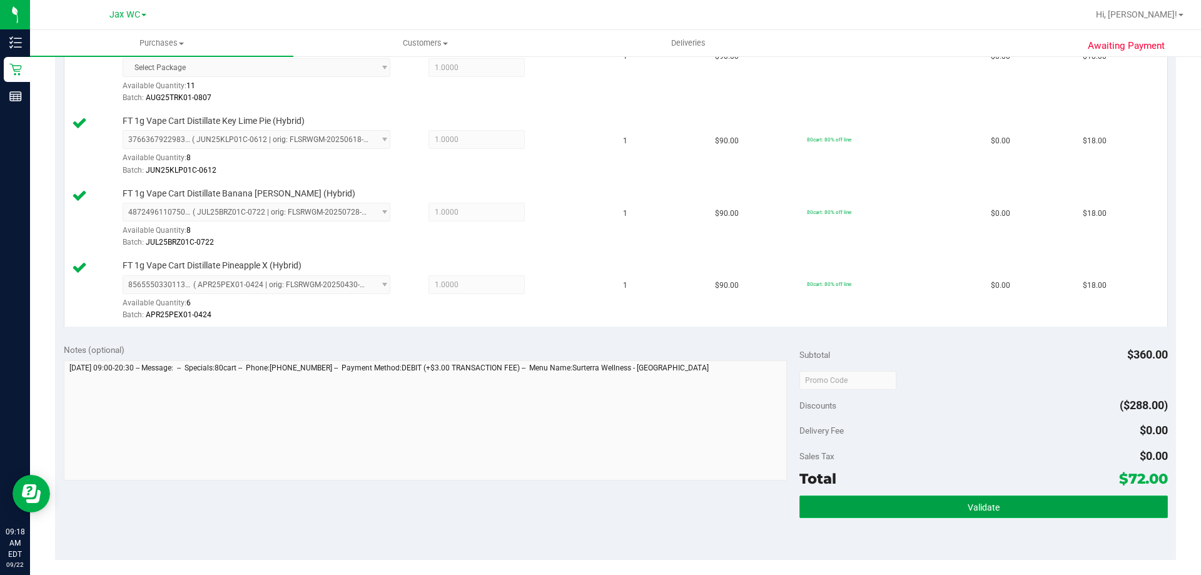
click at [967, 510] on span "Validate" at bounding box center [983, 507] width 32 height 10
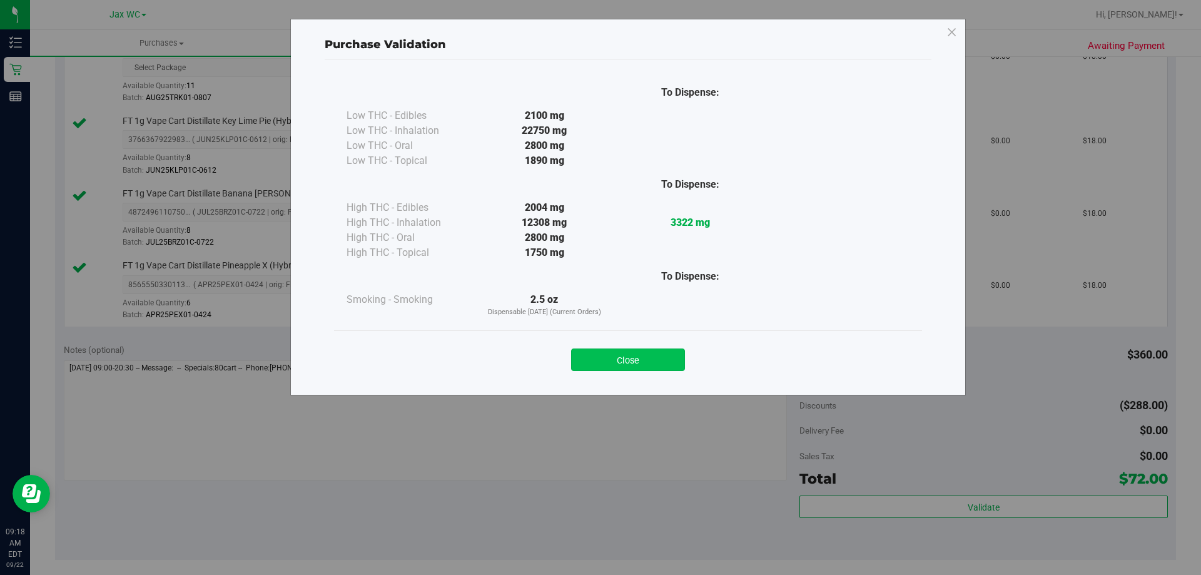
click at [625, 362] on button "Close" at bounding box center [628, 359] width 114 height 23
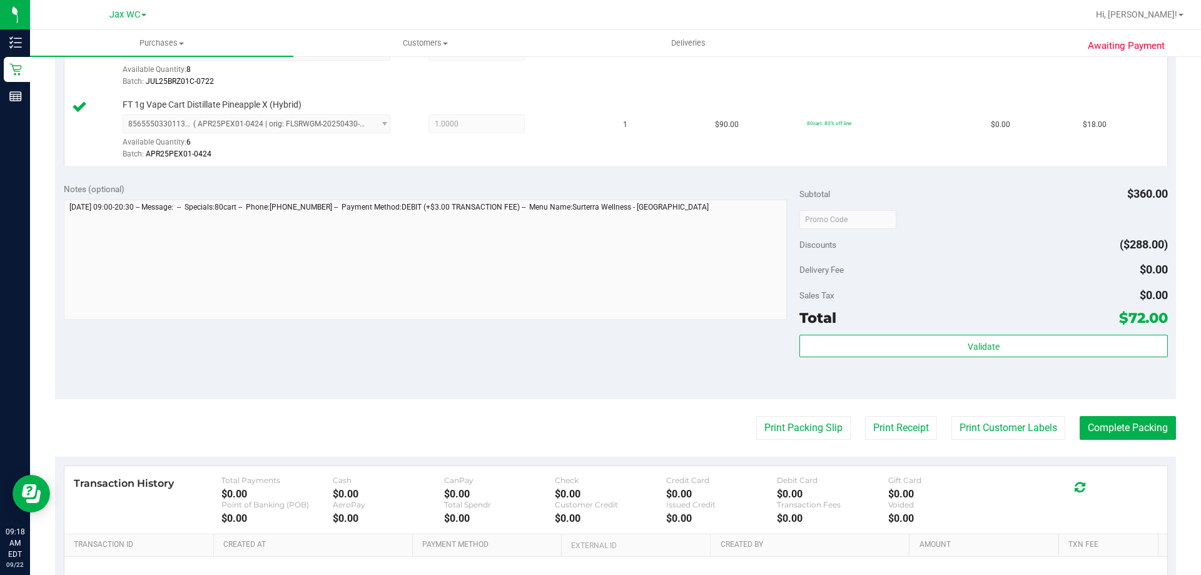
scroll to position [625, 0]
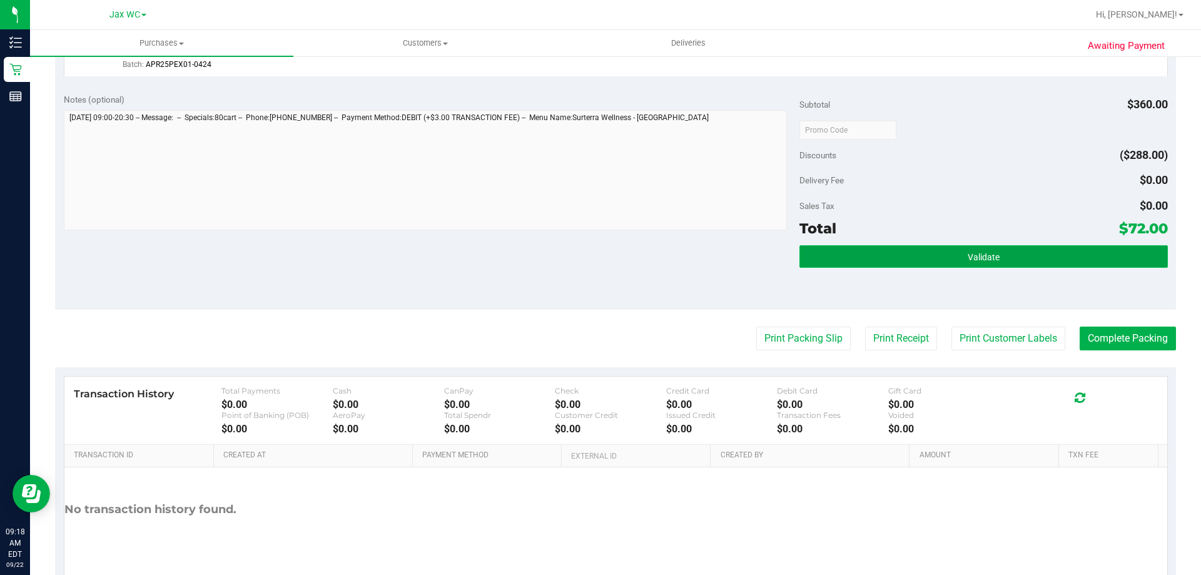
click at [1064, 247] on button "Validate" at bounding box center [983, 256] width 368 height 23
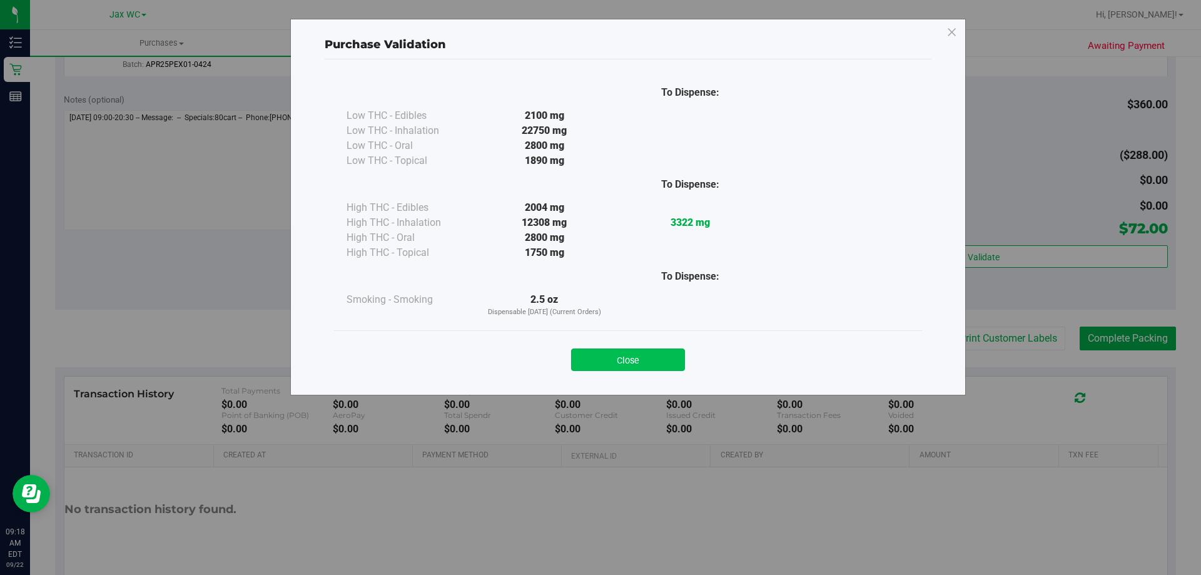
click at [660, 350] on button "Close" at bounding box center [628, 359] width 114 height 23
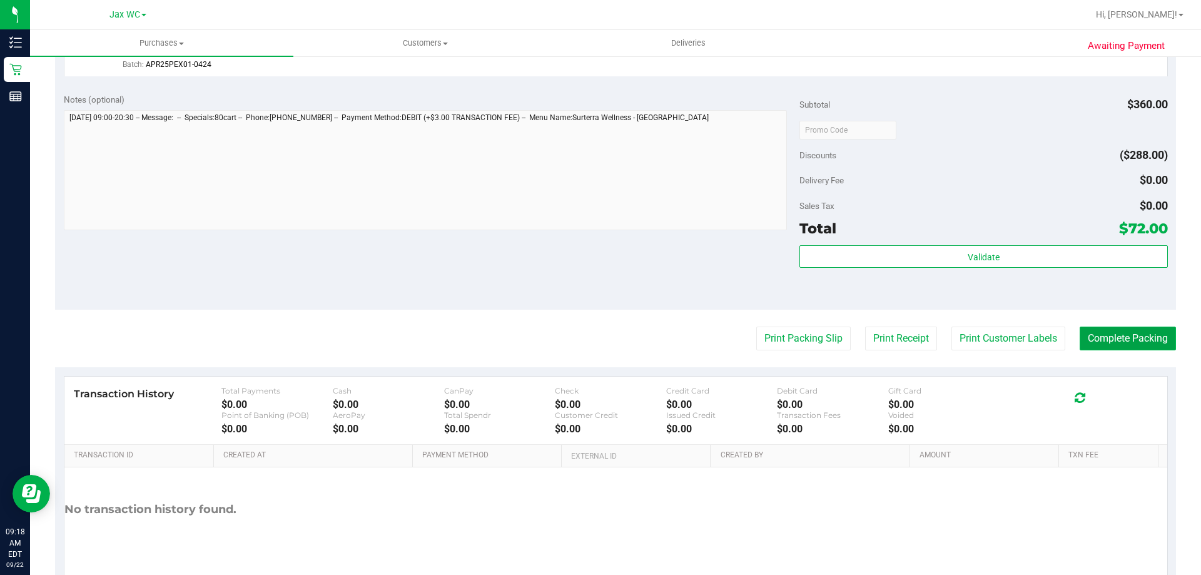
click at [1123, 350] on button "Complete Packing" at bounding box center [1127, 338] width 96 height 24
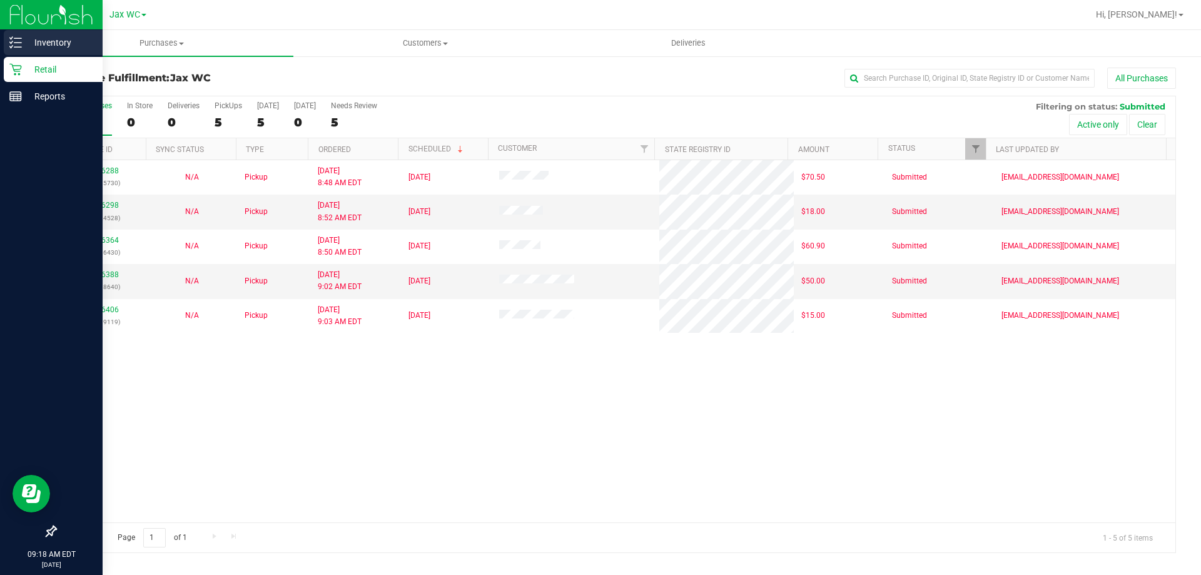
click at [58, 40] on p "Inventory" at bounding box center [59, 42] width 75 height 15
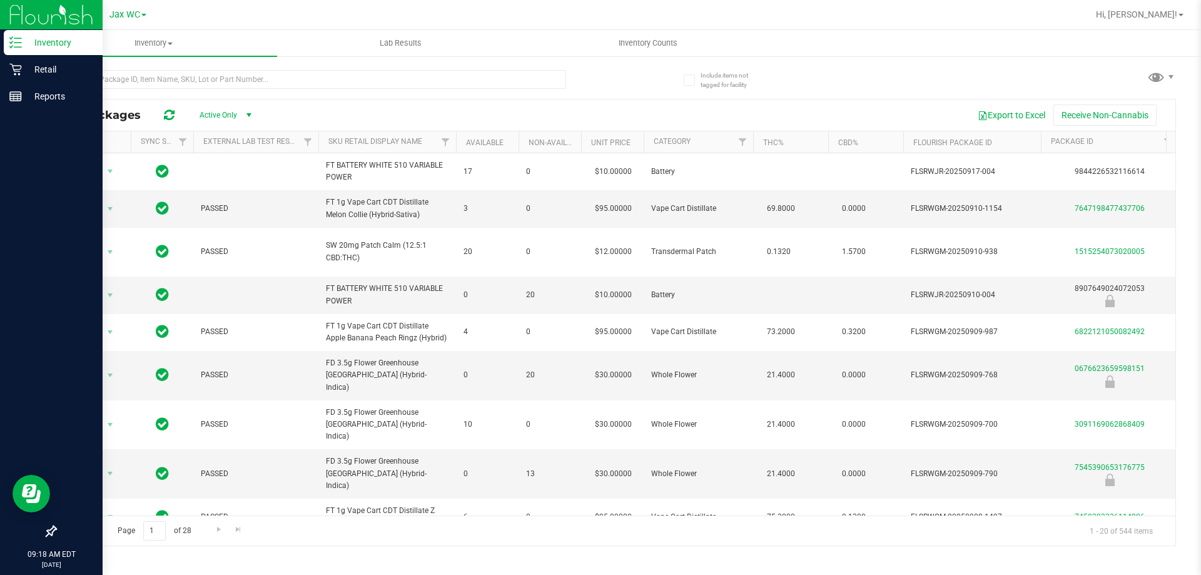
click at [115, 89] on div at bounding box center [310, 84] width 511 height 29
click at [115, 88] on input "text" at bounding box center [310, 79] width 511 height 19
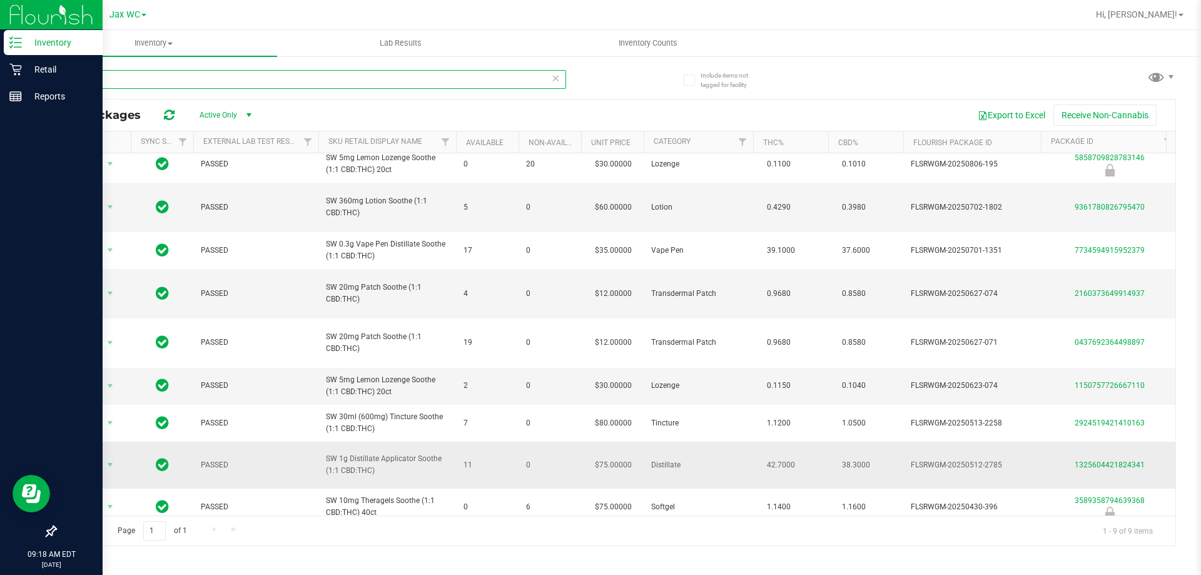
scroll to position [9, 0]
click at [179, 72] on input "soo" at bounding box center [310, 79] width 511 height 19
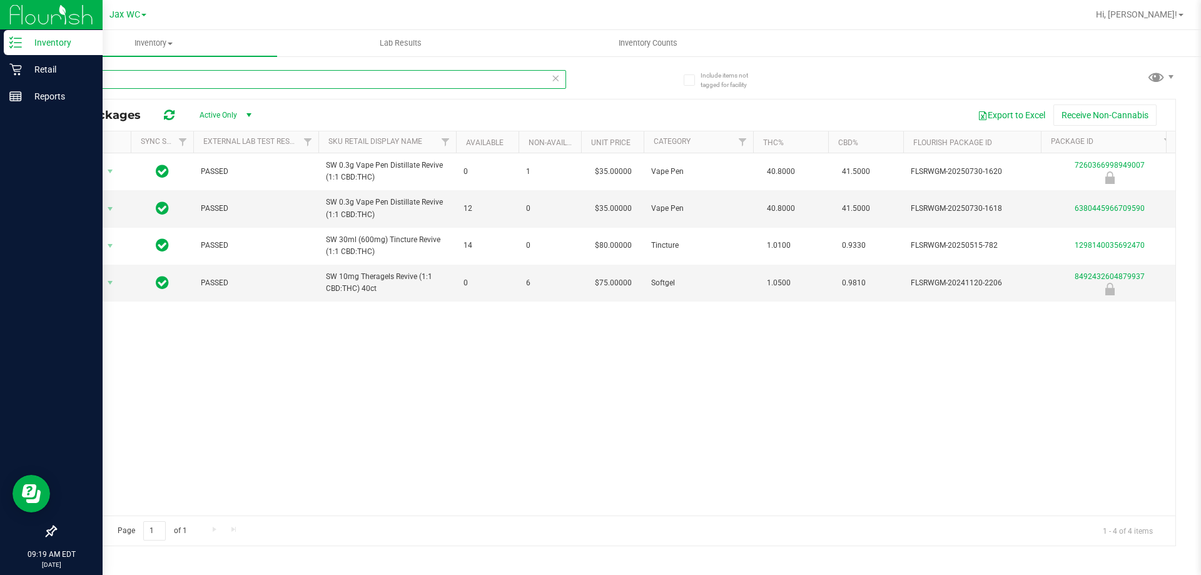
click at [178, 71] on input "rev" at bounding box center [310, 79] width 511 height 19
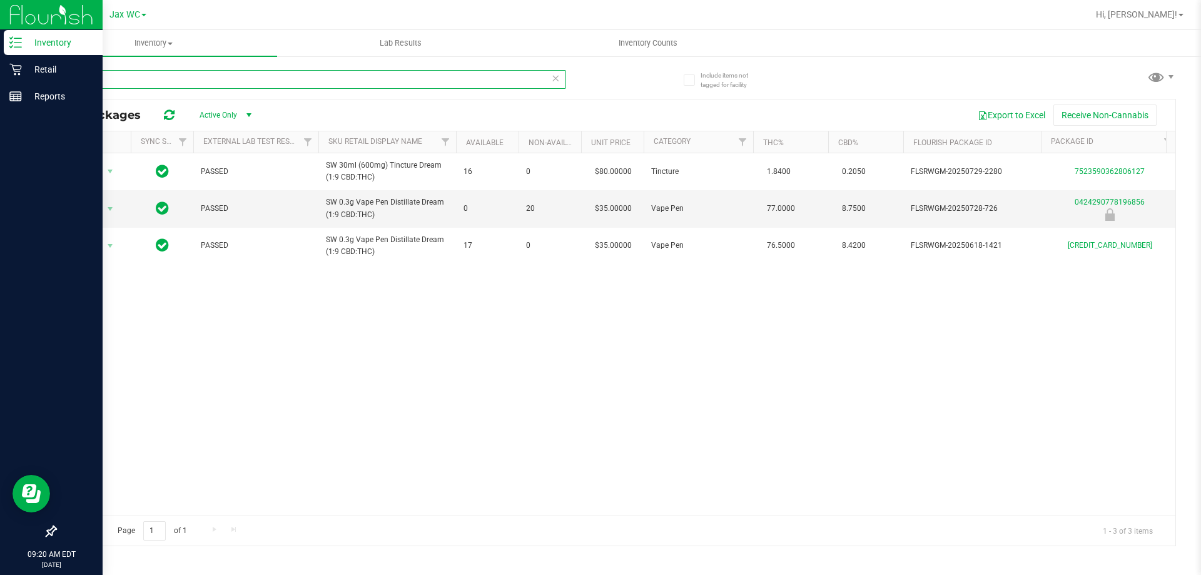
type input "drm"
click at [34, 74] on p "Retail" at bounding box center [59, 69] width 75 height 15
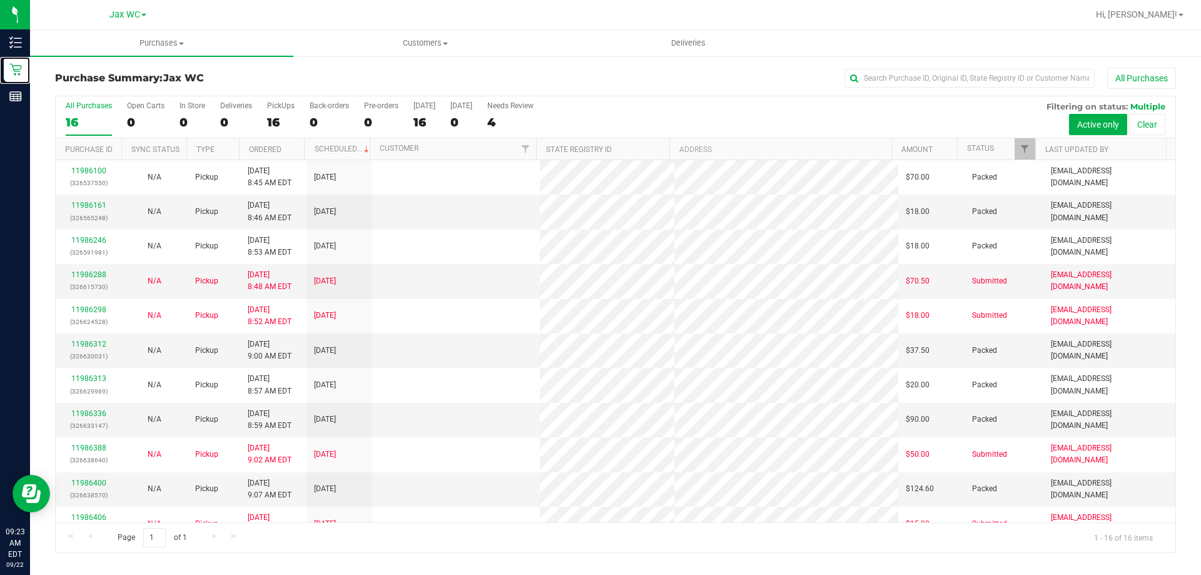
scroll to position [192, 0]
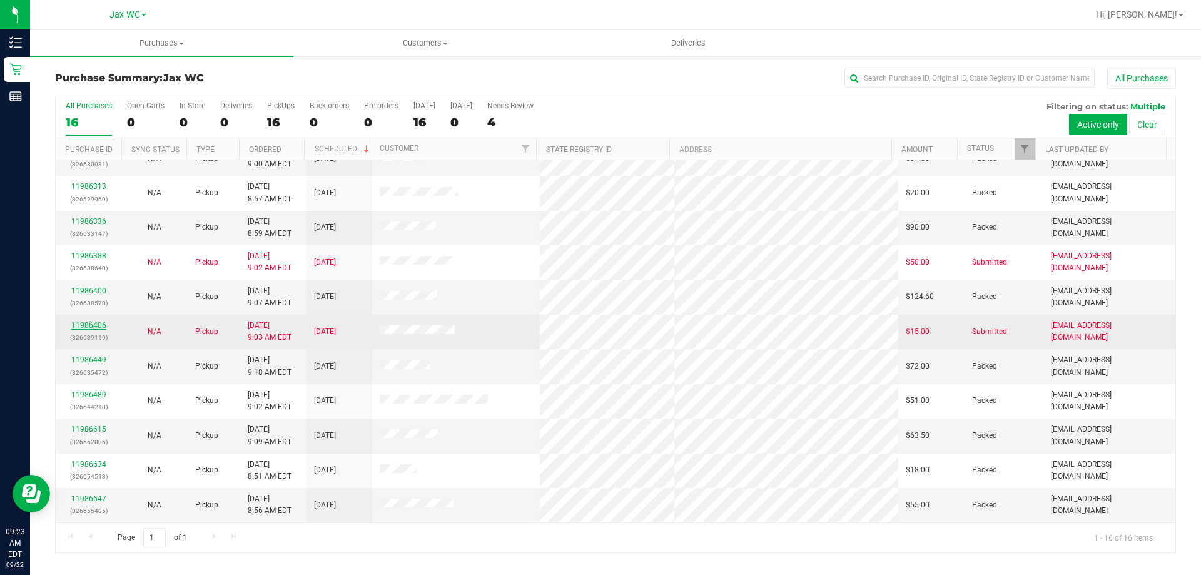
click at [81, 326] on link "11986406" at bounding box center [88, 325] width 35 height 9
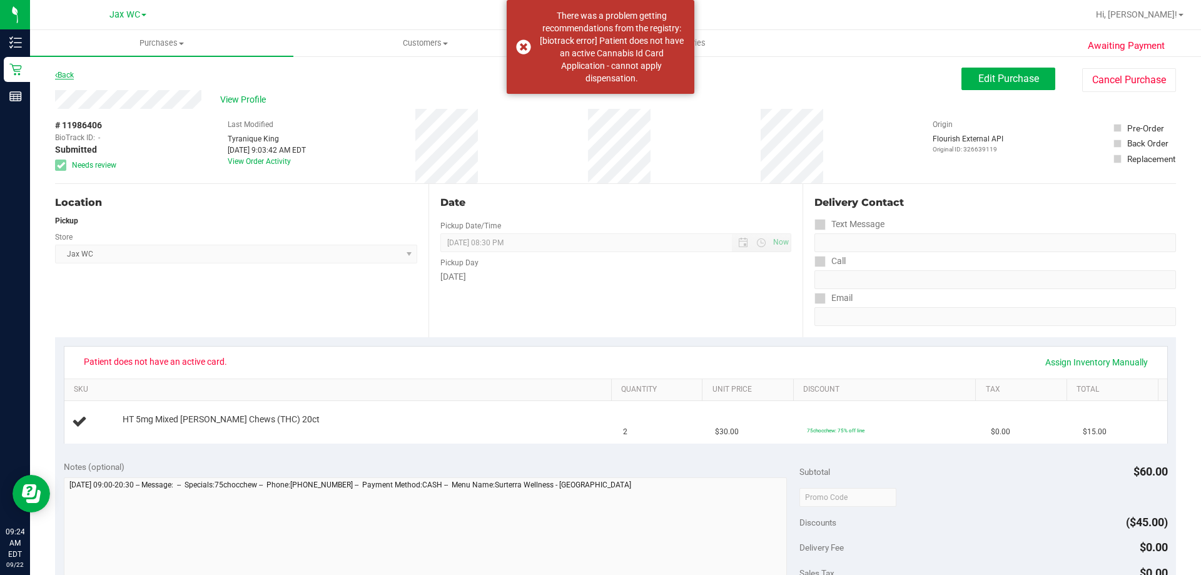
click at [65, 74] on link "Back" at bounding box center [64, 75] width 19 height 9
